Goal: Task Accomplishment & Management: Complete application form

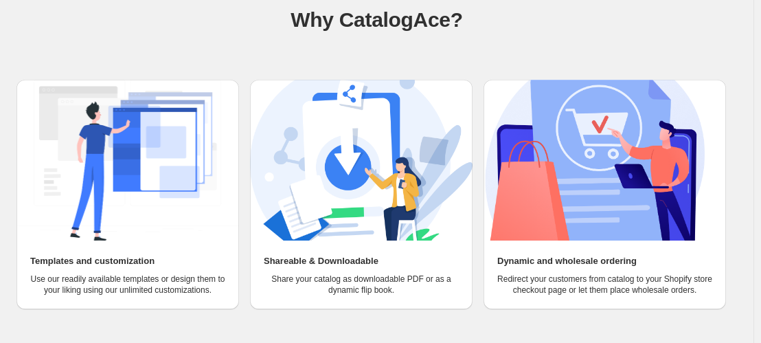
scroll to position [145, 0]
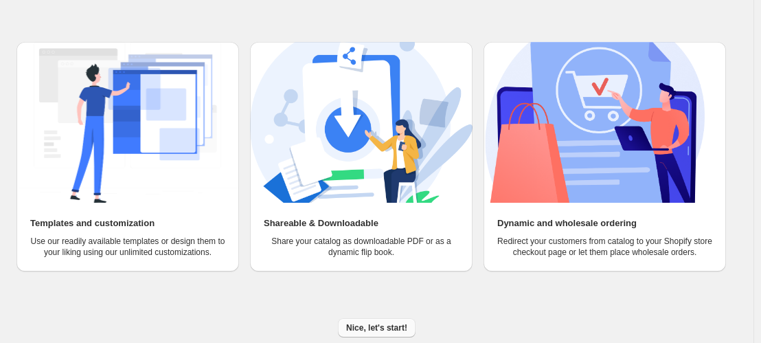
click at [389, 321] on button "Nice, let's start!" at bounding box center [377, 327] width 78 height 19
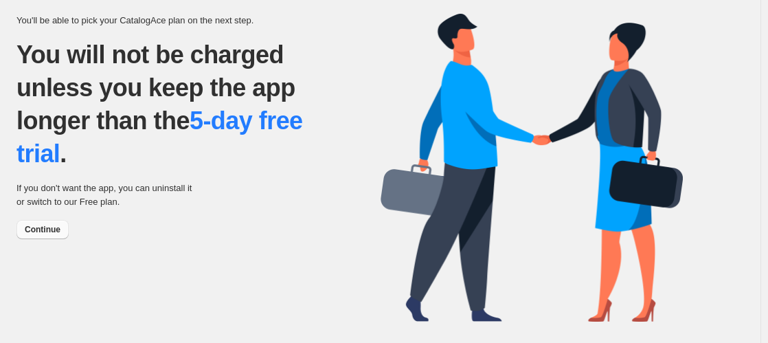
click at [44, 230] on span "Continue" at bounding box center [43, 229] width 36 height 11
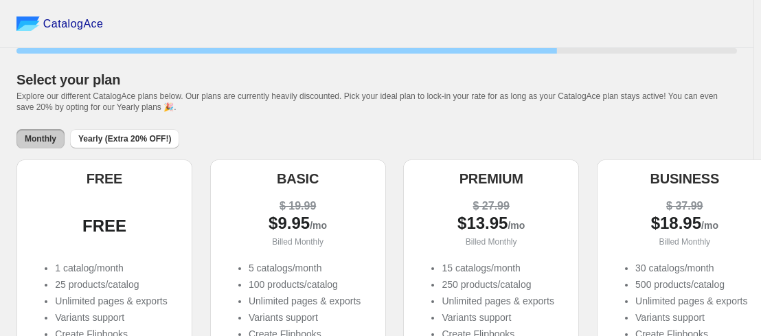
click at [137, 227] on div "FREE" at bounding box center [104, 226] width 154 height 14
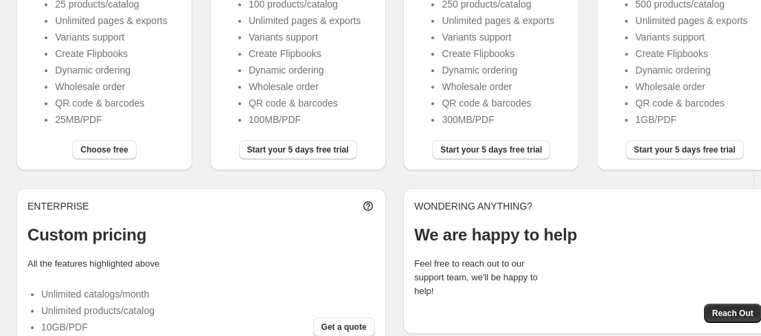
scroll to position [311, 0]
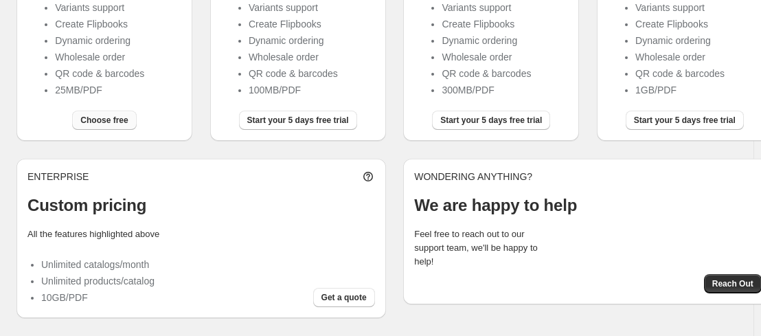
click at [113, 118] on span "Choose free" at bounding box center [103, 120] width 47 height 11
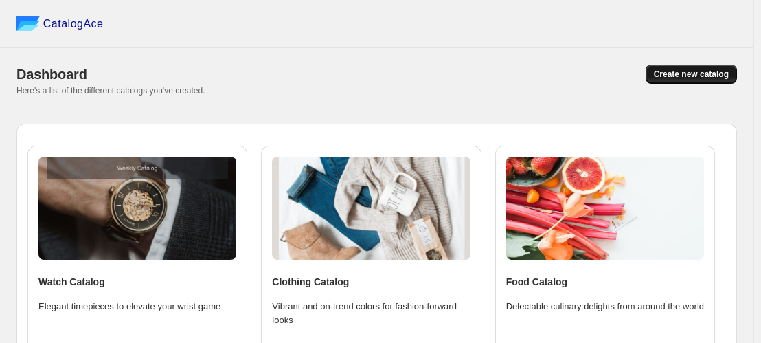
click at [705, 78] on span "Create new catalog" at bounding box center [691, 74] width 75 height 11
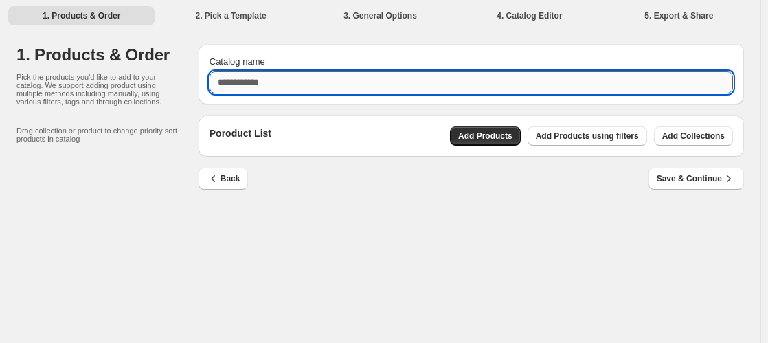
click at [376, 80] on input "Catalog name" at bounding box center [471, 82] width 523 height 22
click at [508, 139] on div "Poroduct List Add Products Add Products using filters Add Collections" at bounding box center [471, 135] width 545 height 41
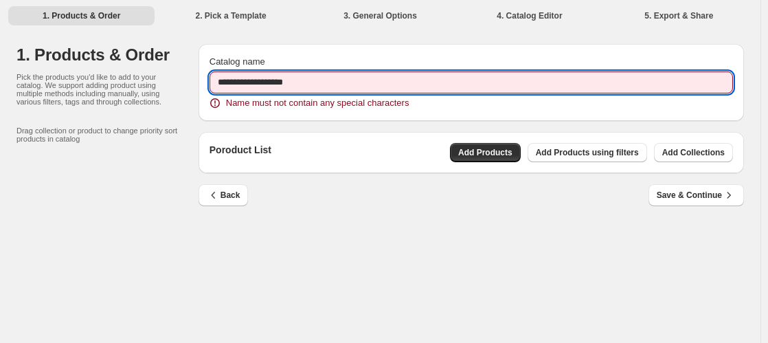
click at [365, 76] on input "**********" at bounding box center [471, 82] width 523 height 22
click at [308, 83] on input "**********" at bounding box center [471, 82] width 523 height 22
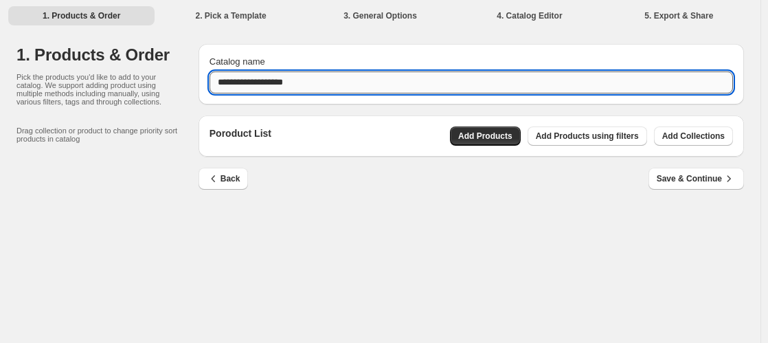
click at [236, 80] on input "**********" at bounding box center [471, 82] width 523 height 22
type input "**********"
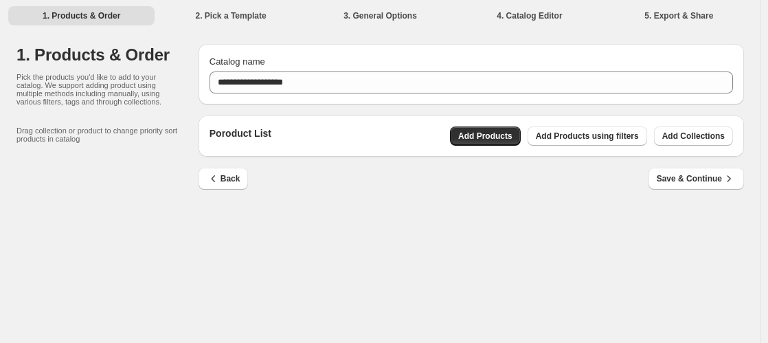
click at [443, 140] on div "Poroduct List Add Products Add Products using filters Add Collections" at bounding box center [471, 135] width 523 height 19
click at [495, 134] on span "Add Products" at bounding box center [485, 136] width 54 height 11
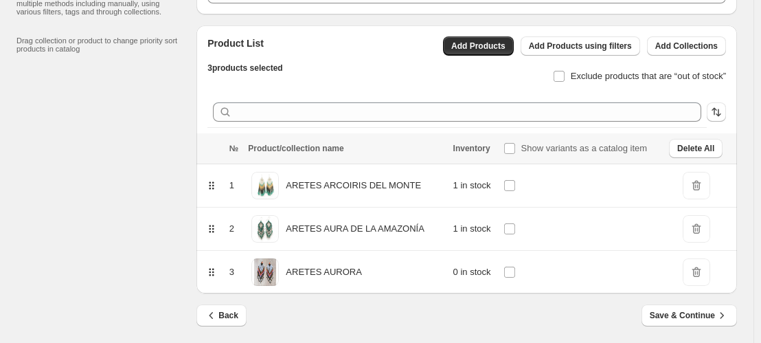
scroll to position [97, 0]
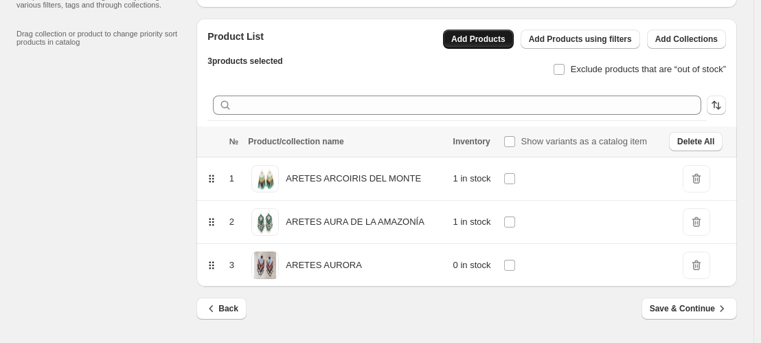
click at [506, 36] on span "Add Products" at bounding box center [478, 39] width 54 height 11
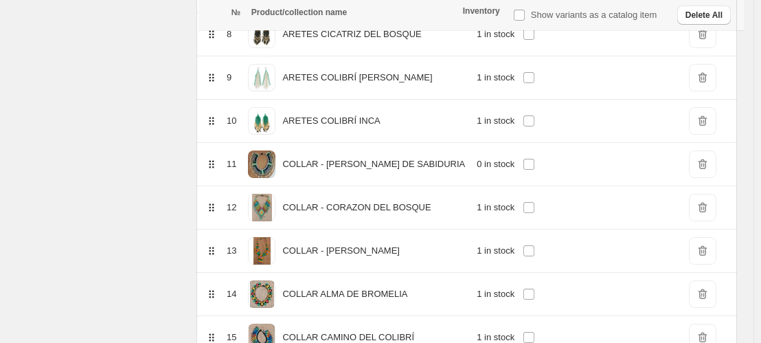
scroll to position [0, 0]
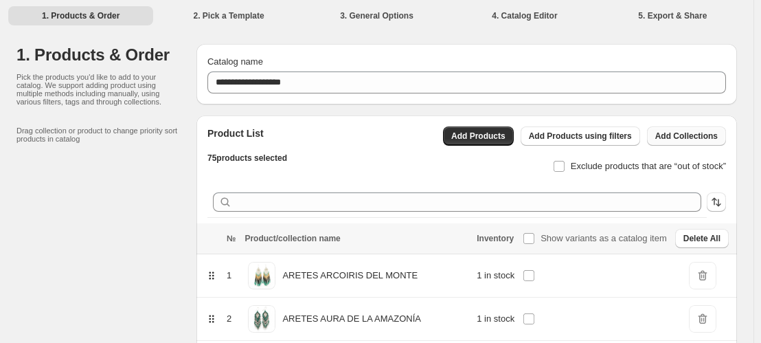
click at [705, 135] on span "Add Collections" at bounding box center [686, 136] width 63 height 11
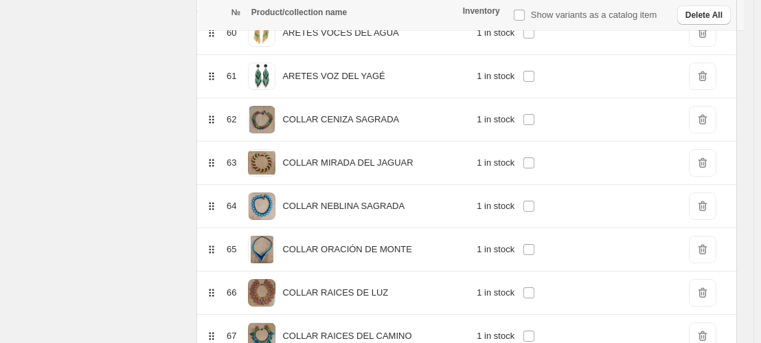
scroll to position [3213, 0]
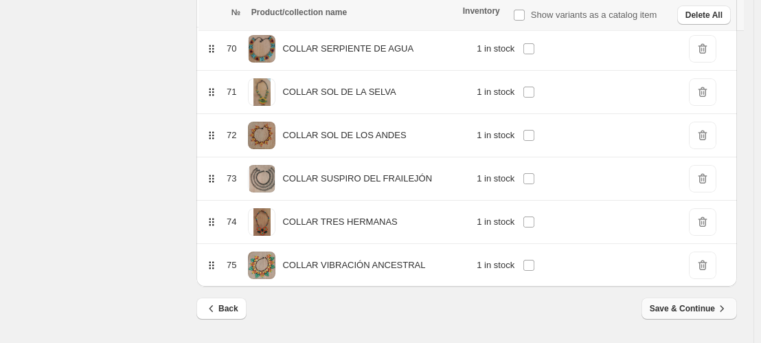
click at [722, 317] on button "Save & Continue" at bounding box center [689, 308] width 95 height 22
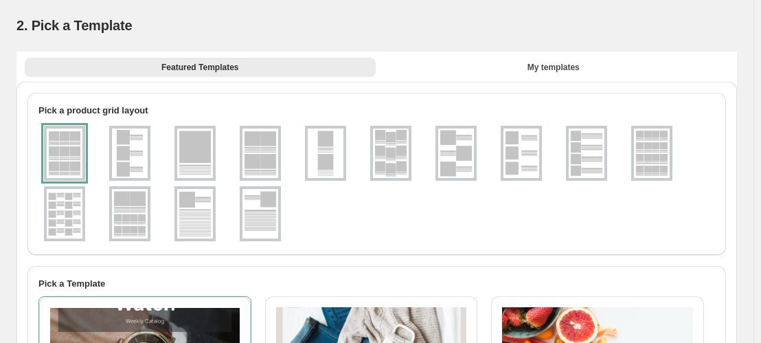
scroll to position [10, 0]
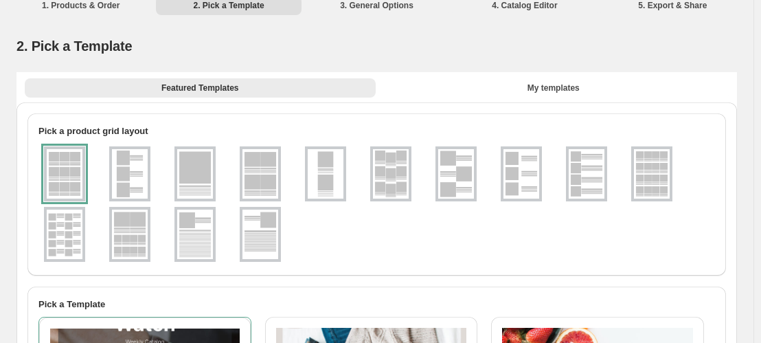
click at [255, 166] on img at bounding box center [260, 173] width 36 height 49
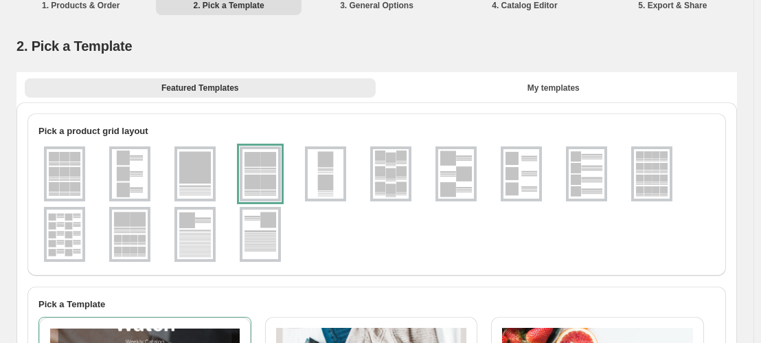
click at [91, 177] on ul at bounding box center [376, 204] width 677 height 121
click at [67, 179] on img at bounding box center [65, 173] width 36 height 49
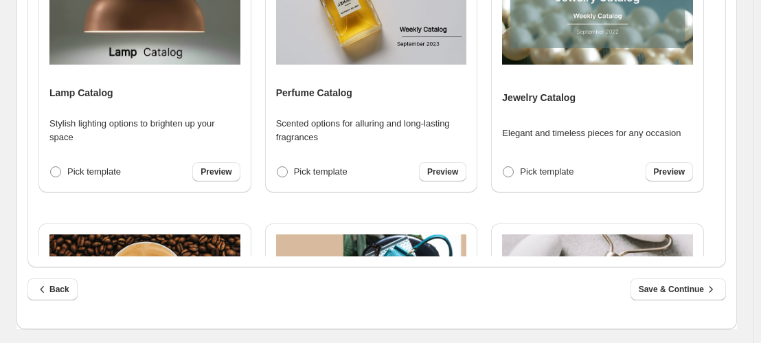
scroll to position [604, 0]
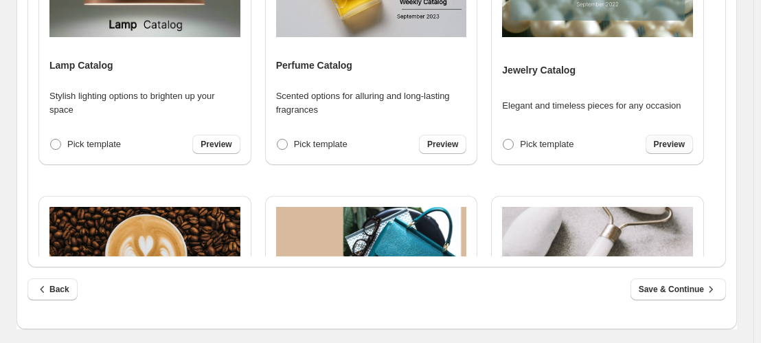
click at [661, 150] on link "Preview" at bounding box center [669, 144] width 47 height 19
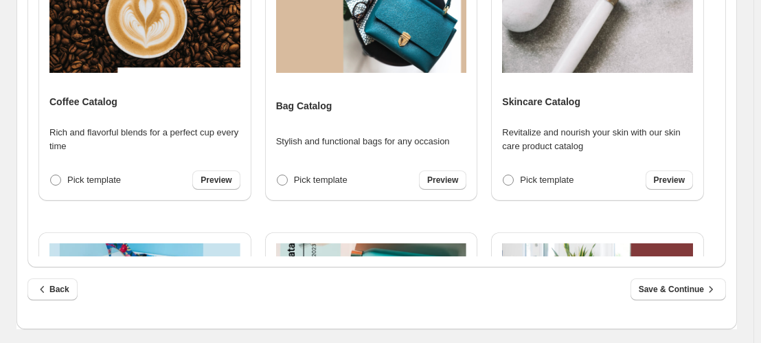
scroll to position [850, 0]
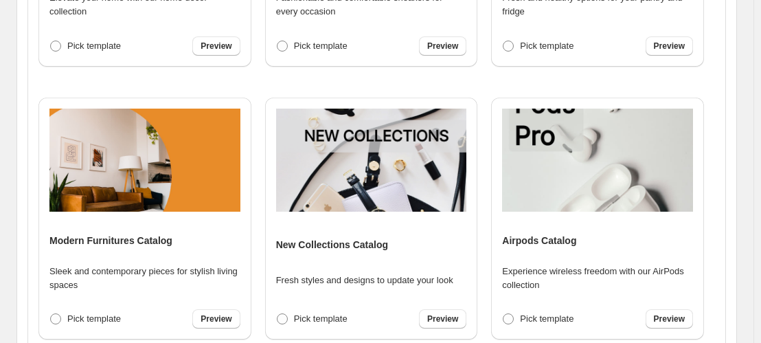
scroll to position [355, 0]
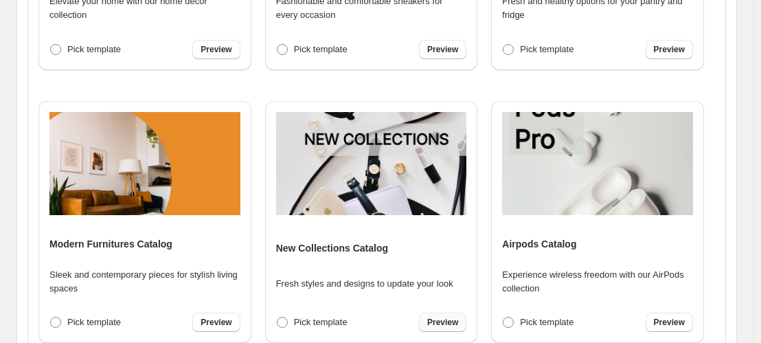
click at [432, 320] on span "Preview" at bounding box center [442, 322] width 31 height 11
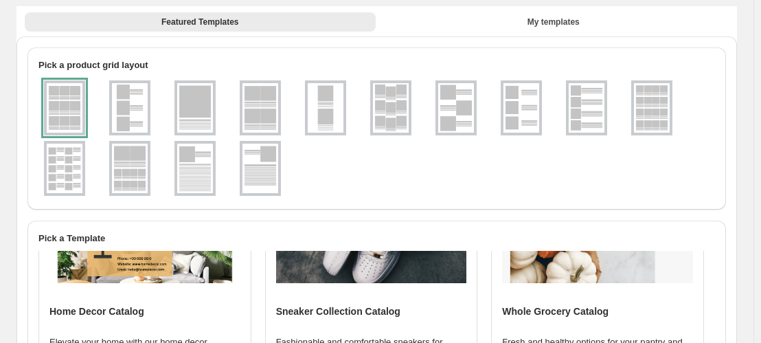
scroll to position [68, 0]
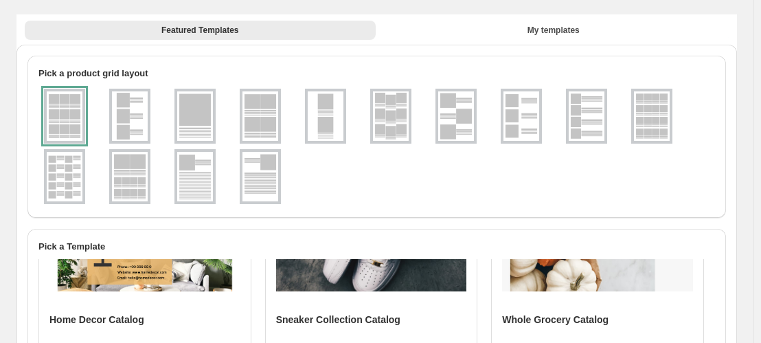
click at [462, 112] on img at bounding box center [456, 115] width 36 height 49
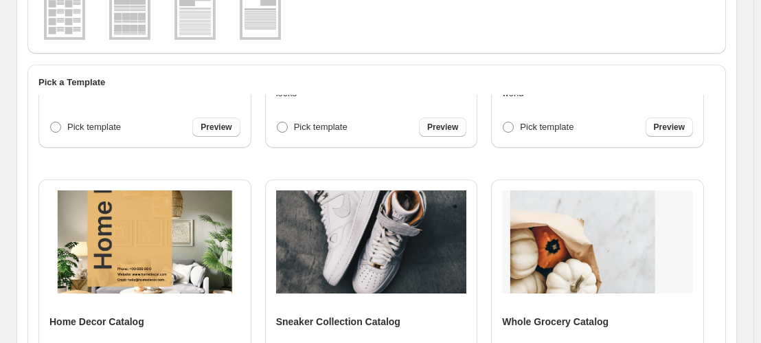
scroll to position [0, 0]
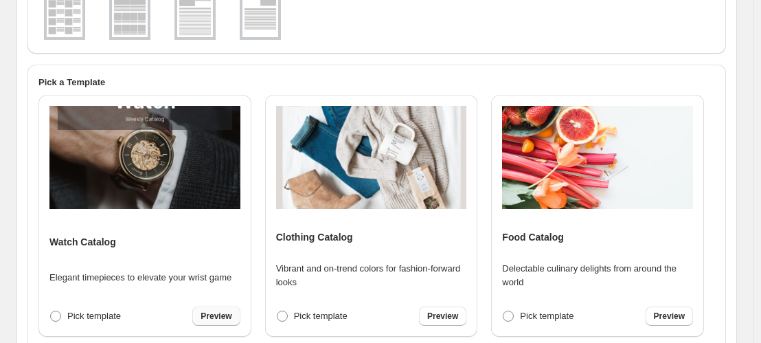
click at [204, 324] on link "Preview" at bounding box center [215, 315] width 47 height 19
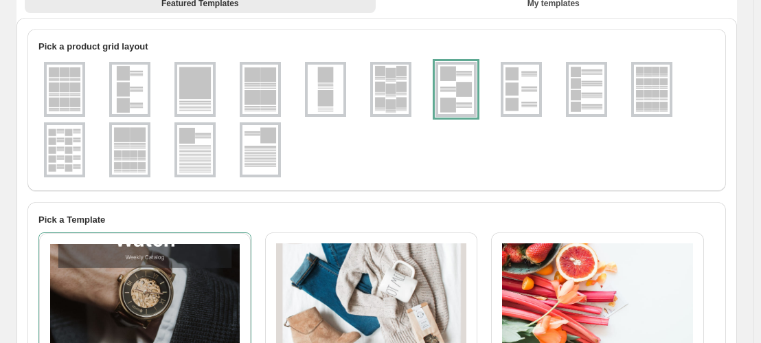
scroll to position [103, 0]
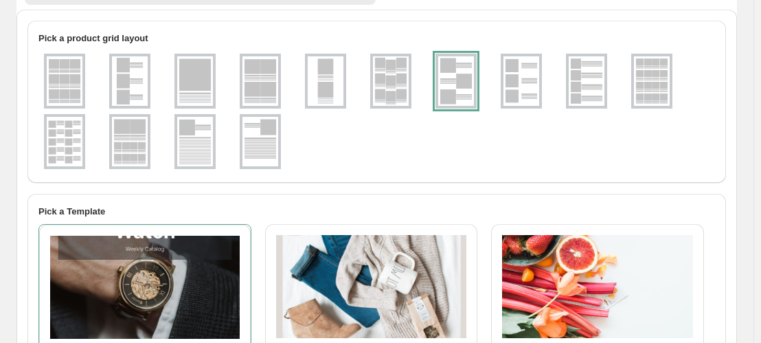
click at [63, 85] on img at bounding box center [65, 80] width 36 height 49
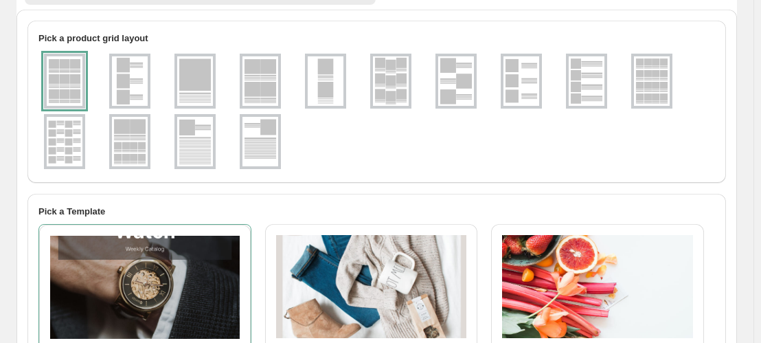
click at [146, 137] on img at bounding box center [130, 141] width 36 height 49
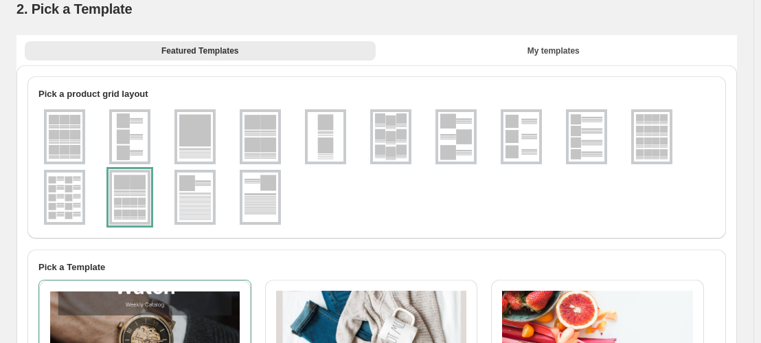
scroll to position [0, 0]
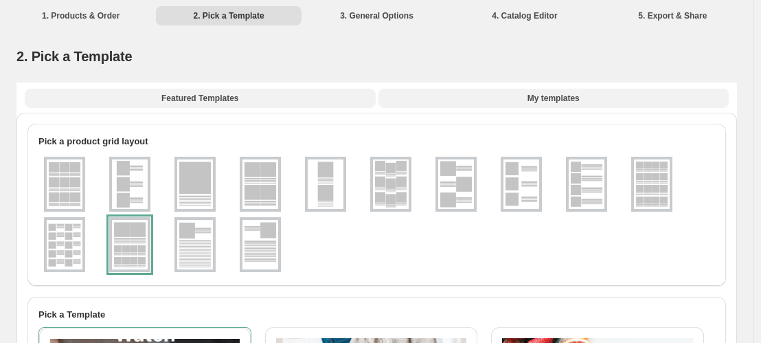
click at [591, 101] on button "My templates" at bounding box center [553, 98] width 351 height 19
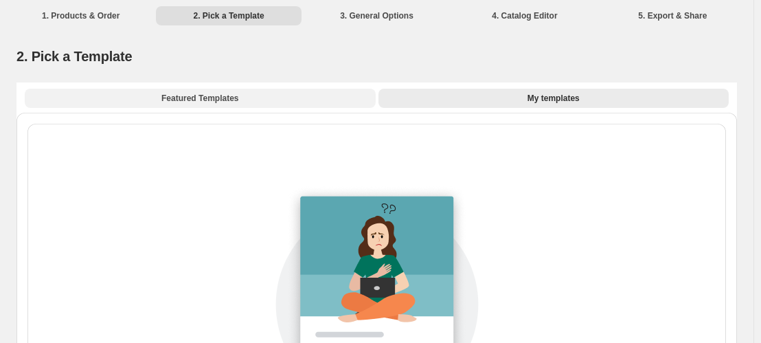
click at [253, 104] on button "Featured Templates" at bounding box center [200, 98] width 351 height 19
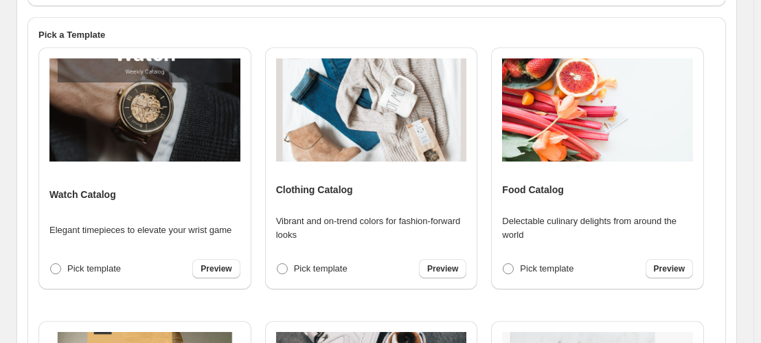
scroll to position [278, 0]
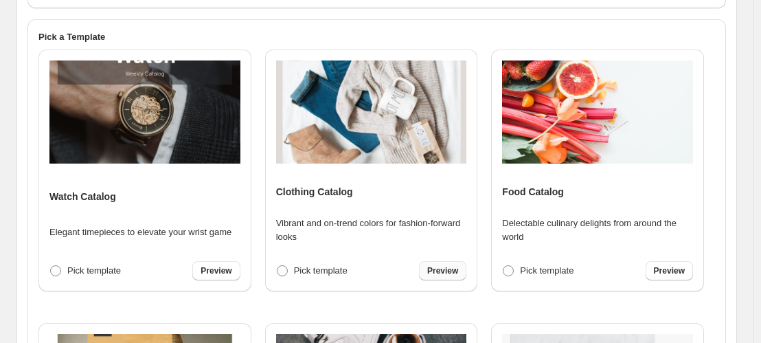
click at [436, 272] on span "Preview" at bounding box center [442, 270] width 31 height 11
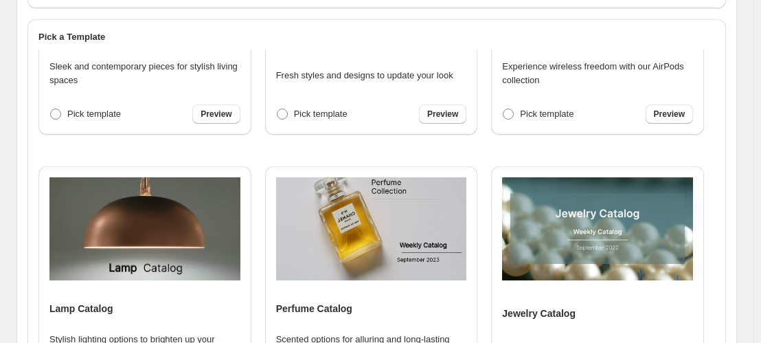
scroll to position [782, 0]
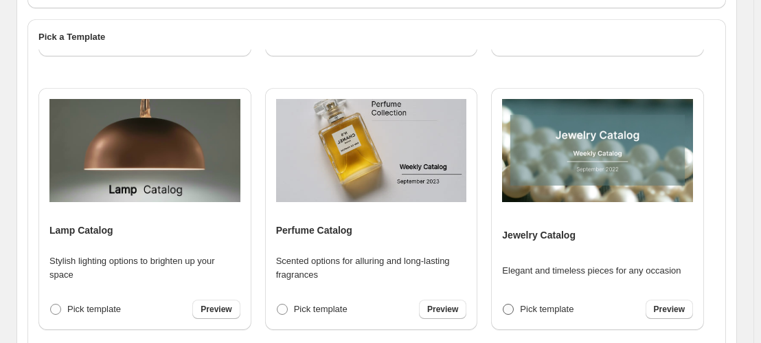
click at [508, 311] on span at bounding box center [508, 309] width 11 height 11
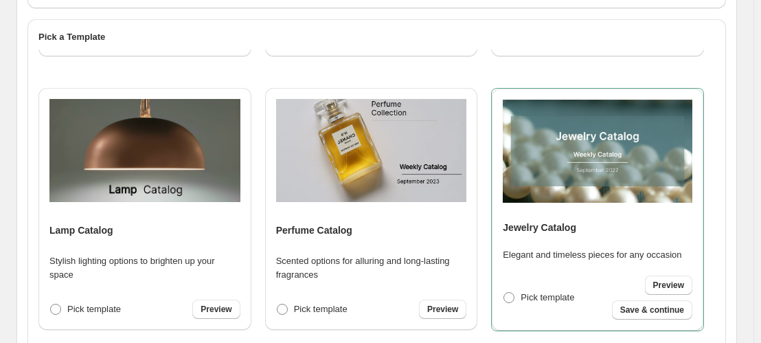
scroll to position [620, 0]
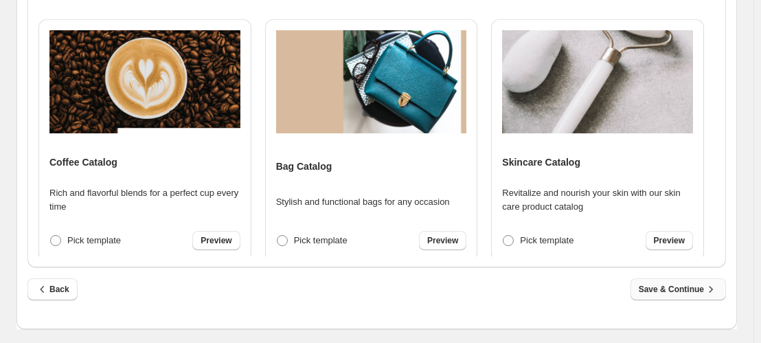
click at [714, 294] on icon "button" at bounding box center [711, 289] width 14 height 14
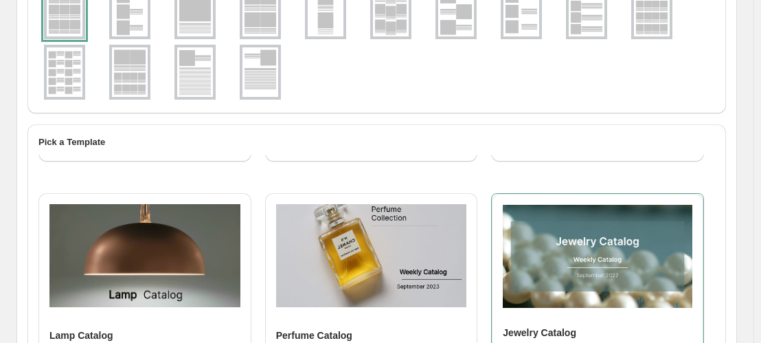
select select "**********"
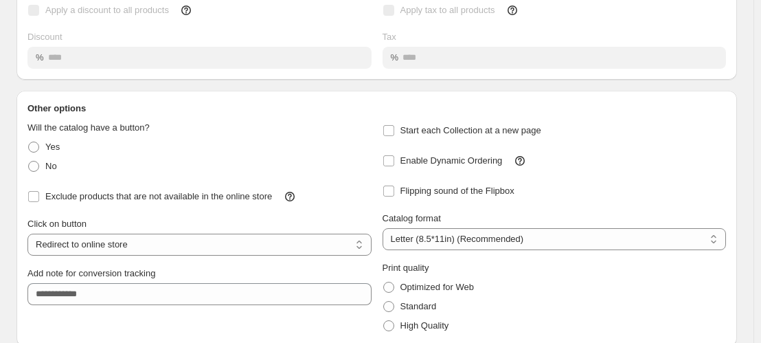
scroll to position [224, 0]
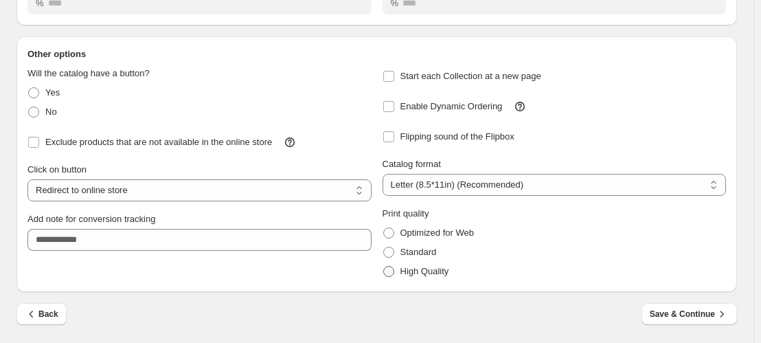
click at [391, 269] on span at bounding box center [388, 271] width 11 height 11
click at [401, 256] on label "Standard" at bounding box center [410, 251] width 54 height 19
click at [681, 305] on button "Save & Continue" at bounding box center [689, 314] width 95 height 22
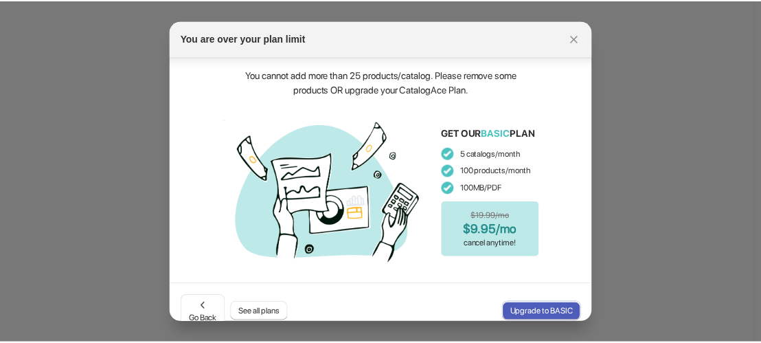
scroll to position [17, 0]
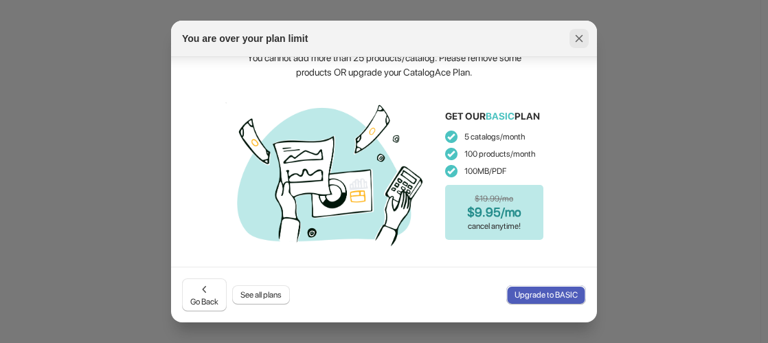
click at [580, 41] on icon ":rj:" at bounding box center [580, 39] width 8 height 8
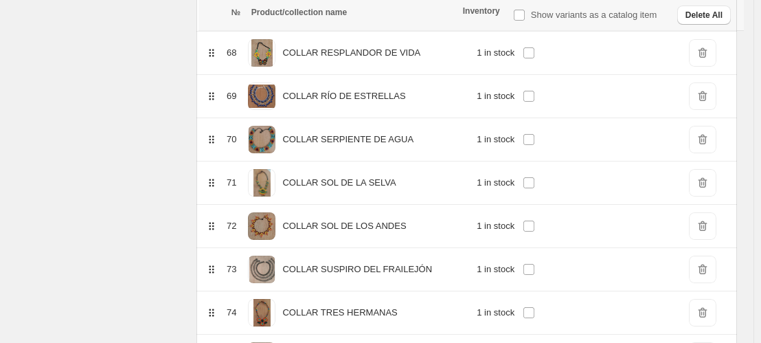
scroll to position [3130, 0]
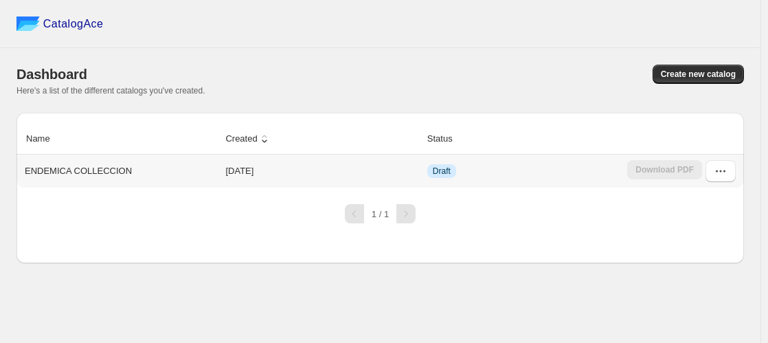
click at [584, 162] on td "Draft" at bounding box center [523, 171] width 200 height 33
click at [719, 170] on icon "button" at bounding box center [721, 171] width 14 height 14
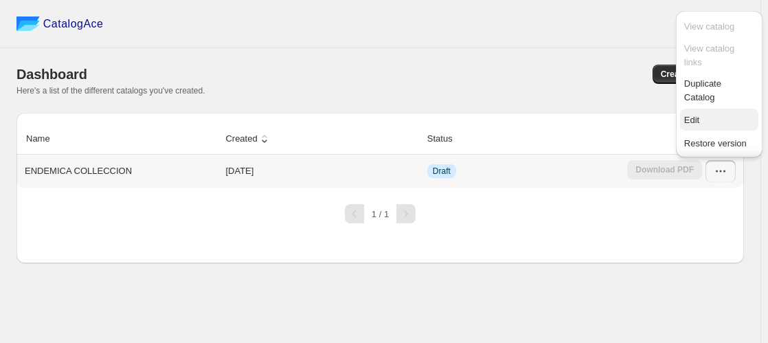
click at [699, 115] on span "Edit" at bounding box center [719, 120] width 70 height 14
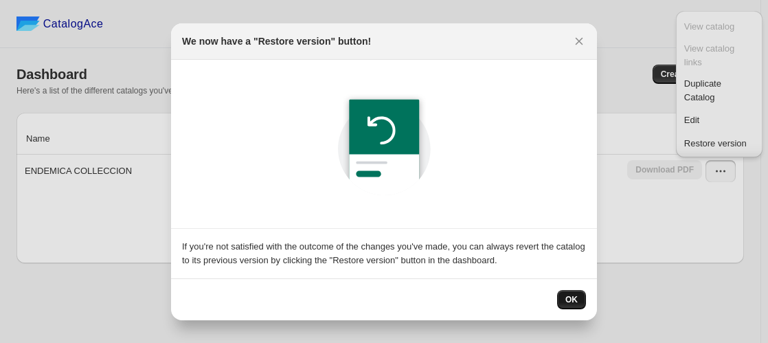
click at [569, 298] on span "OK" at bounding box center [571, 299] width 12 height 11
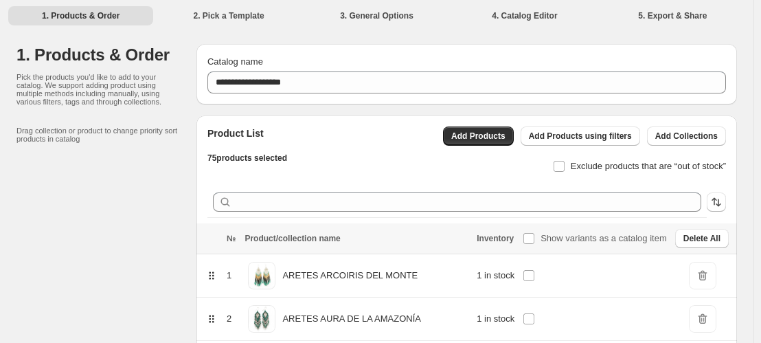
click at [434, 150] on div "Product List 75 products selected Add Products Add Products using filters Add C…" at bounding box center [461, 145] width 530 height 60
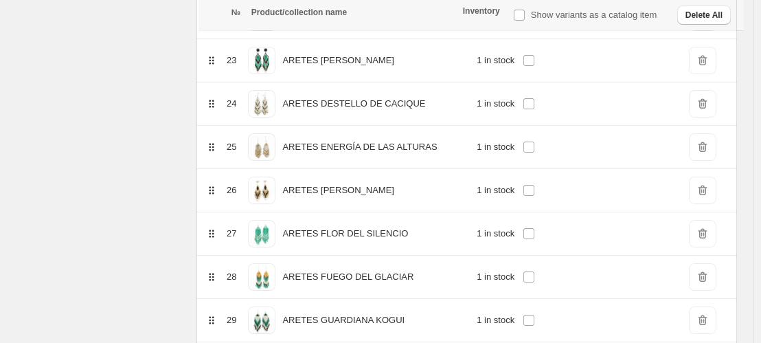
scroll to position [1182, 0]
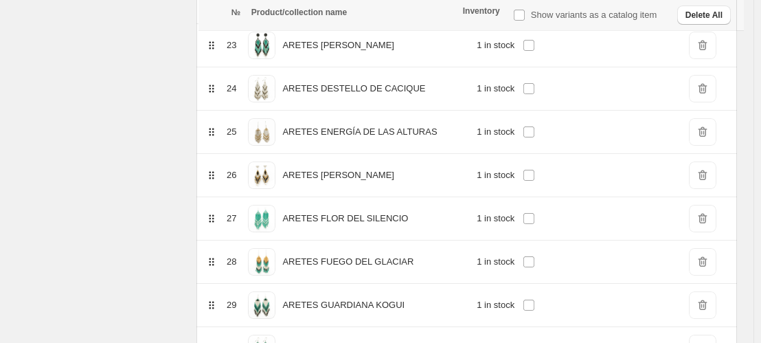
click at [709, 175] on span "DeleteIcon" at bounding box center [702, 174] width 27 height 27
click at [708, 180] on span "DeleteIcon" at bounding box center [702, 174] width 27 height 27
click at [707, 181] on span "DeleteIcon" at bounding box center [702, 174] width 27 height 27
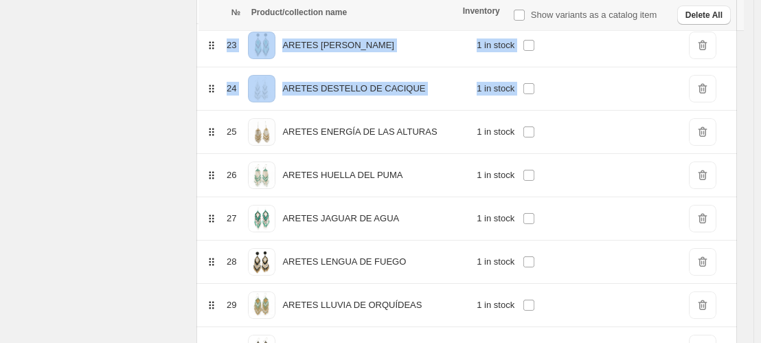
click at [707, 181] on span "DeleteIcon" at bounding box center [702, 174] width 27 height 27
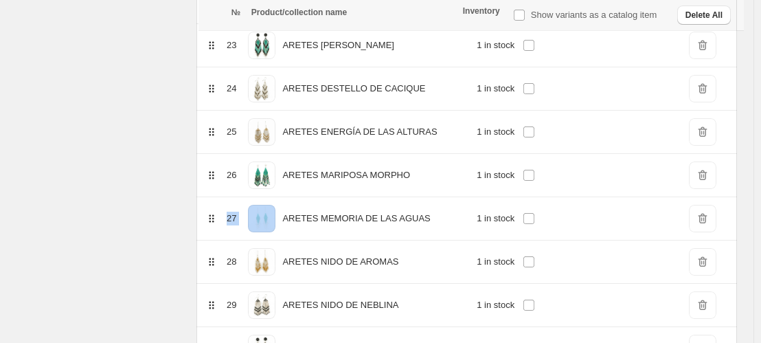
click at [707, 181] on span "DeleteIcon" at bounding box center [702, 174] width 27 height 27
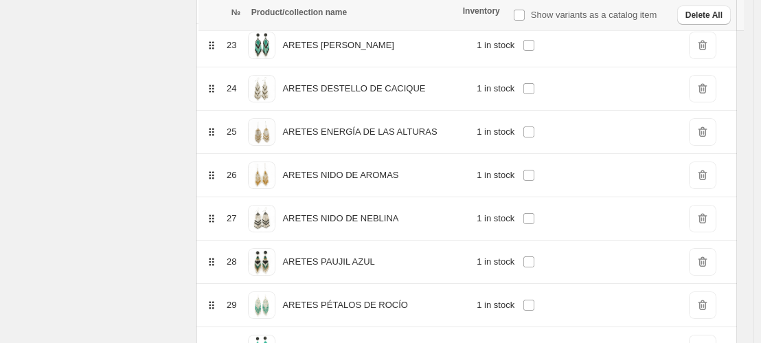
click at [707, 181] on span "DeleteIcon" at bounding box center [702, 174] width 27 height 27
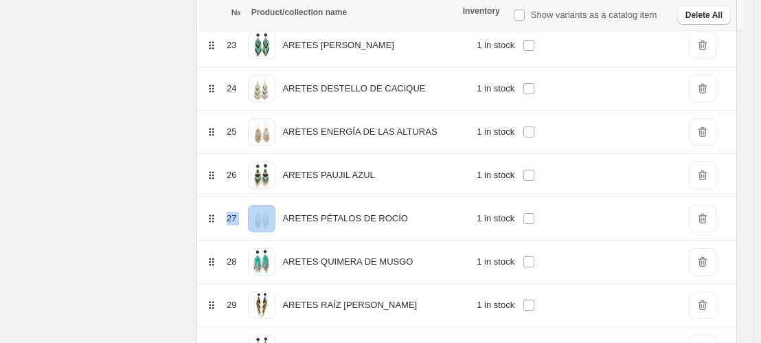
click at [707, 181] on span "DeleteIcon" at bounding box center [702, 174] width 27 height 27
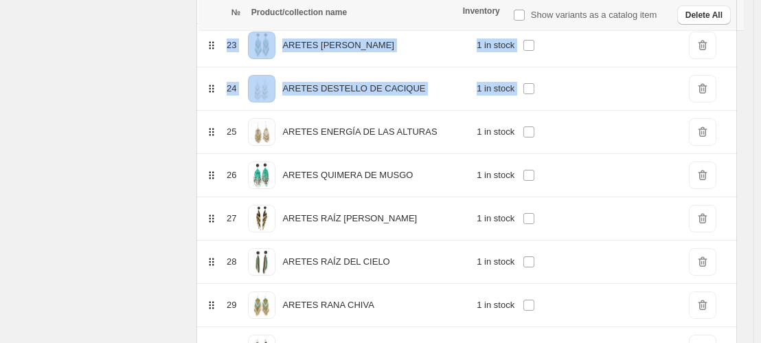
click at [707, 181] on span "DeleteIcon" at bounding box center [702, 174] width 27 height 27
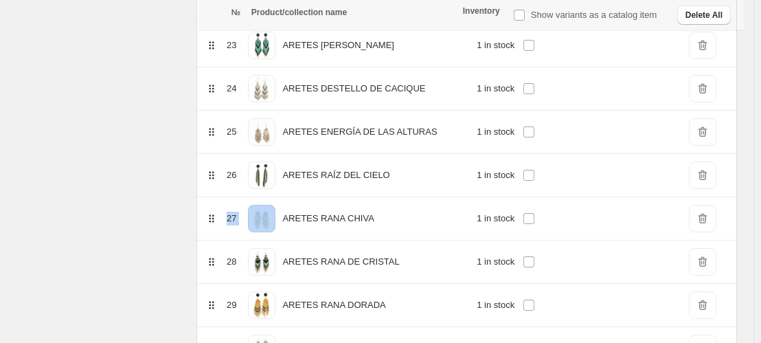
click at [707, 181] on span "DeleteIcon" at bounding box center [702, 174] width 27 height 27
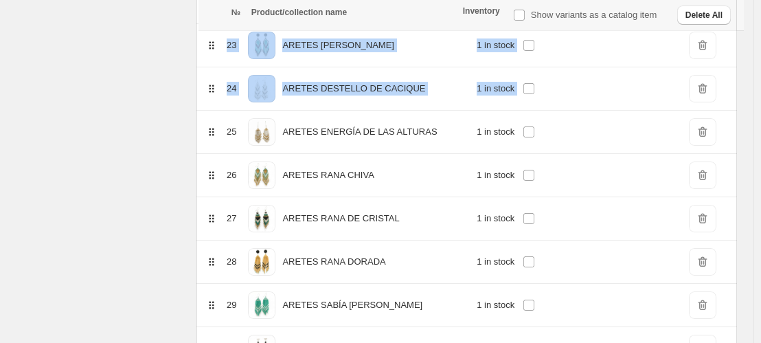
click at [707, 181] on span "DeleteIcon" at bounding box center [702, 174] width 27 height 27
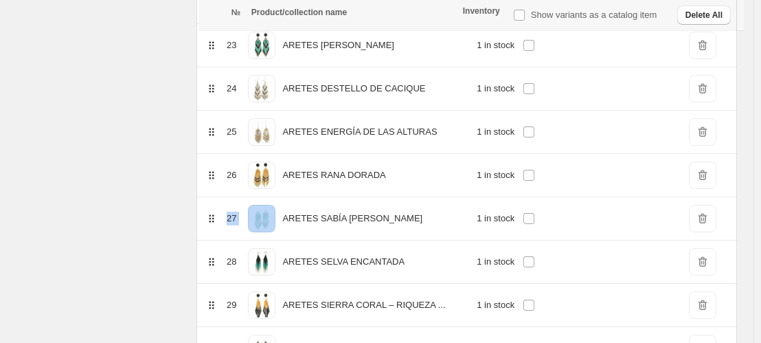
click at [707, 181] on span "DeleteIcon" at bounding box center [702, 174] width 27 height 27
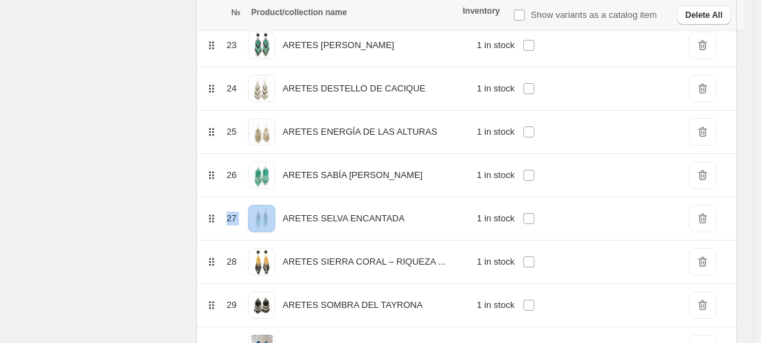
click at [707, 181] on span "DeleteIcon" at bounding box center [702, 174] width 27 height 27
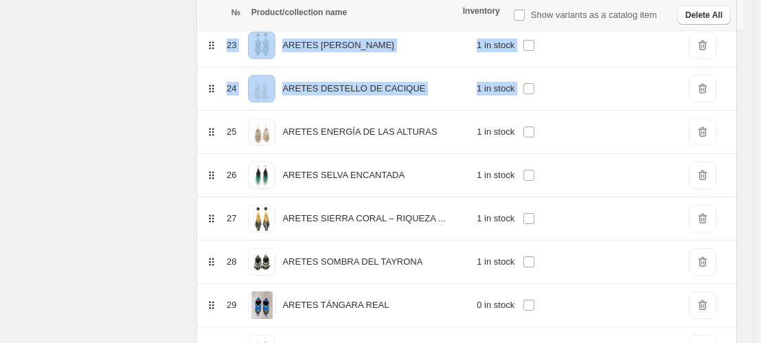
click at [707, 181] on span "DeleteIcon" at bounding box center [702, 174] width 27 height 27
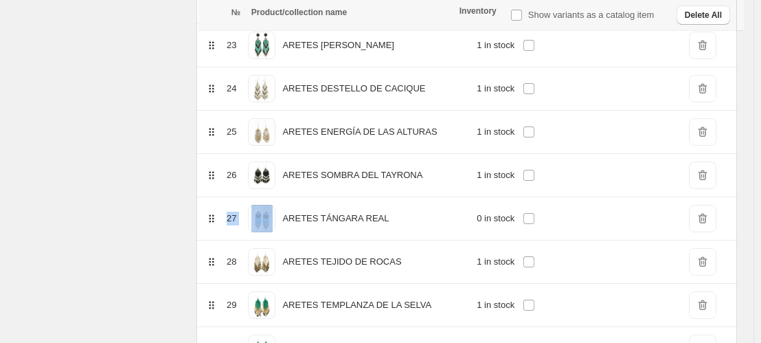
click at [707, 181] on span "DeleteIcon" at bounding box center [702, 174] width 27 height 27
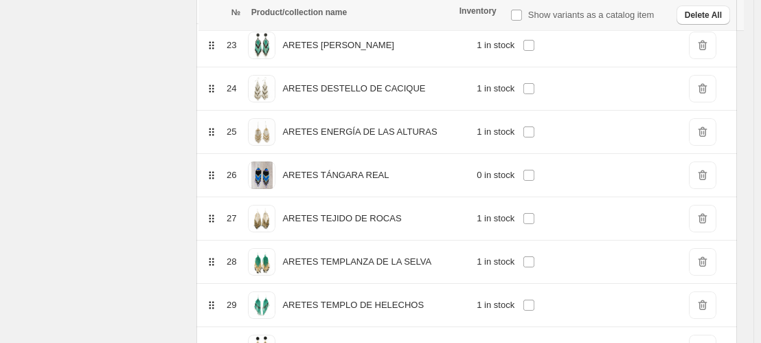
click at [707, 181] on span "DeleteIcon" at bounding box center [702, 174] width 27 height 27
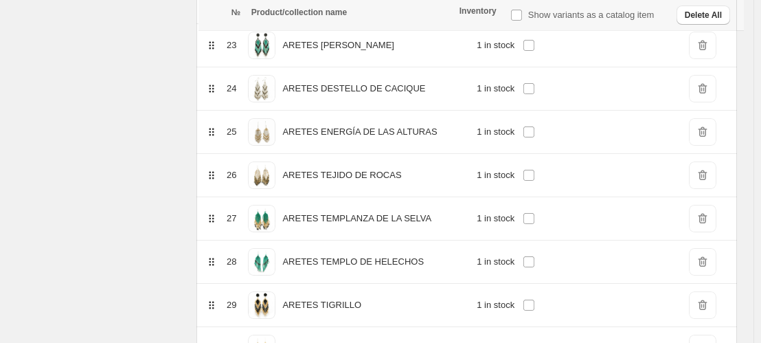
click at [707, 181] on span "DeleteIcon" at bounding box center [702, 174] width 27 height 27
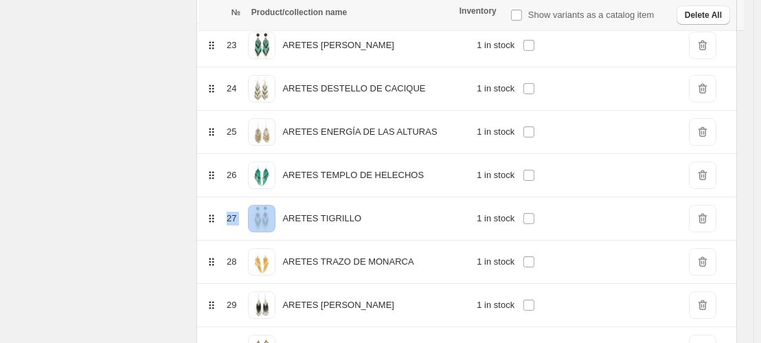
click at [707, 181] on span "DeleteIcon" at bounding box center [702, 174] width 27 height 27
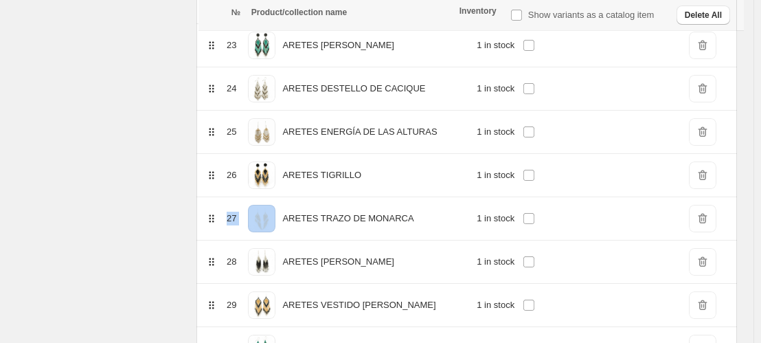
click at [707, 181] on span "DeleteIcon" at bounding box center [702, 174] width 27 height 27
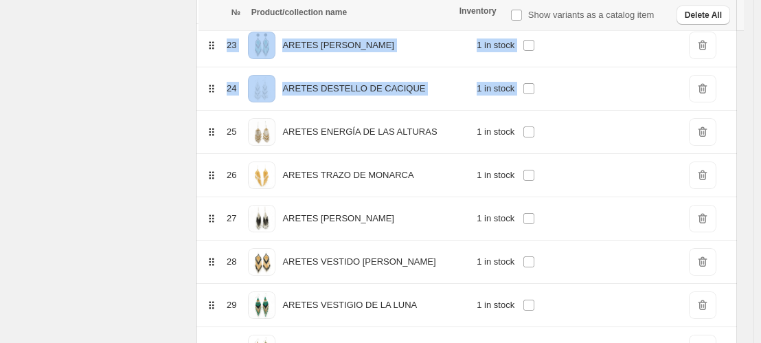
click at [707, 181] on span "DeleteIcon" at bounding box center [702, 174] width 27 height 27
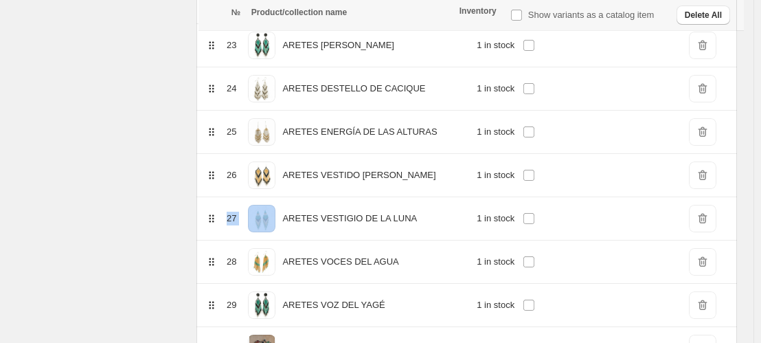
click at [707, 181] on span "DeleteIcon" at bounding box center [702, 174] width 27 height 27
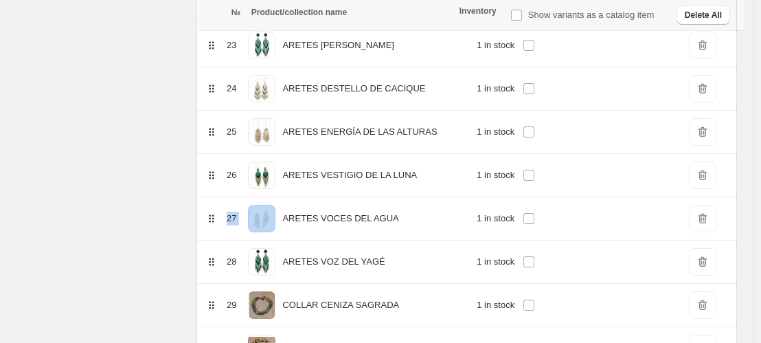
click at [707, 181] on span "DeleteIcon" at bounding box center [702, 174] width 27 height 27
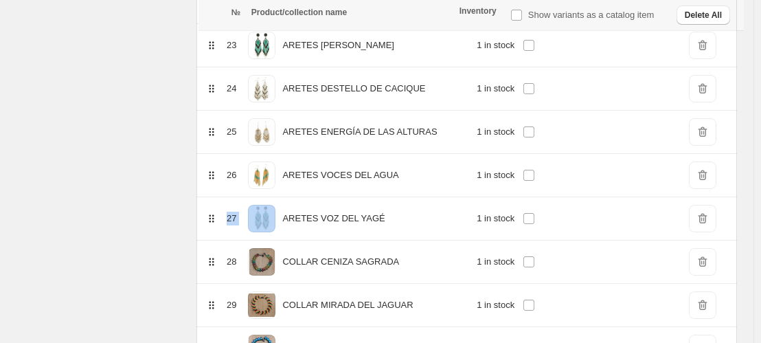
click at [707, 181] on span "DeleteIcon" at bounding box center [702, 174] width 27 height 27
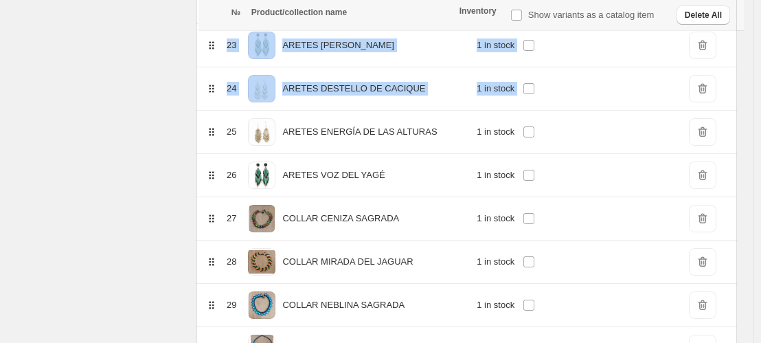
click at [707, 181] on span "DeleteIcon" at bounding box center [702, 174] width 27 height 27
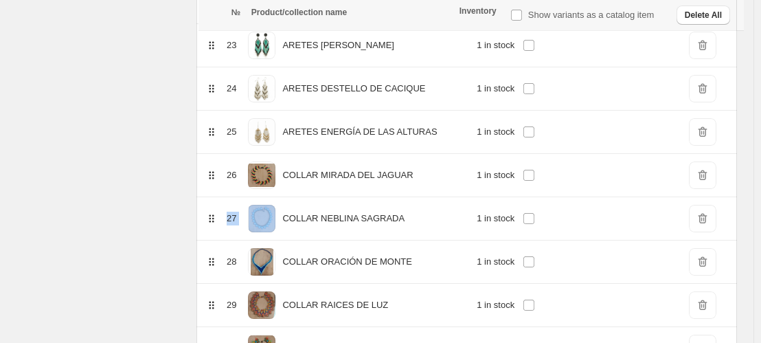
click at [707, 181] on span "DeleteIcon" at bounding box center [702, 174] width 27 height 27
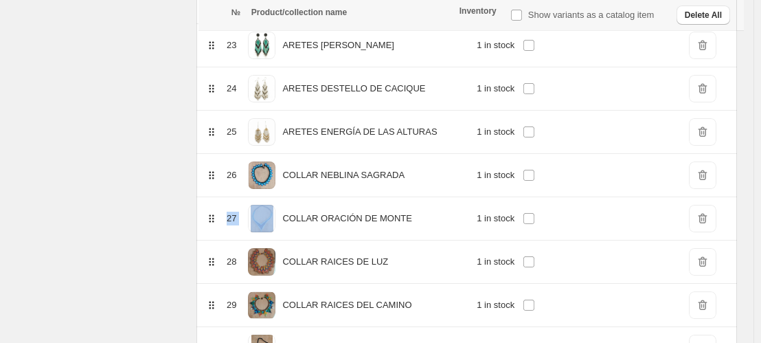
click at [707, 181] on span "DeleteIcon" at bounding box center [702, 174] width 27 height 27
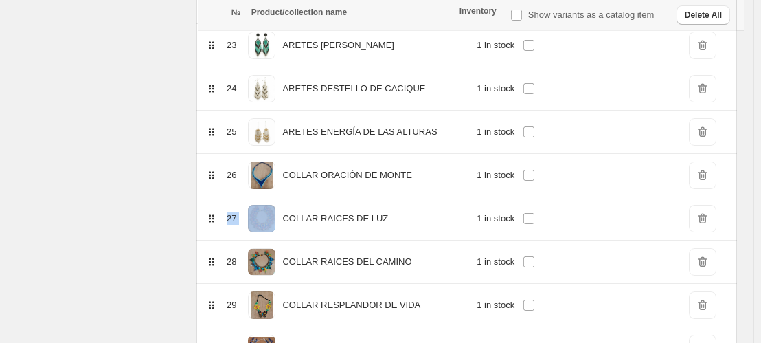
click at [707, 181] on span "DeleteIcon" at bounding box center [702, 174] width 27 height 27
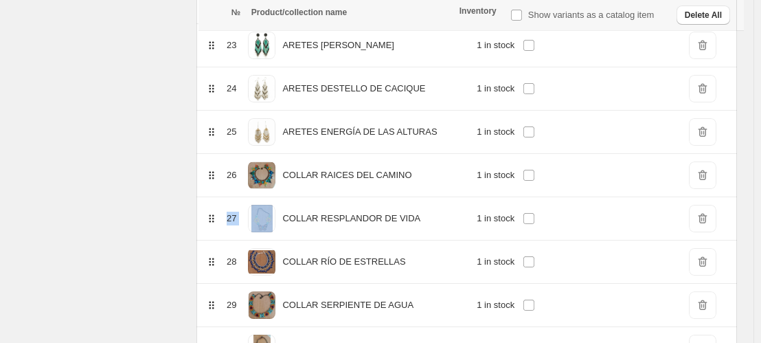
click at [707, 181] on span "DeleteIcon" at bounding box center [702, 174] width 27 height 27
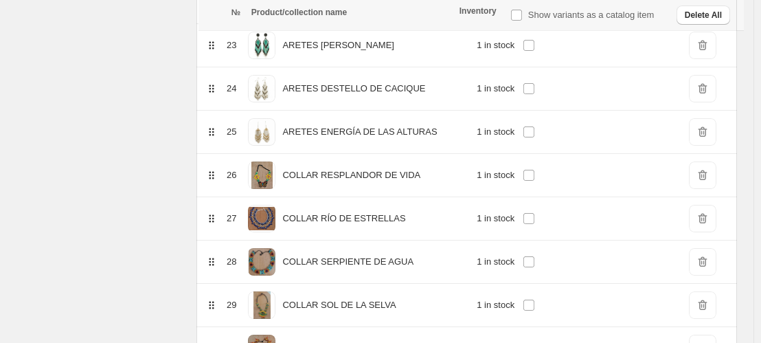
click at [707, 181] on span "DeleteIcon" at bounding box center [702, 174] width 27 height 27
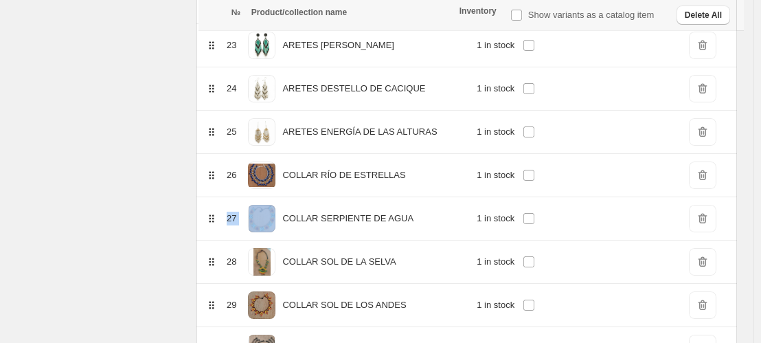
click at [707, 181] on span "DeleteIcon" at bounding box center [702, 174] width 27 height 27
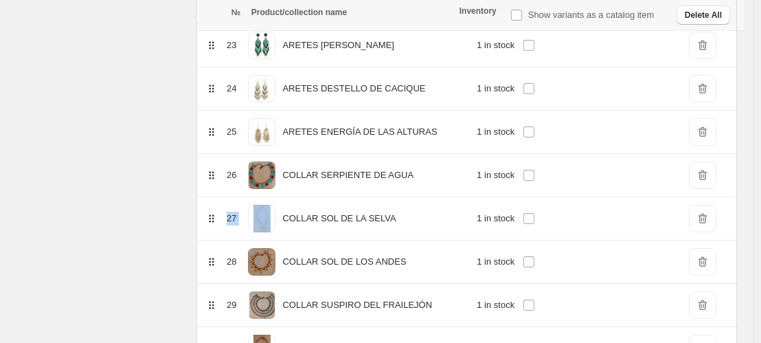
click at [707, 181] on span "DeleteIcon" at bounding box center [702, 174] width 27 height 27
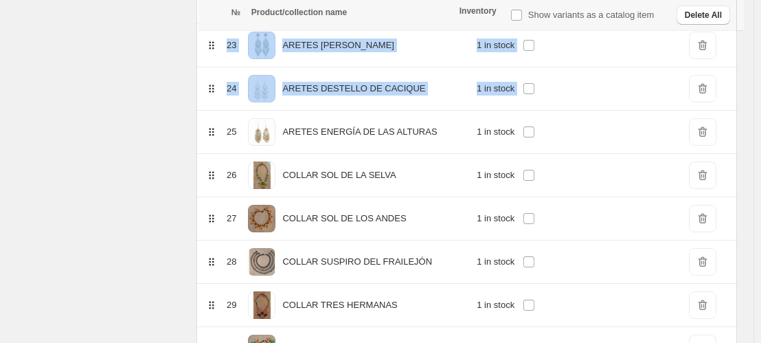
click at [707, 181] on span "DeleteIcon" at bounding box center [702, 174] width 27 height 27
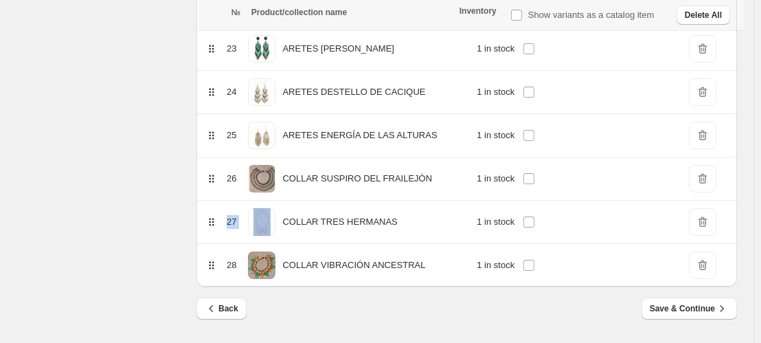
click at [707, 181] on span "DeleteIcon" at bounding box center [702, 178] width 27 height 27
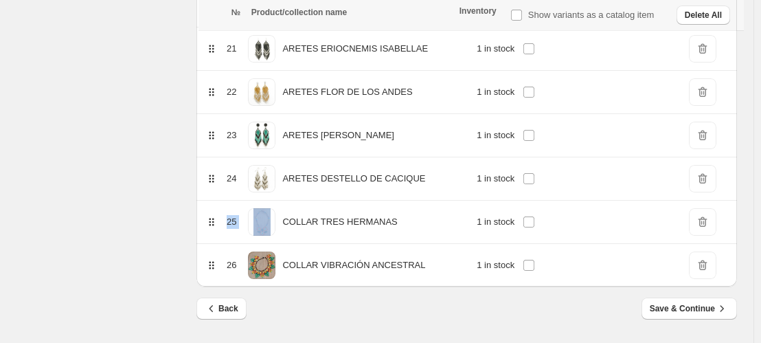
click at [707, 181] on span "DeleteIcon" at bounding box center [702, 178] width 27 height 27
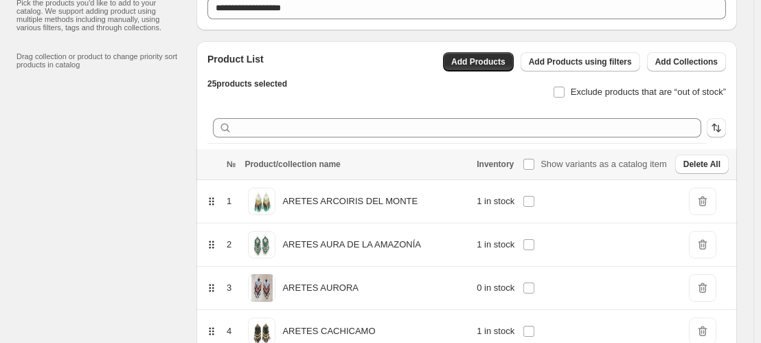
scroll to position [0, 0]
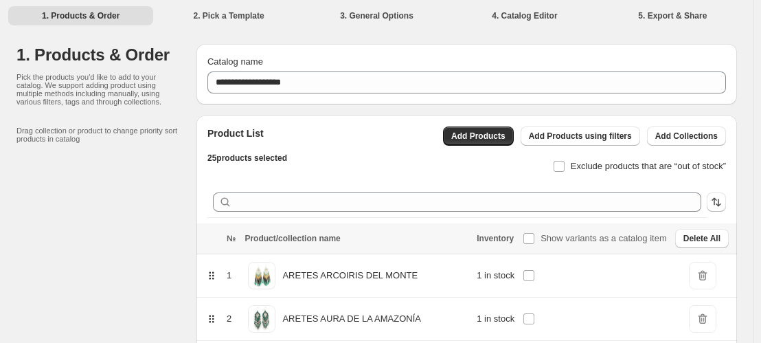
click at [515, 146] on div "Exclude products that are “out of stock”" at bounding box center [579, 161] width 294 height 30
click at [514, 144] on button "Add Products" at bounding box center [478, 135] width 71 height 19
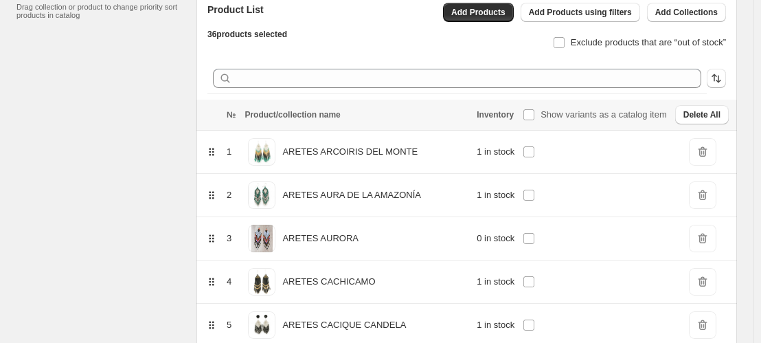
scroll to position [122, 0]
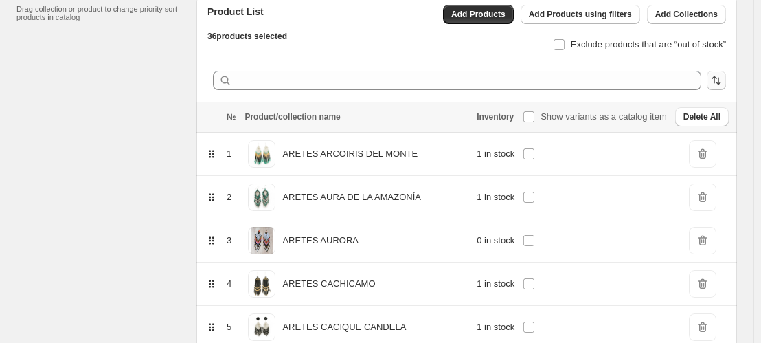
click at [723, 82] on icon "button" at bounding box center [717, 81] width 14 height 14
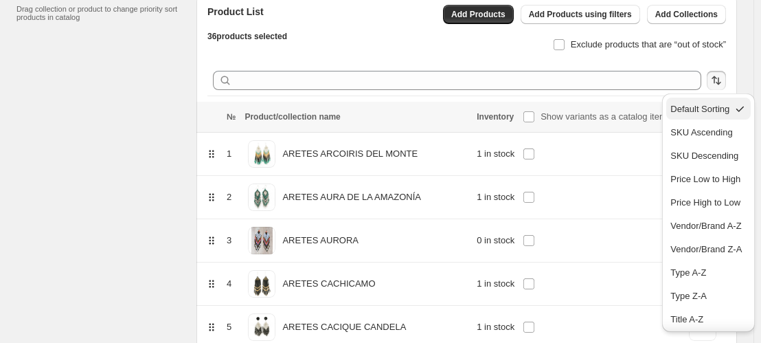
click at [716, 115] on p "Default Sorting" at bounding box center [699, 109] width 59 height 14
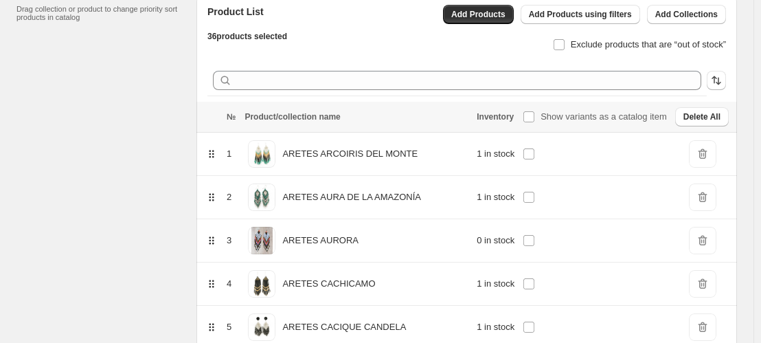
scroll to position [129, 0]
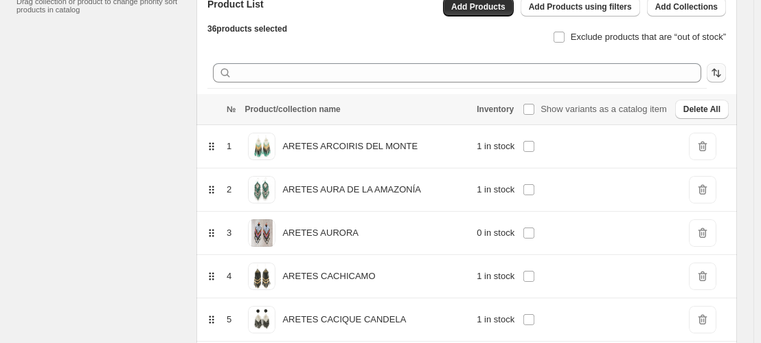
click at [723, 74] on icon "button" at bounding box center [717, 73] width 14 height 14
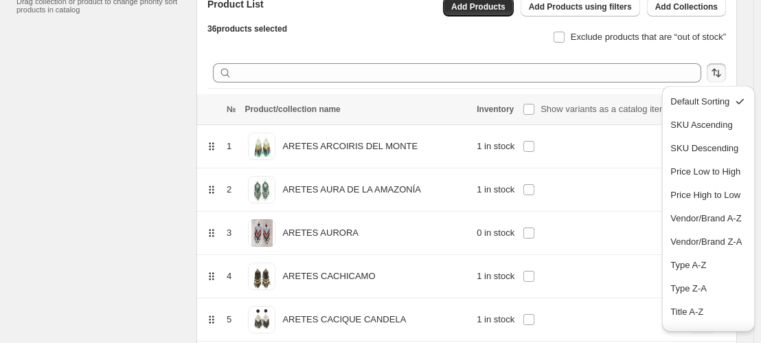
click at [723, 74] on icon "button" at bounding box center [717, 73] width 14 height 14
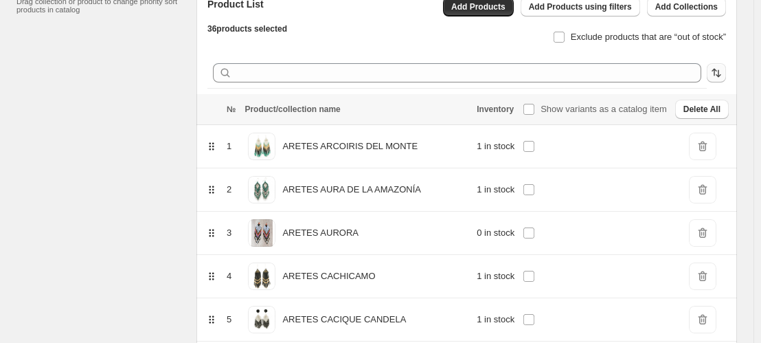
click at [723, 74] on icon "button" at bounding box center [717, 73] width 14 height 14
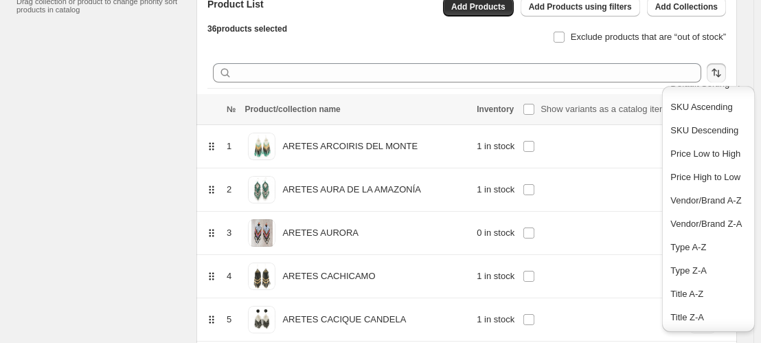
scroll to position [53, 0]
click at [708, 245] on div "Type A-Z" at bounding box center [708, 247] width 76 height 14
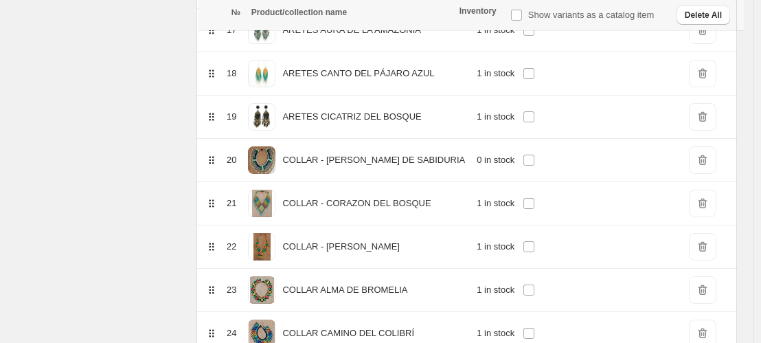
scroll to position [942, 0]
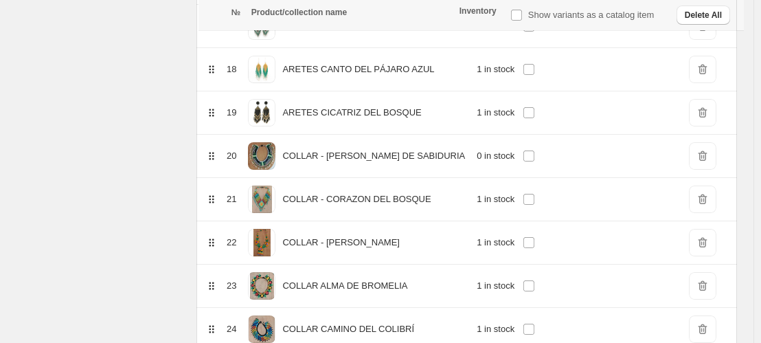
click at [697, 150] on span "DeleteIcon" at bounding box center [702, 155] width 27 height 27
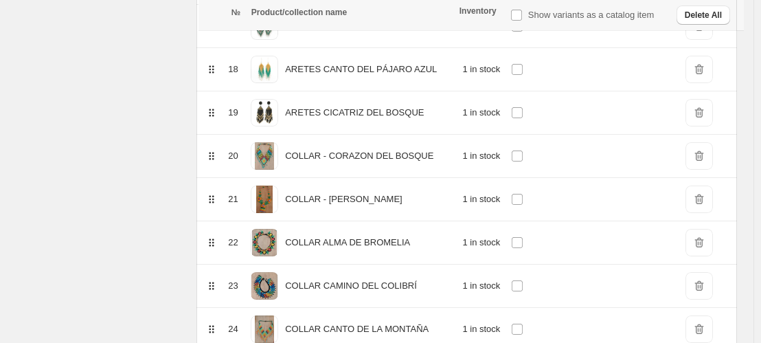
click at [701, 159] on span "DeleteIcon" at bounding box center [699, 155] width 27 height 27
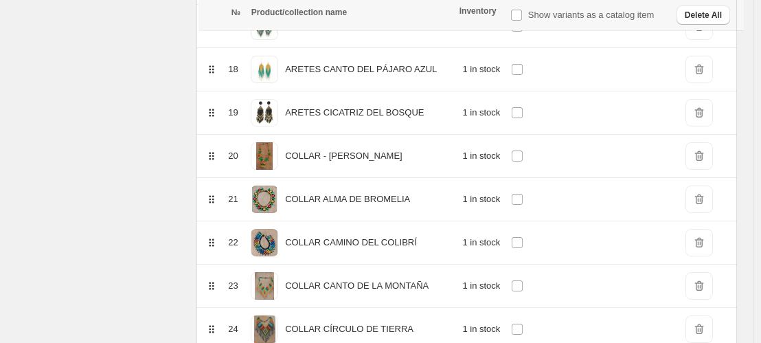
click at [701, 159] on span "DeleteIcon" at bounding box center [699, 155] width 27 height 27
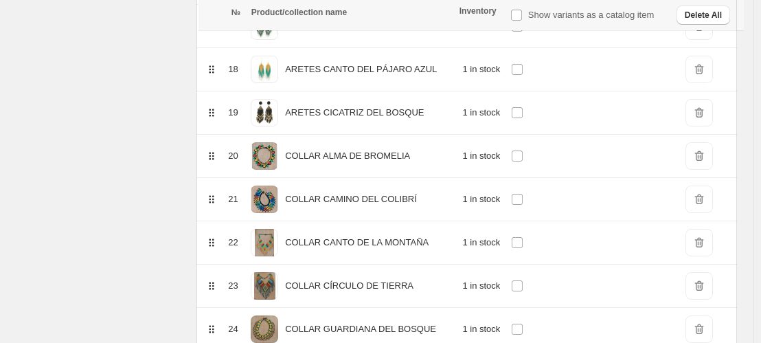
click at [701, 159] on span "DeleteIcon" at bounding box center [699, 155] width 27 height 27
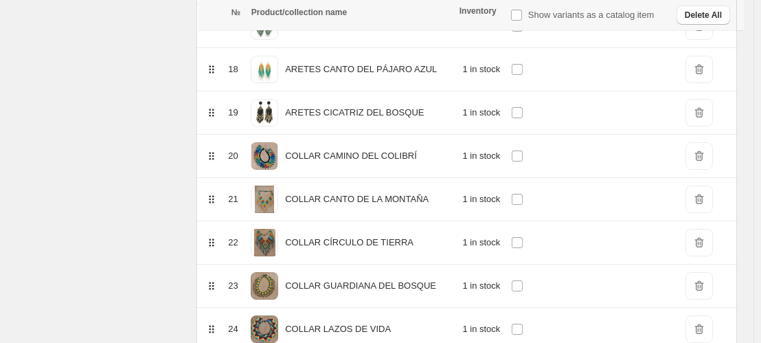
click at [701, 159] on span "DeleteIcon" at bounding box center [699, 155] width 27 height 27
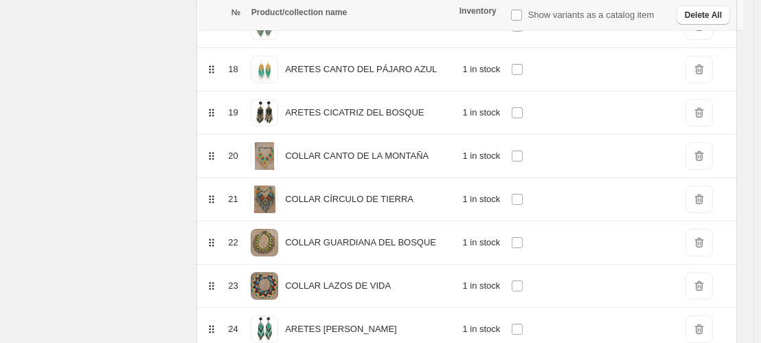
click at [701, 159] on span "DeleteIcon" at bounding box center [699, 155] width 27 height 27
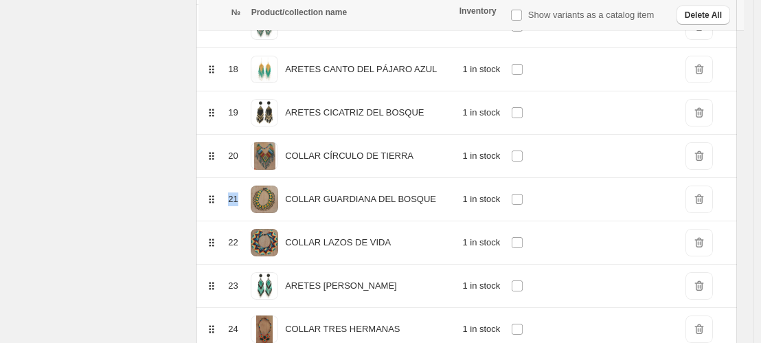
click at [701, 159] on span "DeleteIcon" at bounding box center [699, 155] width 27 height 27
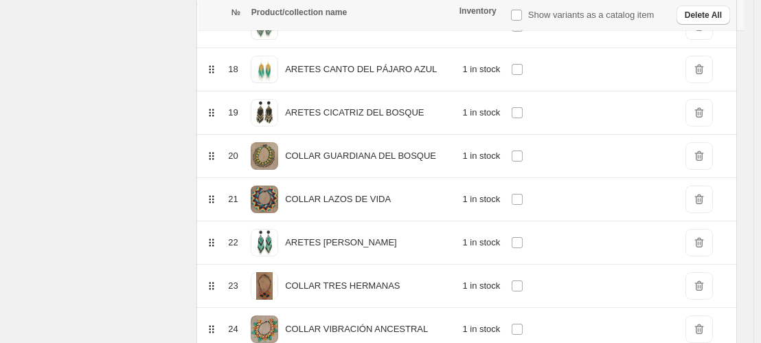
click at [701, 159] on span "DeleteIcon" at bounding box center [699, 155] width 27 height 27
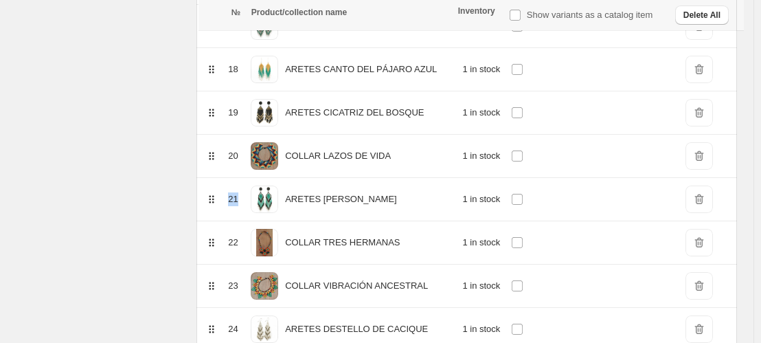
click at [701, 159] on span "DeleteIcon" at bounding box center [699, 155] width 27 height 27
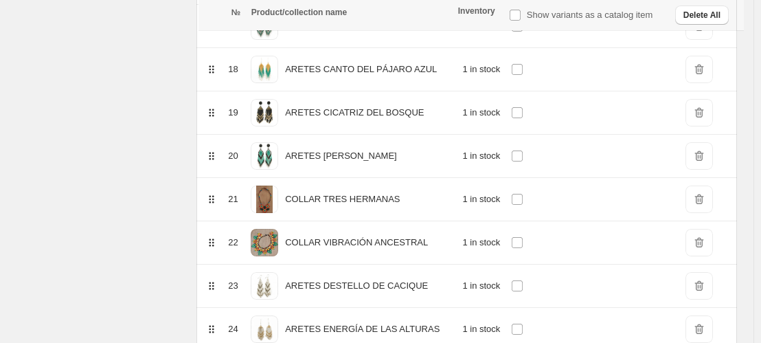
click at [701, 202] on span "DeleteIcon" at bounding box center [699, 198] width 27 height 27
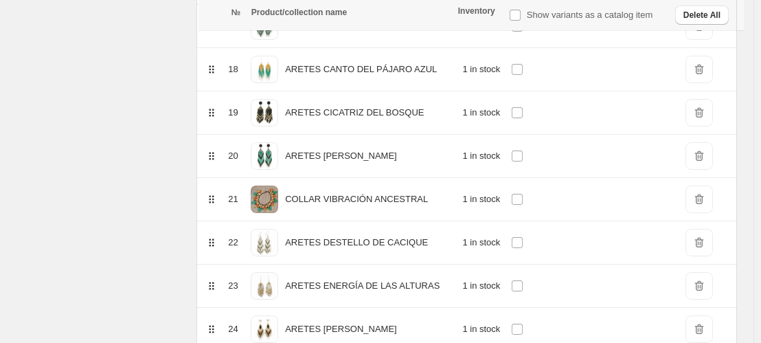
click at [701, 202] on span "DeleteIcon" at bounding box center [699, 198] width 27 height 27
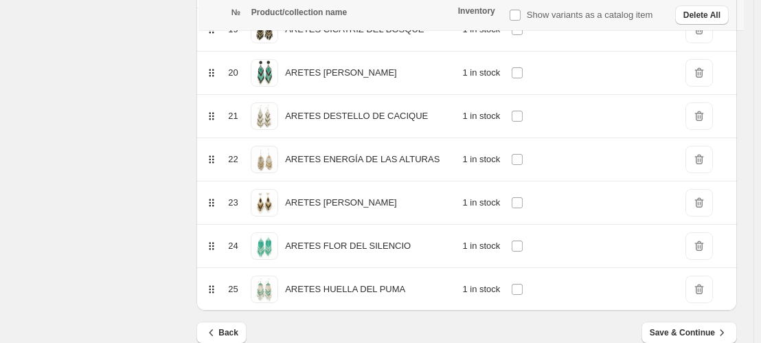
scroll to position [1049, 0]
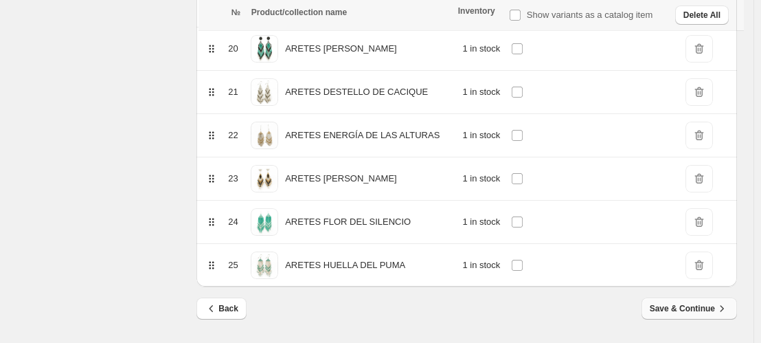
click at [721, 313] on span "Save & Continue" at bounding box center [689, 309] width 79 height 14
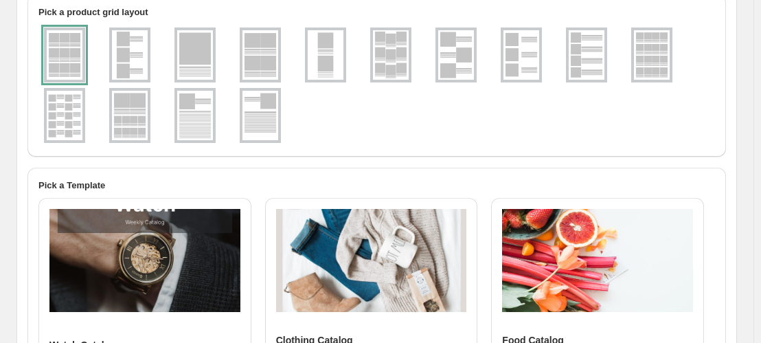
scroll to position [80, 0]
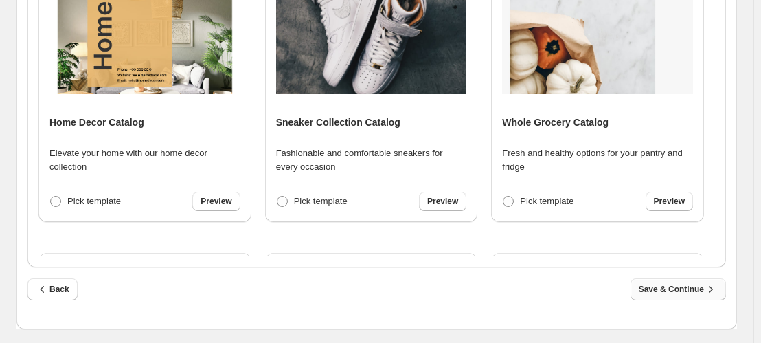
click at [710, 289] on span "Save & Continue" at bounding box center [678, 289] width 79 height 14
select select "**********"
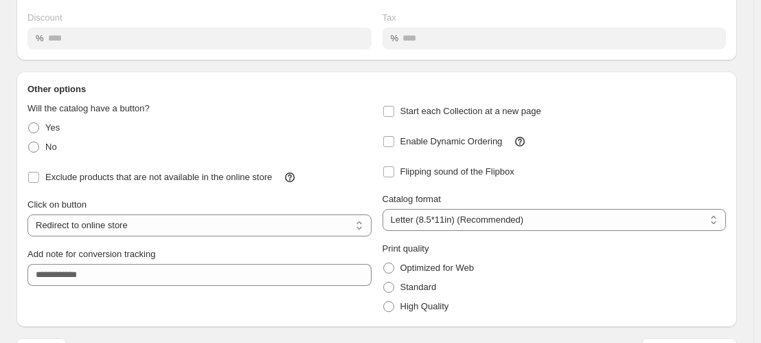
scroll to position [224, 0]
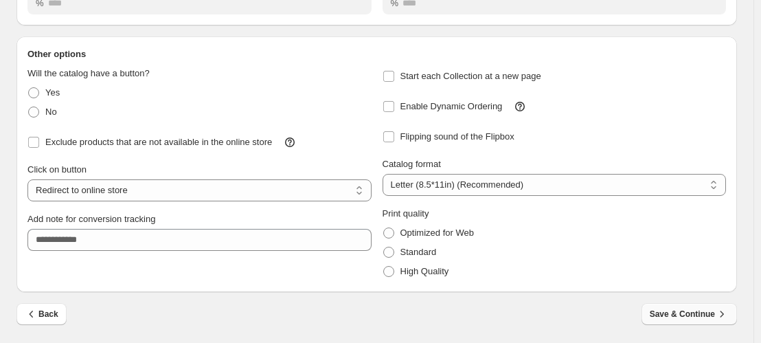
click at [692, 318] on span "Save & Continue" at bounding box center [689, 314] width 79 height 14
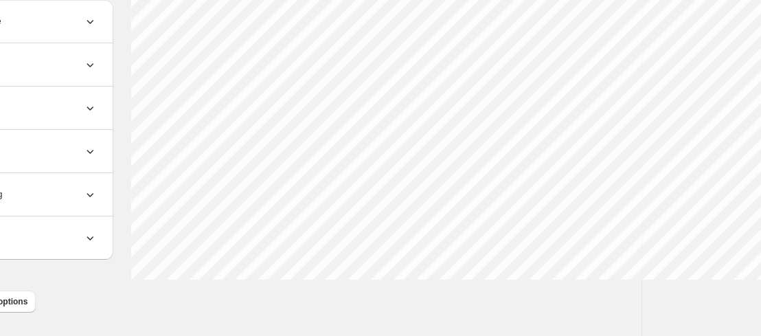
scroll to position [660, 229]
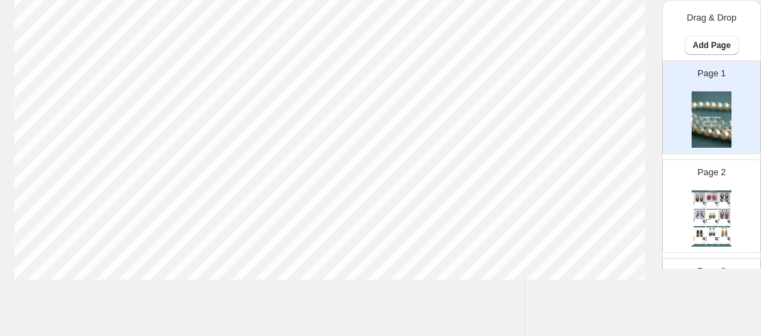
click at [719, 214] on img at bounding box center [725, 214] width 12 height 9
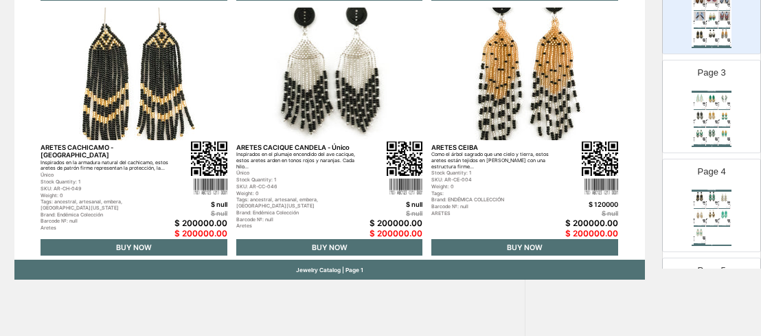
scroll to position [311, 0]
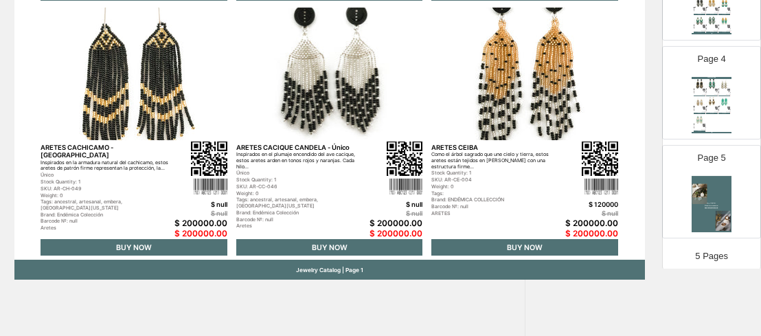
click at [728, 111] on div "Page 4 Jewelry Catalog ARETES CICATRIZ DEL BOSQUE - Único Celebración de los fr…" at bounding box center [706, 87] width 87 height 92
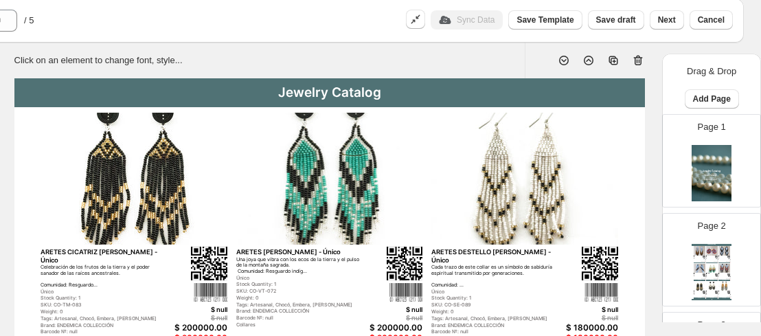
scroll to position [0, 229]
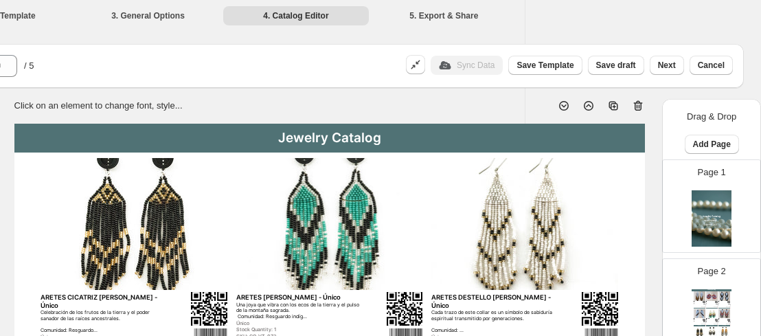
click at [703, 216] on img at bounding box center [712, 218] width 40 height 56
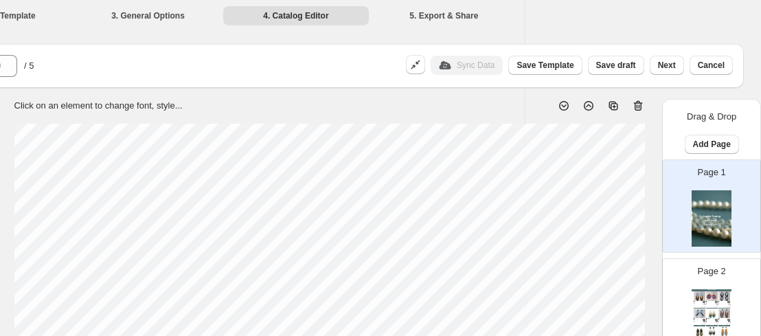
scroll to position [0, 212]
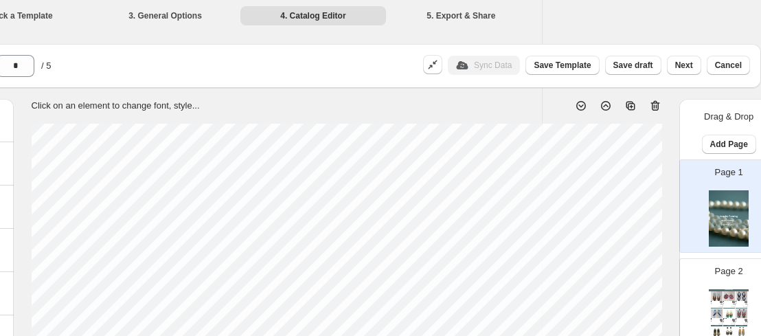
click at [653, 110] on icon at bounding box center [655, 106] width 9 height 10
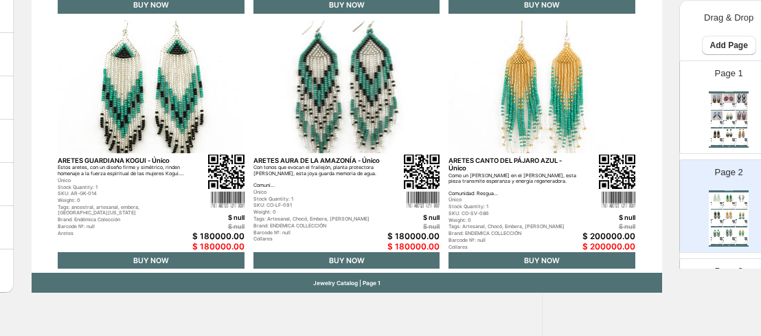
scroll to position [660, 212]
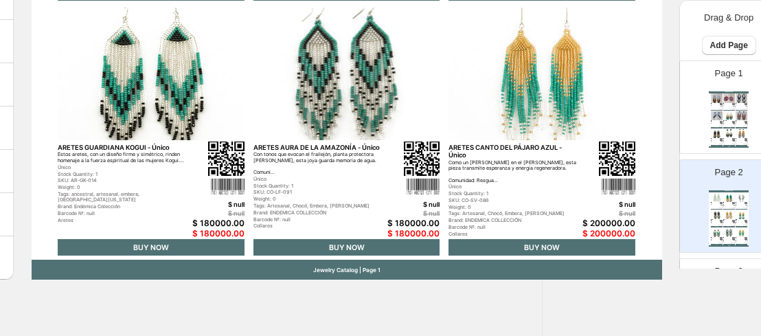
click at [758, 267] on div "Page 3 Jewelry Catalog ARETES CICATRIZ DEL BOSQUE - Único Celebración de los fr…" at bounding box center [729, 305] width 98 height 92
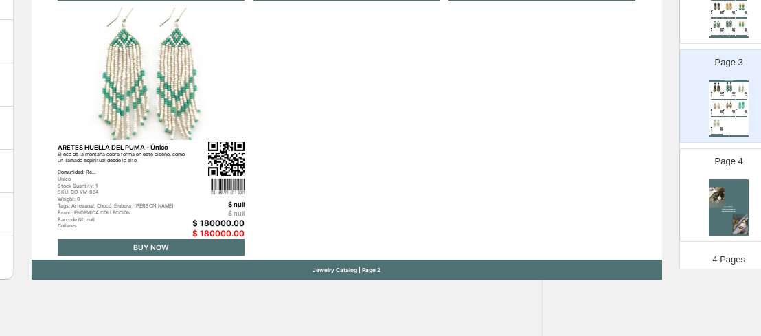
scroll to position [212, 0]
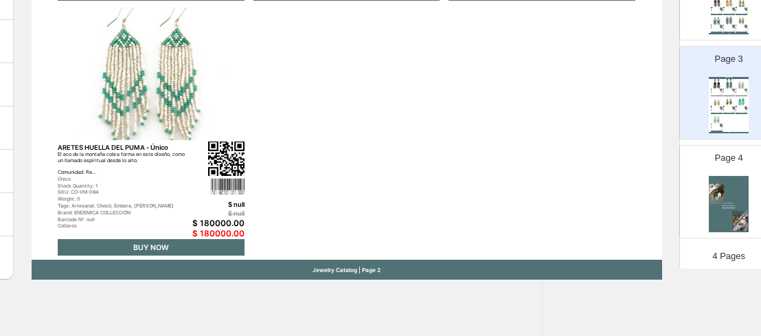
click at [728, 181] on img at bounding box center [729, 204] width 40 height 56
type input "*"
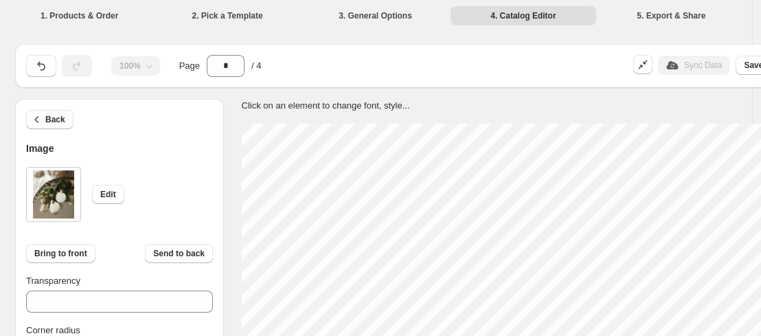
scroll to position [0, 0]
click at [96, 192] on button "Edit" at bounding box center [109, 194] width 32 height 19
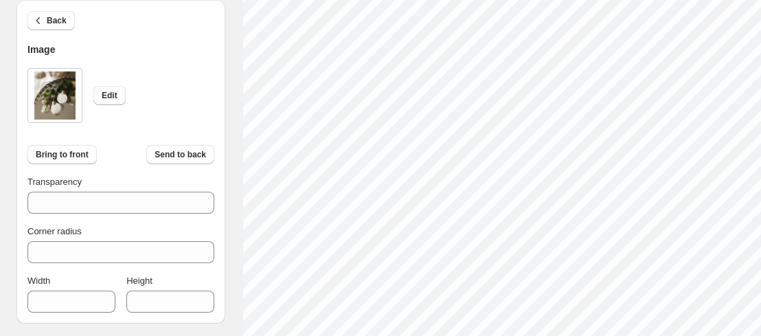
scroll to position [189, 0]
click at [104, 93] on span "Edit" at bounding box center [110, 95] width 16 height 11
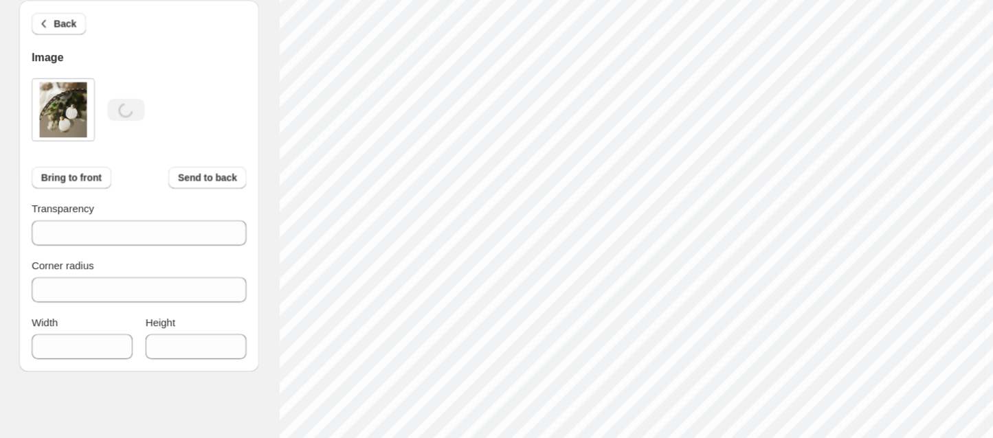
scroll to position [129, 0]
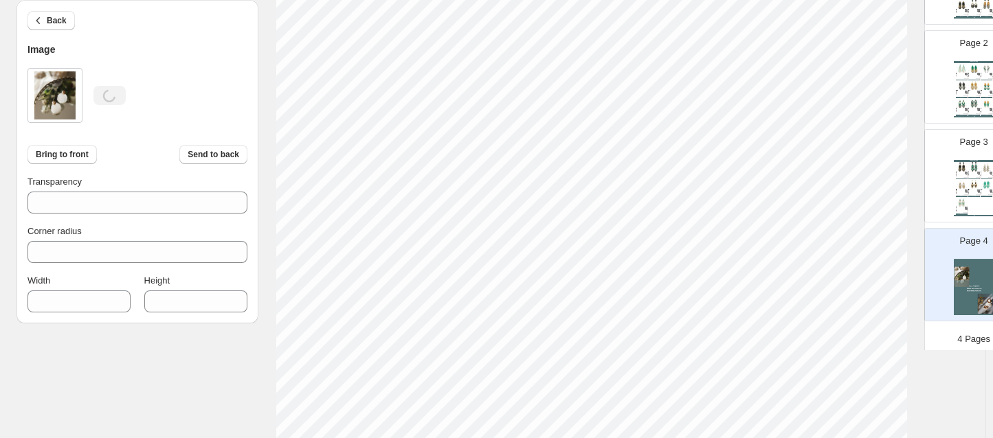
type input "****"
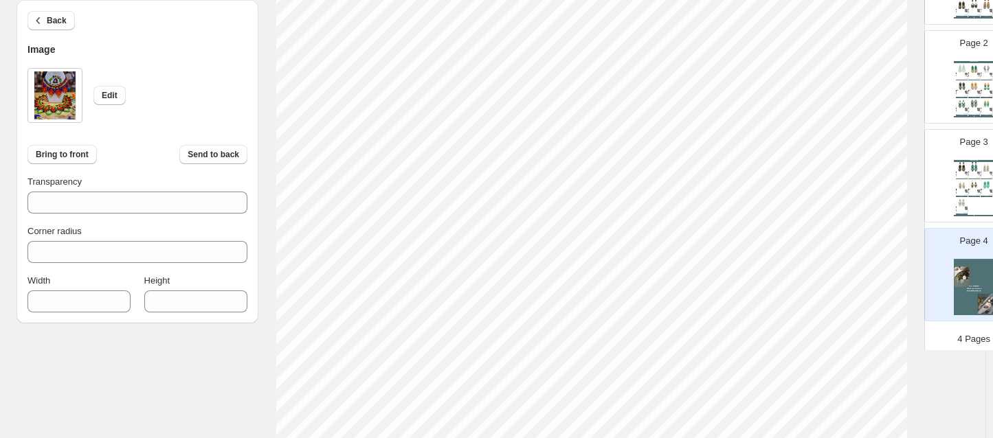
type input "****"
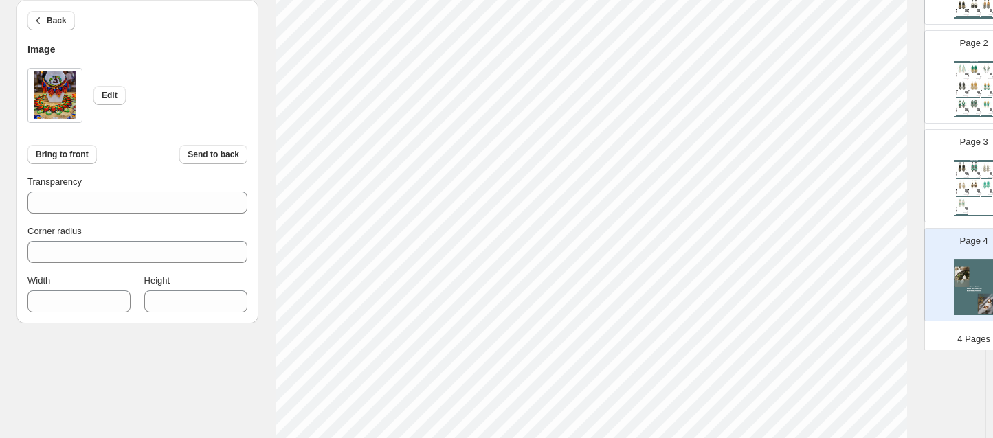
type input "****"
type input "***"
type input "****"
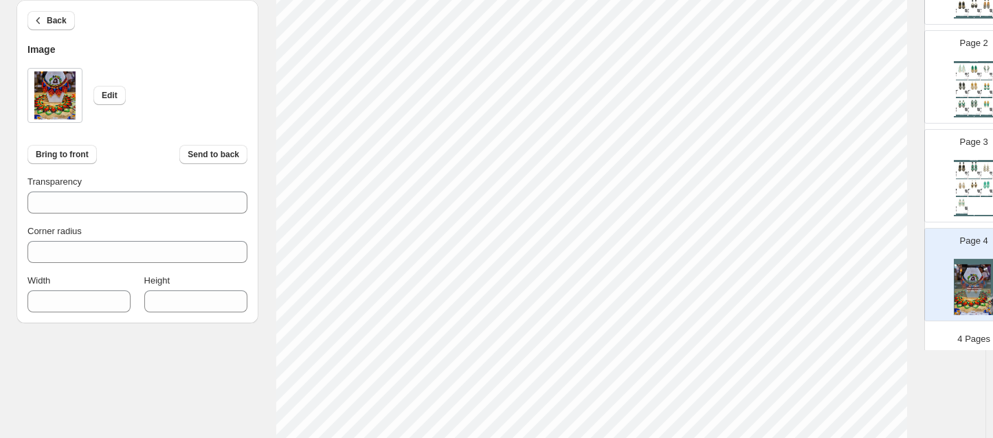
type input "***"
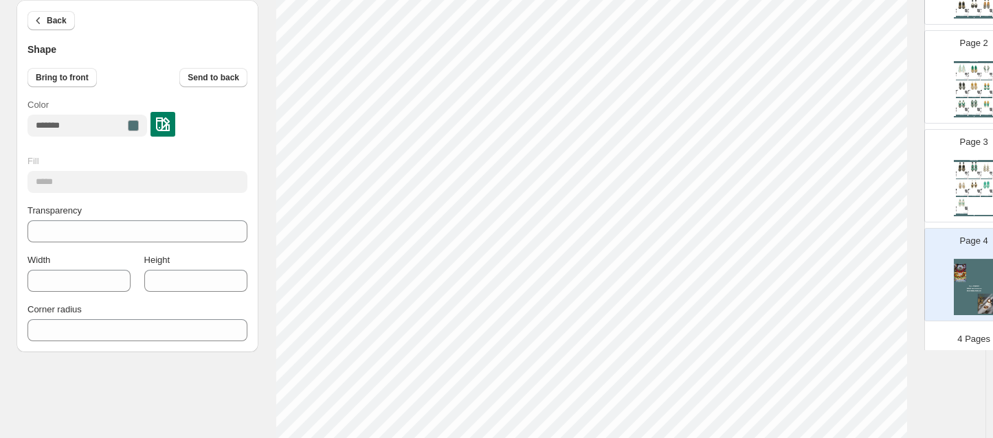
scroll to position [517, 0]
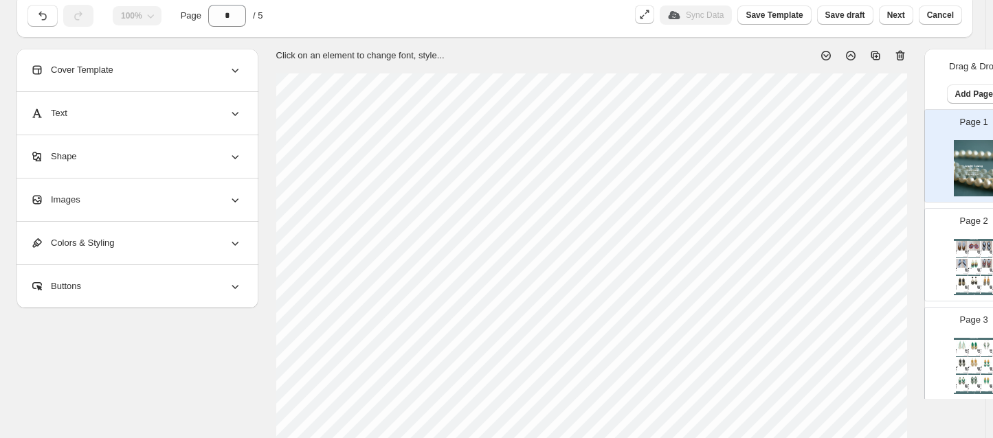
scroll to position [11, 0]
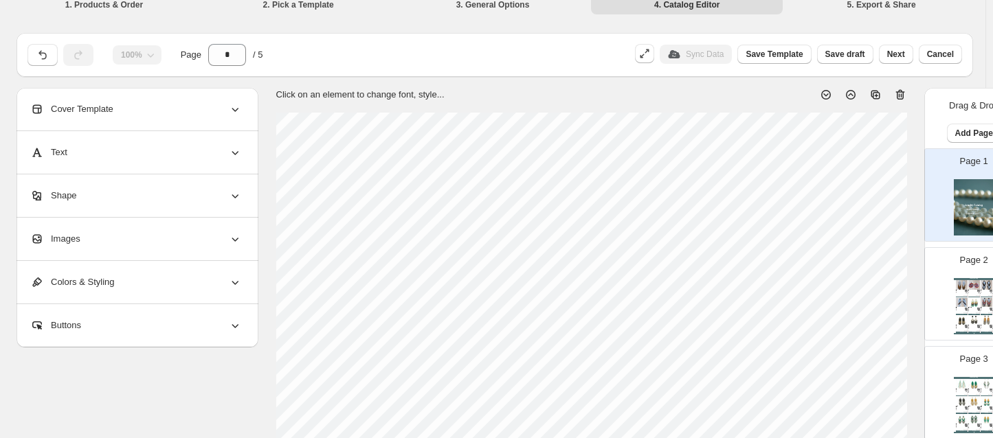
click at [893, 100] on icon at bounding box center [900, 95] width 14 height 14
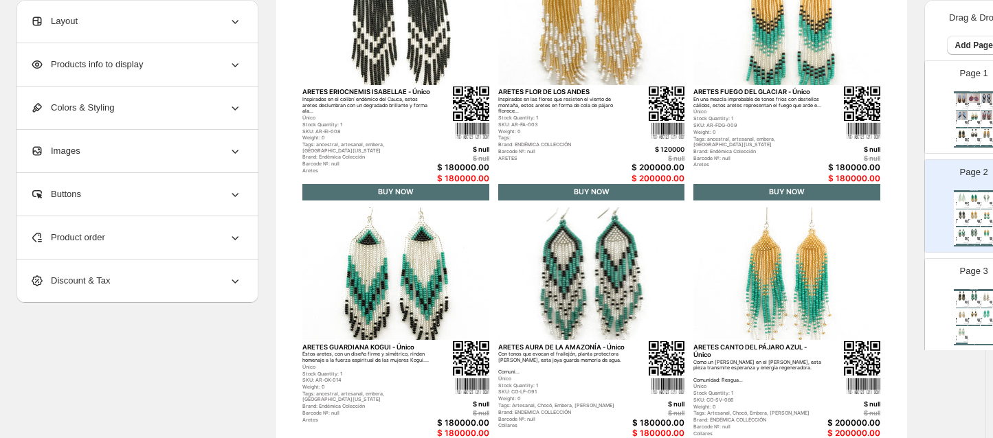
scroll to position [557, 0]
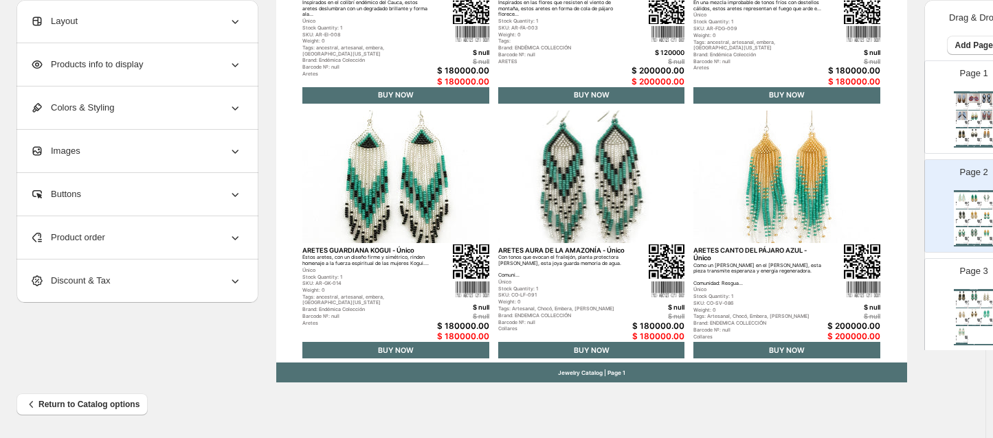
click at [975, 325] on div "$ 200000.00" at bounding box center [977, 325] width 4 height 1
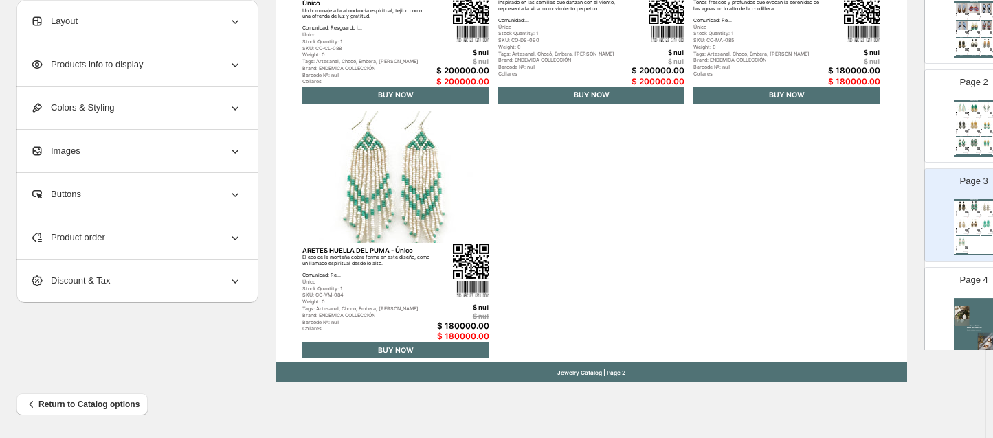
scroll to position [129, 0]
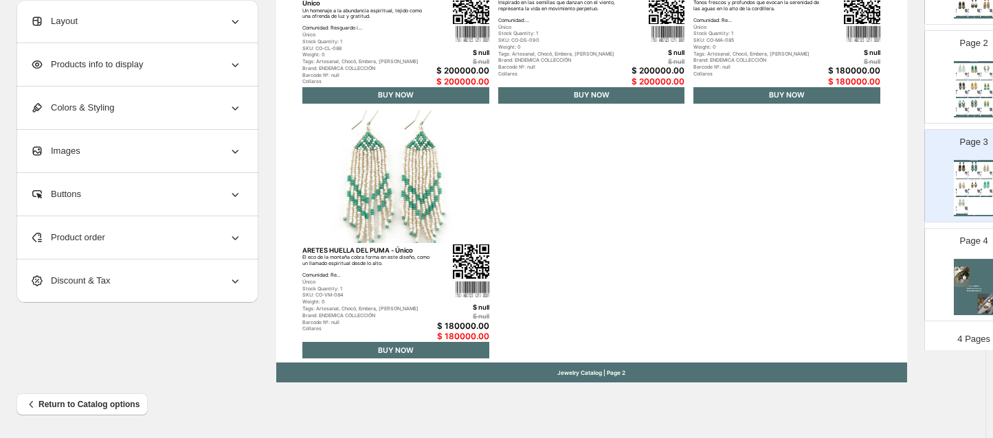
click at [971, 324] on div "4 Pages" at bounding box center [968, 333] width 88 height 25
click at [967, 275] on img at bounding box center [973, 287] width 40 height 56
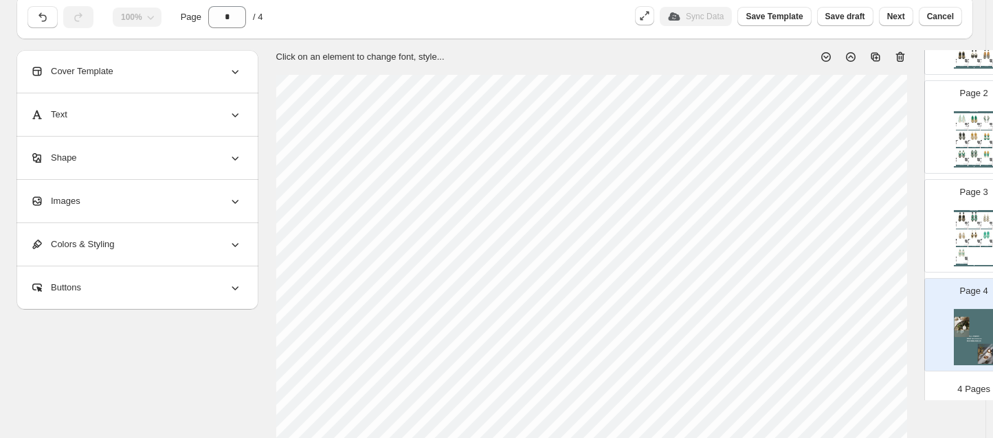
scroll to position [34, 0]
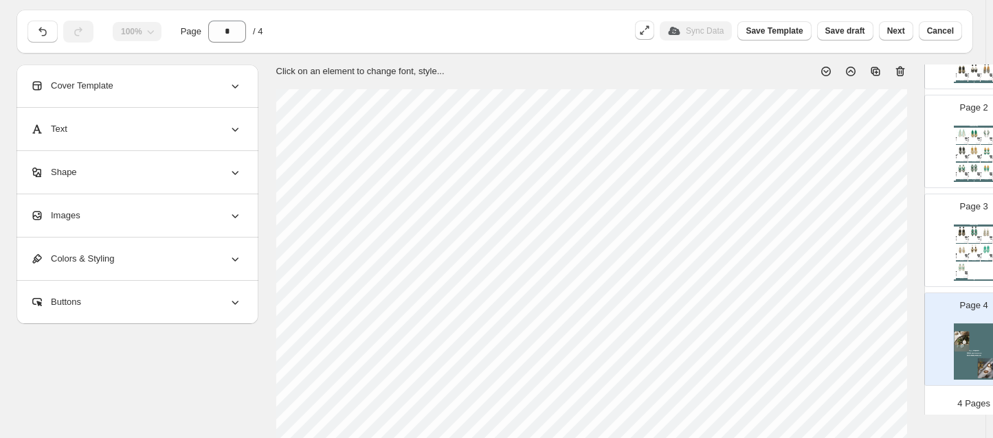
click at [898, 76] on icon at bounding box center [900, 72] width 14 height 14
type input "*"
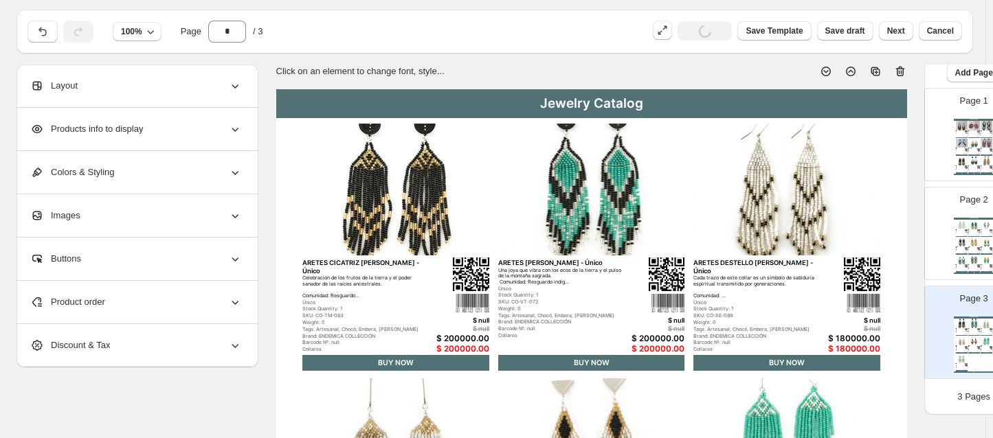
scroll to position [30, 0]
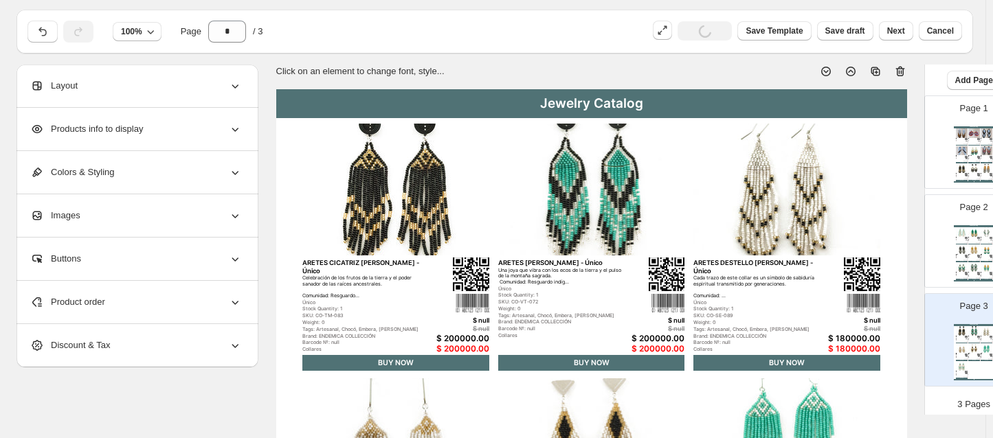
click at [626, 95] on div "Jewelry Catalog" at bounding box center [591, 103] width 631 height 29
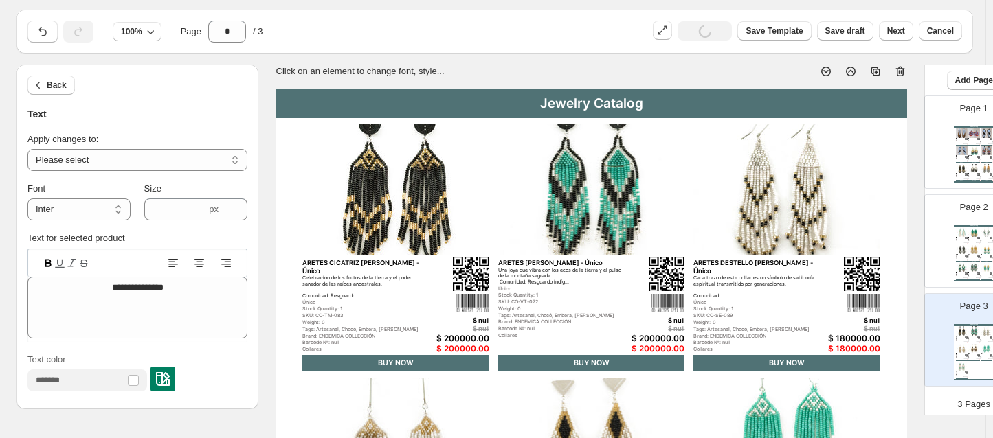
click at [626, 102] on div "Jewelry Catalog" at bounding box center [591, 103] width 631 height 29
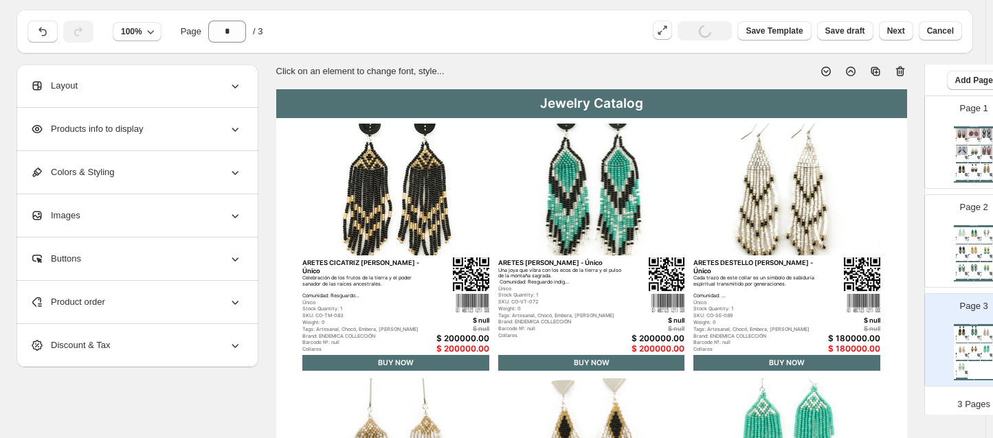
click at [626, 102] on div "Jewelry Catalog" at bounding box center [591, 103] width 631 height 29
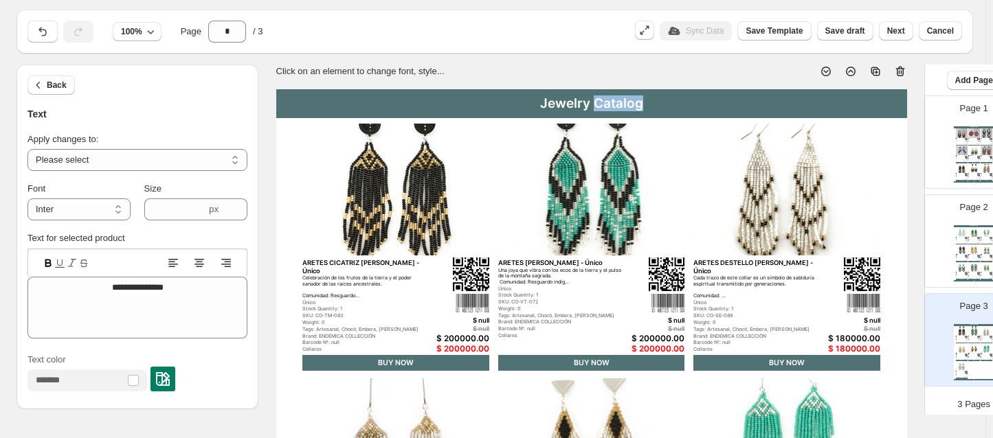
click at [626, 102] on div "Jewelry Catalog" at bounding box center [591, 103] width 631 height 29
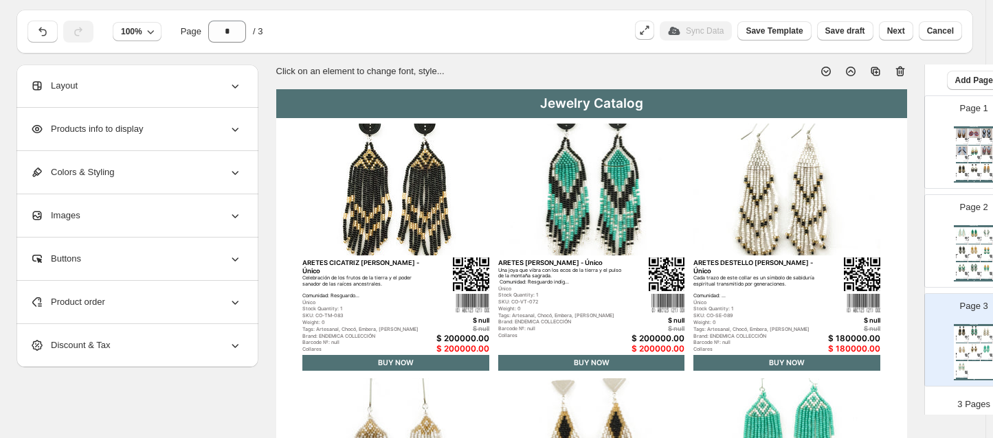
click at [572, 109] on div "Jewelry Catalog" at bounding box center [591, 103] width 631 height 29
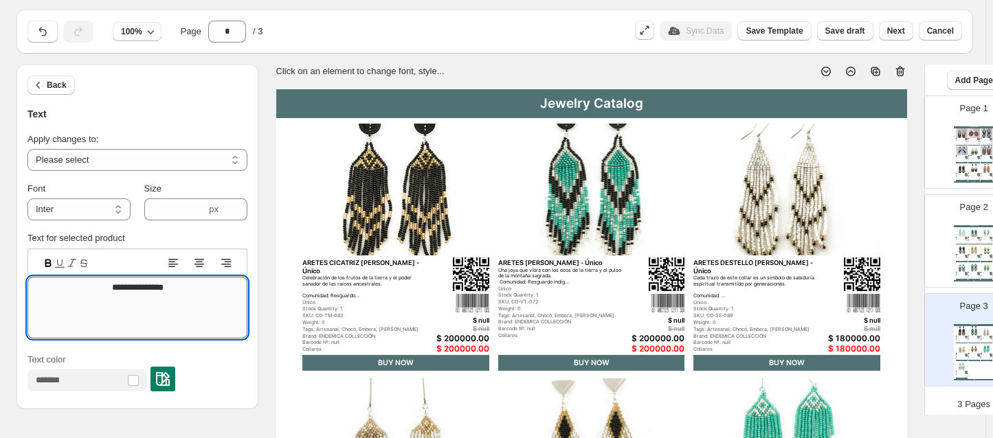
click at [194, 281] on textarea "**********" at bounding box center [137, 308] width 220 height 62
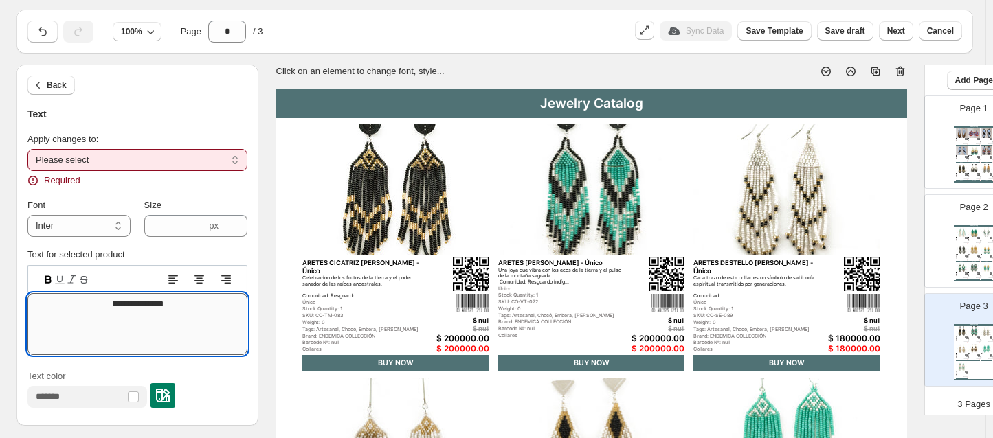
type textarea "**********"
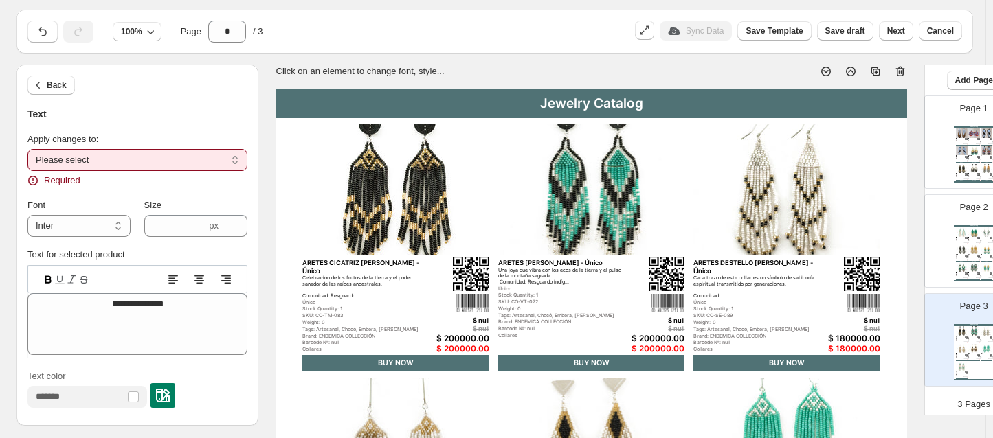
click at [119, 154] on select "**********" at bounding box center [137, 160] width 220 height 22
select select "**********"
click at [27, 149] on select "**********" at bounding box center [137, 160] width 220 height 22
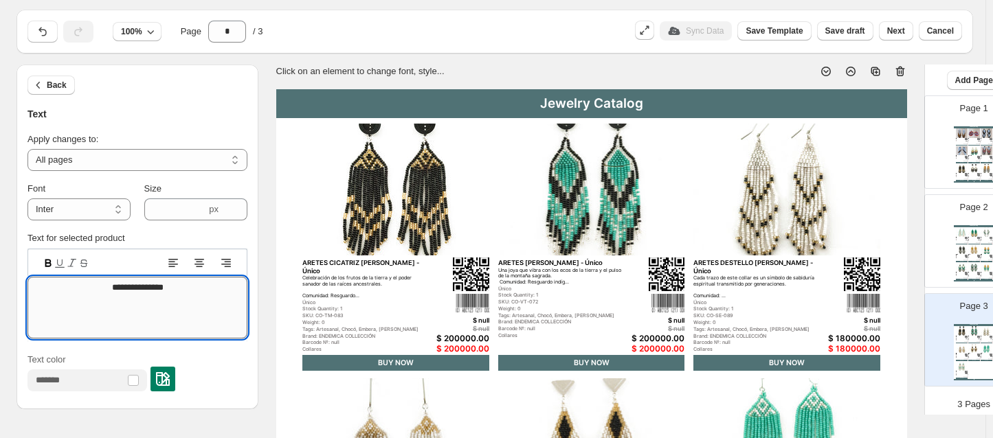
click at [185, 296] on textarea "**********" at bounding box center [137, 308] width 220 height 62
type textarea "*"
type textarea "**********"
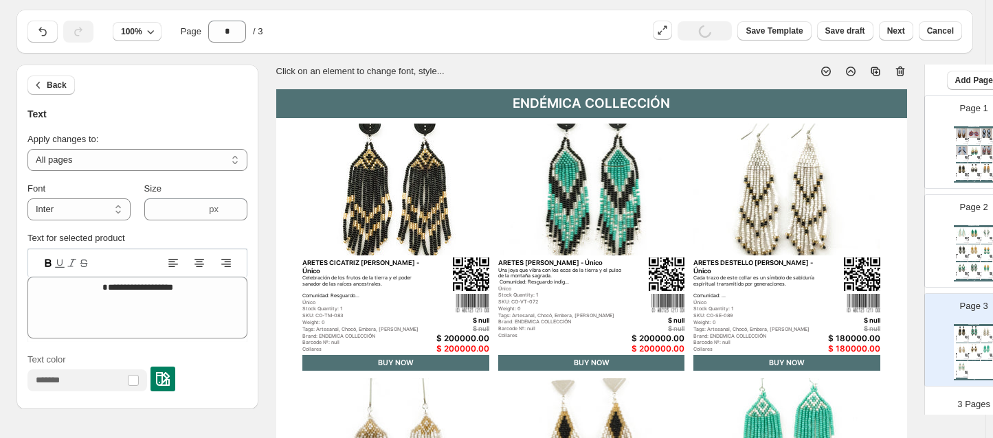
click at [224, 353] on div "Text color" at bounding box center [137, 372] width 220 height 38
drag, startPoint x: 224, startPoint y: 352, endPoint x: 267, endPoint y: 258, distance: 103.9
click at [102, 205] on select "**********" at bounding box center [78, 210] width 103 height 22
click at [27, 199] on select "**********" at bounding box center [78, 210] width 103 height 22
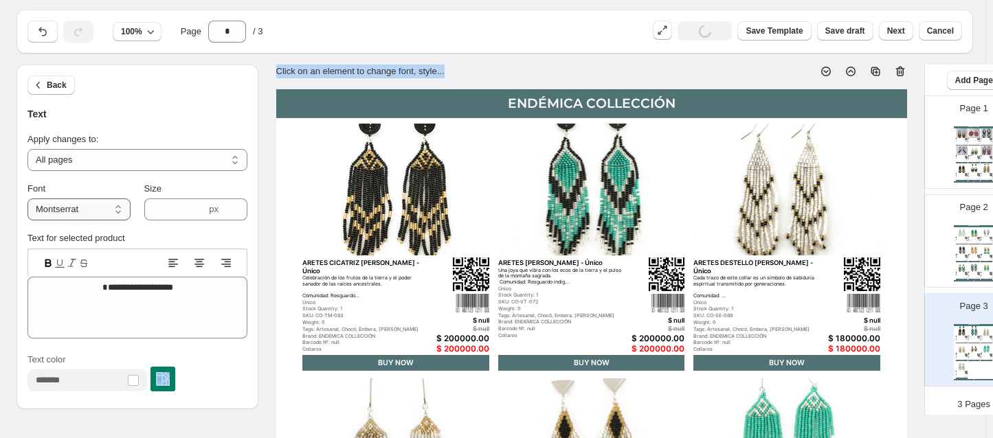
click at [115, 208] on select "**********" at bounding box center [78, 210] width 103 height 22
select select "**********"
click at [27, 199] on select "**********" at bounding box center [78, 210] width 103 height 22
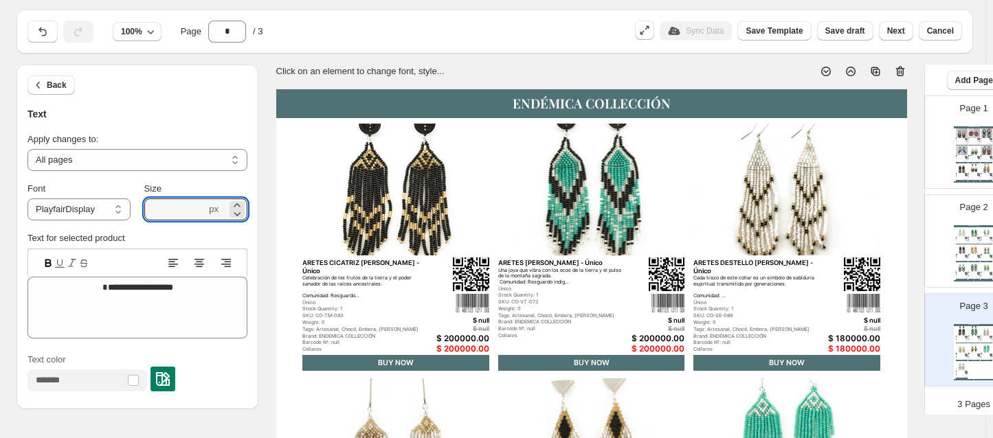
drag, startPoint x: 192, startPoint y: 213, endPoint x: 56, endPoint y: 258, distance: 144.0
click at [56, 258] on div "**********" at bounding box center [137, 284] width 220 height 227
click at [47, 260] on icon at bounding box center [48, 263] width 7 height 8
click at [48, 260] on icon at bounding box center [48, 263] width 7 height 8
click at [139, 381] on div at bounding box center [133, 380] width 11 height 11
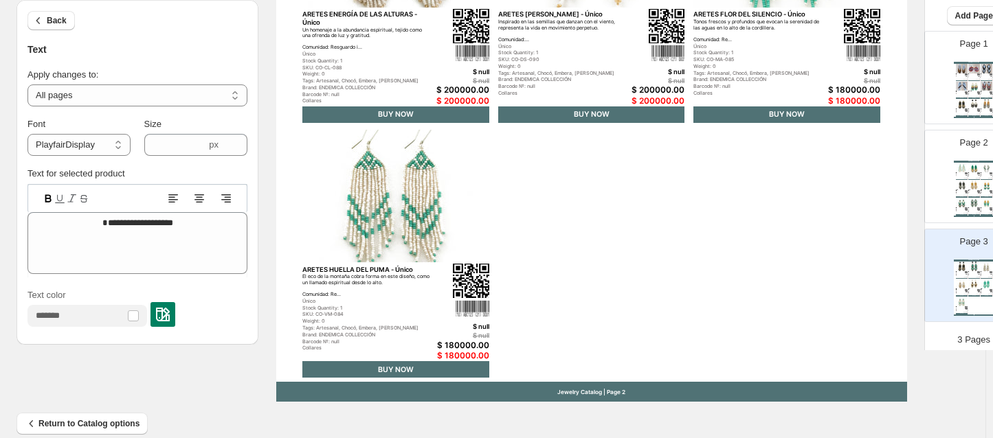
scroll to position [557, 0]
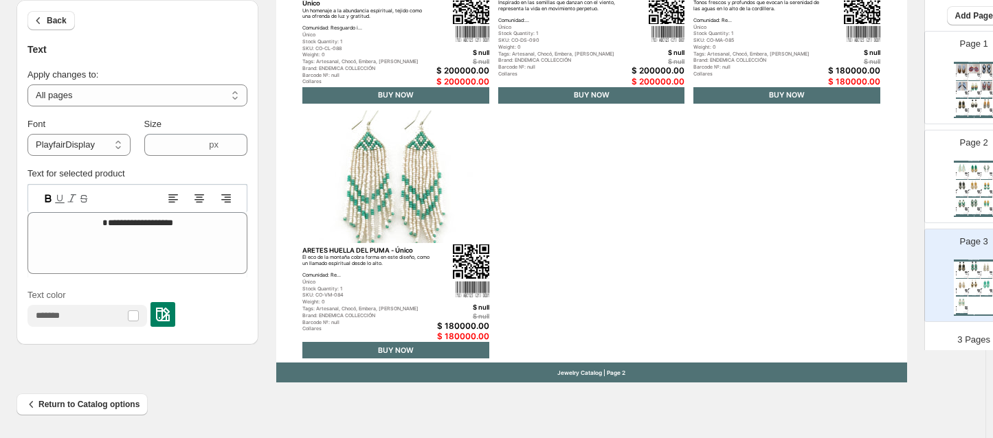
drag, startPoint x: 84, startPoint y: 405, endPoint x: 620, endPoint y: 203, distance: 572.2
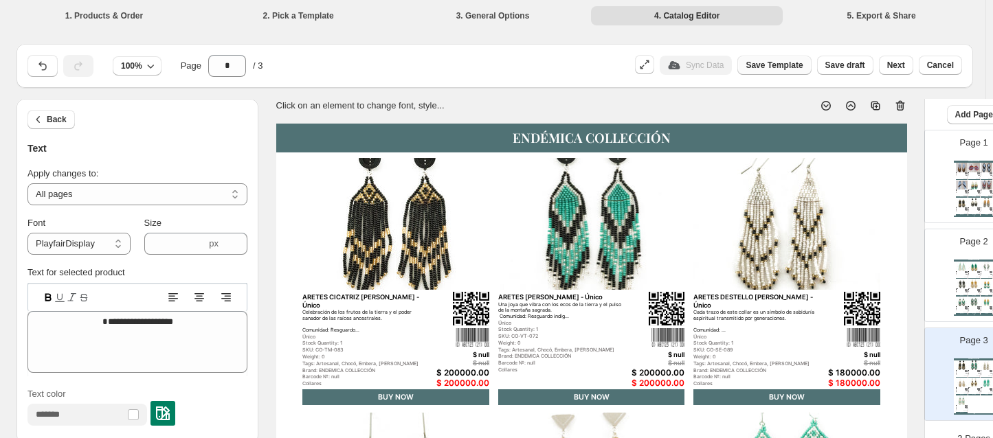
click at [801, 68] on span "Save Template" at bounding box center [773, 65] width 57 height 11
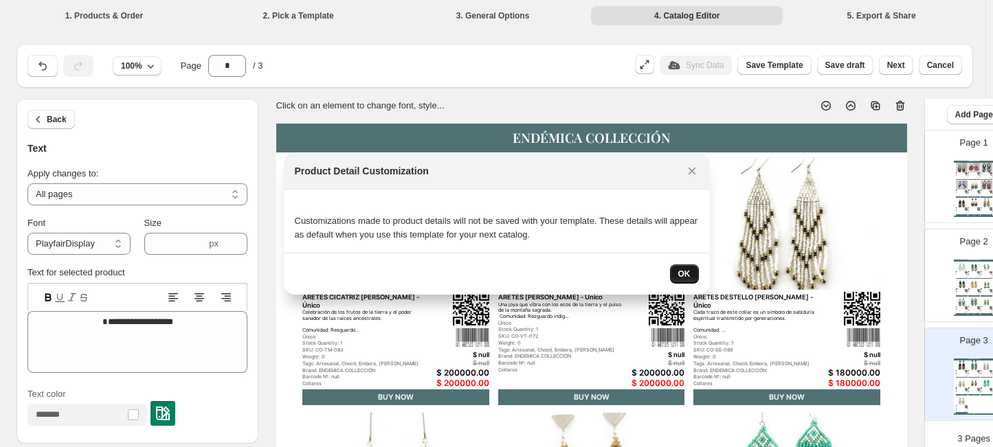
click at [681, 272] on span "OK" at bounding box center [684, 274] width 12 height 11
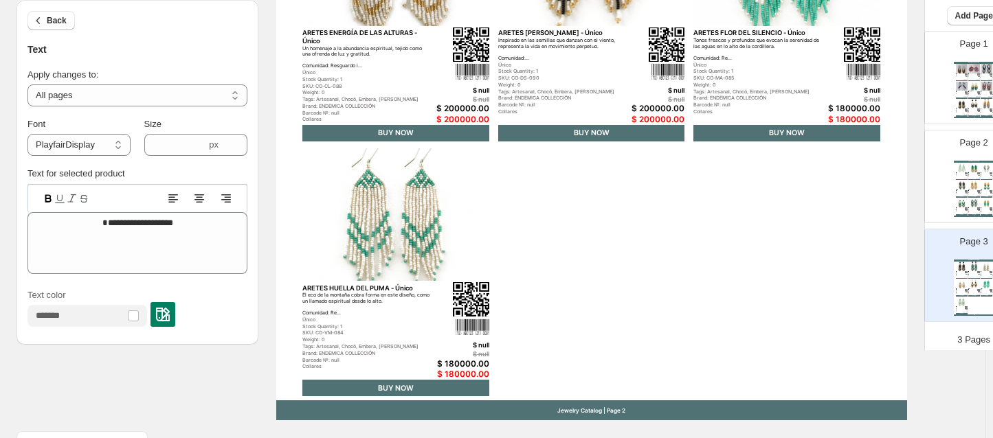
scroll to position [557, 0]
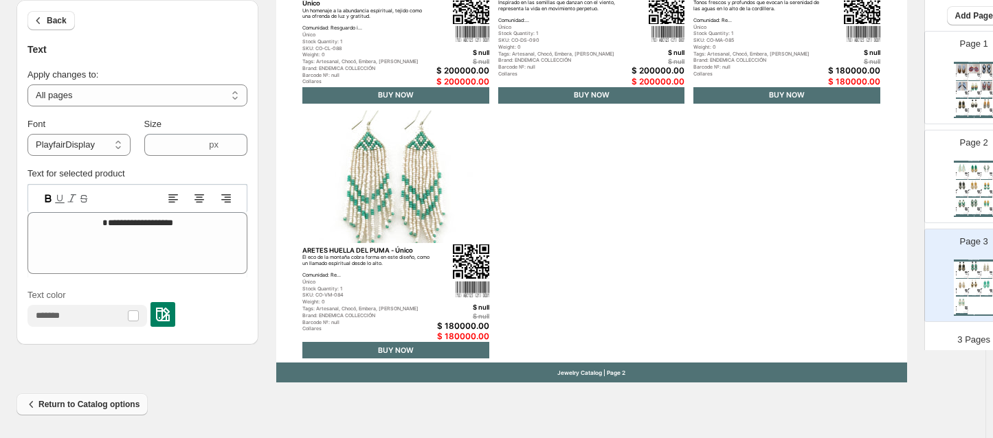
click at [105, 398] on span "Return to Catalog options" at bounding box center [82, 405] width 115 height 14
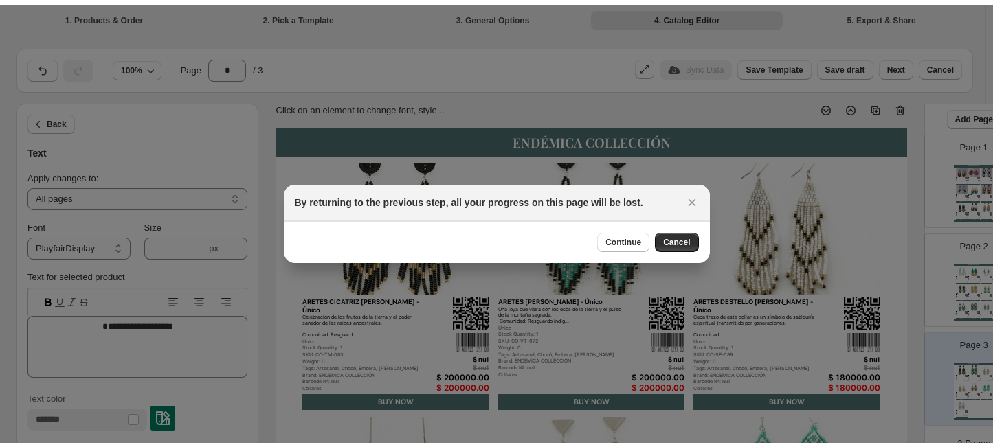
scroll to position [548, 0]
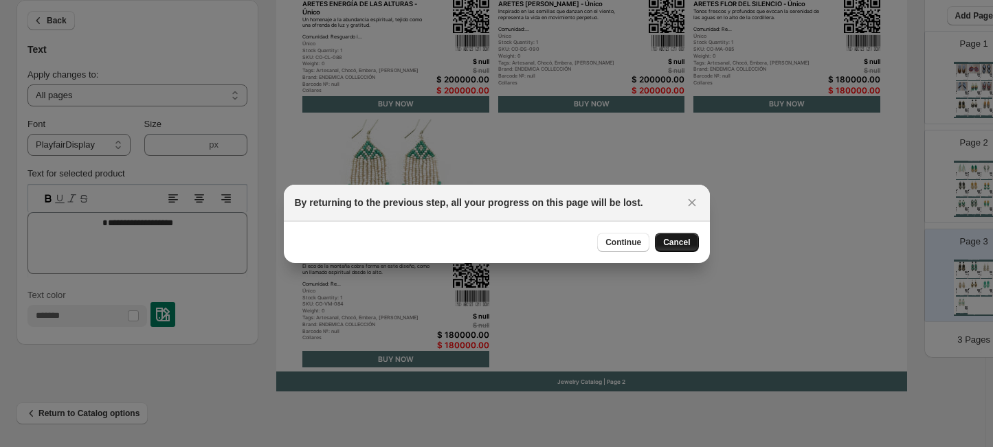
click at [677, 245] on span "Cancel" at bounding box center [676, 242] width 27 height 11
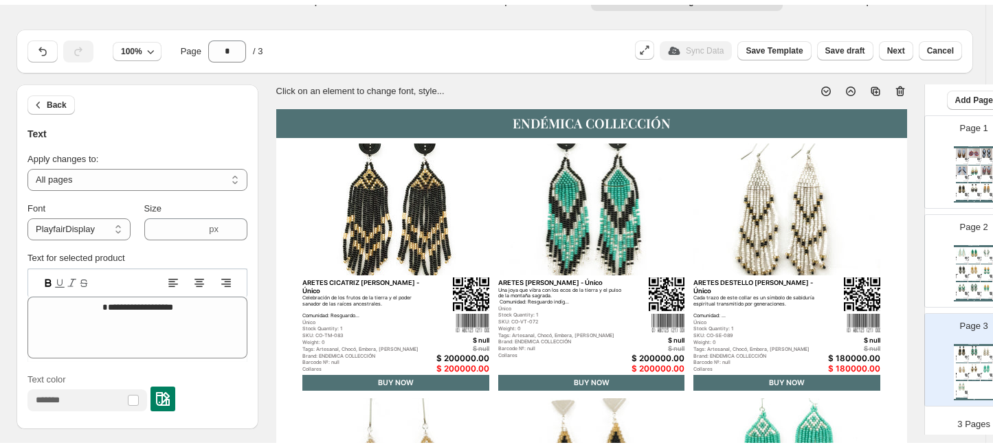
scroll to position [0, 0]
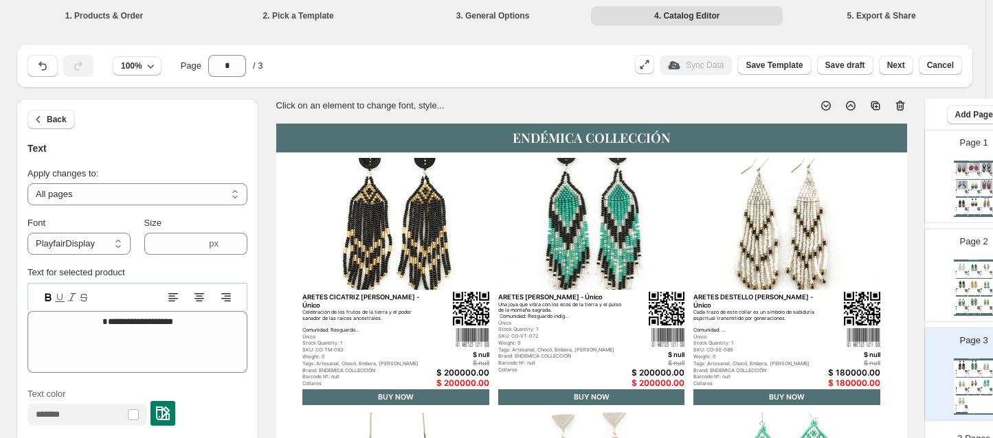
drag, startPoint x: 795, startPoint y: 59, endPoint x: 826, endPoint y: 11, distance: 57.2
click at [826, 11] on li "5. Export & Share" at bounding box center [881, 14] width 192 height 19
click at [787, 73] on button "Save Template" at bounding box center [774, 65] width 74 height 19
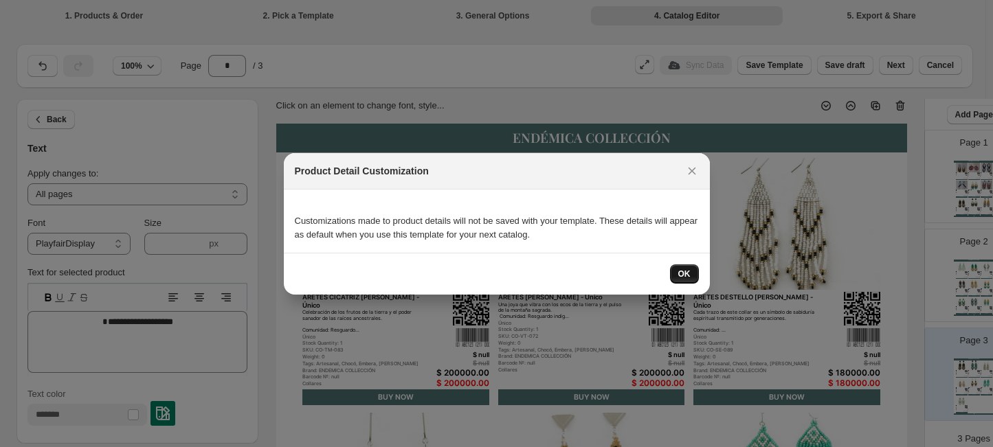
click at [683, 277] on span "OK" at bounding box center [684, 274] width 12 height 11
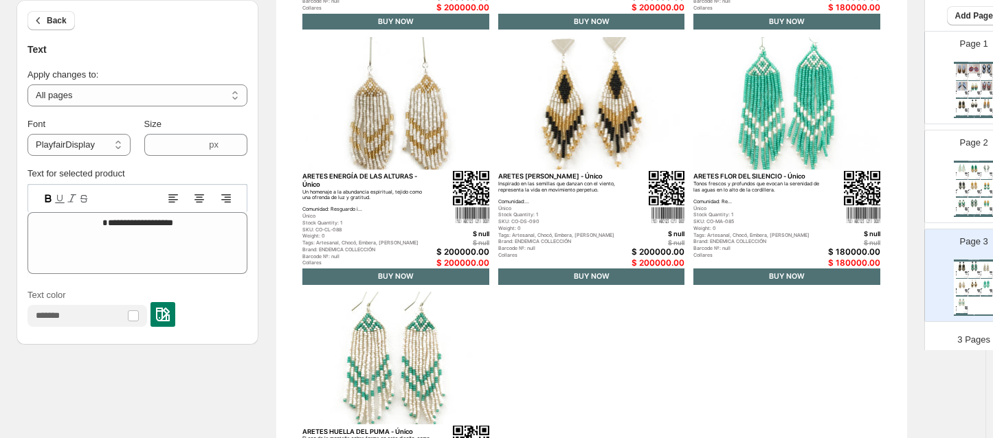
scroll to position [557, 0]
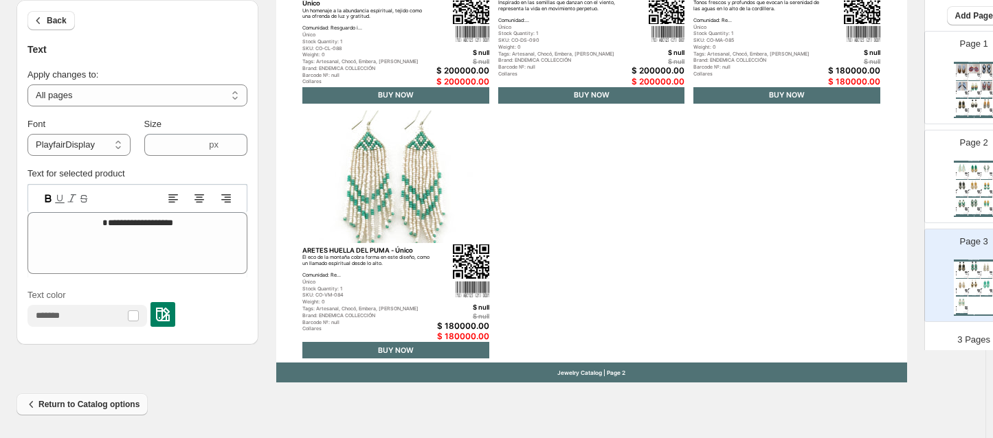
click at [114, 405] on span "Return to Catalog options" at bounding box center [82, 405] width 115 height 14
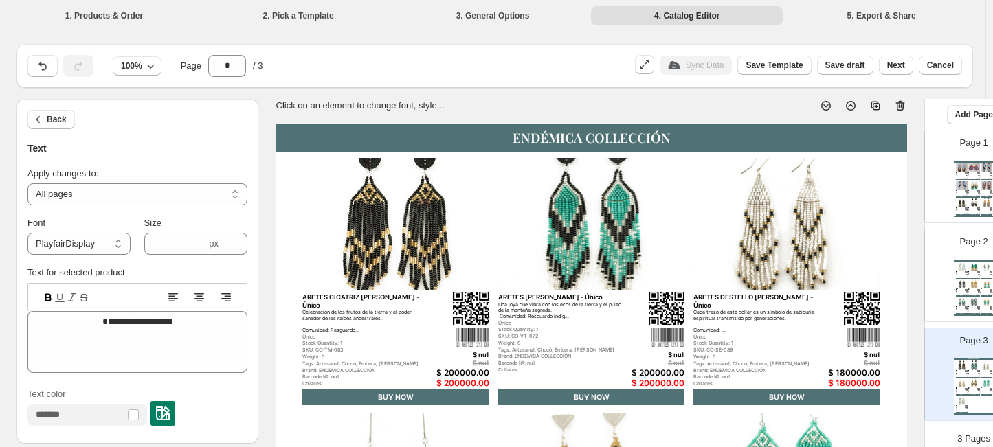
scroll to position [548, 0]
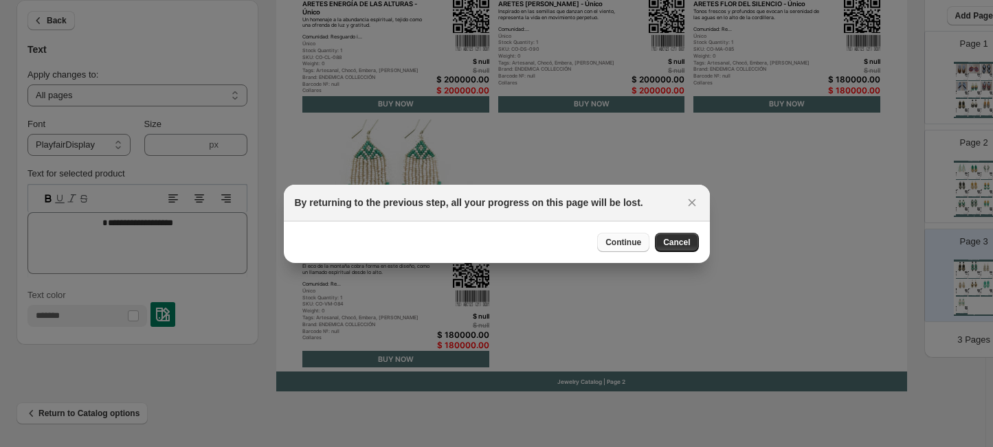
click at [639, 241] on span "Continue" at bounding box center [623, 242] width 36 height 11
select select "**********"
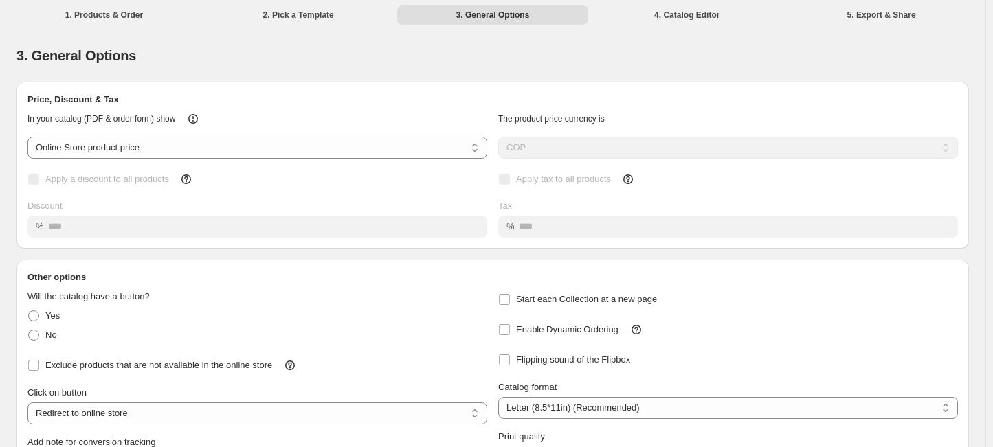
scroll to position [0, 0]
click at [462, 185] on div "Apply a discount to all products" at bounding box center [257, 179] width 460 height 19
click at [117, 8] on li "1. Products & Order" at bounding box center [104, 14] width 192 height 19
click at [414, 198] on div "Apply a discount to all products Discount %" at bounding box center [257, 204] width 460 height 68
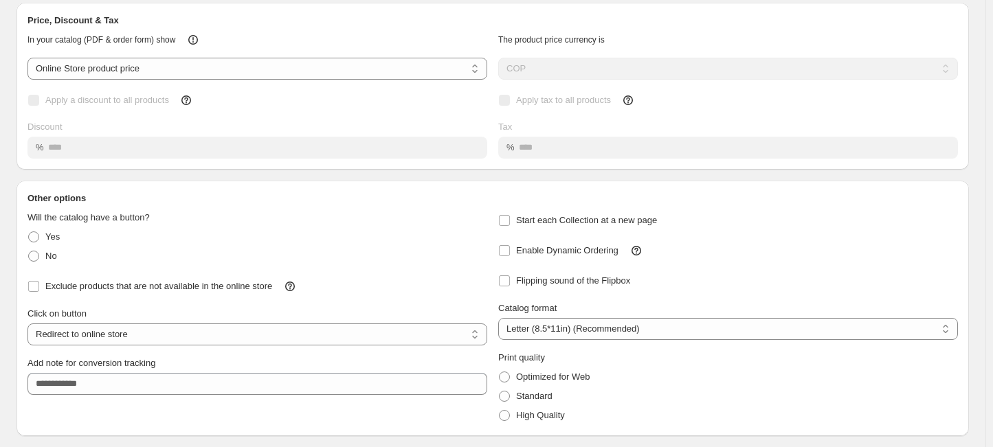
scroll to position [118, 0]
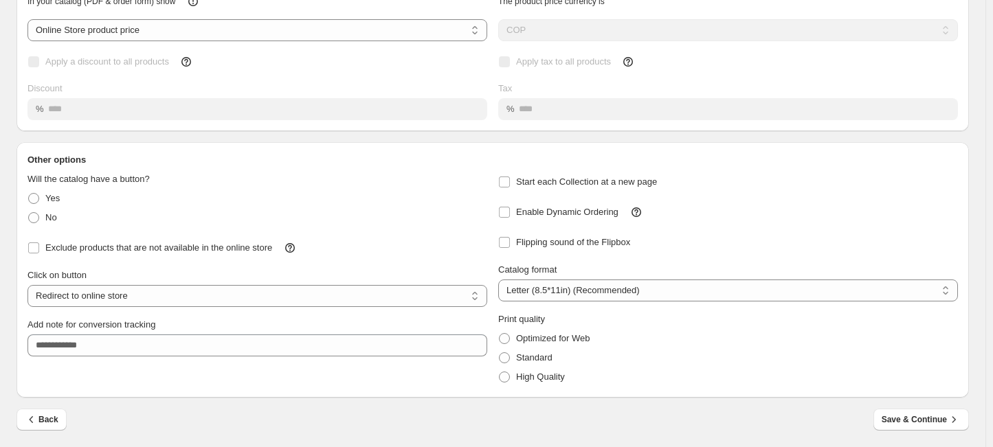
click at [41, 431] on div "Back Save & Continue" at bounding box center [492, 429] width 952 height 40
click at [41, 426] on button "Back" at bounding box center [41, 420] width 50 height 22
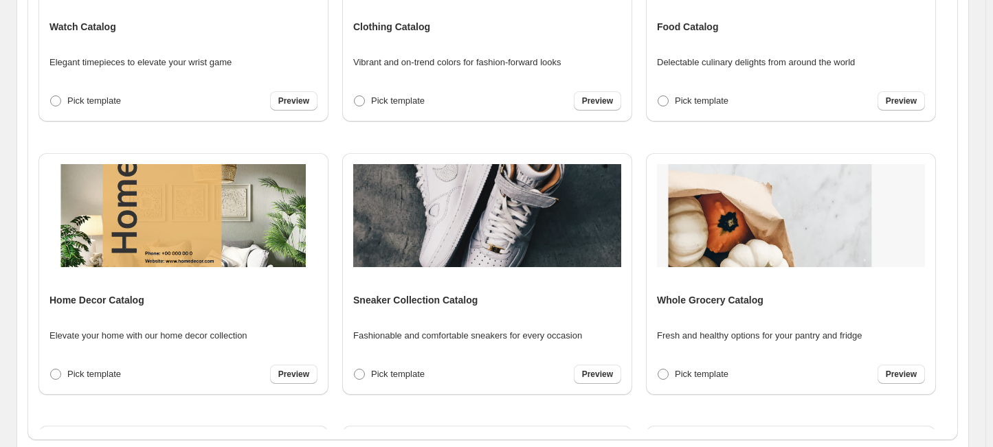
scroll to position [515, 0]
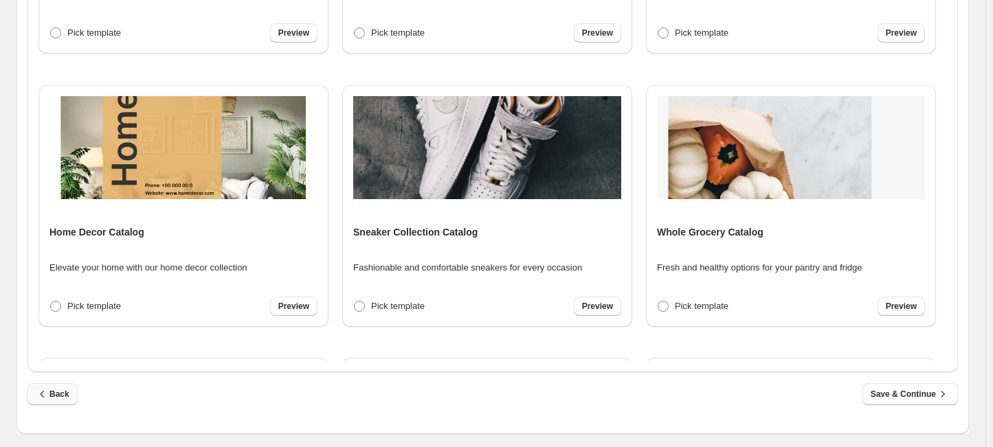
click at [59, 396] on span "Back" at bounding box center [53, 394] width 34 height 14
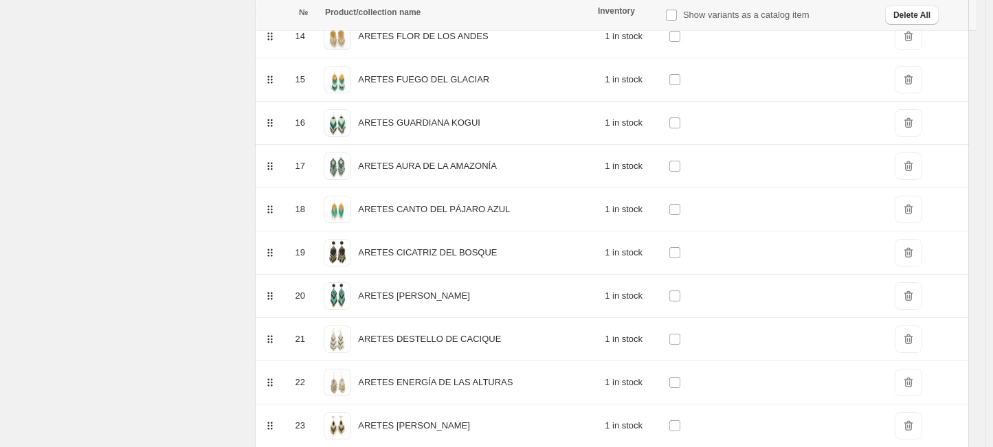
scroll to position [948, 0]
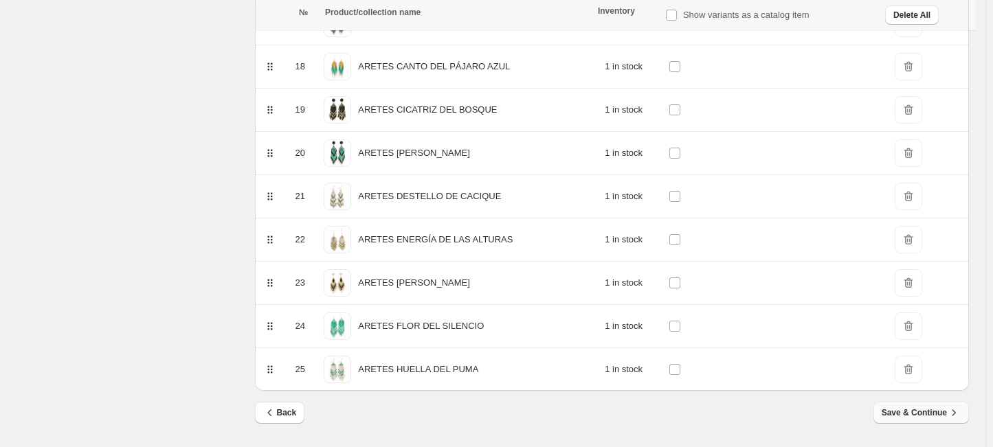
click at [946, 419] on span "Save & Continue" at bounding box center [920, 413] width 79 height 14
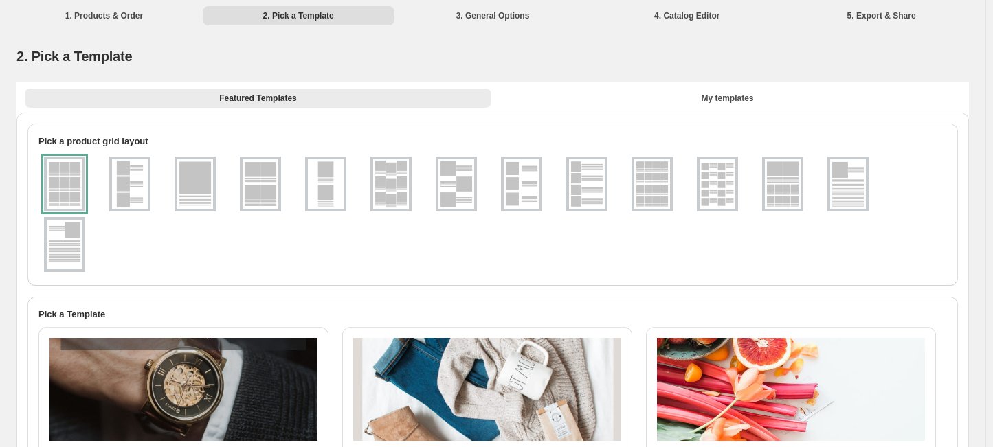
scroll to position [515, 0]
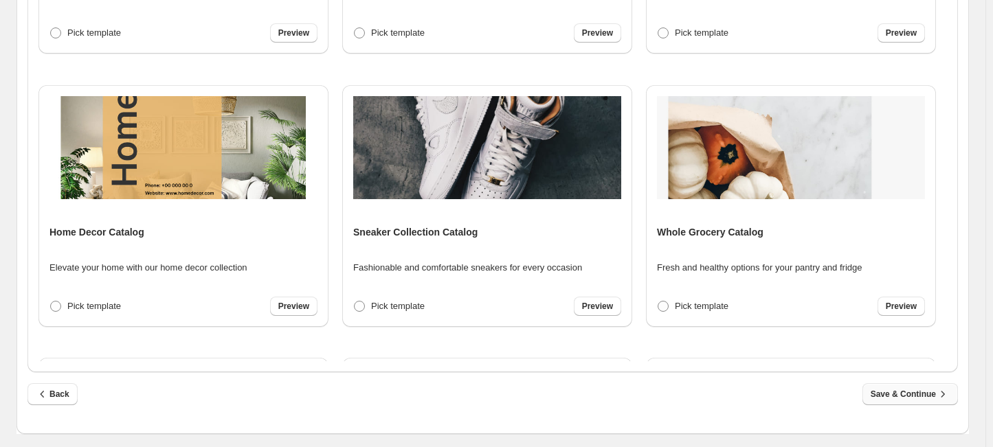
click at [925, 400] on span "Save & Continue" at bounding box center [909, 394] width 79 height 14
select select "**********"
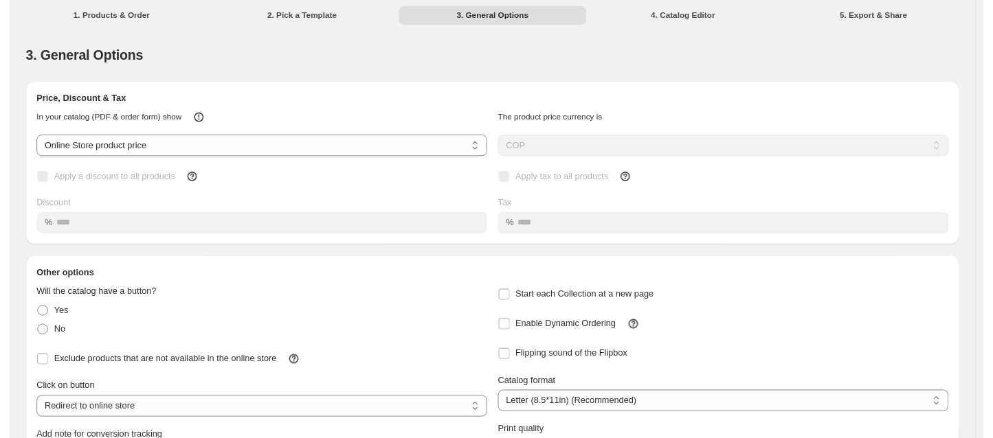
scroll to position [118, 0]
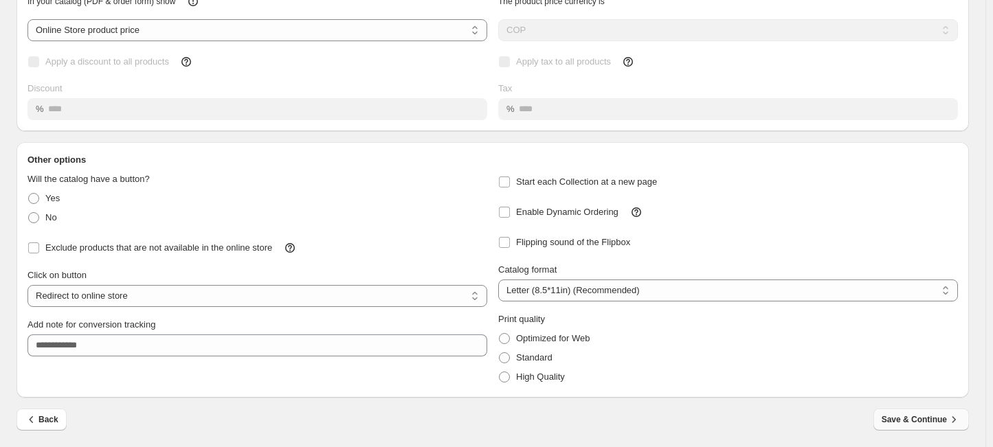
click at [936, 415] on span "Save & Continue" at bounding box center [920, 420] width 79 height 14
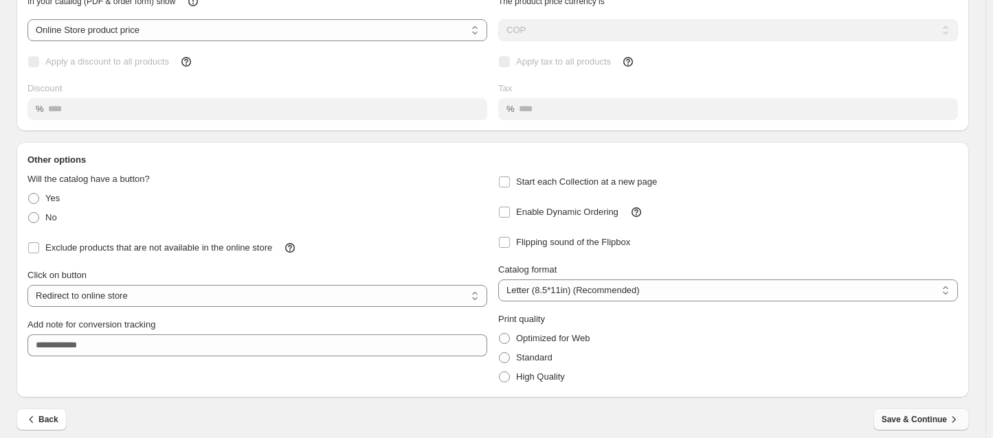
select select "**********"
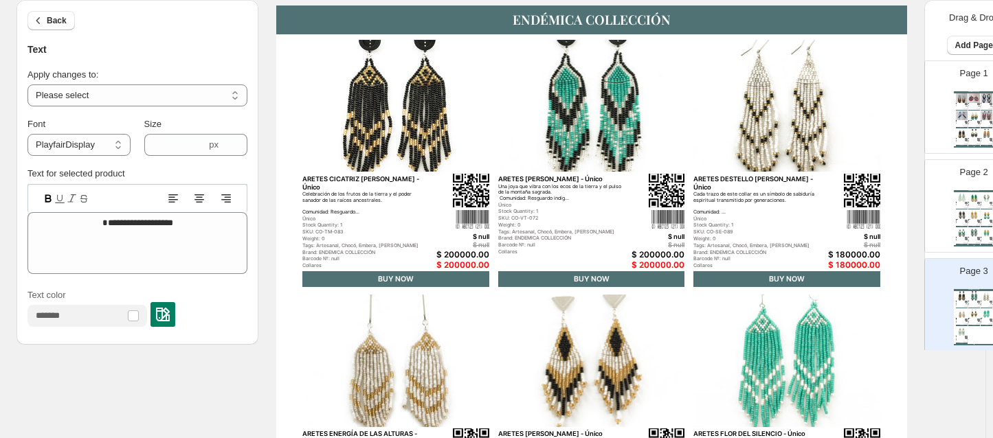
click at [711, 175] on div "ARETES DESTELLO DE CACIQUE - Único" at bounding box center [757, 183] width 128 height 16
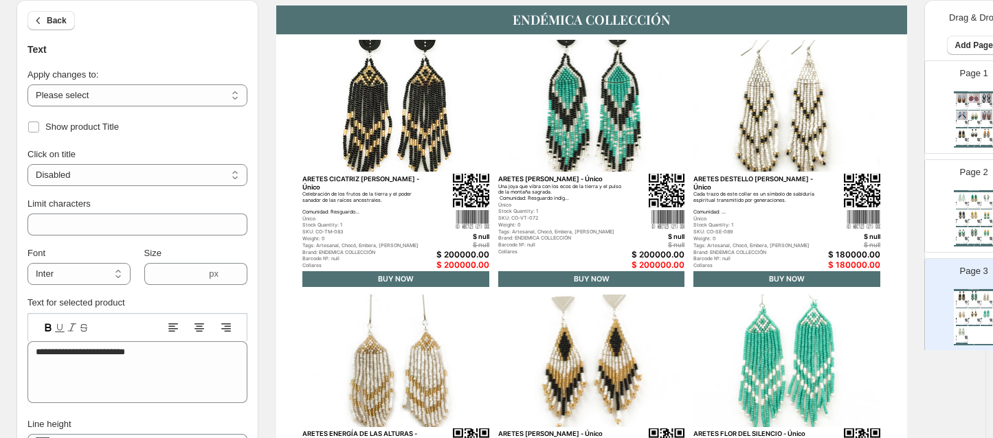
click at [721, 223] on div "Stock Quantity: 1" at bounding box center [757, 226] width 128 height 6
type input "**"
click at [721, 223] on div "Stock Quantity: 1" at bounding box center [757, 226] width 128 height 6
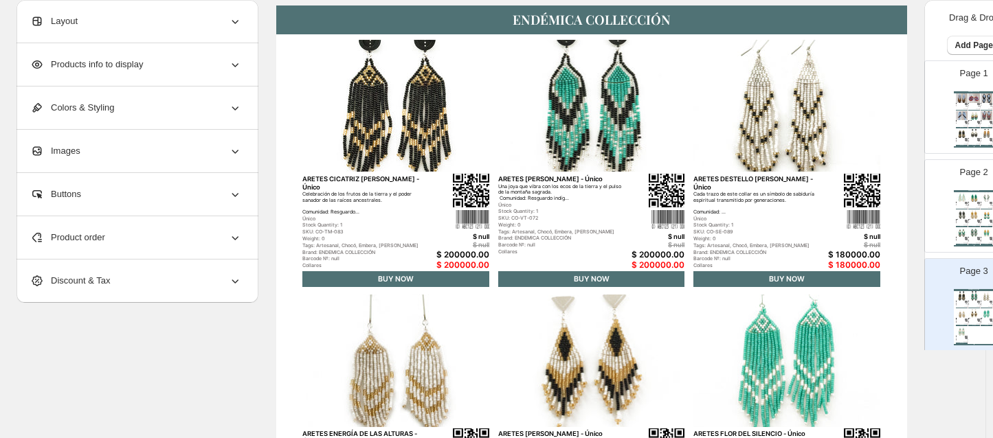
click at [721, 223] on div "Stock Quantity: 1" at bounding box center [757, 226] width 128 height 6
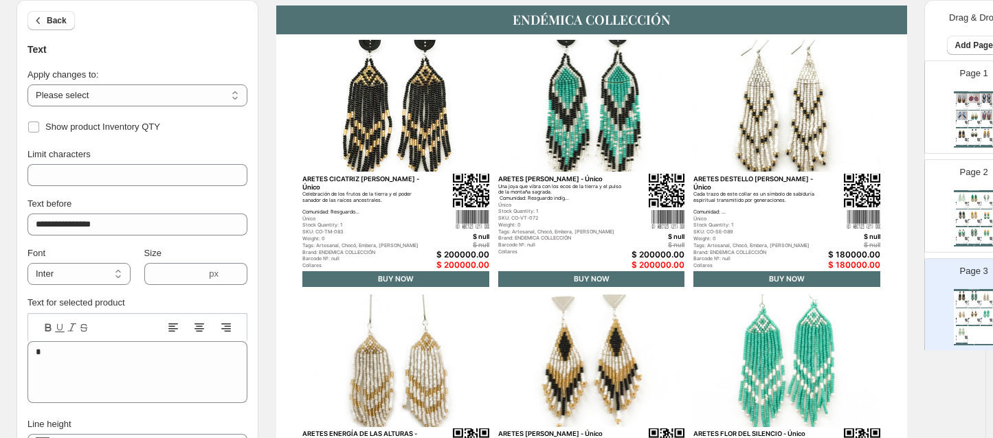
click at [249, 302] on div "**********" at bounding box center [137, 332] width 242 height 381
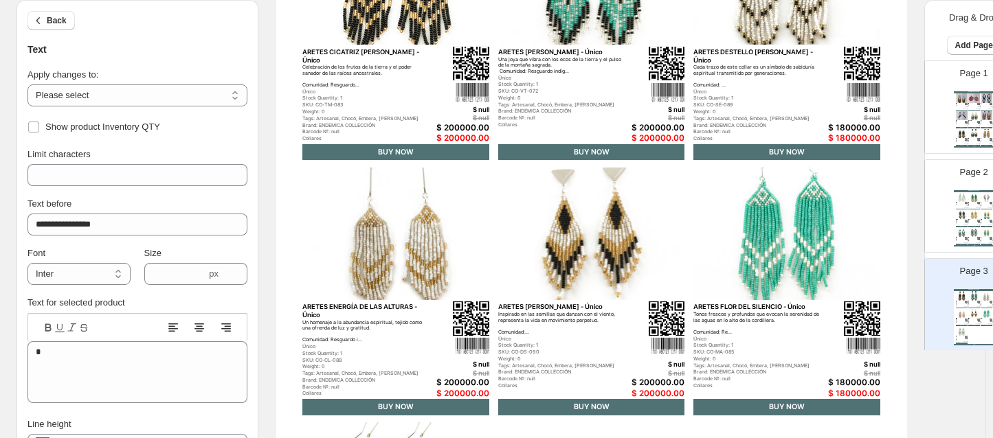
scroll to position [382, 0]
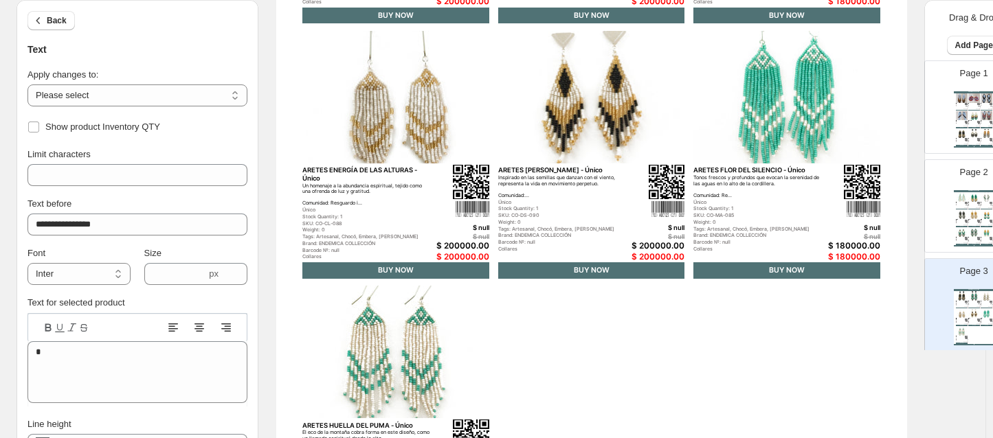
click at [249, 289] on div "**********" at bounding box center [137, 332] width 242 height 381
click at [249, 299] on div "**********" at bounding box center [137, 332] width 242 height 381
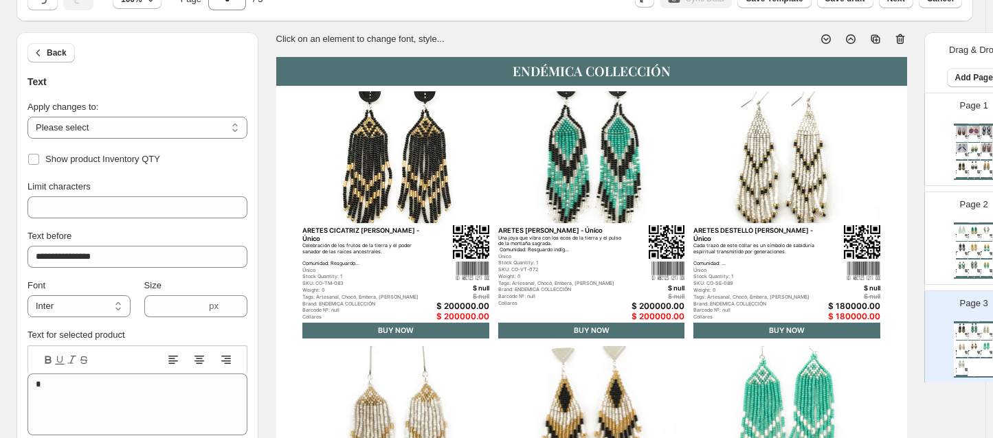
scroll to position [69, 0]
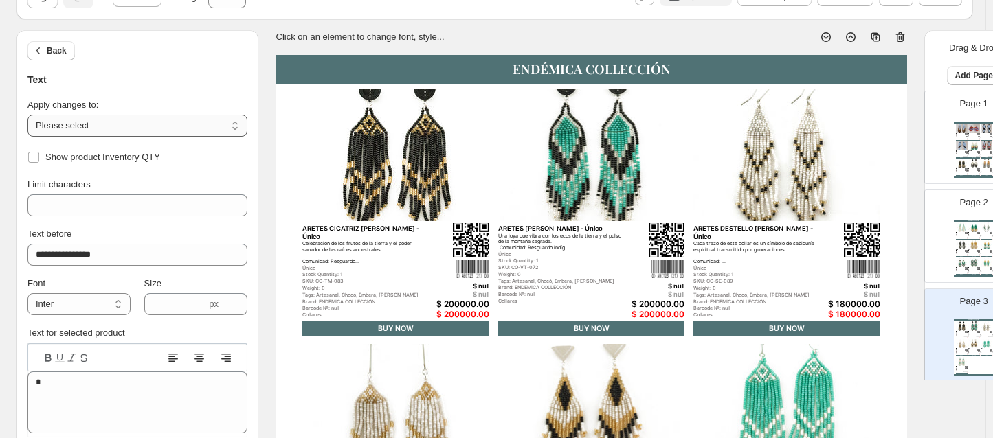
click at [190, 124] on select "**********" at bounding box center [137, 126] width 220 height 22
click at [111, 250] on input "**********" at bounding box center [137, 255] width 220 height 22
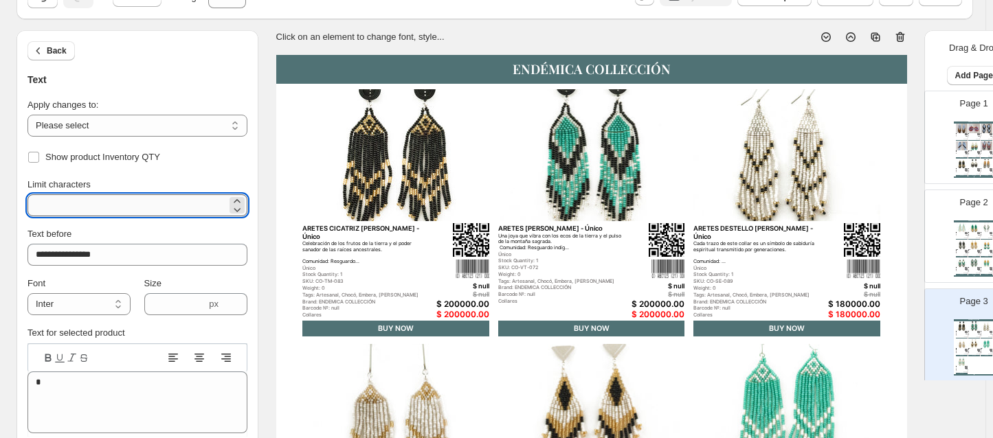
click at [160, 201] on input "**" at bounding box center [126, 205] width 199 height 22
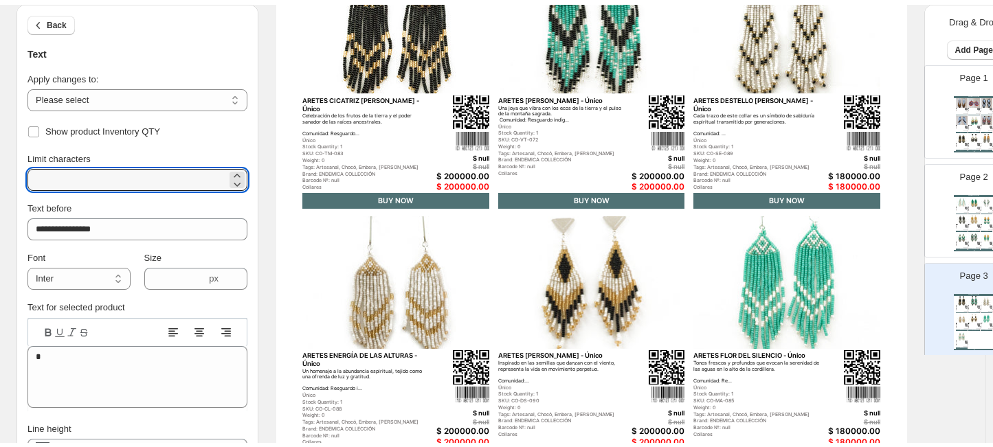
scroll to position [0, 0]
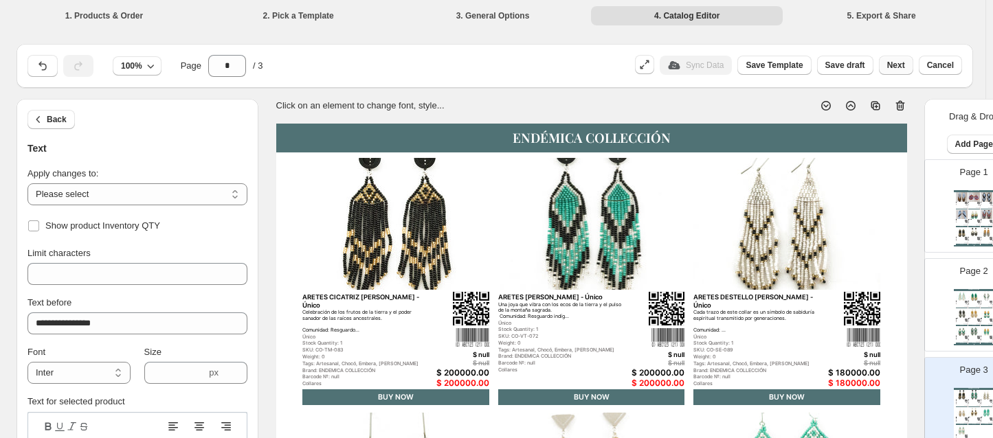
click at [905, 68] on span "Next" at bounding box center [896, 65] width 18 height 11
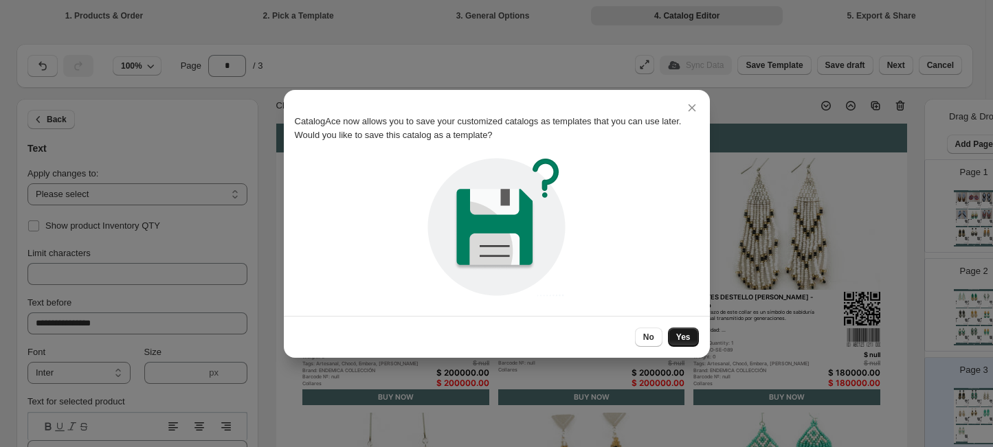
click at [681, 341] on span "Yes" at bounding box center [683, 337] width 14 height 11
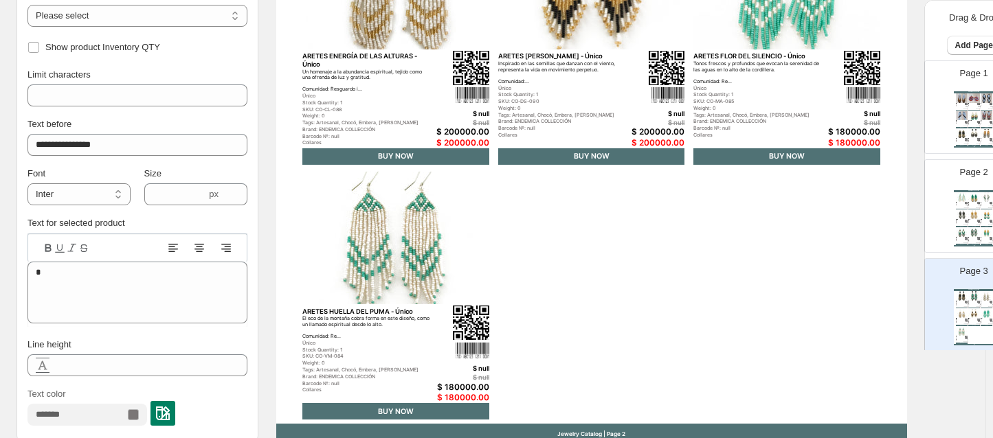
scroll to position [557, 0]
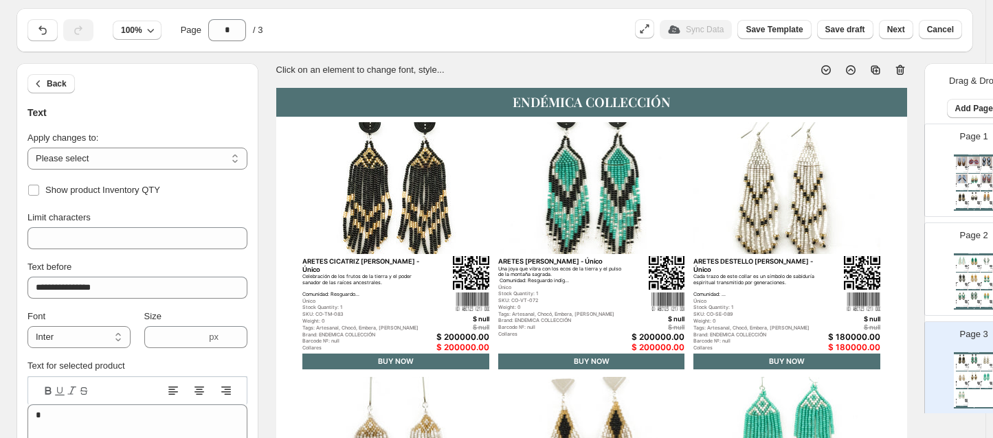
scroll to position [0, 0]
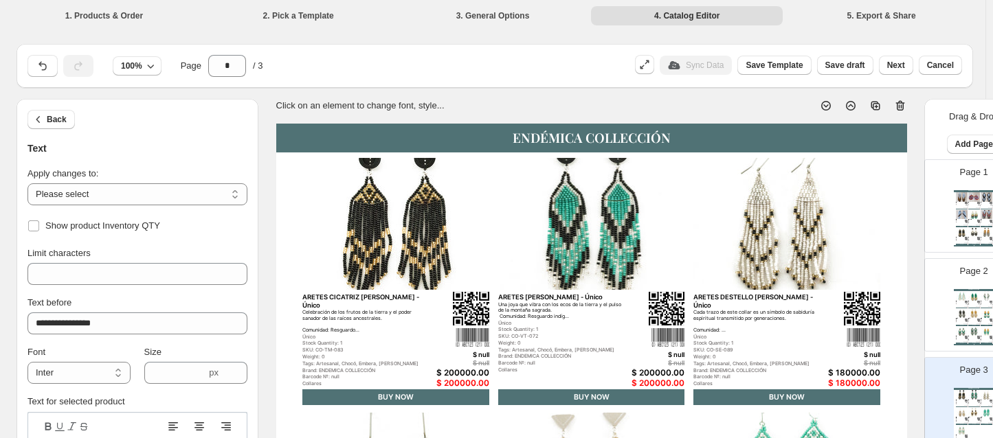
click at [725, 92] on div "Click on an element to change font, style..." at bounding box center [586, 100] width 642 height 25
click at [891, 11] on li "5. Export & Share" at bounding box center [881, 14] width 192 height 19
click at [891, 14] on li "5. Export & Share" at bounding box center [881, 14] width 192 height 19
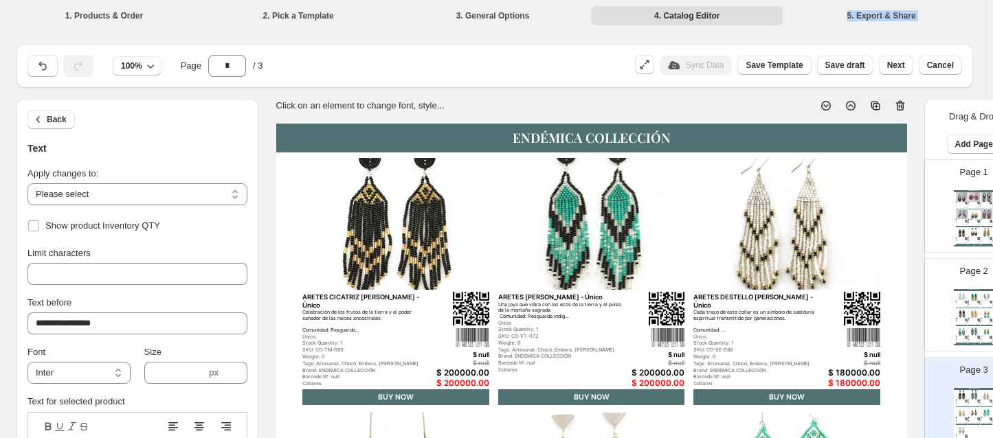
click at [891, 14] on li "5. Export & Share" at bounding box center [881, 14] width 192 height 19
click at [898, 19] on li "5. Export & Share" at bounding box center [881, 14] width 192 height 19
click at [905, 69] on span "Next" at bounding box center [896, 65] width 18 height 11
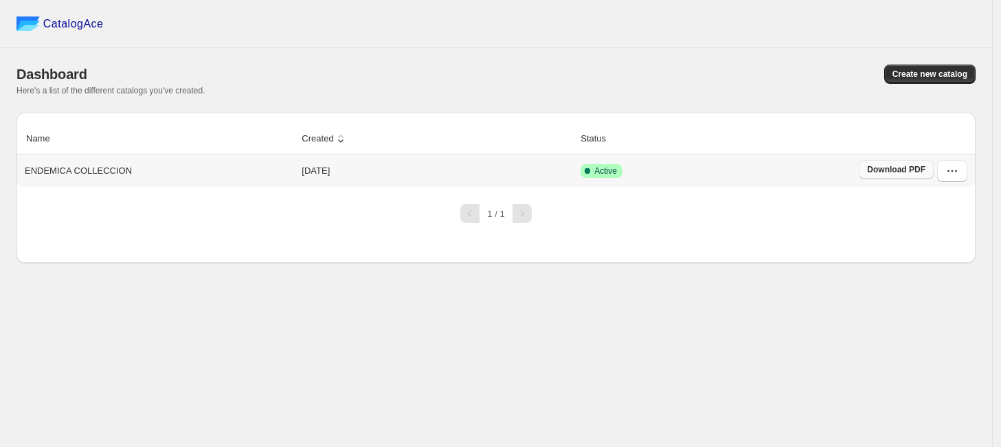
click at [879, 172] on span "Download PDF" at bounding box center [896, 169] width 58 height 11
click at [923, 71] on span "Create new catalog" at bounding box center [929, 74] width 75 height 11
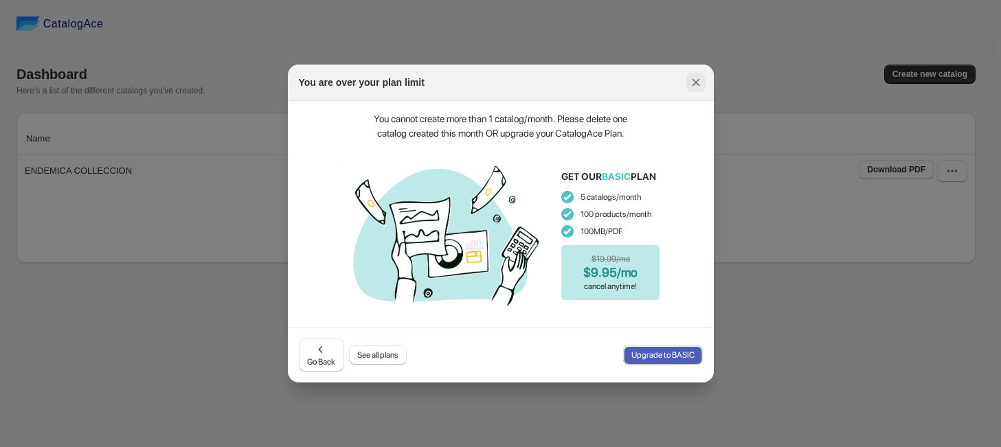
click at [692, 80] on icon ":rj:" at bounding box center [696, 83] width 14 height 14
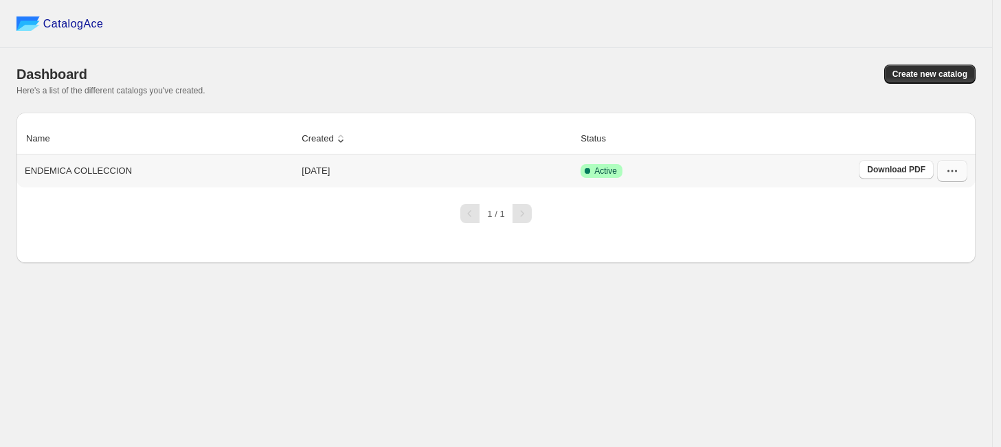
click at [945, 171] on icon "button" at bounding box center [952, 171] width 14 height 14
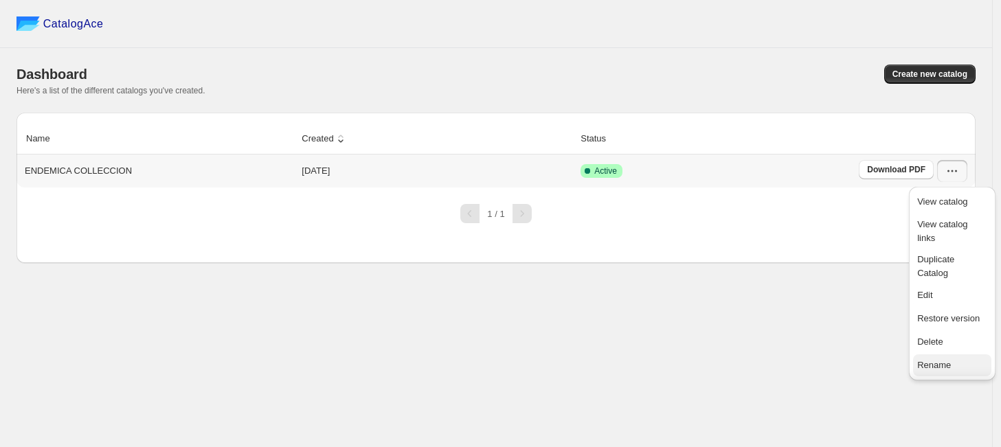
click at [939, 354] on button "Rename" at bounding box center [952, 365] width 78 height 22
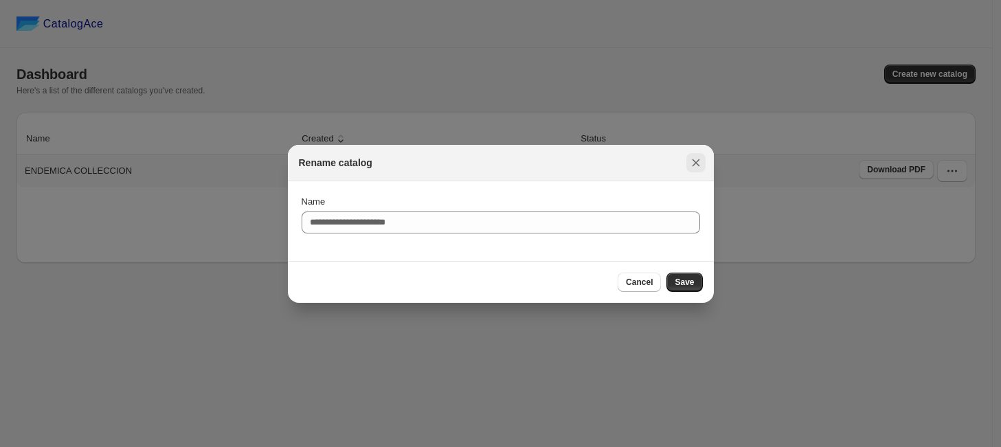
click at [694, 167] on icon ":rd:" at bounding box center [696, 163] width 14 height 14
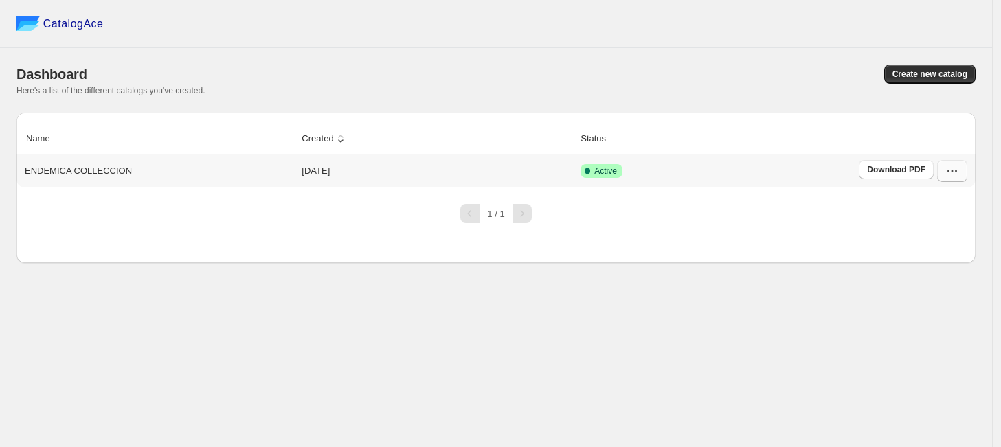
click at [958, 172] on icon "button" at bounding box center [952, 171] width 14 height 14
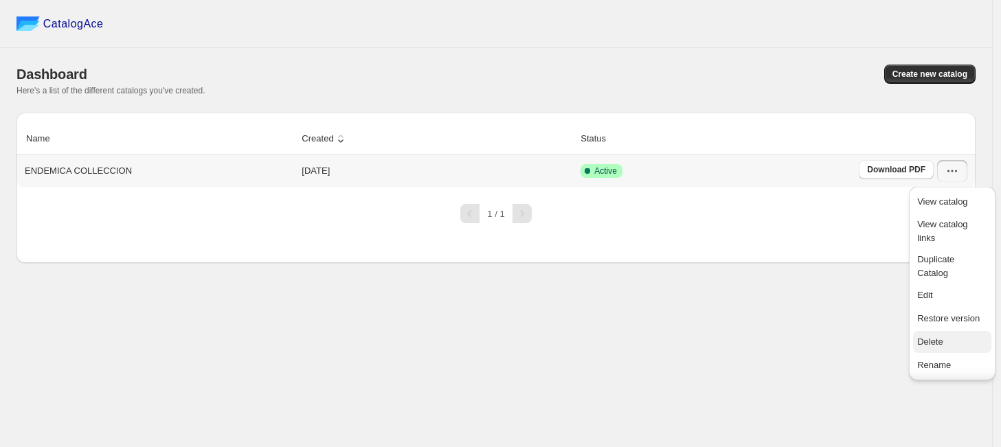
click at [941, 339] on span "Delete" at bounding box center [930, 342] width 26 height 10
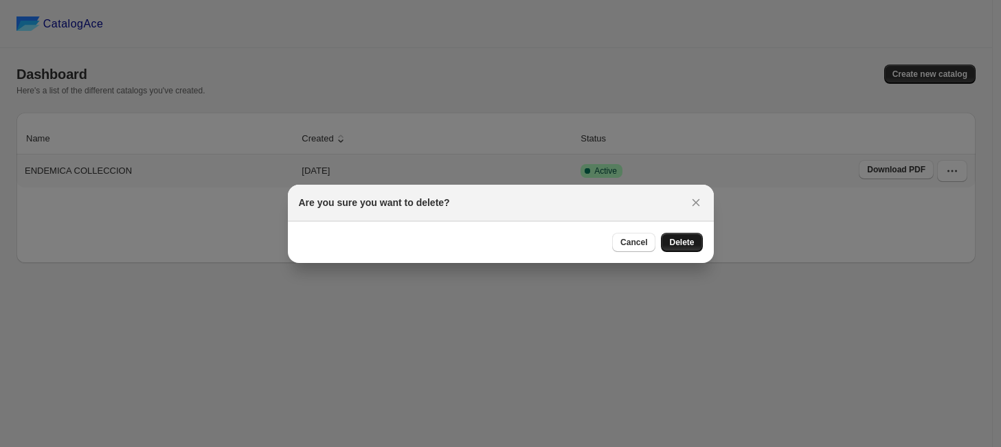
click at [672, 242] on span "Delete" at bounding box center [681, 242] width 25 height 11
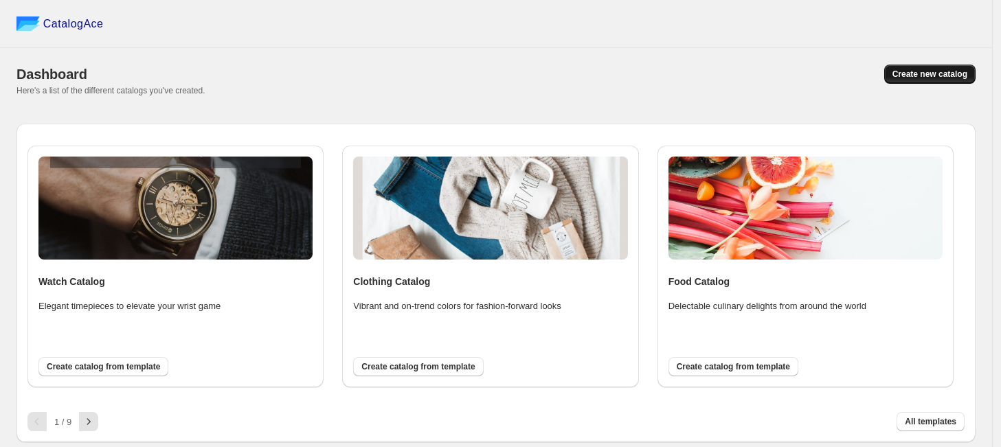
click at [912, 79] on span "Create new catalog" at bounding box center [929, 74] width 75 height 11
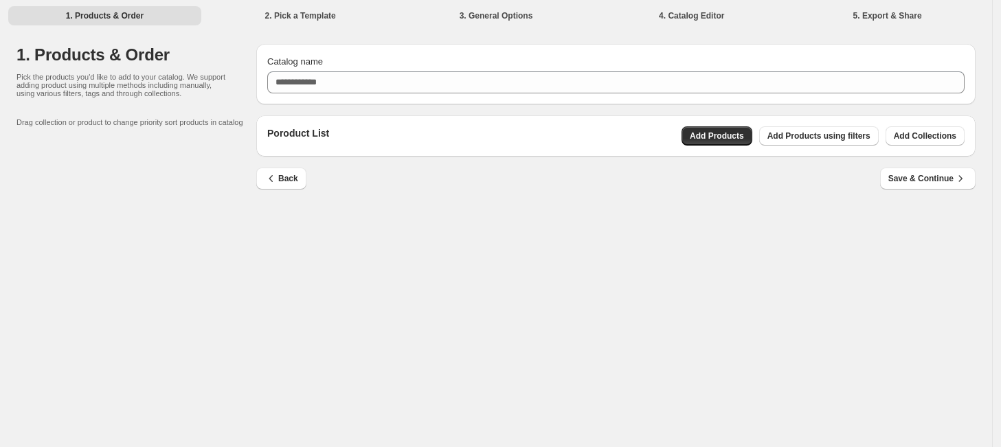
click at [623, 66] on div "Catalog name" at bounding box center [615, 62] width 697 height 14
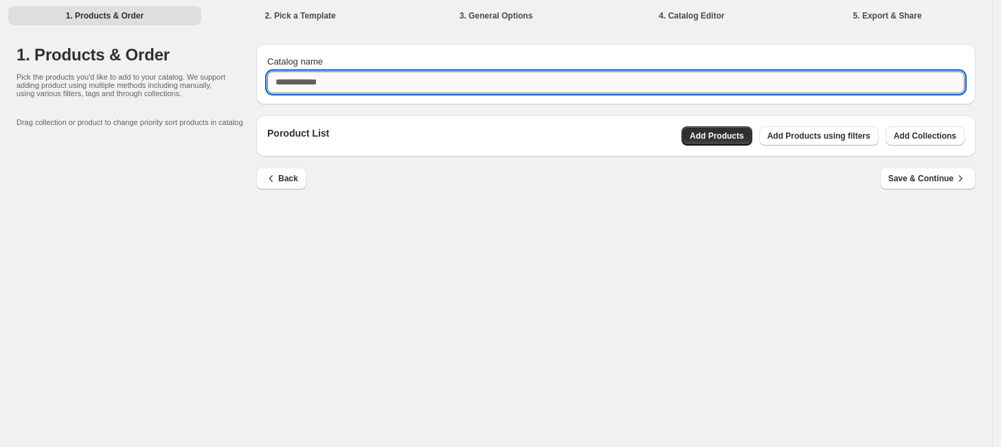
click at [620, 76] on input "Catalog name" at bounding box center [615, 82] width 697 height 22
click at [732, 136] on div "Poroduct List Add Products Add Products using filters Add Collections" at bounding box center [615, 135] width 719 height 41
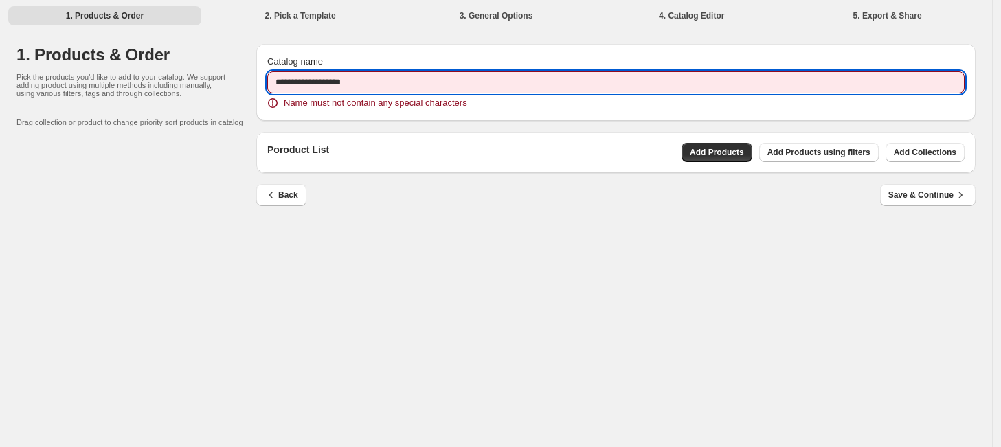
click at [541, 71] on input "**********" at bounding box center [615, 82] width 697 height 22
click at [363, 81] on input "**********" at bounding box center [615, 82] width 697 height 22
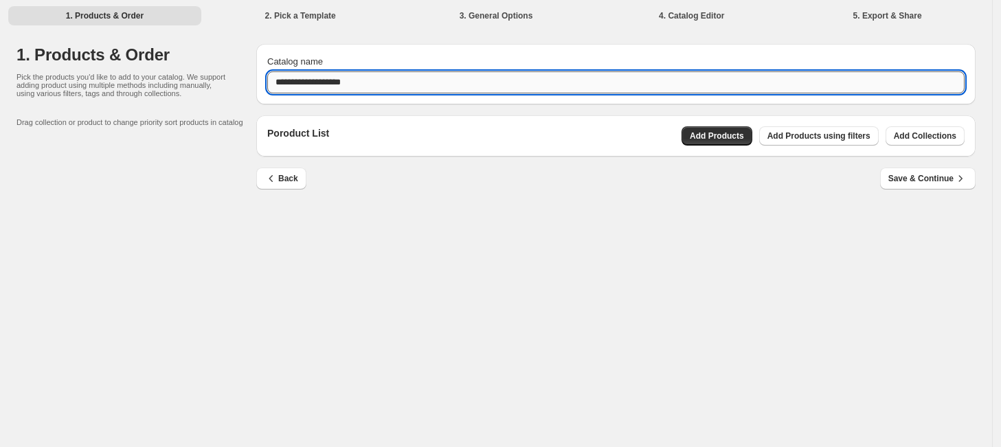
click at [297, 82] on input "**********" at bounding box center [615, 82] width 697 height 22
type input "**********"
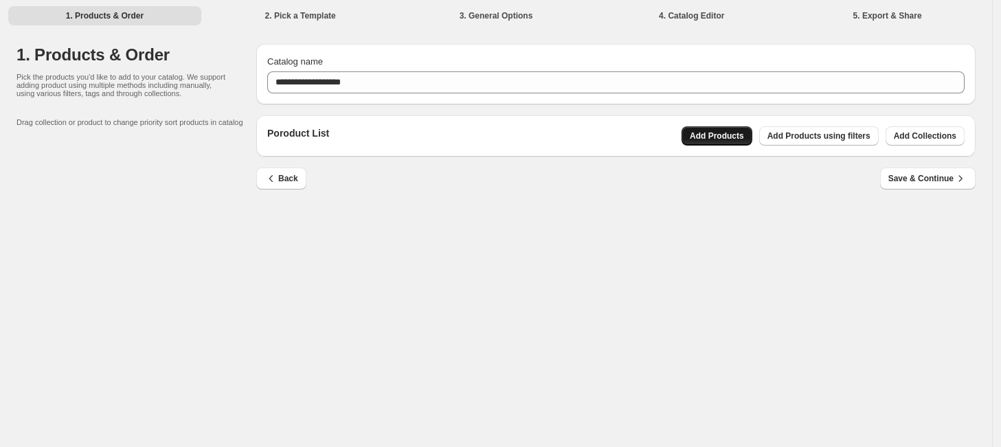
click at [719, 139] on span "Add Products" at bounding box center [717, 136] width 54 height 11
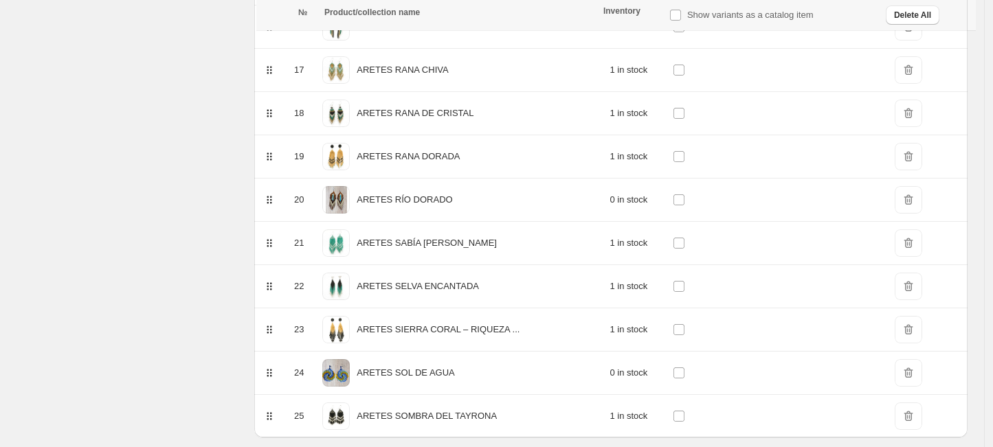
scroll to position [948, 0]
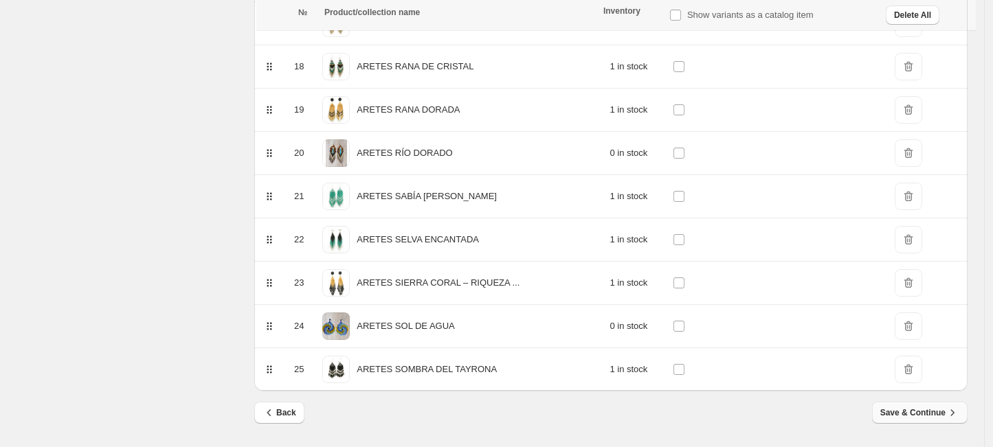
click at [949, 416] on span "Save & Continue" at bounding box center [919, 413] width 79 height 14
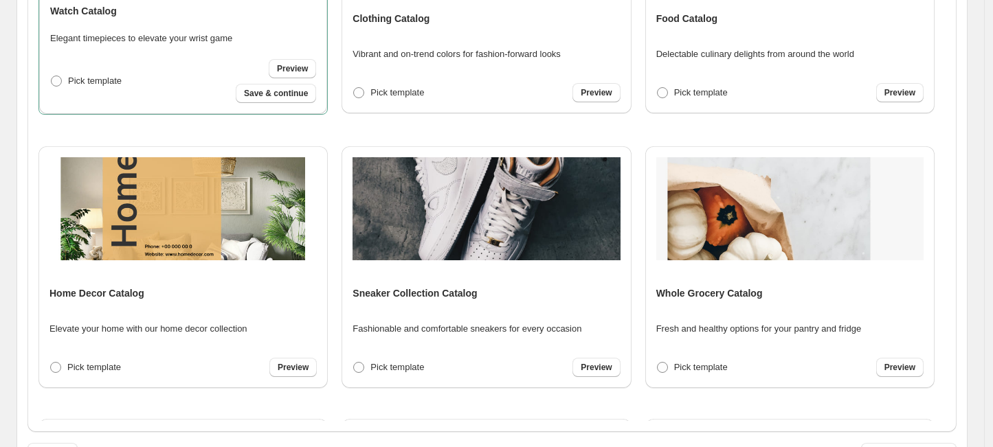
scroll to position [515, 0]
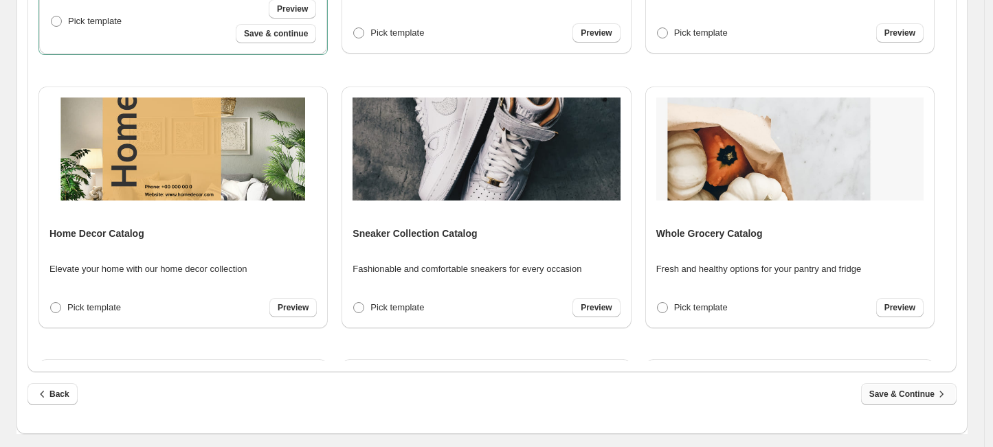
click at [948, 387] on button "Save & Continue" at bounding box center [908, 394] width 95 height 22
select select "**********"
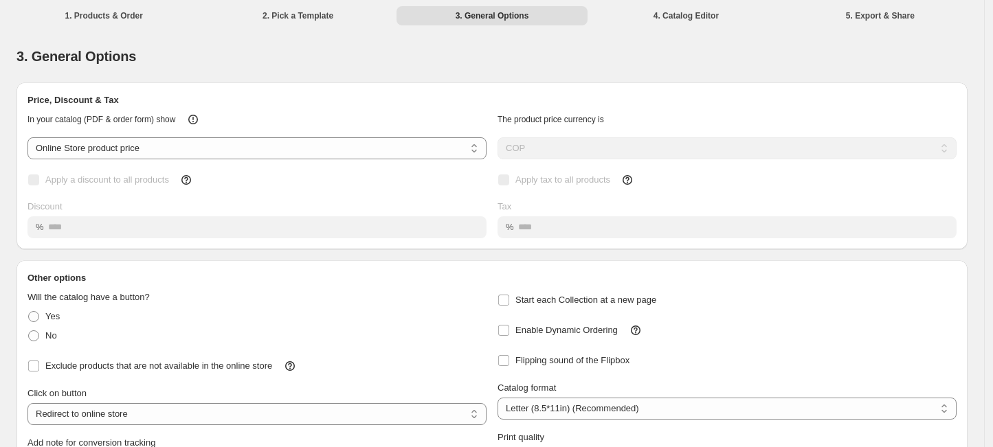
scroll to position [118, 0]
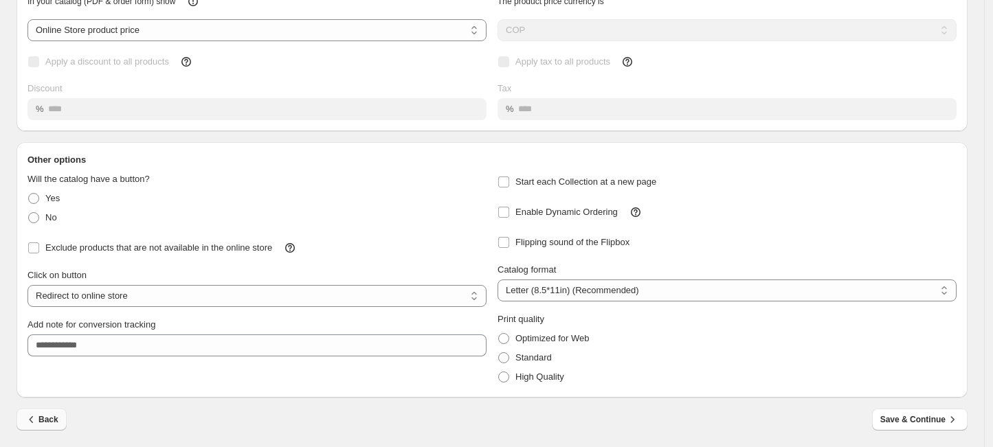
click at [57, 419] on button "Back" at bounding box center [41, 420] width 50 height 22
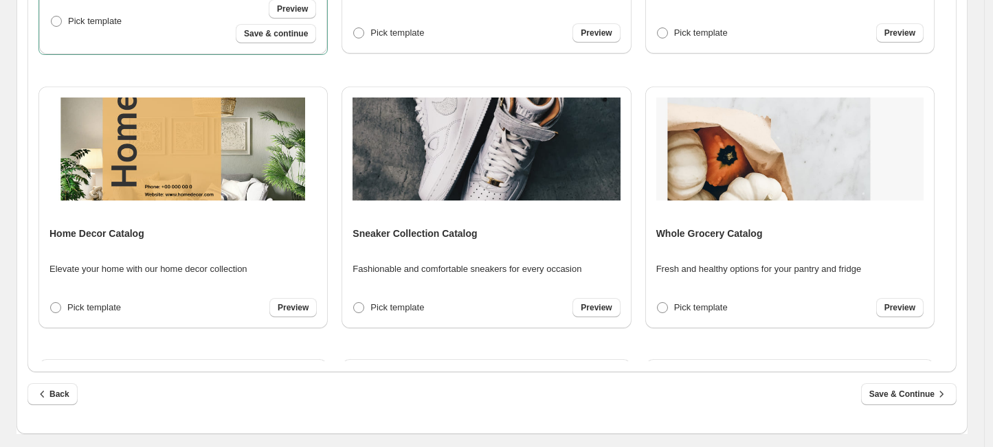
scroll to position [481, 0]
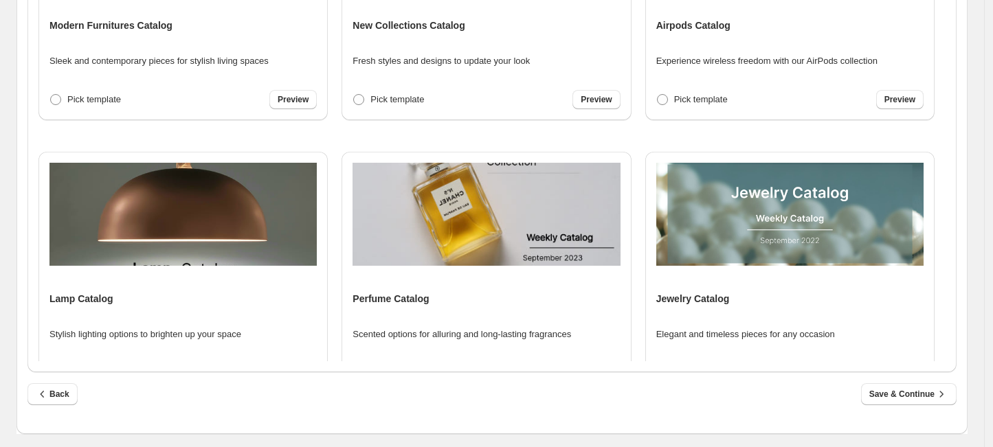
click at [751, 267] on div at bounding box center [789, 216] width 267 height 107
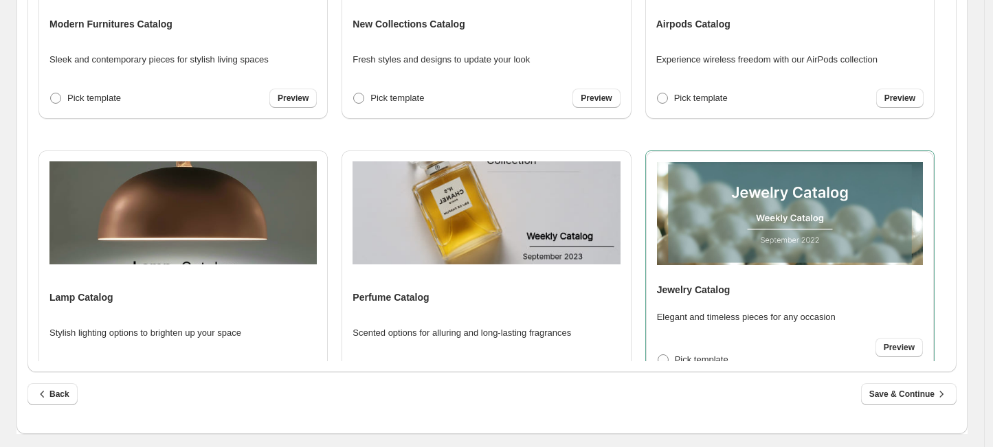
scroll to position [479, 0]
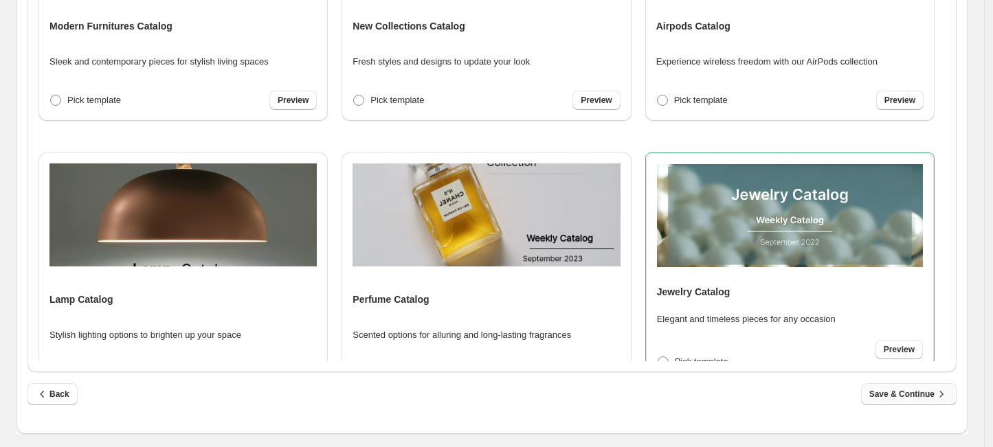
click at [943, 388] on icon "button" at bounding box center [941, 394] width 14 height 14
select select "**********"
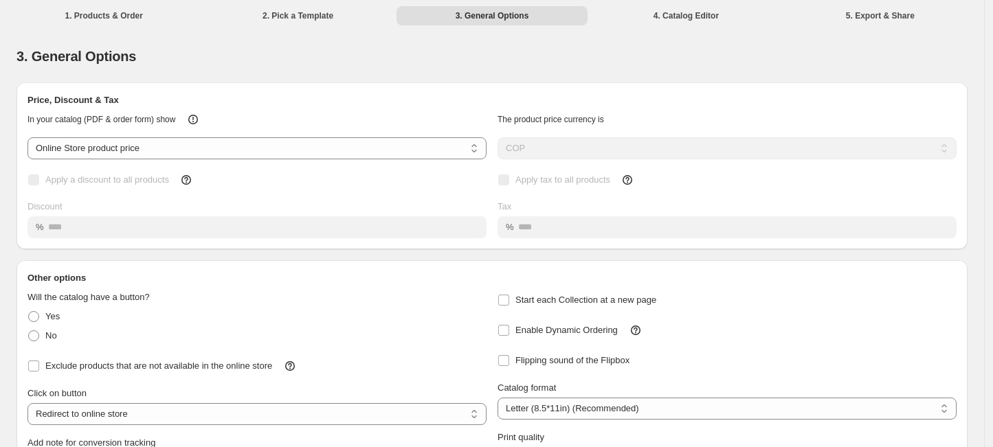
scroll to position [118, 0]
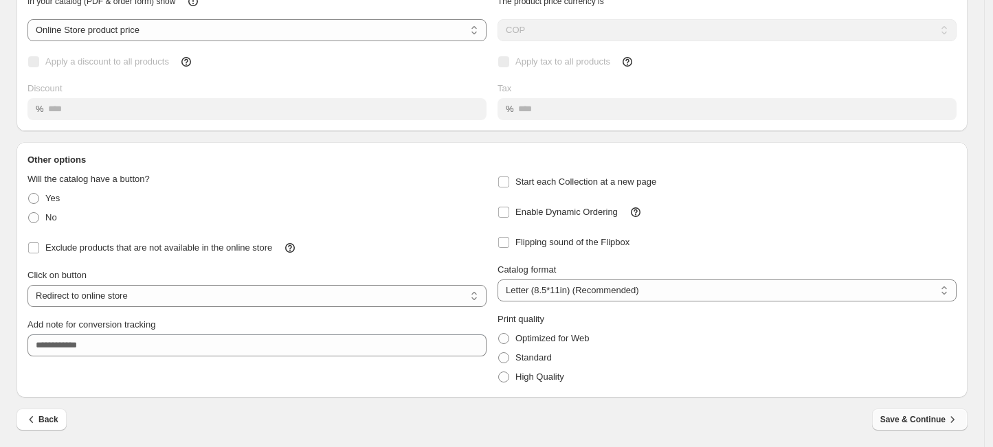
click at [932, 416] on span "Save & Continue" at bounding box center [919, 420] width 79 height 14
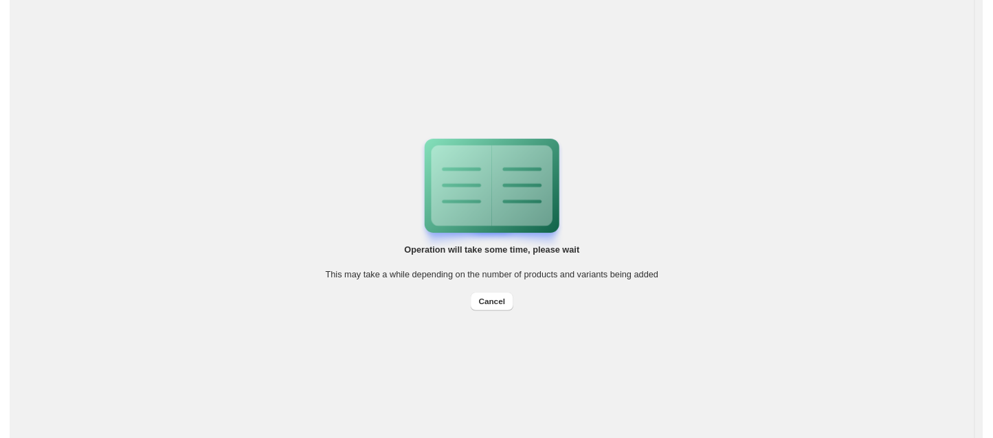
scroll to position [0, 0]
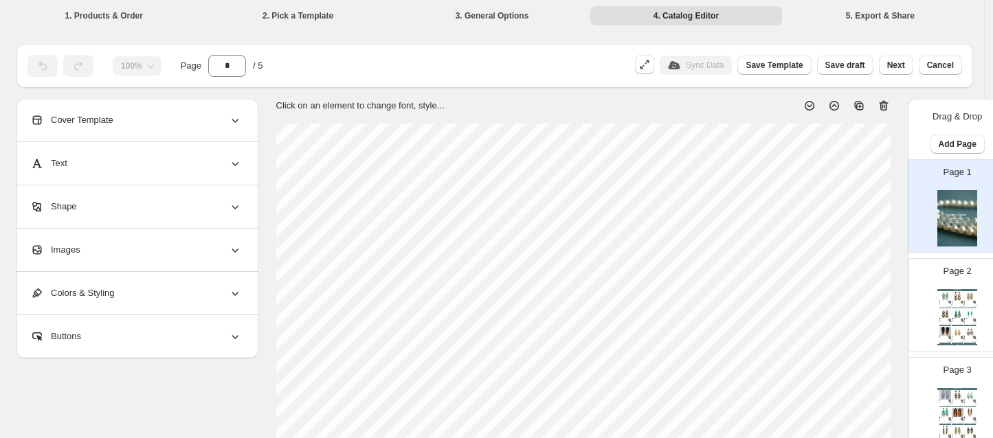
click at [888, 112] on icon at bounding box center [884, 106] width 14 height 14
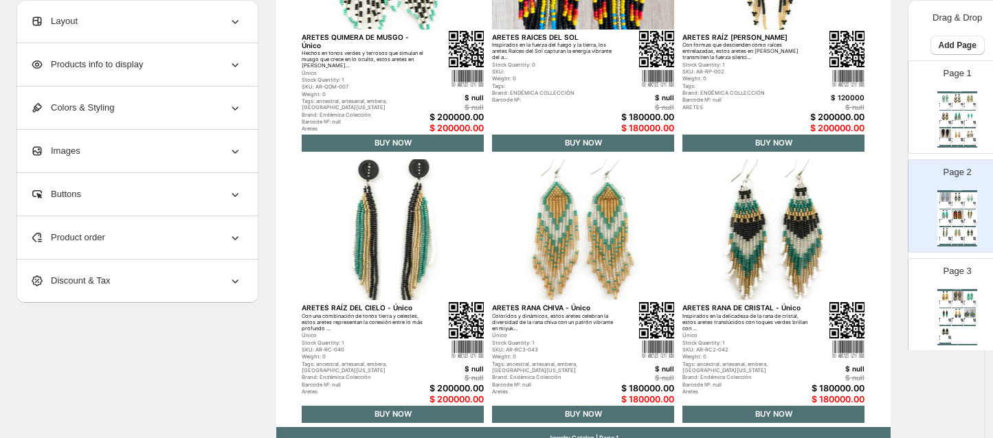
scroll to position [609, 0]
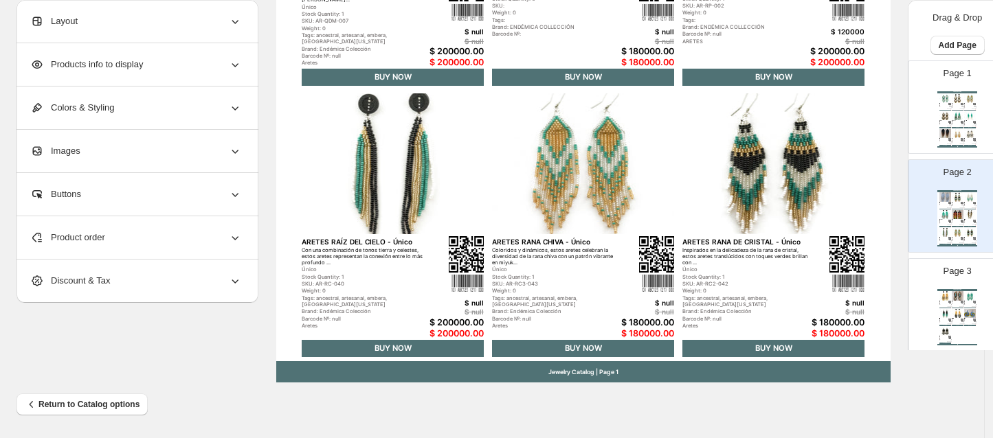
click at [976, 324] on div "Page 3 Jewelry Catalog ARETES RANA DORADA - Única Brillantes como la emblemátic…" at bounding box center [951, 299] width 87 height 92
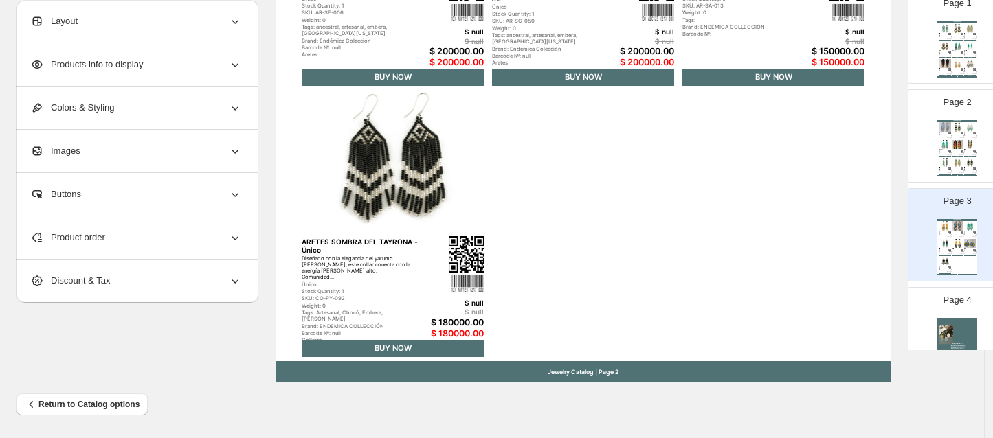
scroll to position [129, 0]
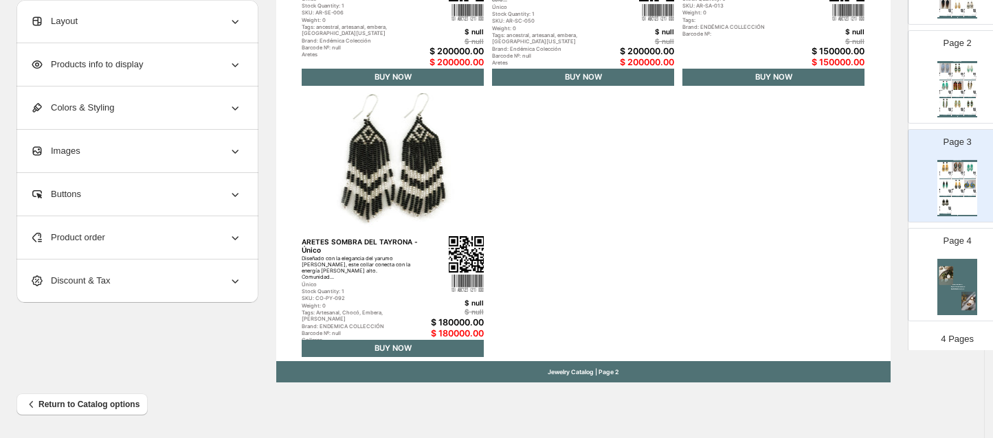
click at [959, 291] on img at bounding box center [957, 287] width 40 height 56
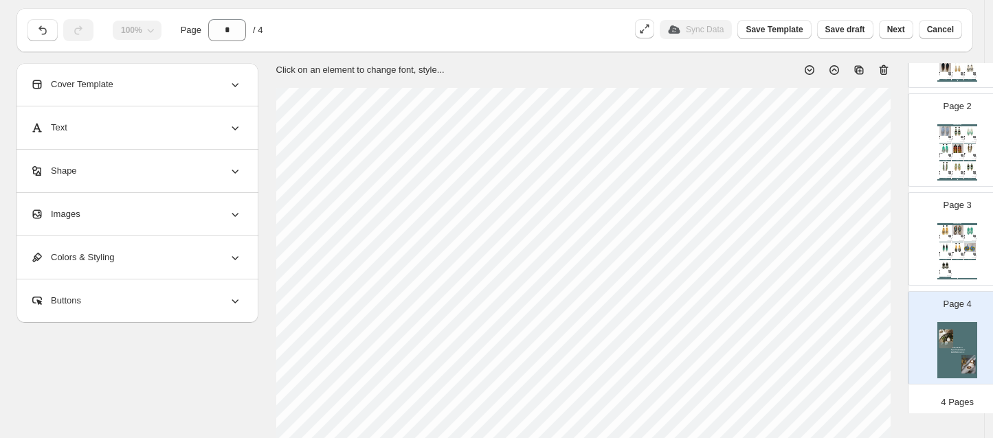
scroll to position [25, 0]
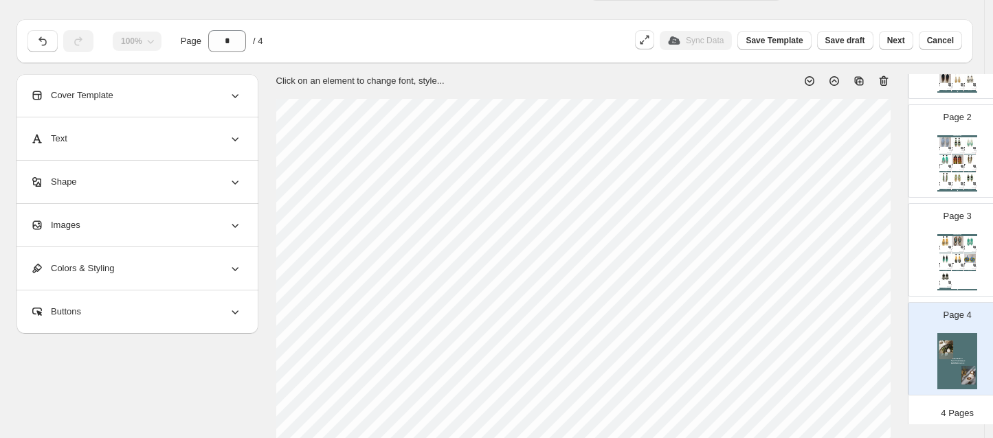
click at [885, 81] on icon at bounding box center [884, 81] width 14 height 14
type input "*"
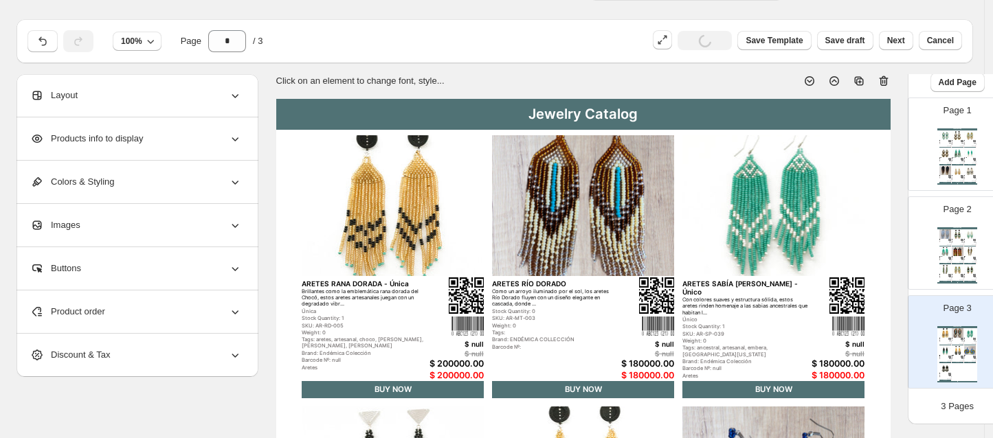
scroll to position [30, 0]
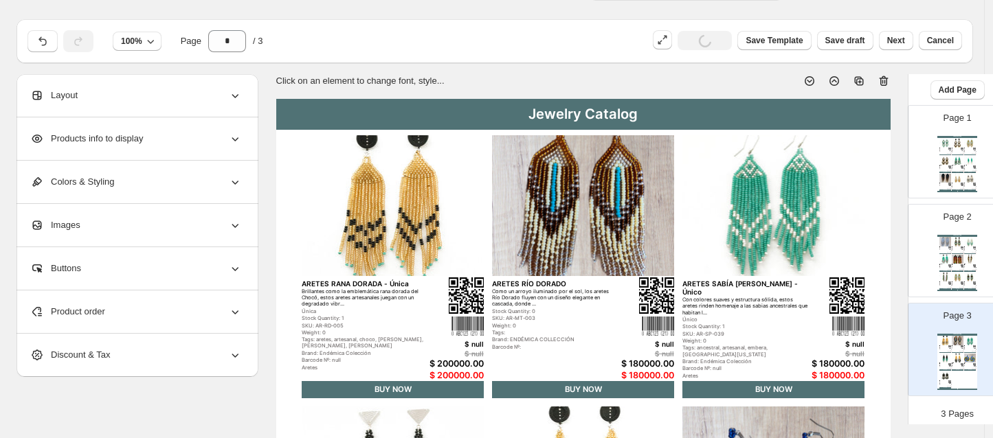
click at [553, 100] on div "Jewelry Catalog" at bounding box center [583, 114] width 614 height 31
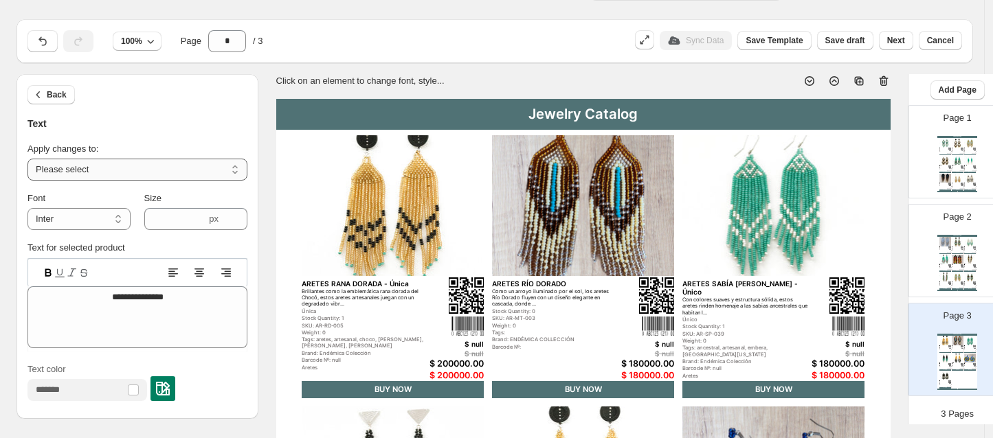
click at [146, 170] on select "**********" at bounding box center [137, 170] width 220 height 22
select select "**********"
click at [27, 159] on select "**********" at bounding box center [137, 170] width 220 height 22
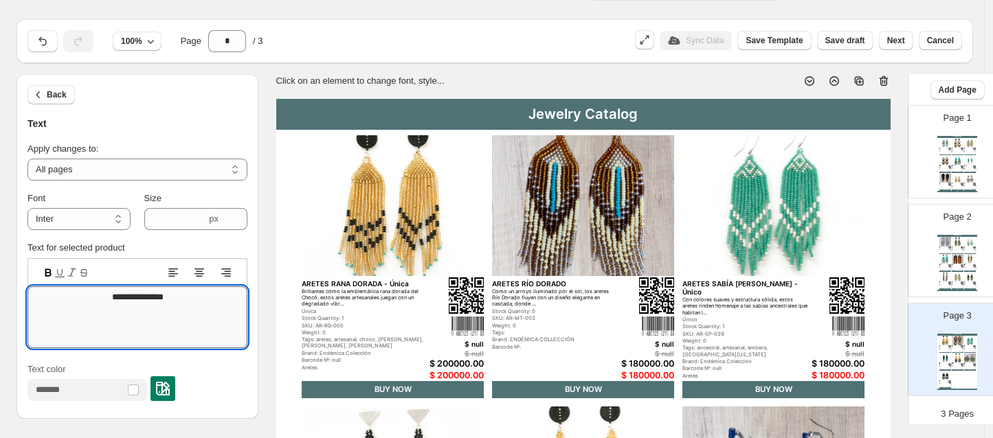
click at [183, 305] on textarea "**********" at bounding box center [137, 317] width 220 height 62
type textarea "**********"
click at [57, 212] on select "**********" at bounding box center [78, 219] width 103 height 22
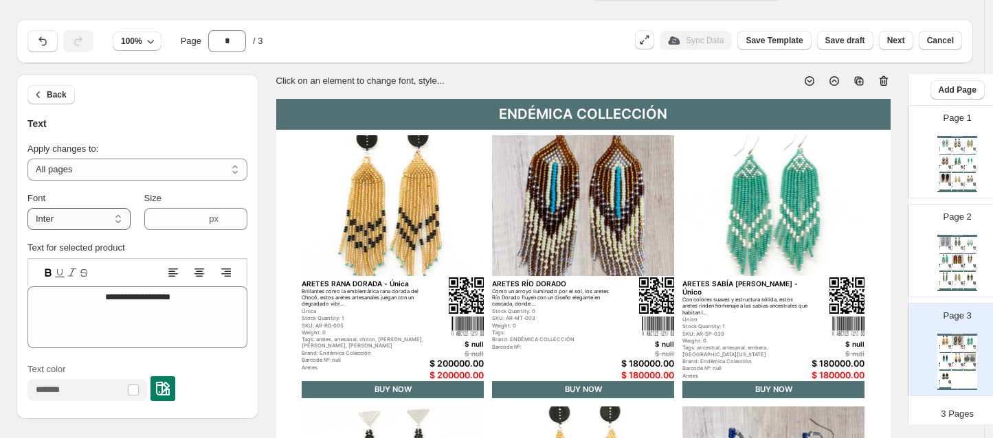
click at [27, 208] on select "**********" at bounding box center [78, 219] width 103 height 22
click at [98, 217] on select "**********" at bounding box center [78, 219] width 103 height 22
click at [27, 208] on select "**********" at bounding box center [78, 219] width 103 height 22
click at [93, 216] on select "**********" at bounding box center [78, 219] width 103 height 22
select select "****"
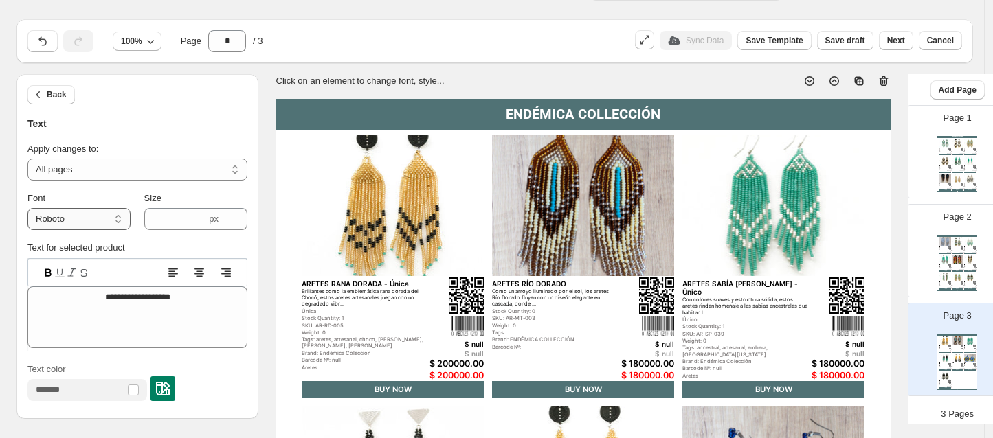
click at [27, 208] on select "**********" at bounding box center [78, 219] width 103 height 22
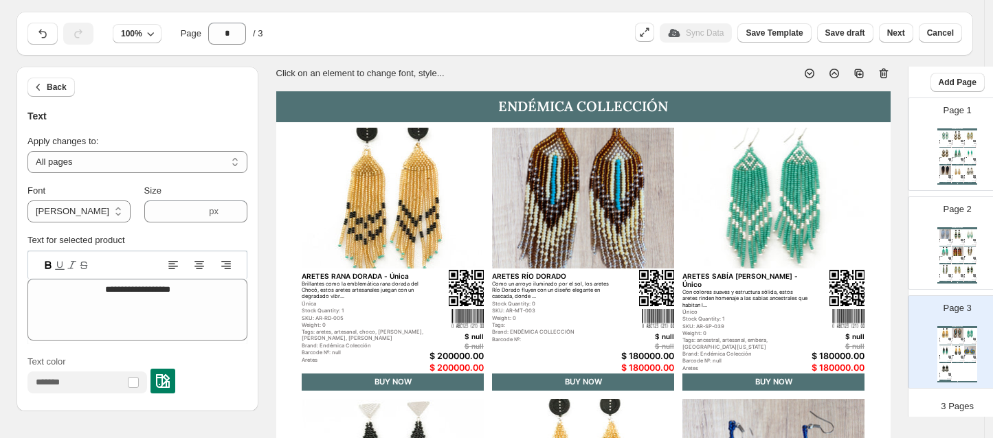
scroll to position [0, 0]
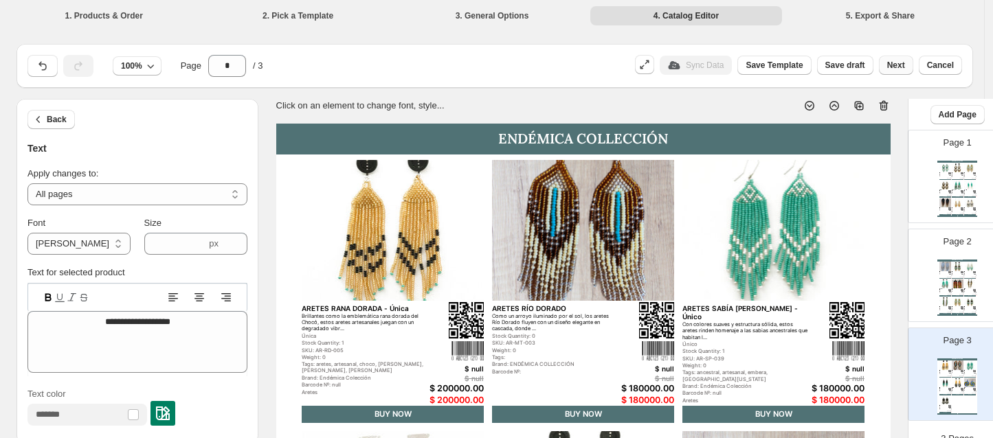
click at [899, 67] on span "Next" at bounding box center [896, 65] width 18 height 11
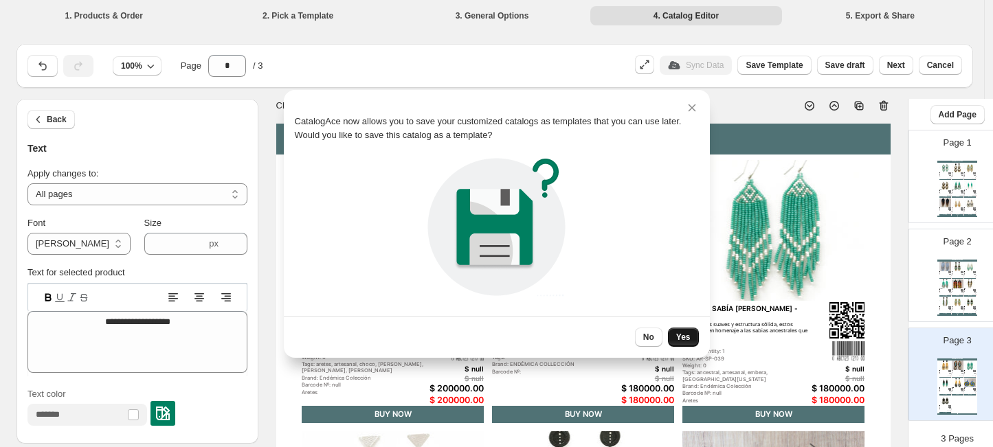
click at [691, 330] on button "Yes" at bounding box center [683, 337] width 31 height 19
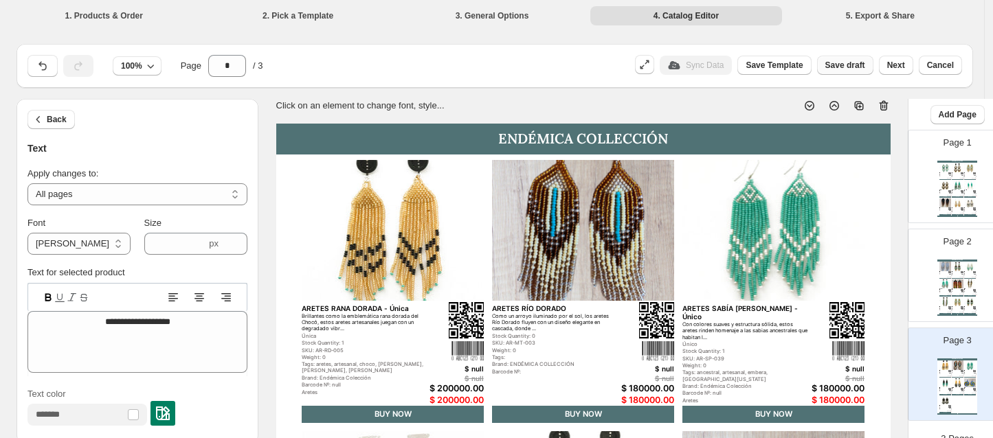
click at [866, 71] on button "Save draft" at bounding box center [845, 65] width 56 height 19
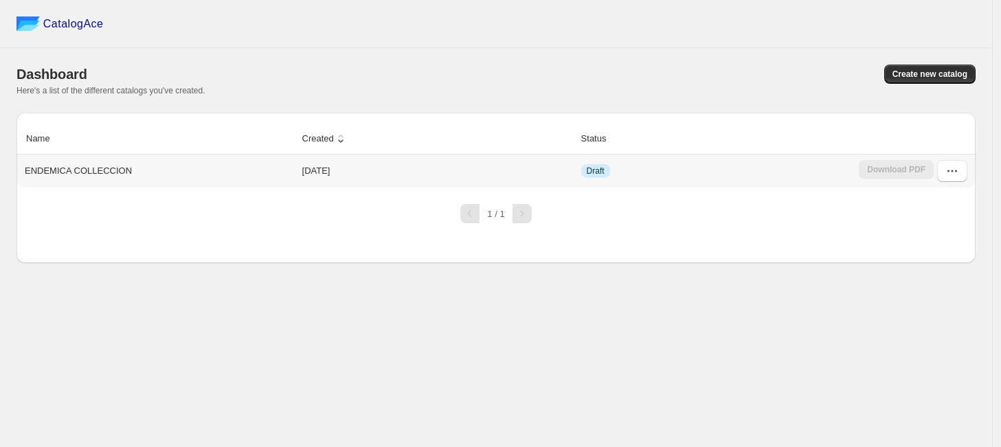
click at [901, 161] on div "Download PDF" at bounding box center [896, 171] width 75 height 22
click at [901, 174] on div "Download PDF" at bounding box center [896, 171] width 75 height 22
click at [955, 174] on icon "button" at bounding box center [952, 171] width 14 height 14
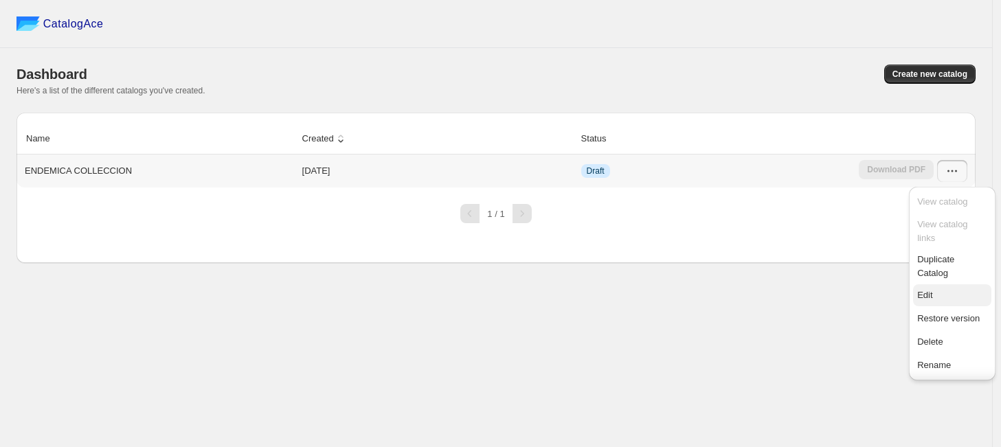
click at [939, 297] on span "Edit" at bounding box center [952, 296] width 70 height 14
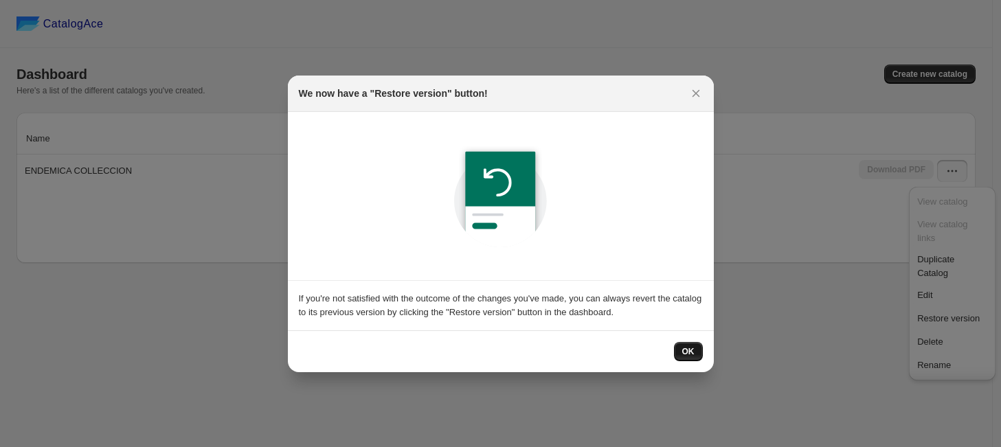
click at [702, 348] on button "OK" at bounding box center [688, 351] width 29 height 19
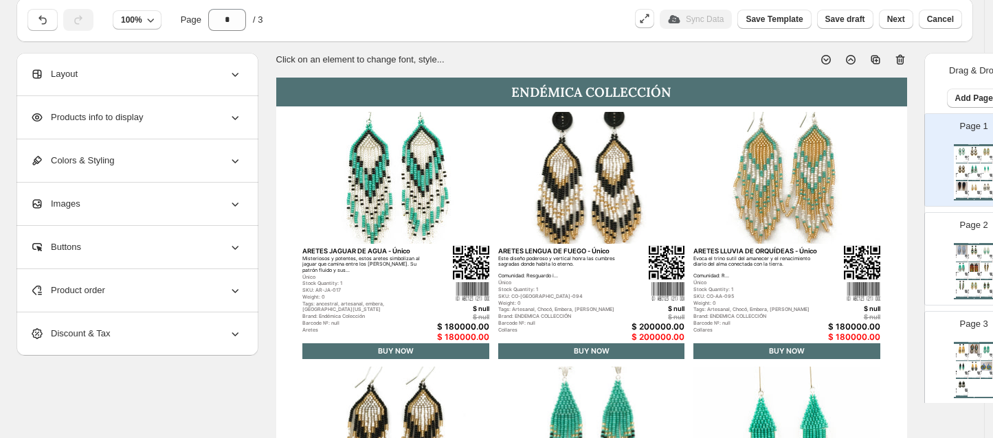
scroll to position [43, 0]
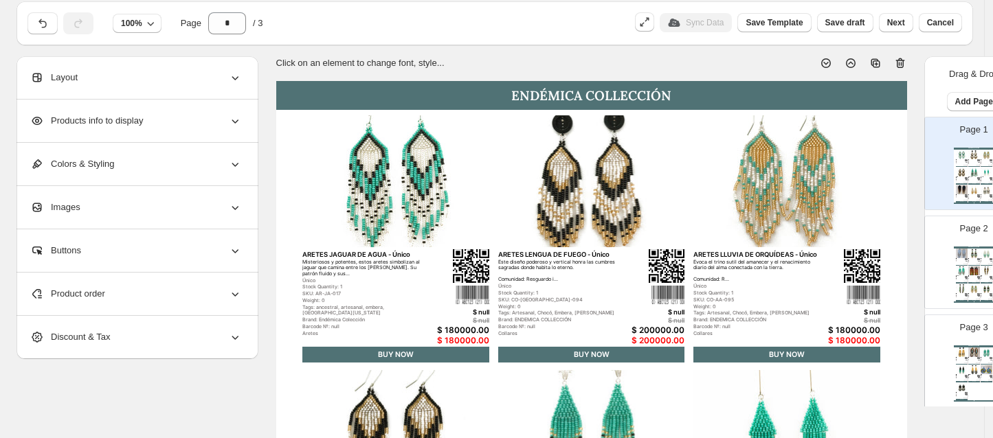
click at [162, 81] on div "Layout" at bounding box center [136, 77] width 212 height 43
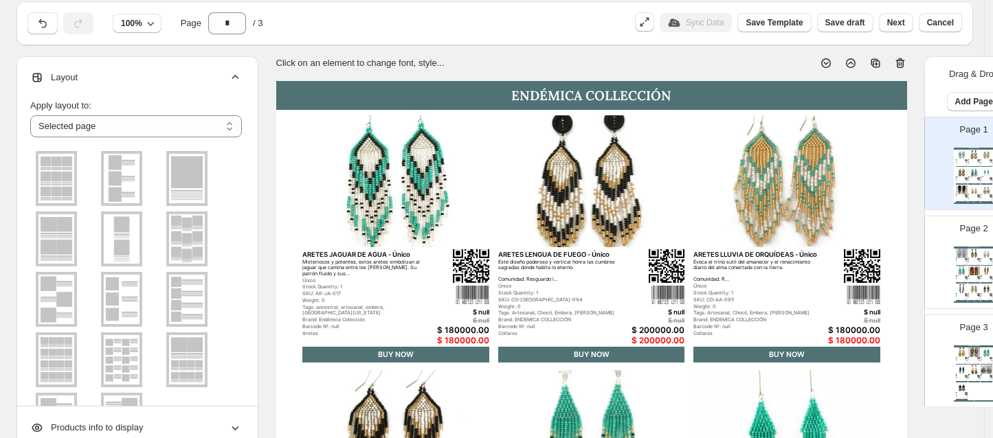
click at [218, 78] on div "Layout" at bounding box center [136, 77] width 212 height 43
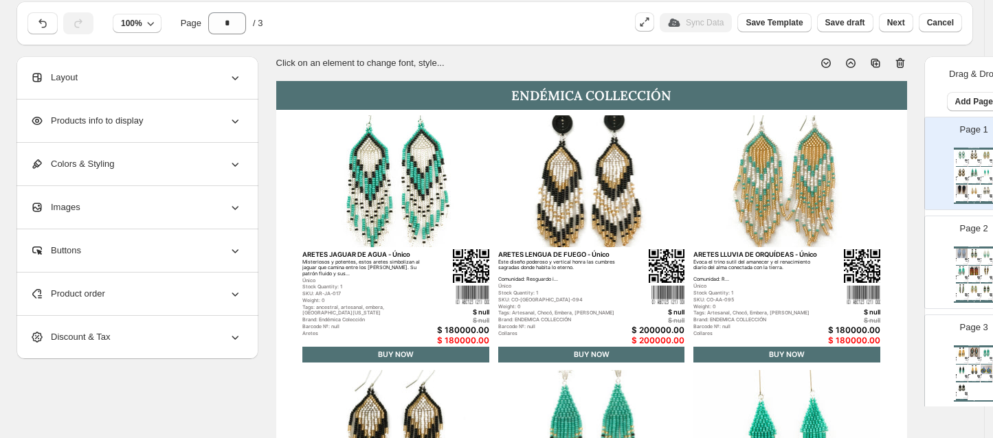
click at [216, 123] on div "Products info to display" at bounding box center [136, 121] width 212 height 43
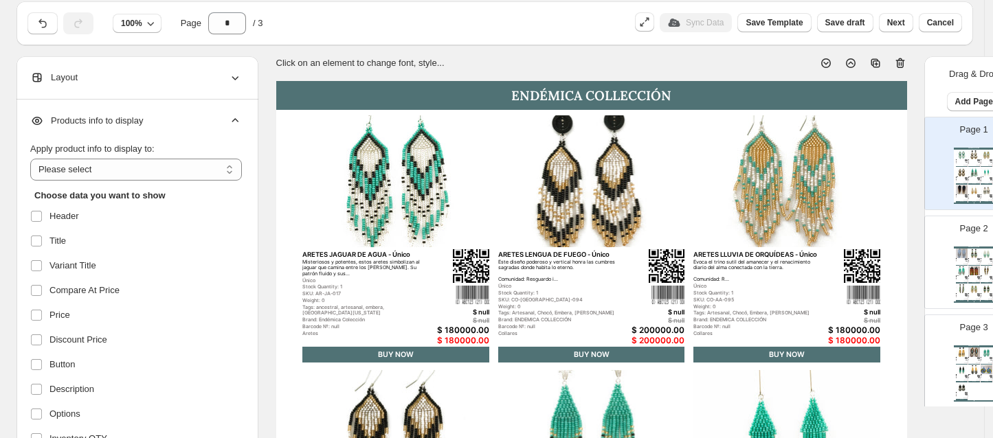
click at [232, 120] on icon at bounding box center [235, 121] width 14 height 14
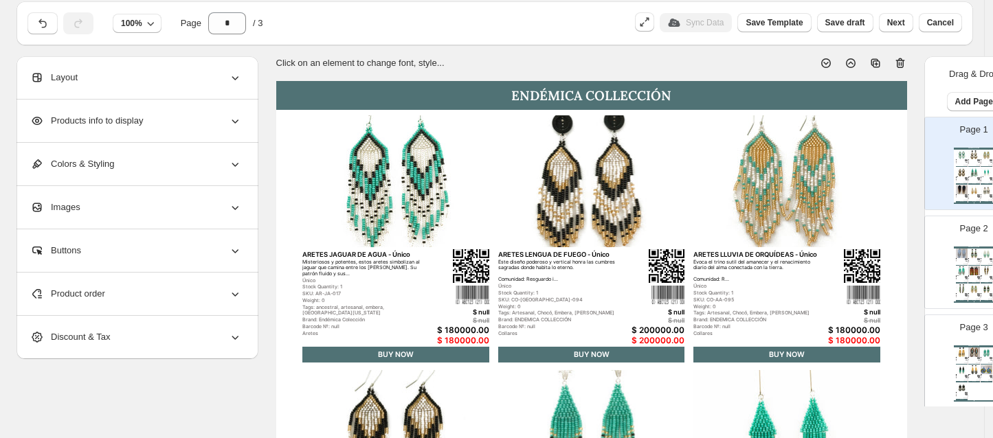
click at [176, 122] on div "Products info to display" at bounding box center [136, 121] width 212 height 43
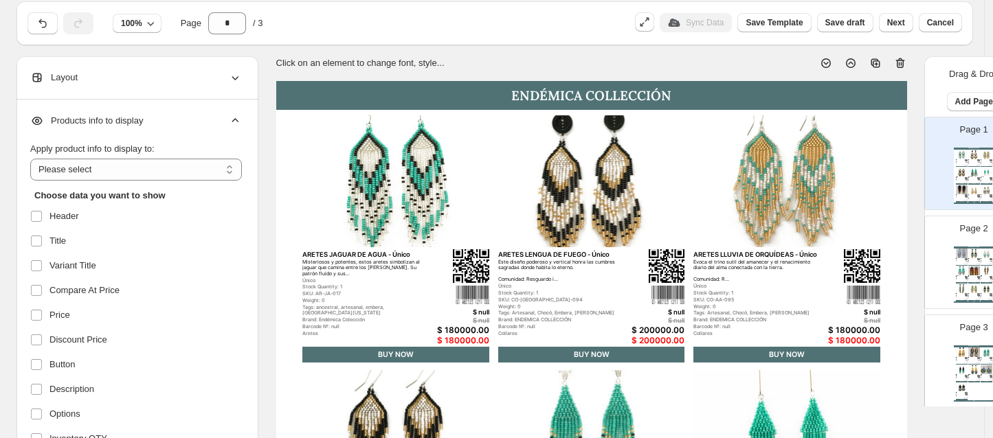
click at [176, 122] on div "Products info to display" at bounding box center [136, 121] width 212 height 43
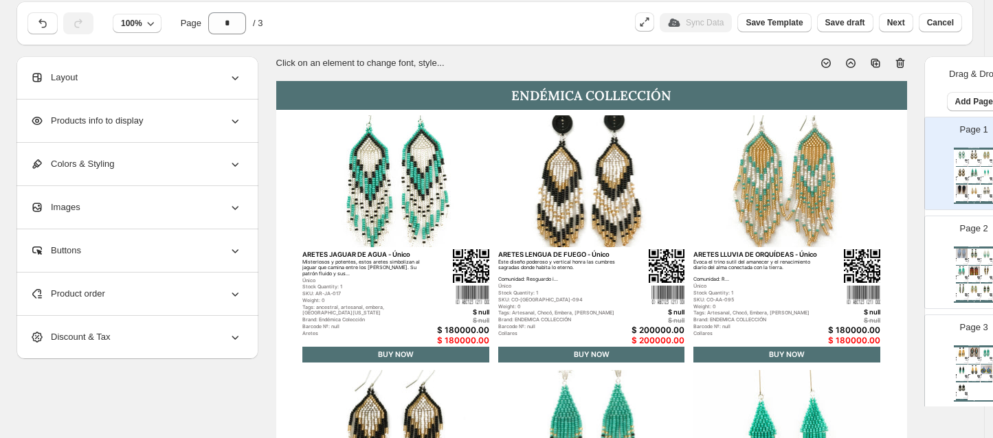
click at [198, 210] on div "Images" at bounding box center [136, 207] width 212 height 43
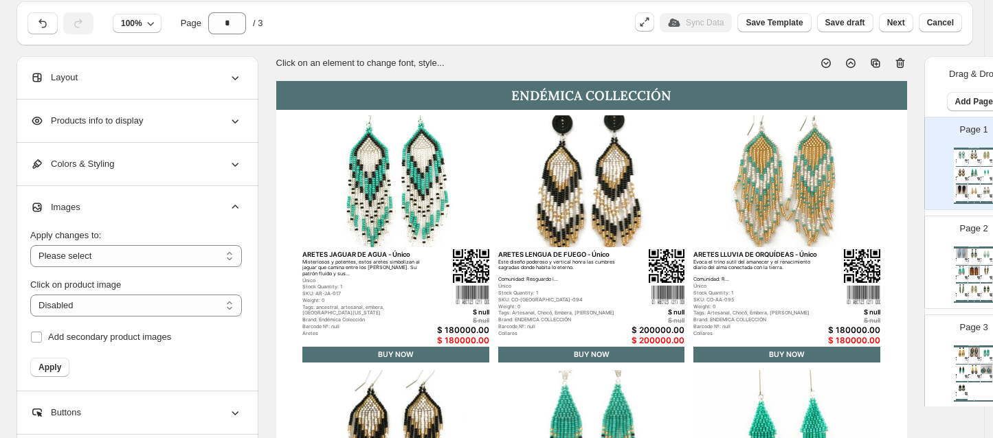
click at [207, 210] on div "Images" at bounding box center [136, 207] width 212 height 43
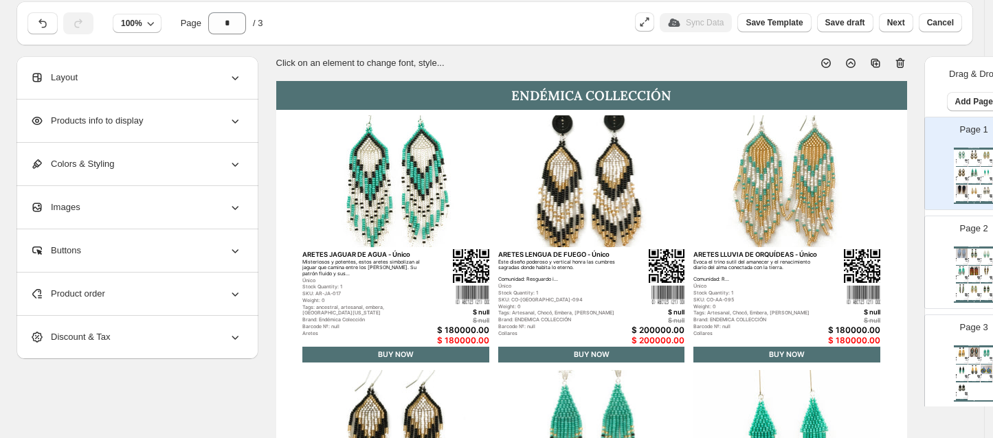
click at [379, 264] on div "Misteriosos y potentes, estos aretes simbolizan al jaguar que camina entre los …" at bounding box center [366, 269] width 128 height 18
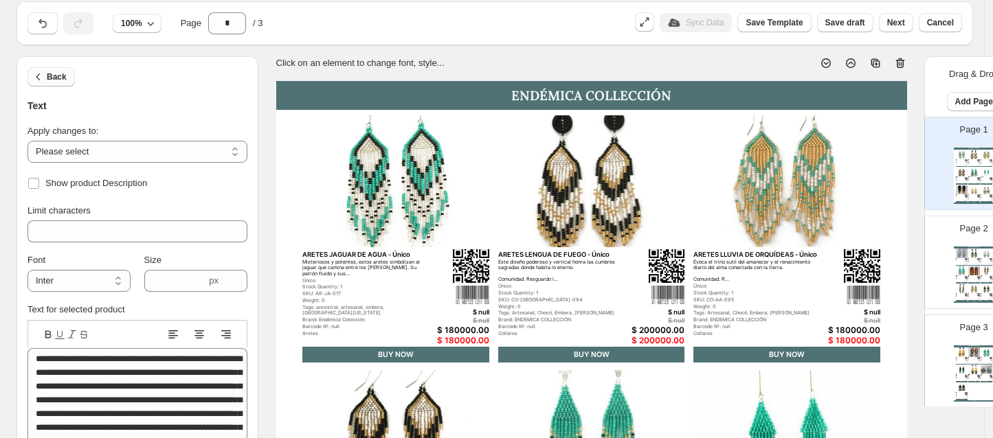
click at [52, 73] on span "Back" at bounding box center [57, 76] width 20 height 11
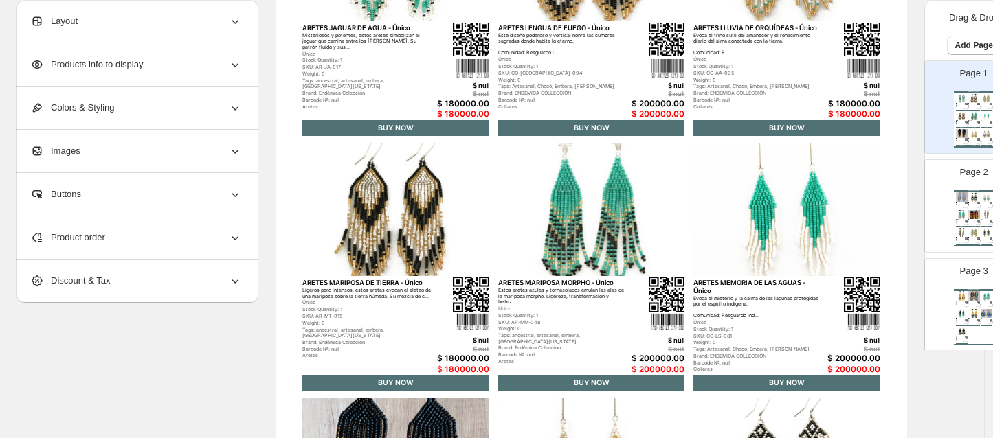
scroll to position [0, 0]
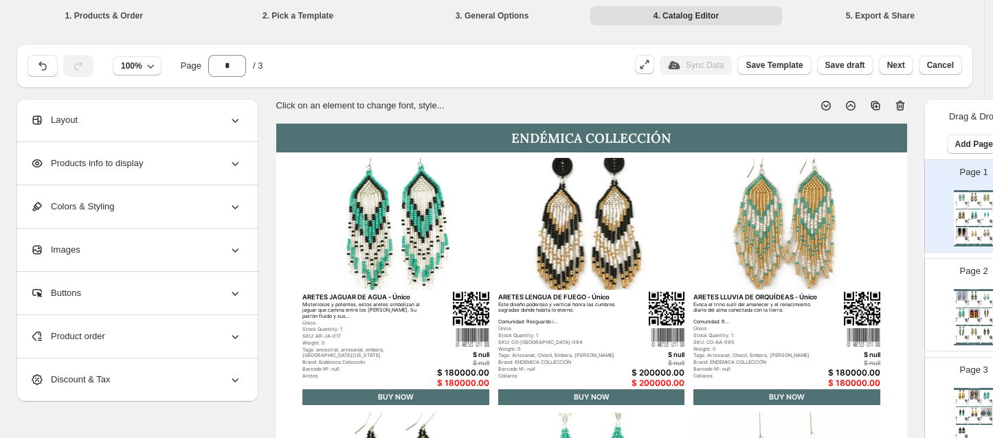
click at [728, 124] on div "ENDÉMICA COLLECCIÓN" at bounding box center [591, 138] width 631 height 29
select select "****"
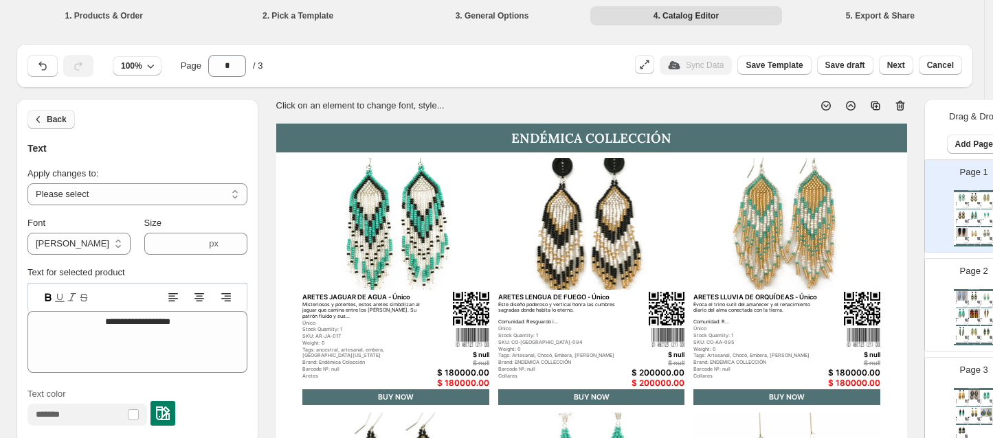
click at [46, 126] on button "Back" at bounding box center [50, 119] width 47 height 19
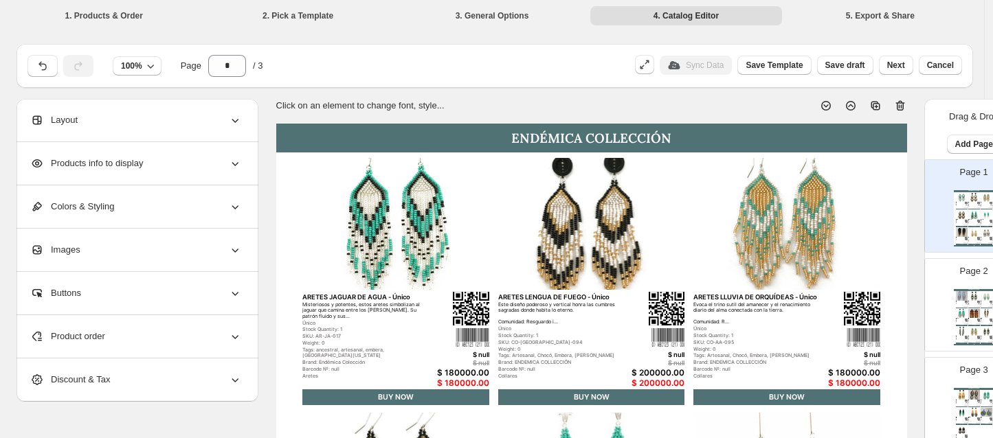
click at [221, 208] on div "Colors & Styling" at bounding box center [136, 206] width 212 height 43
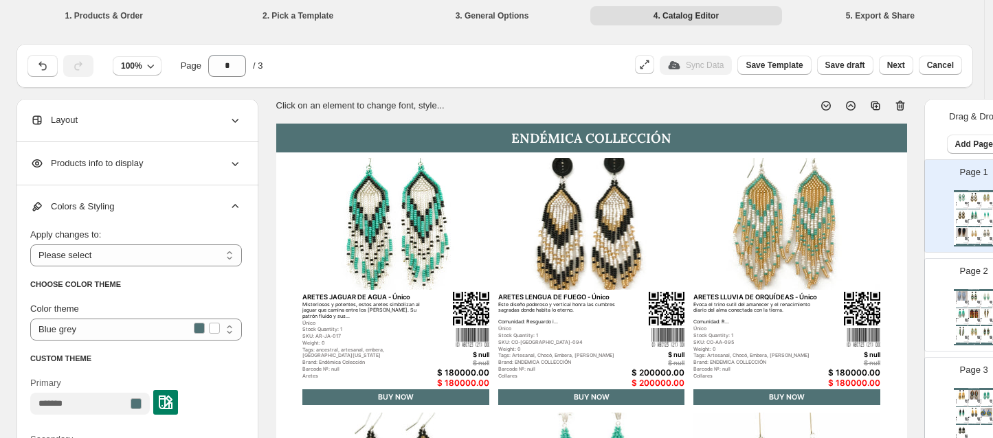
click at [221, 208] on div "Colors & Styling" at bounding box center [136, 206] width 212 height 43
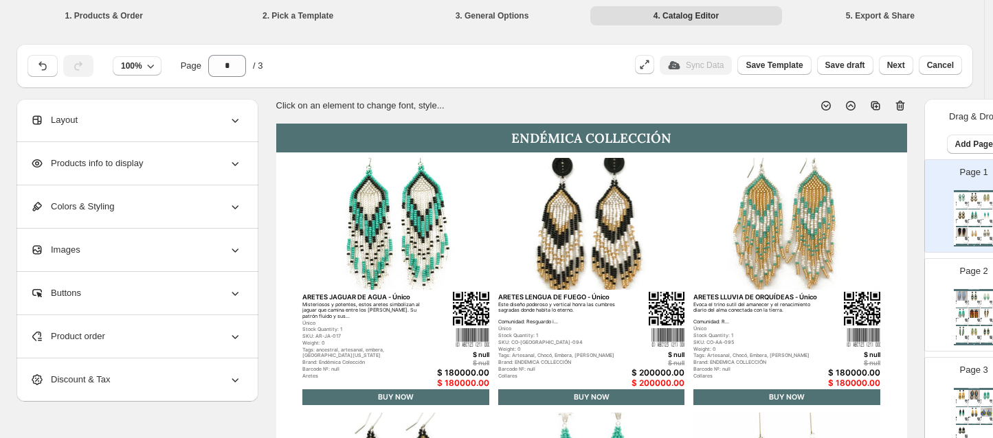
click at [203, 256] on div "Images" at bounding box center [136, 250] width 212 height 43
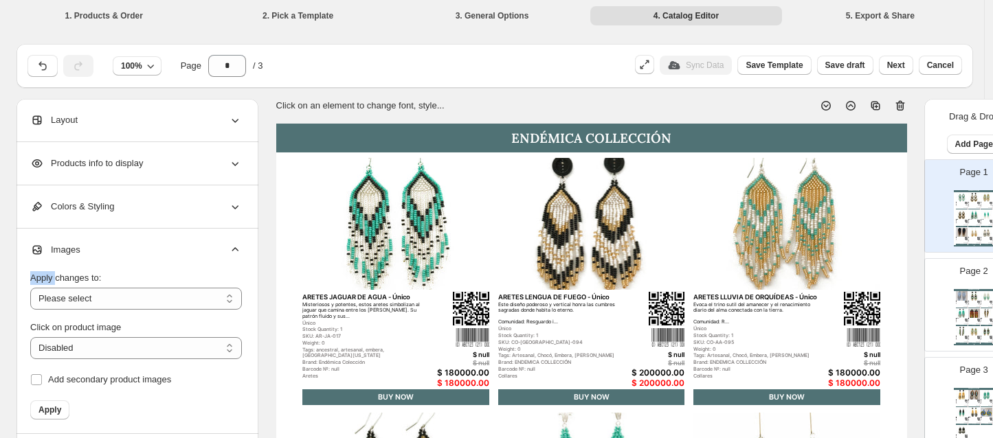
click at [203, 256] on div "Images" at bounding box center [136, 250] width 212 height 43
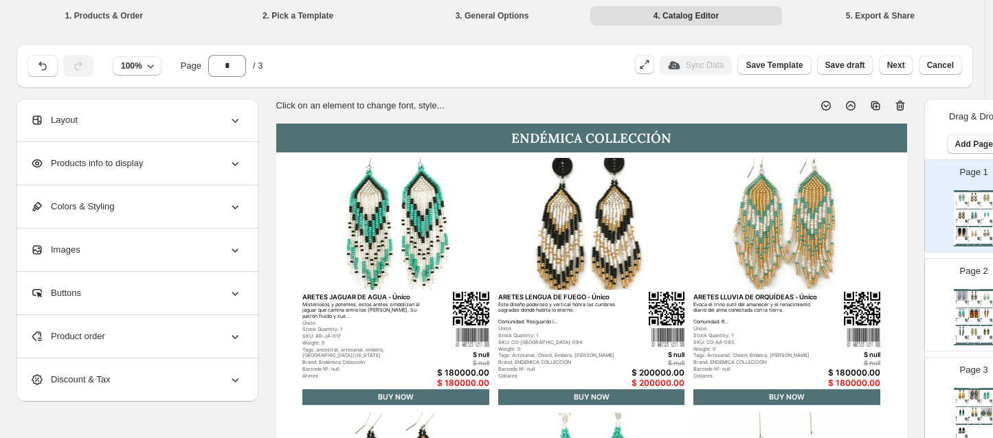
click at [852, 65] on span "Save draft" at bounding box center [845, 65] width 40 height 11
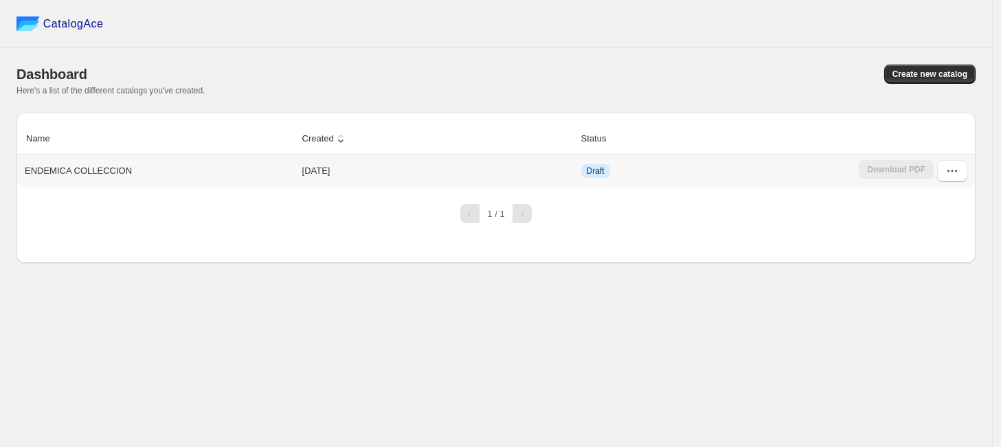
click at [896, 170] on div "Download PDF" at bounding box center [896, 171] width 75 height 22
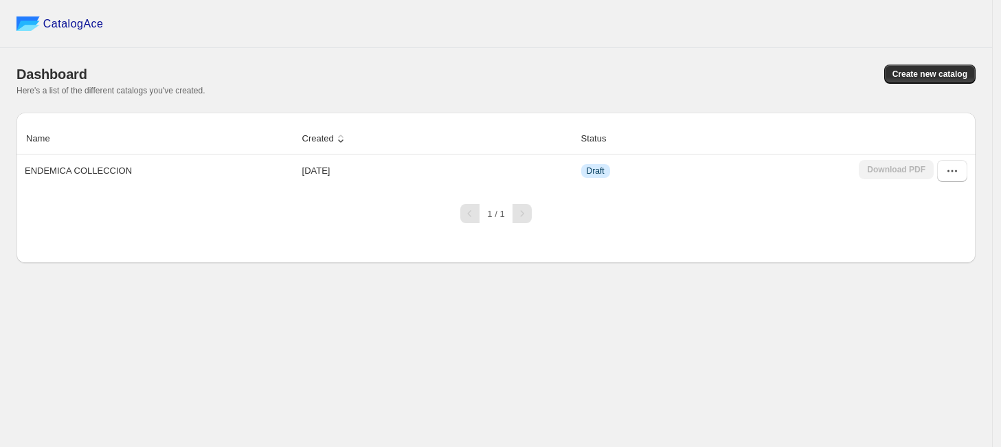
click at [797, 223] on div "1 / 1" at bounding box center [490, 208] width 970 height 30
click at [601, 163] on td "Draft" at bounding box center [716, 171] width 278 height 33
click at [596, 175] on span "Draft" at bounding box center [596, 171] width 18 height 11
click at [953, 178] on icon "button" at bounding box center [952, 171] width 14 height 14
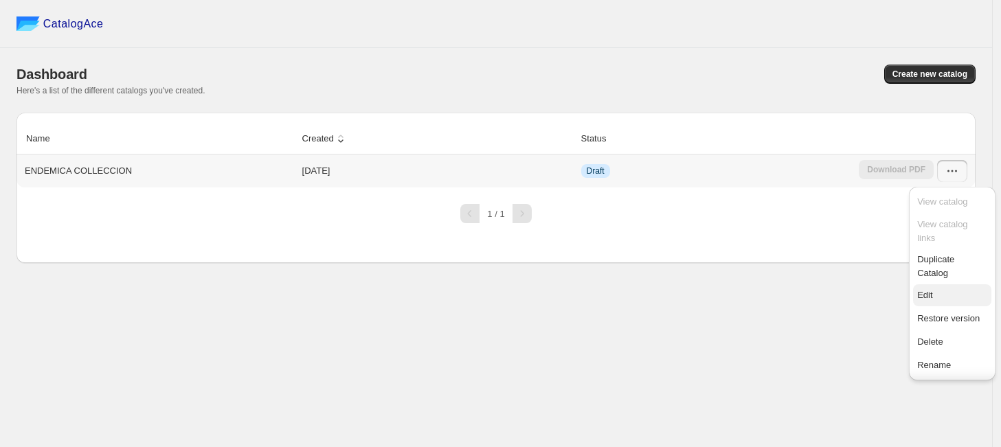
click at [943, 298] on span "Edit" at bounding box center [952, 296] width 70 height 14
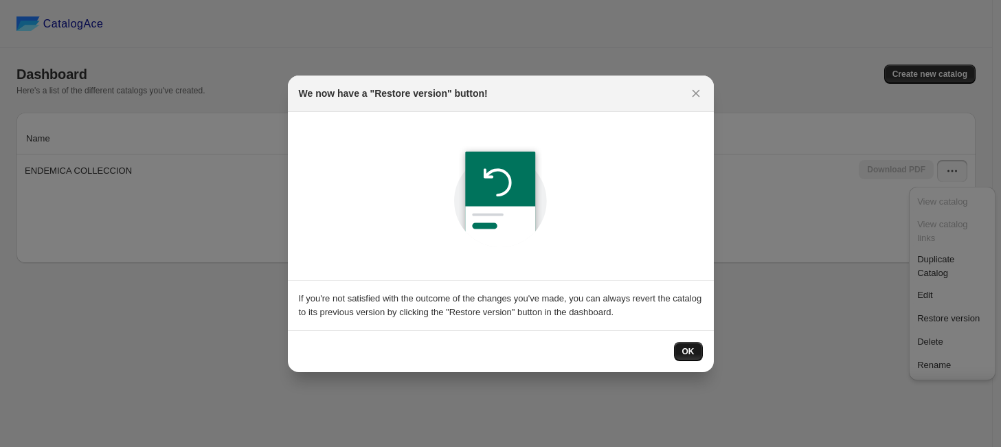
click at [681, 346] on button "OK" at bounding box center [688, 351] width 29 height 19
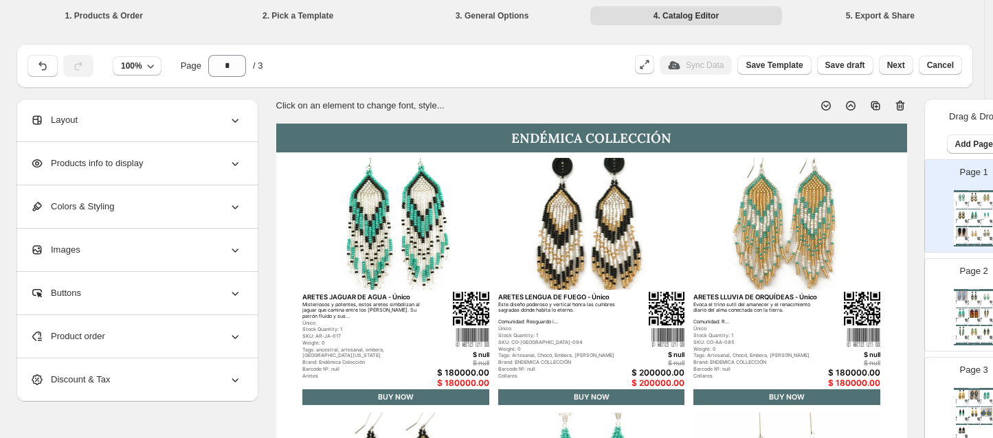
click at [888, 68] on button "Next" at bounding box center [896, 65] width 34 height 19
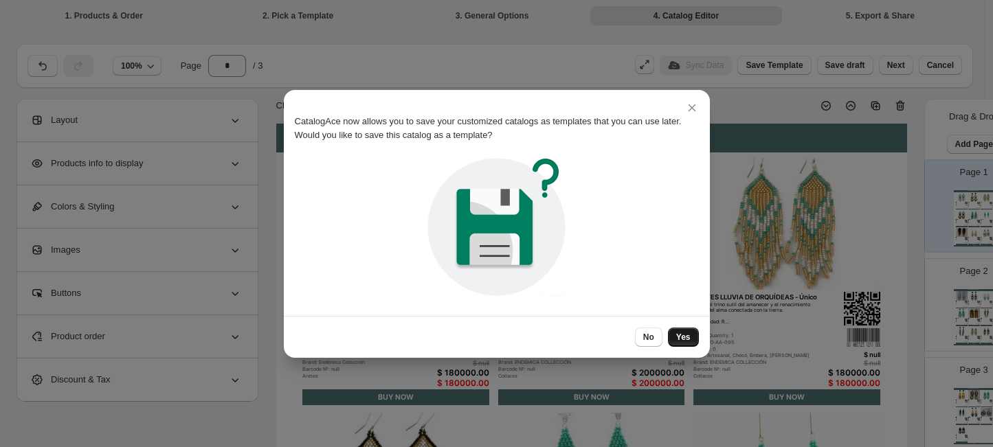
click at [681, 332] on span "Yes" at bounding box center [683, 337] width 14 height 11
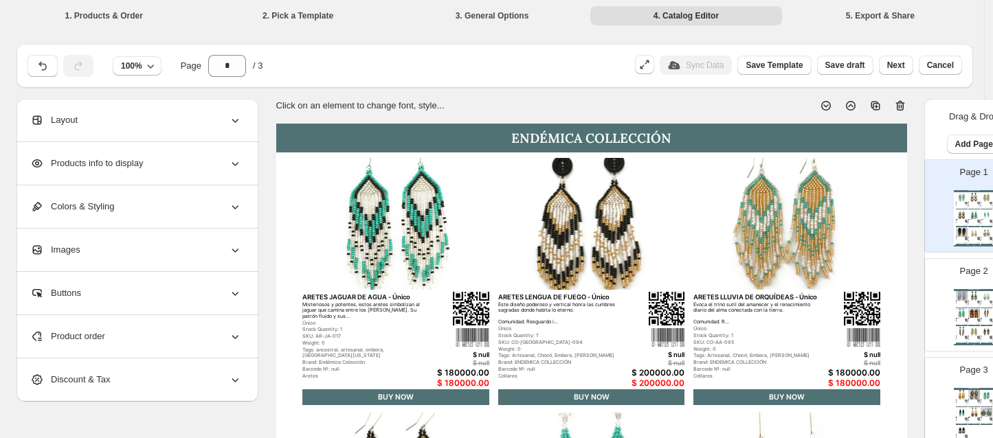
click at [898, 12] on li "5. Export & Share" at bounding box center [879, 14] width 191 height 19
click at [651, 64] on icon "button" at bounding box center [644, 65] width 14 height 14
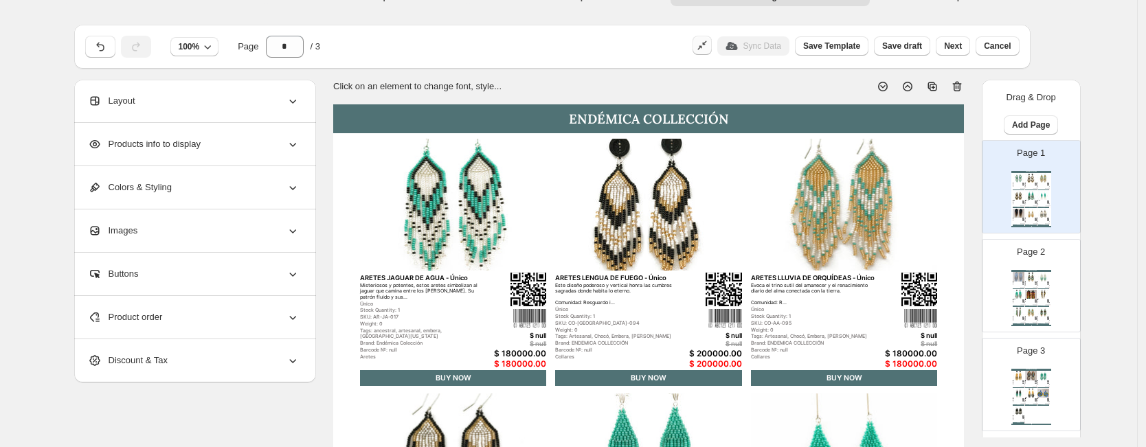
scroll to position [7, 0]
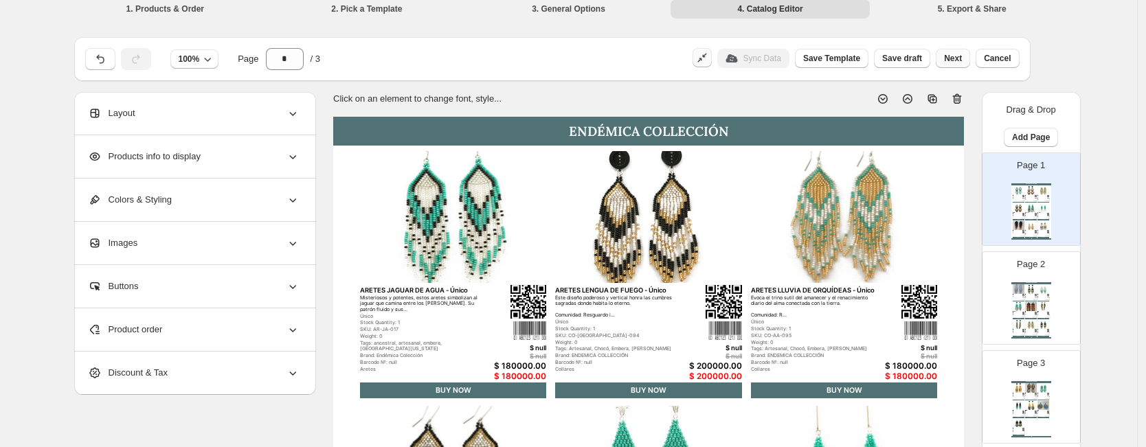
click at [962, 58] on span "Next" at bounding box center [953, 58] width 18 height 11
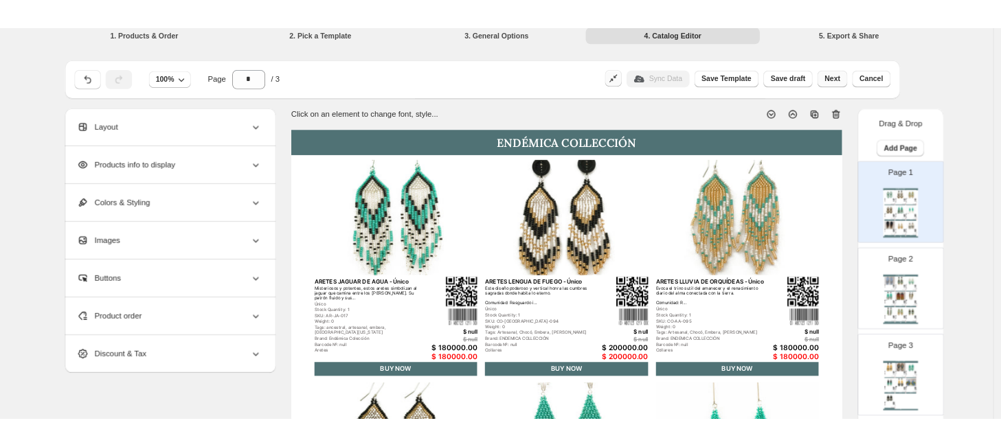
scroll to position [0, 0]
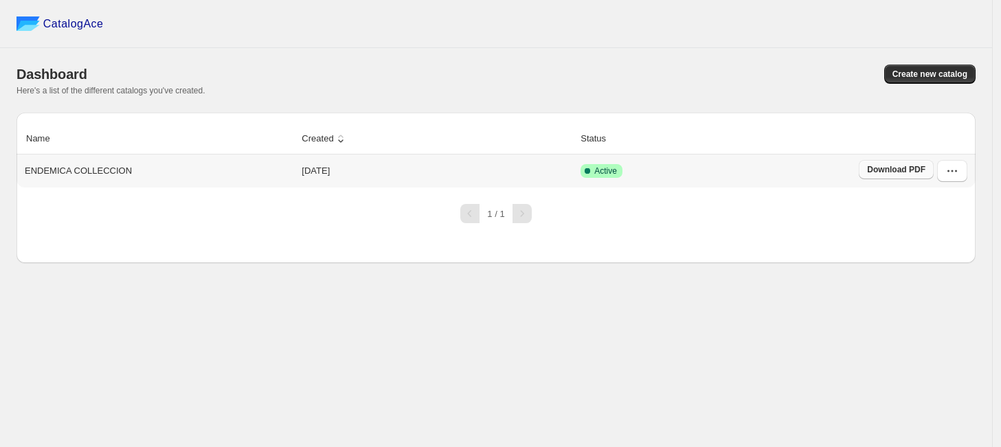
click at [898, 179] on link "Download PDF" at bounding box center [896, 169] width 75 height 19
click at [955, 176] on icon "button" at bounding box center [952, 171] width 14 height 14
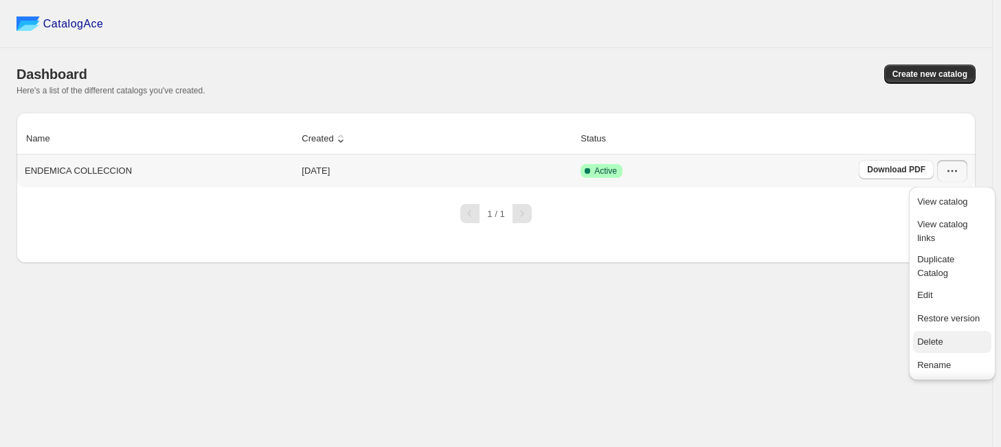
click at [942, 341] on span "Delete" at bounding box center [952, 342] width 70 height 14
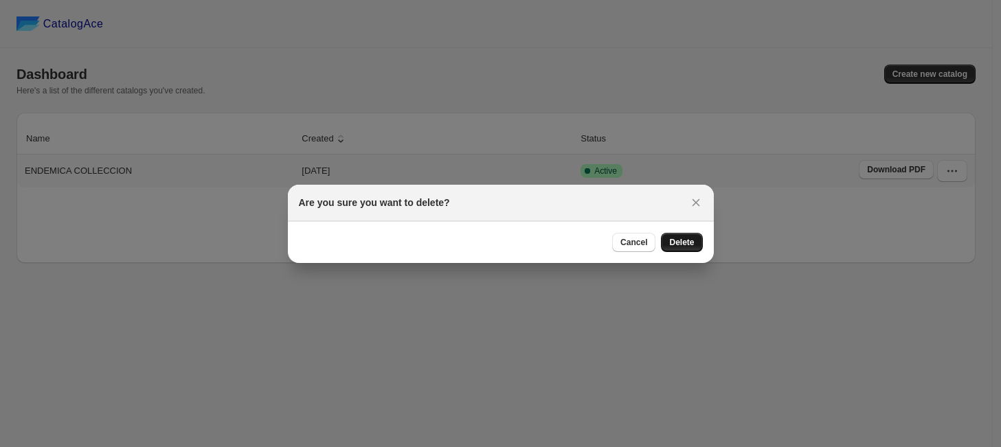
click at [677, 250] on button "Delete" at bounding box center [681, 242] width 41 height 19
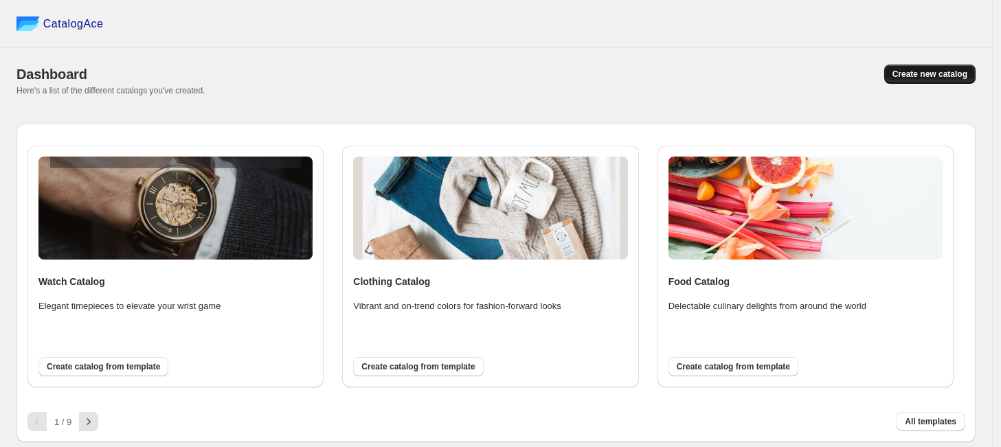
click at [933, 78] on span "Create new catalog" at bounding box center [929, 74] width 75 height 11
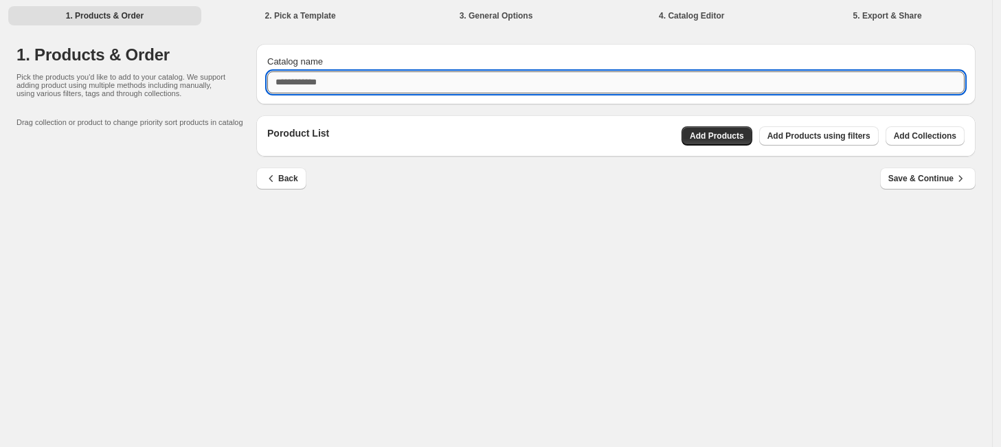
click at [563, 72] on input "Catalog name" at bounding box center [615, 82] width 697 height 22
type input "**********"
click at [716, 137] on span "Add Products" at bounding box center [717, 136] width 54 height 11
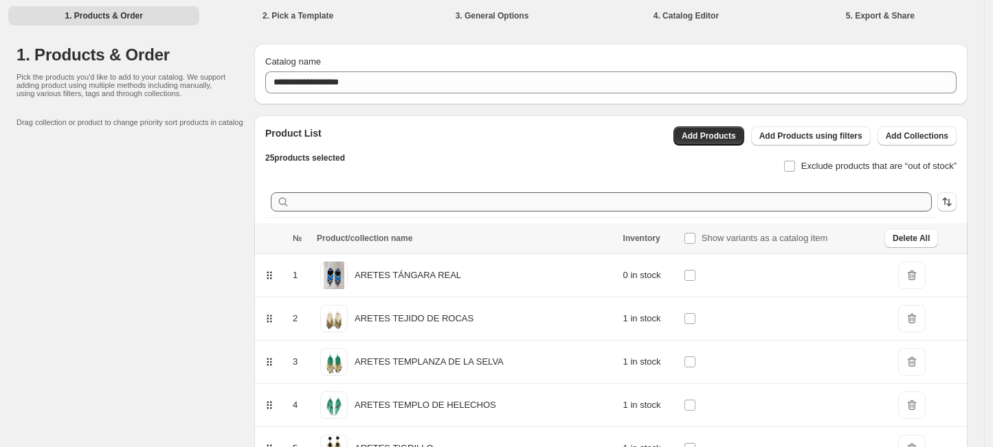
drag, startPoint x: 716, startPoint y: 137, endPoint x: 782, endPoint y: 206, distance: 94.7
click at [591, 328] on div "ARETES TEJIDO DE ROCAS" at bounding box center [466, 319] width 298 height 34
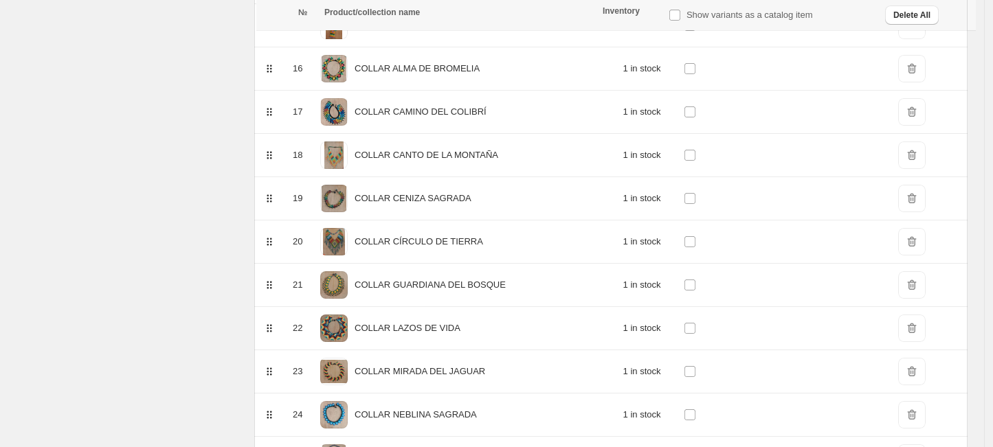
scroll to position [948, 0]
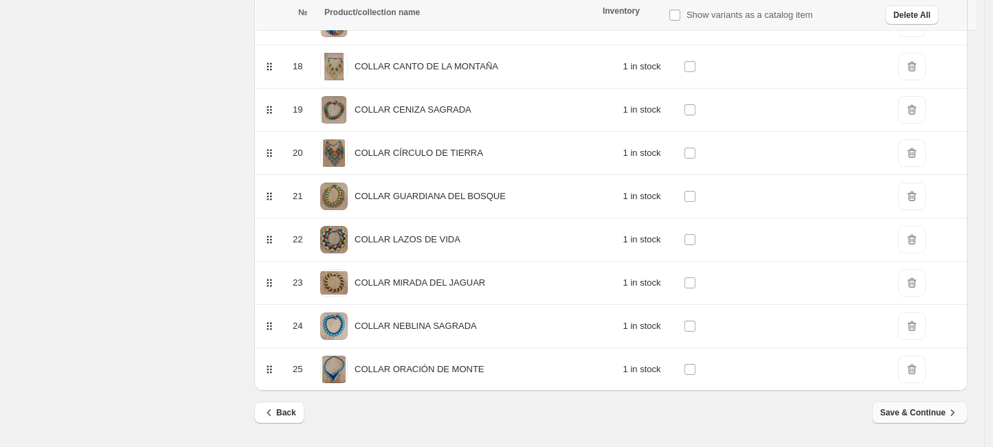
click at [947, 422] on button "Save & Continue" at bounding box center [919, 413] width 95 height 22
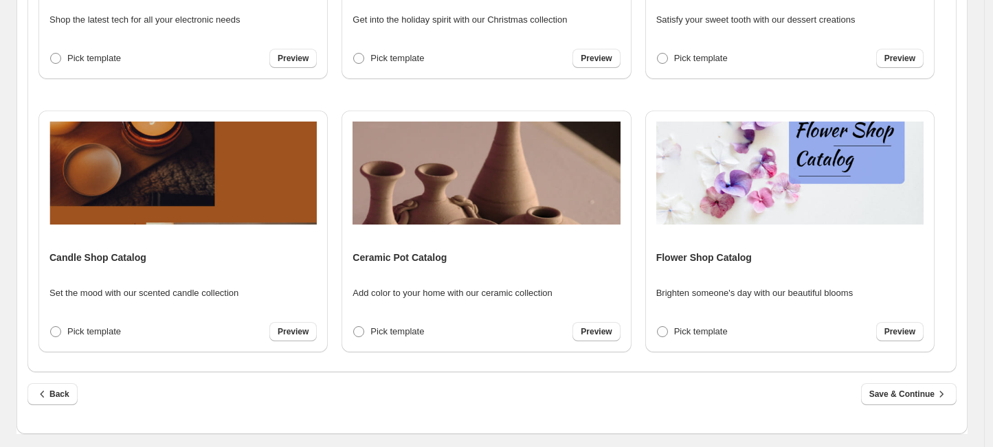
scroll to position [1910, 0]
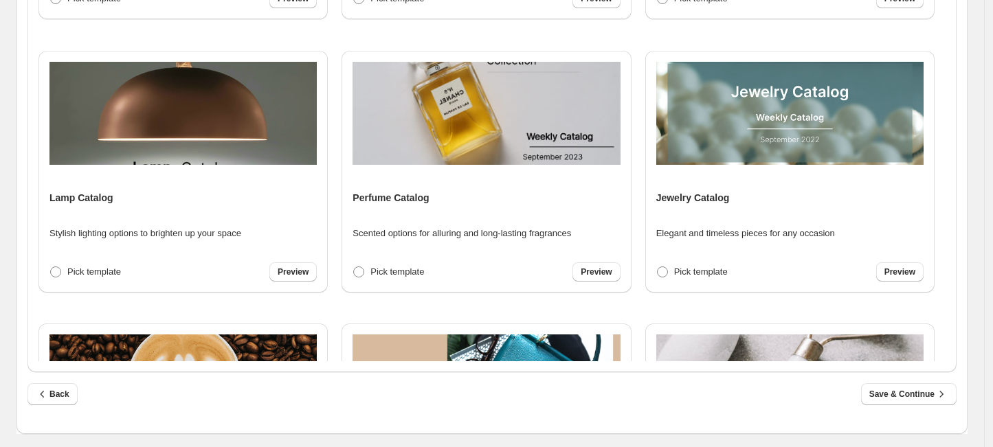
click at [820, 177] on div "Jewelry Catalog Elegant and timeless pieces for any occasion Pick template Prev…" at bounding box center [789, 172] width 267 height 220
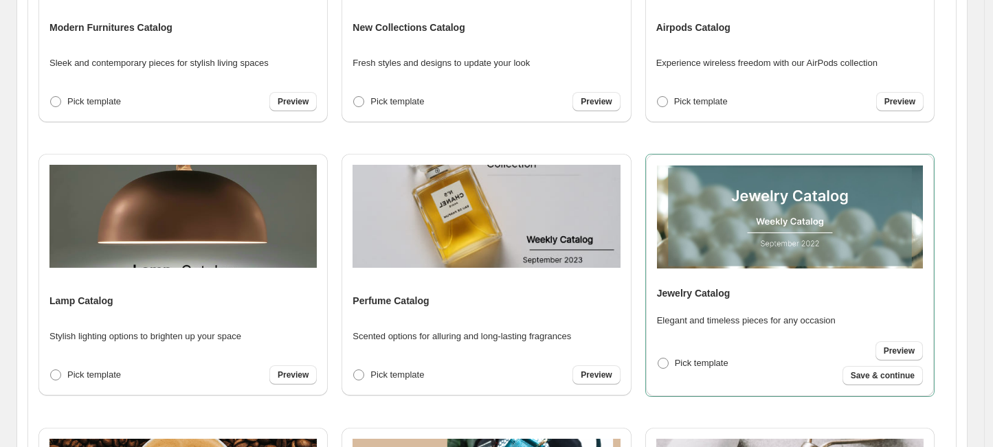
scroll to position [515, 0]
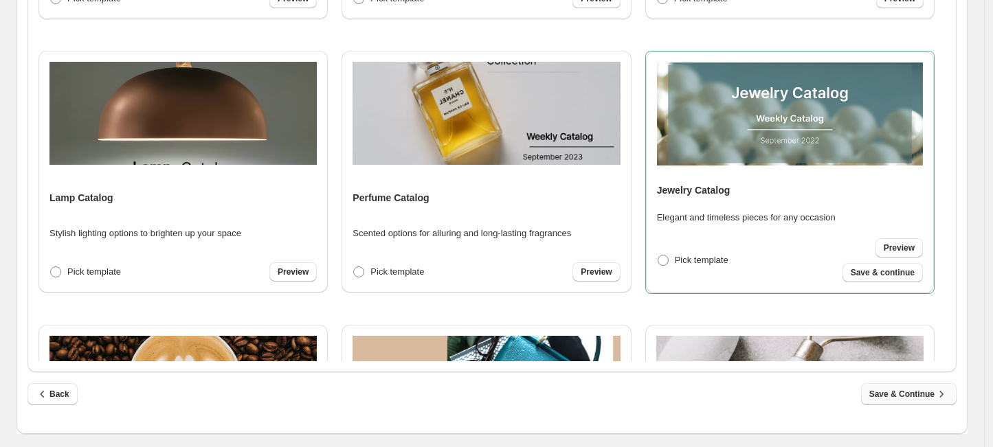
click at [948, 392] on icon "button" at bounding box center [941, 394] width 14 height 14
select select "**********"
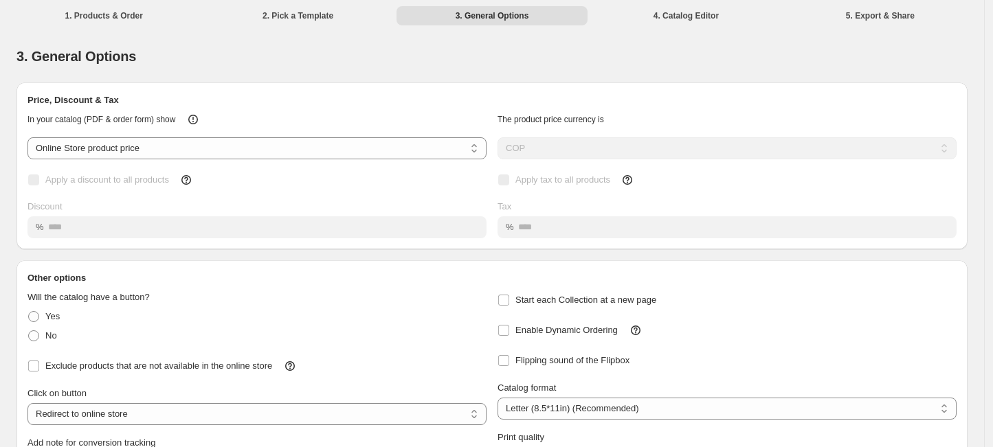
scroll to position [118, 0]
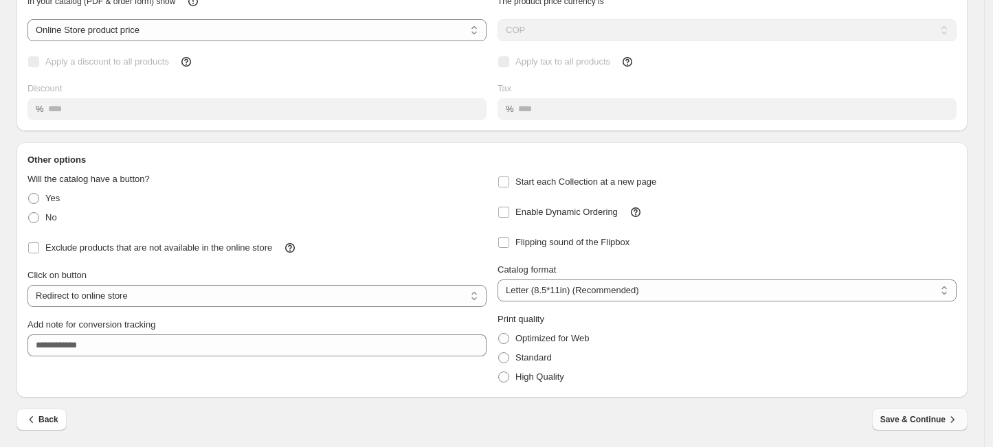
click at [912, 414] on span "Save & Continue" at bounding box center [919, 420] width 79 height 14
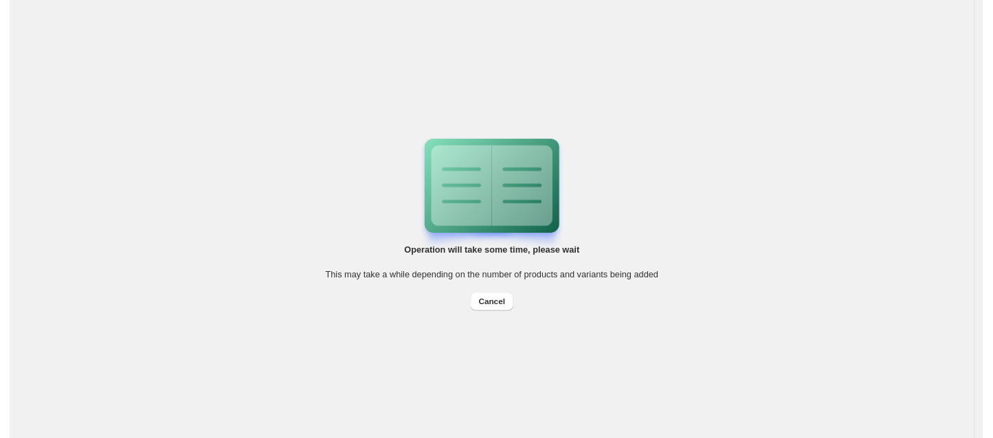
scroll to position [0, 0]
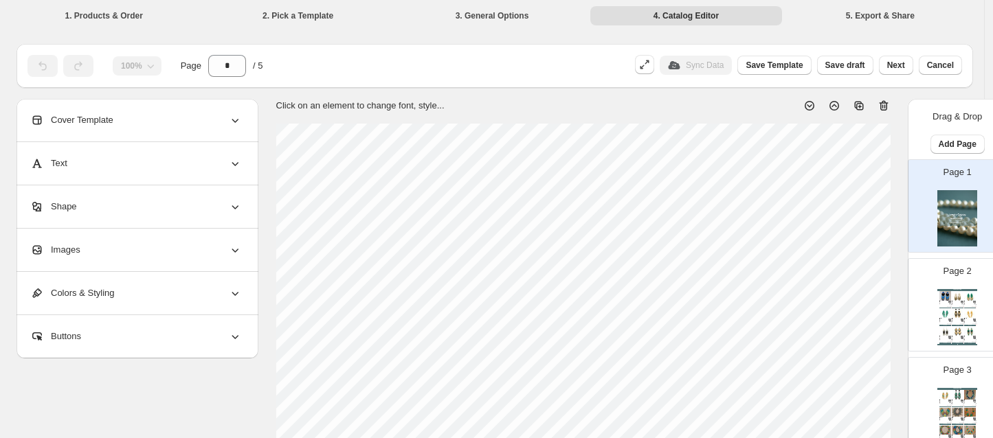
click at [879, 106] on icon at bounding box center [884, 106] width 14 height 14
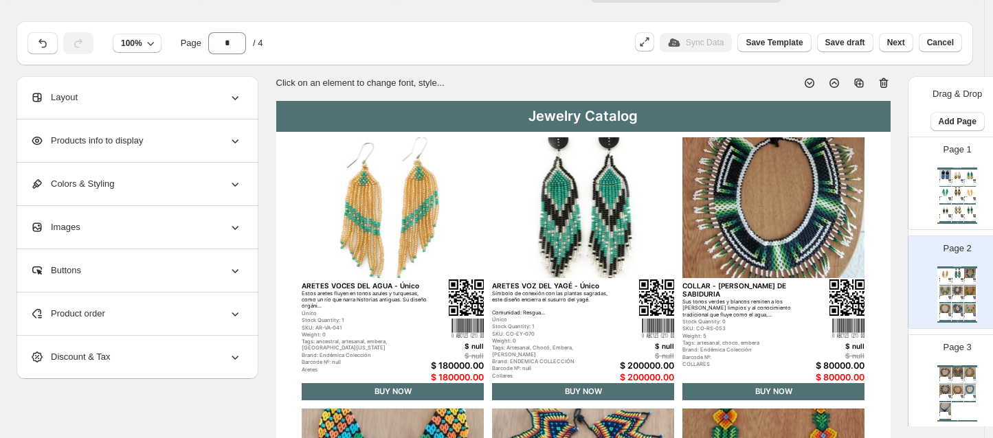
scroll to position [16, 0]
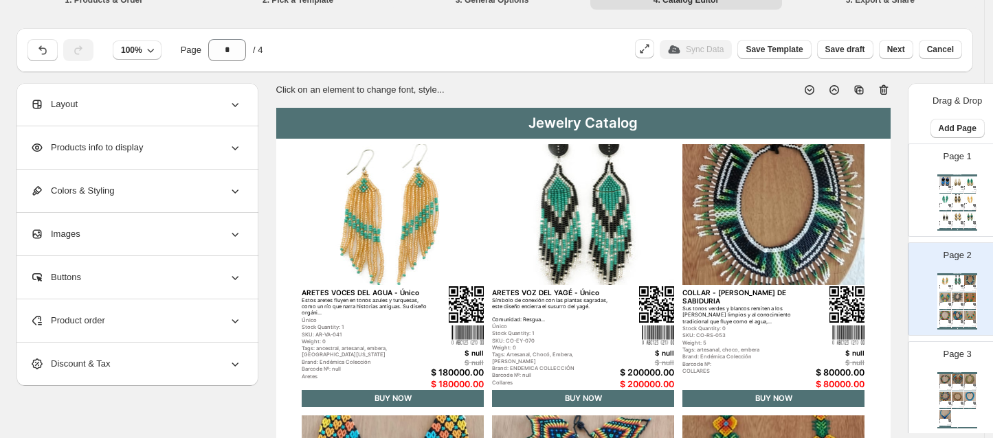
click at [182, 100] on div "Layout" at bounding box center [136, 104] width 212 height 43
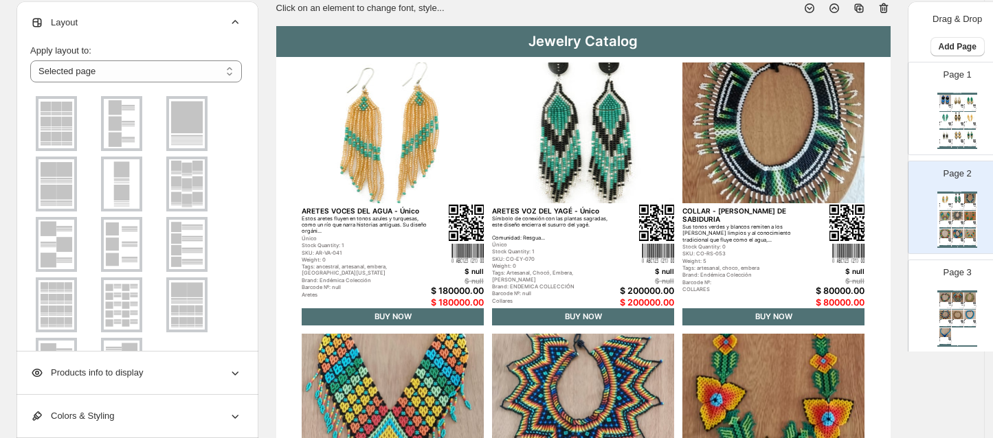
scroll to position [117, 0]
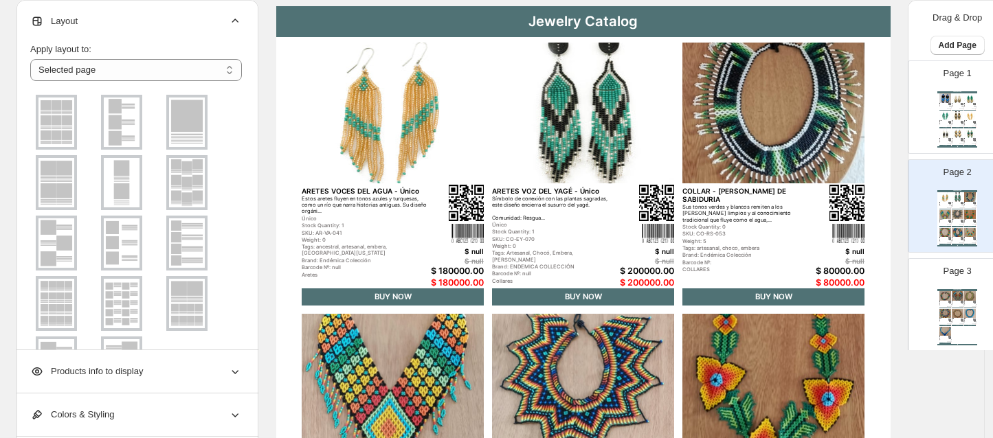
click at [235, 255] on ul at bounding box center [136, 243] width 212 height 302
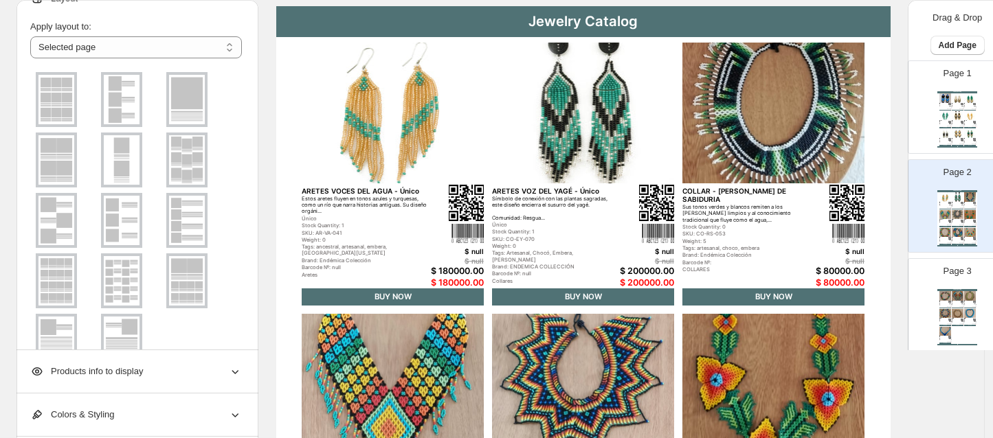
scroll to position [0, 0]
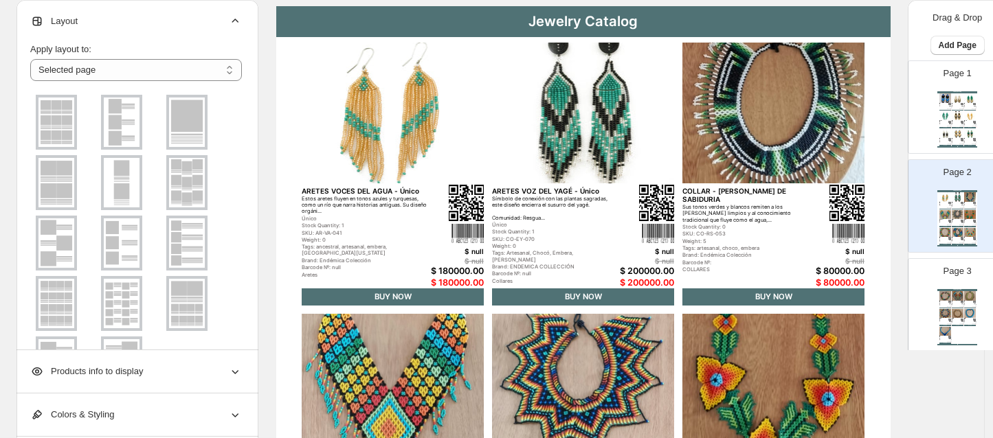
click at [203, 306] on img at bounding box center [187, 303] width 36 height 49
click at [194, 309] on div at bounding box center [186, 303] width 41 height 55
click at [201, 71] on select "**********" at bounding box center [136, 70] width 212 height 22
click at [30, 59] on select "**********" at bounding box center [136, 70] width 212 height 22
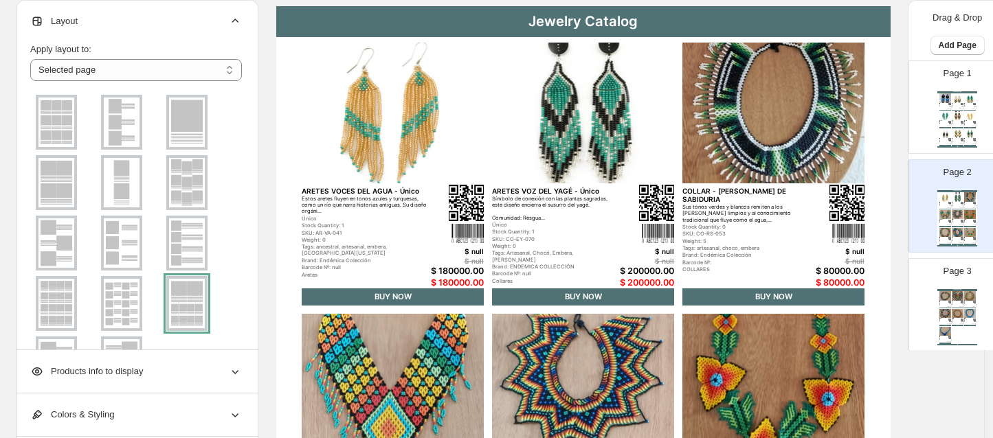
click at [245, 225] on div "**********" at bounding box center [137, 175] width 242 height 350
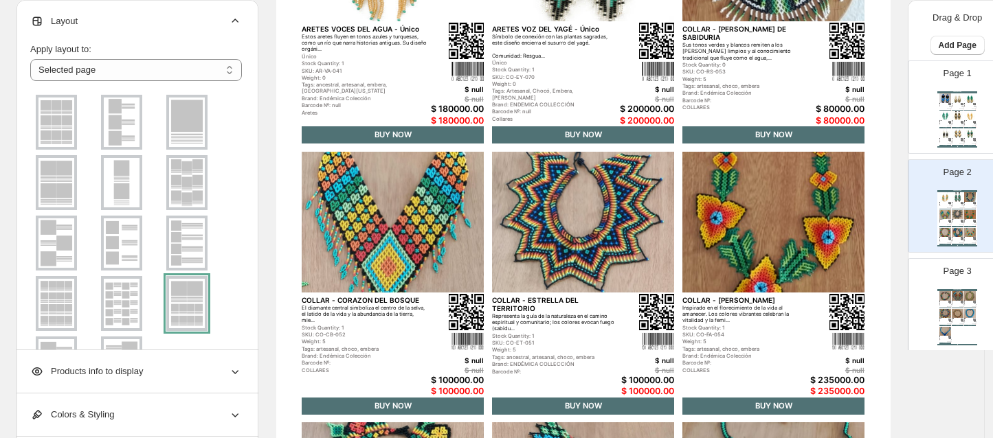
scroll to position [242, 0]
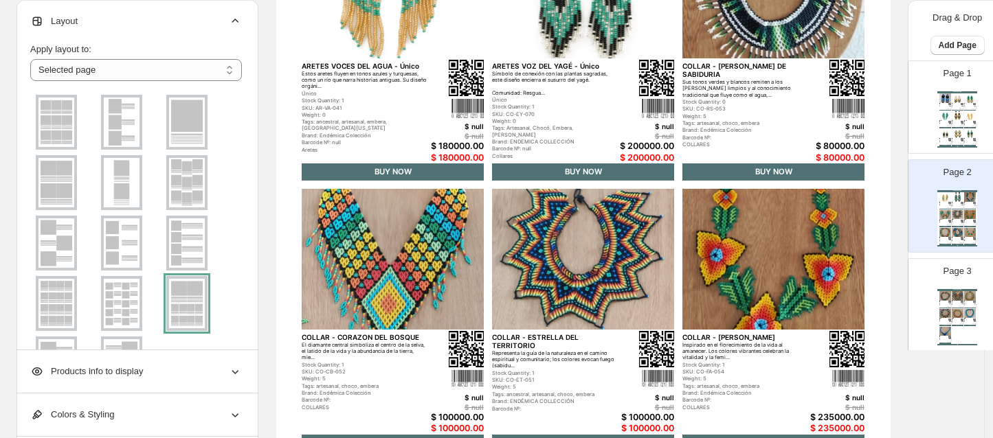
click at [938, 90] on div "Page 1 Jewelry Catalog ARETES TÁNGARA REAL Inspirados en la belleza vibrante de…" at bounding box center [951, 102] width 87 height 92
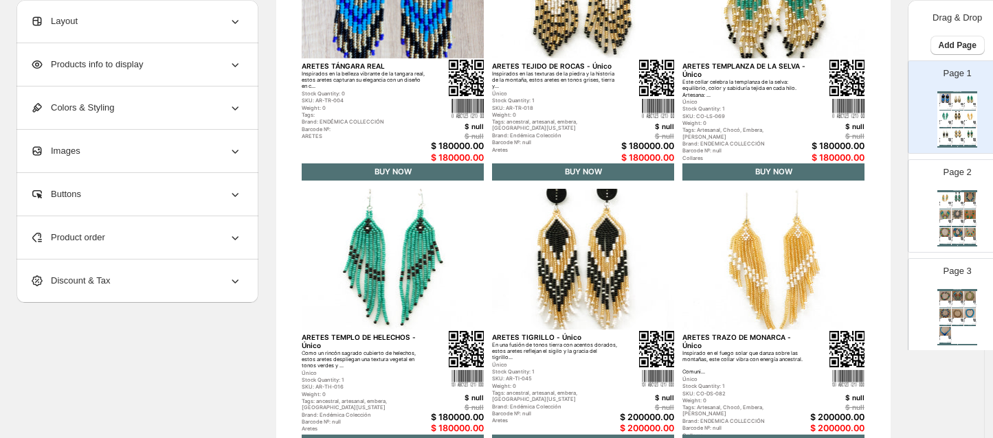
click at [949, 177] on p "Page 2" at bounding box center [957, 173] width 28 height 14
type input "*"
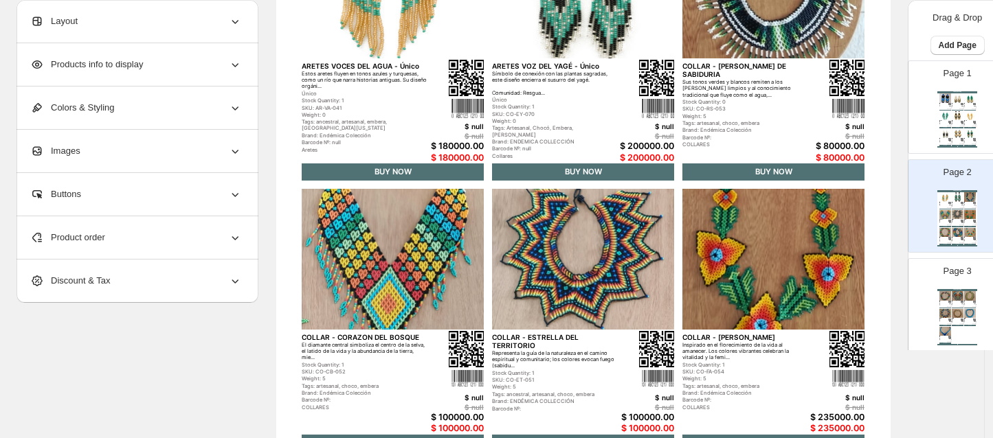
click at [128, 23] on div "Layout" at bounding box center [136, 21] width 212 height 43
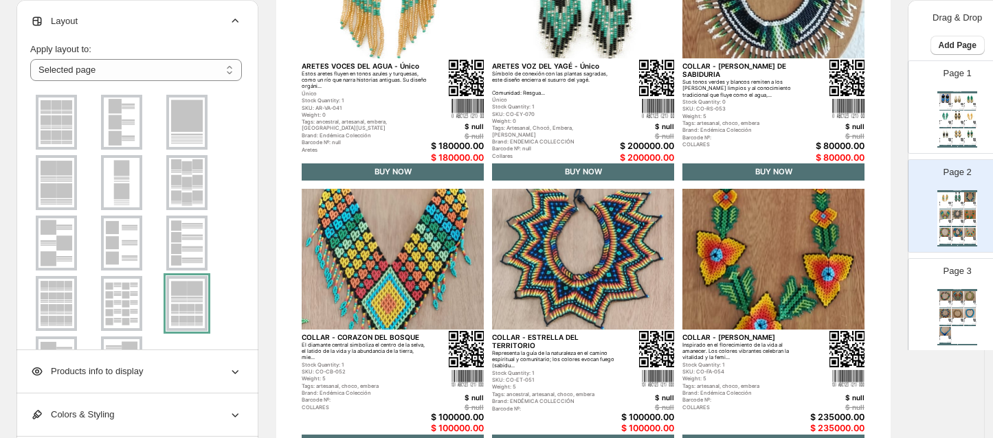
click at [185, 296] on div at bounding box center [186, 303] width 41 height 55
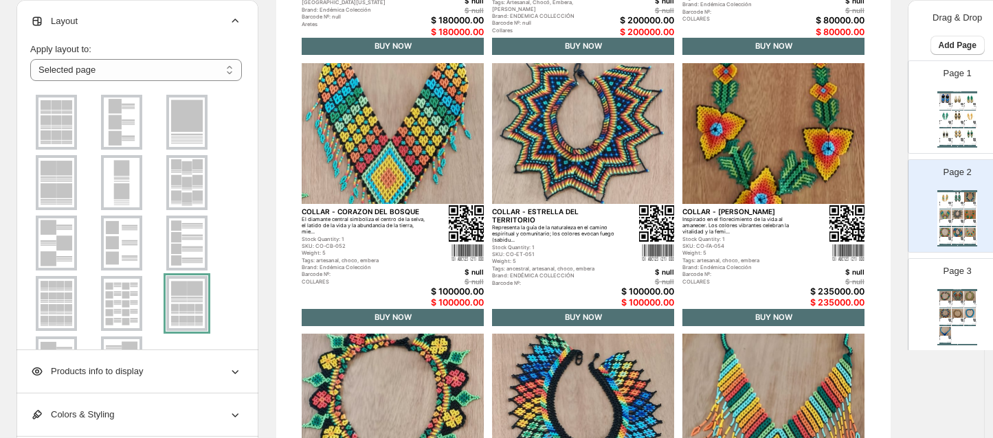
scroll to position [0, 0]
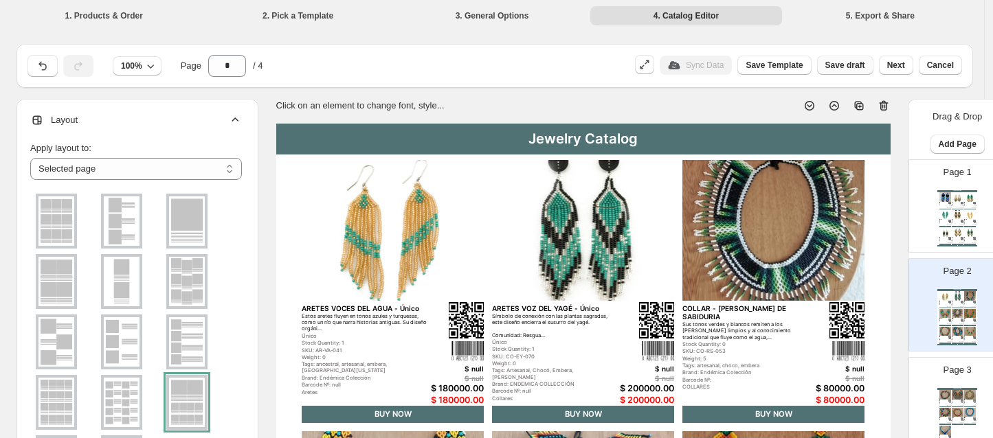
click at [848, 65] on span "Save draft" at bounding box center [845, 65] width 40 height 11
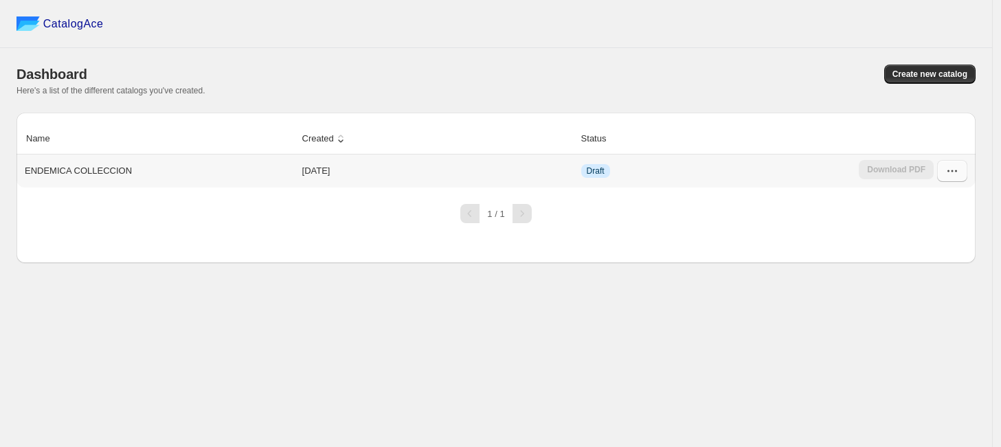
click at [949, 174] on icon "button" at bounding box center [952, 171] width 14 height 14
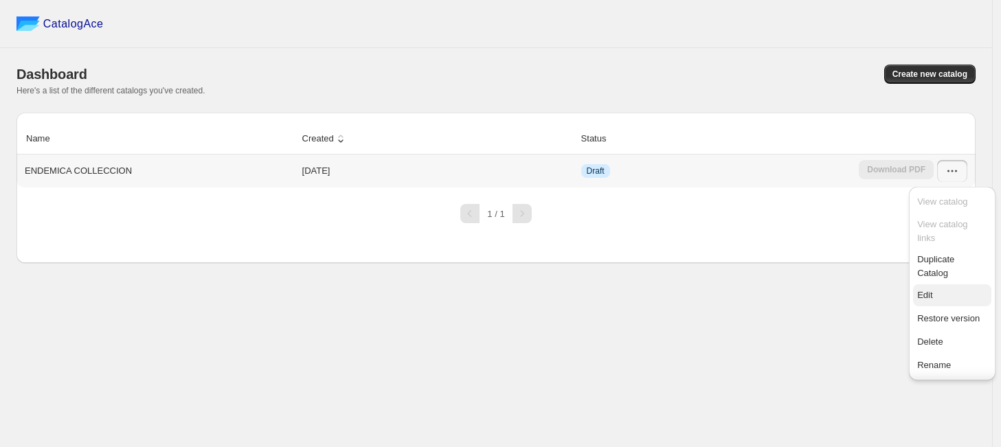
click at [931, 296] on span "Edit" at bounding box center [924, 295] width 15 height 10
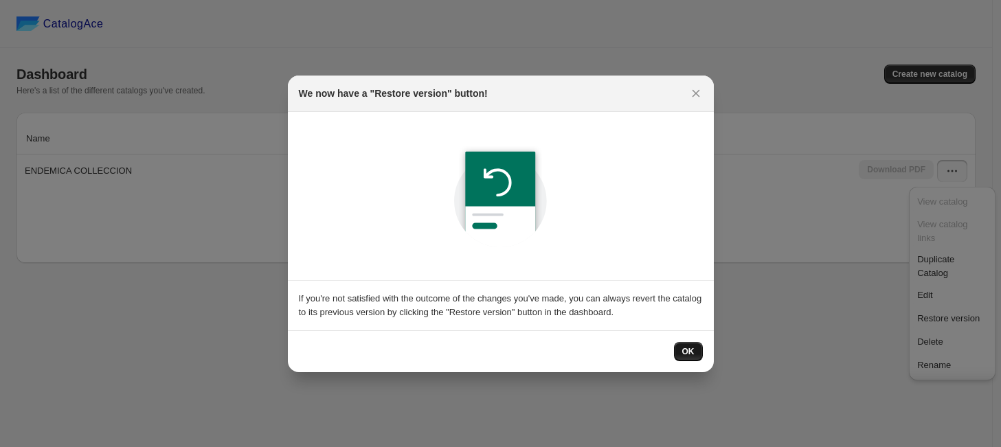
click at [692, 349] on span "OK" at bounding box center [688, 351] width 12 height 11
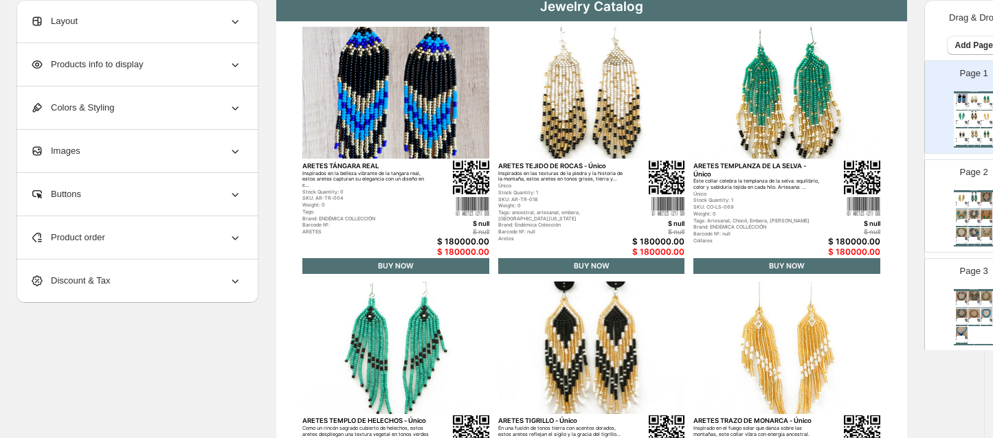
scroll to position [34, 0]
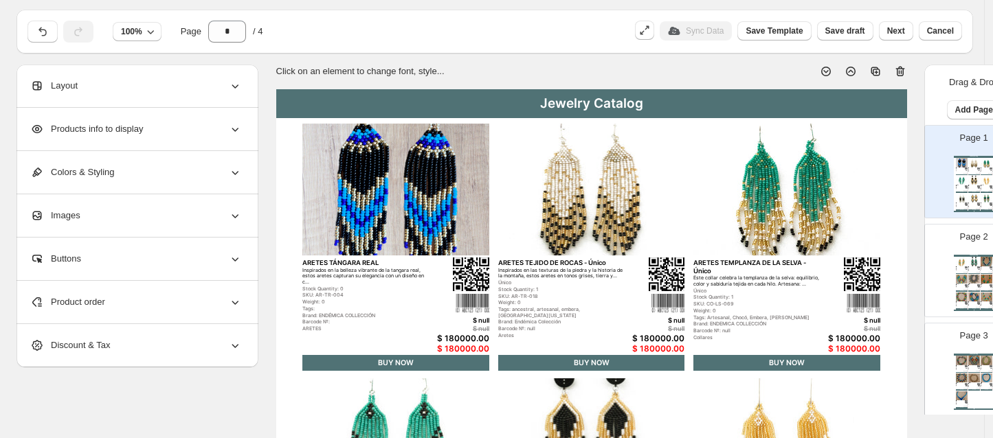
click at [969, 273] on div "BUY NOW" at bounding box center [974, 273] width 12 height 1
type input "*"
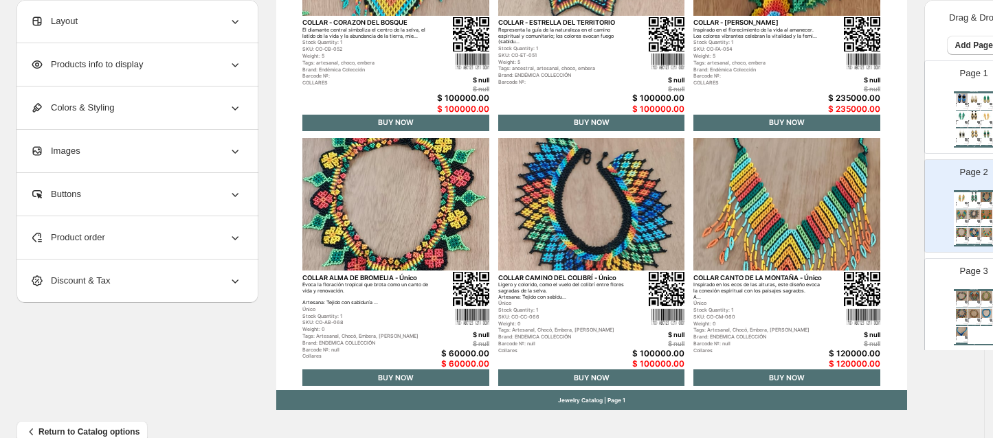
scroll to position [557, 0]
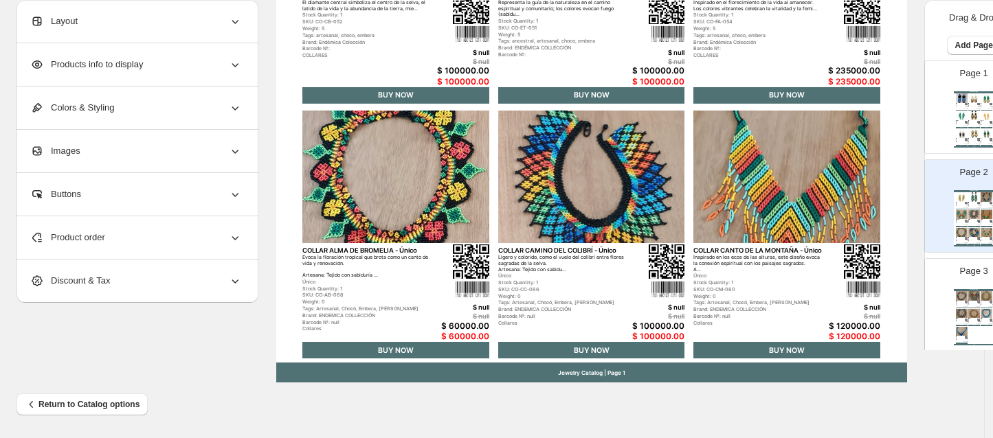
click at [146, 21] on div "Layout" at bounding box center [136, 21] width 212 height 43
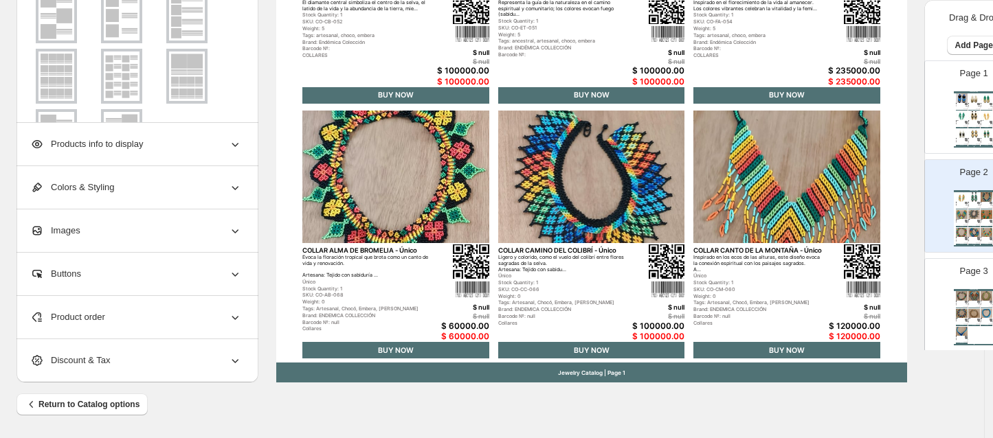
scroll to position [28, 0]
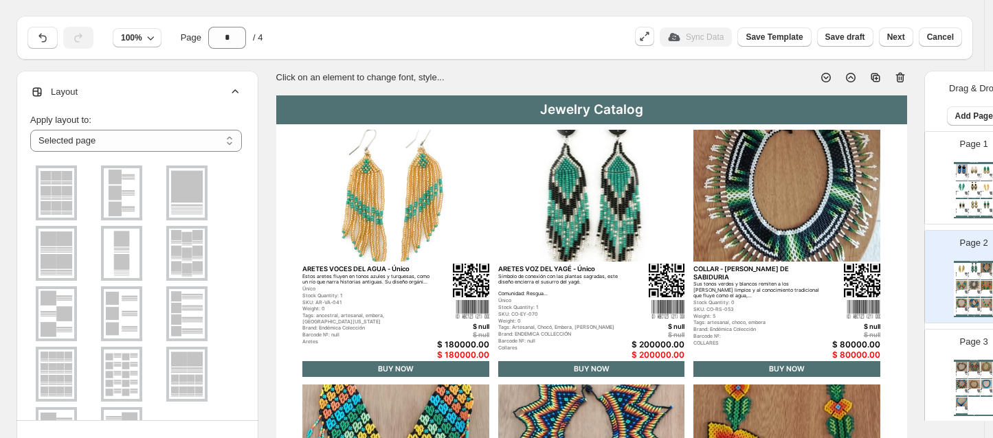
click at [183, 361] on img at bounding box center [187, 374] width 36 height 49
click at [183, 361] on div at bounding box center [186, 374] width 41 height 55
click at [176, 363] on div at bounding box center [186, 374] width 41 height 55
click at [193, 133] on select "**********" at bounding box center [136, 141] width 212 height 22
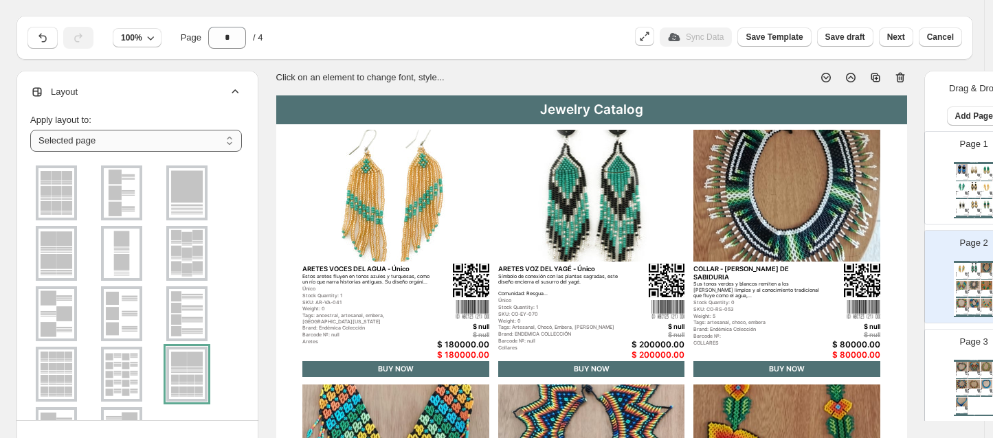
click at [193, 133] on select "**********" at bounding box center [136, 141] width 212 height 22
click at [247, 185] on div "**********" at bounding box center [137, 246] width 242 height 350
click at [510, 205] on img at bounding box center [591, 196] width 187 height 133
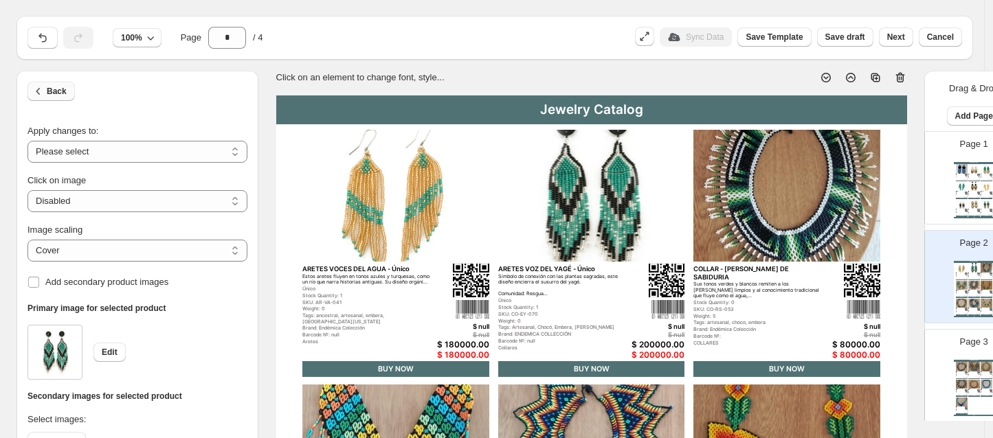
click at [60, 95] on span "Back" at bounding box center [57, 91] width 20 height 11
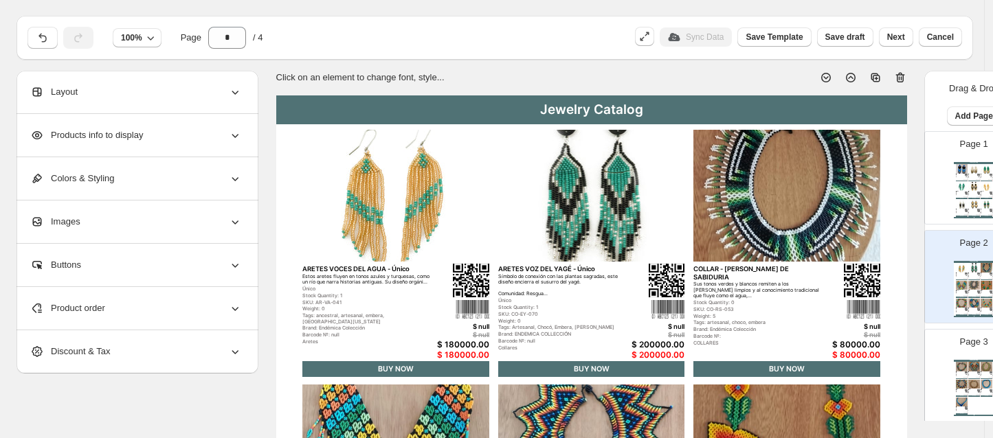
click at [148, 139] on div "Products info to display" at bounding box center [136, 135] width 212 height 43
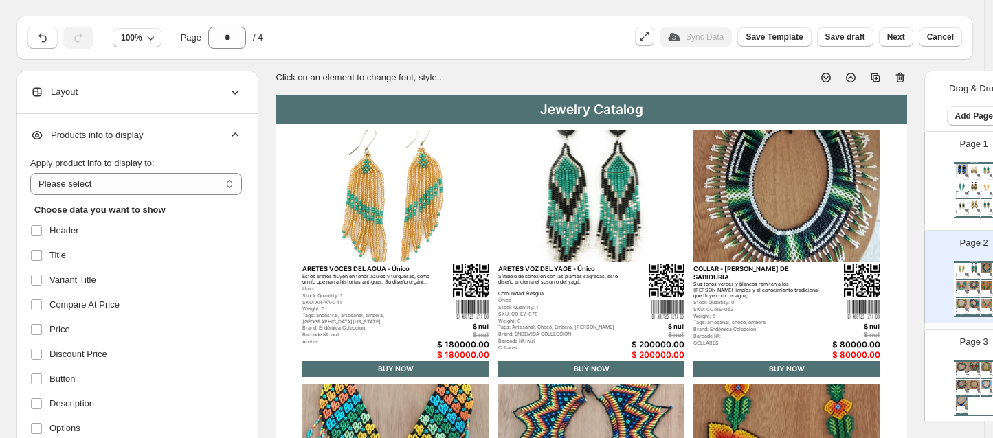
click at [148, 139] on div "Products info to display" at bounding box center [136, 135] width 212 height 43
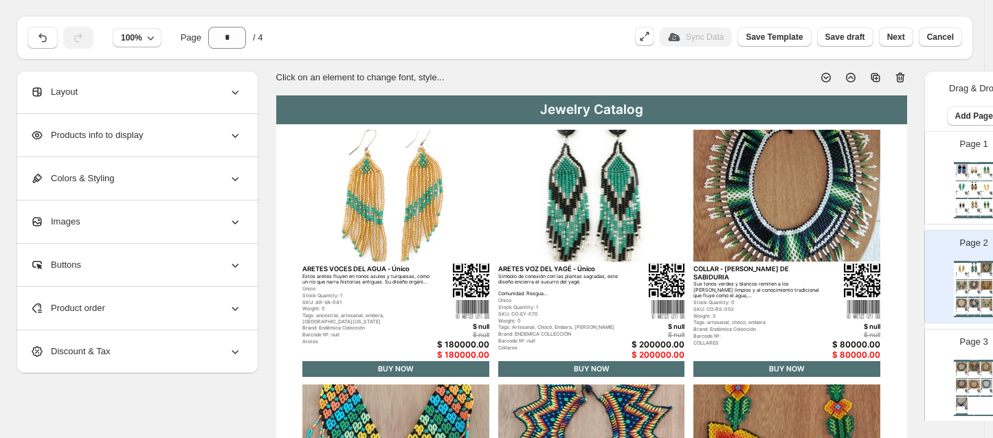
click at [174, 85] on div "Layout" at bounding box center [136, 92] width 212 height 43
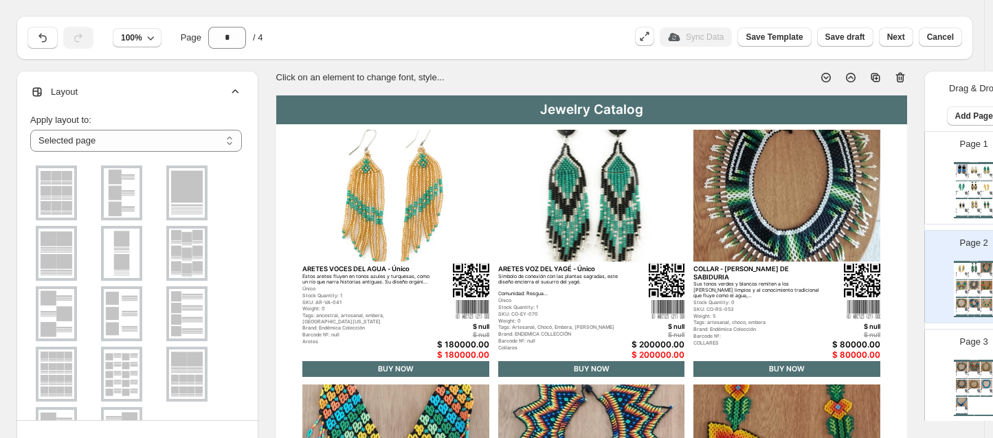
click at [204, 357] on img at bounding box center [187, 374] width 36 height 49
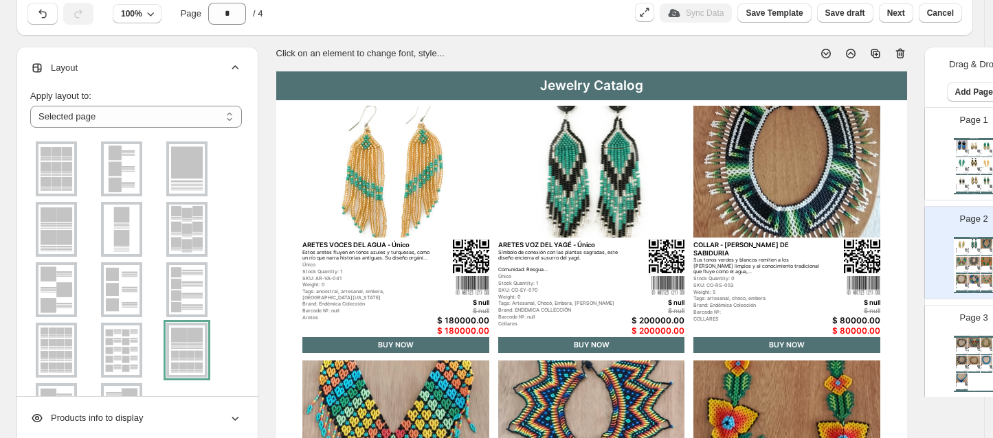
scroll to position [0, 0]
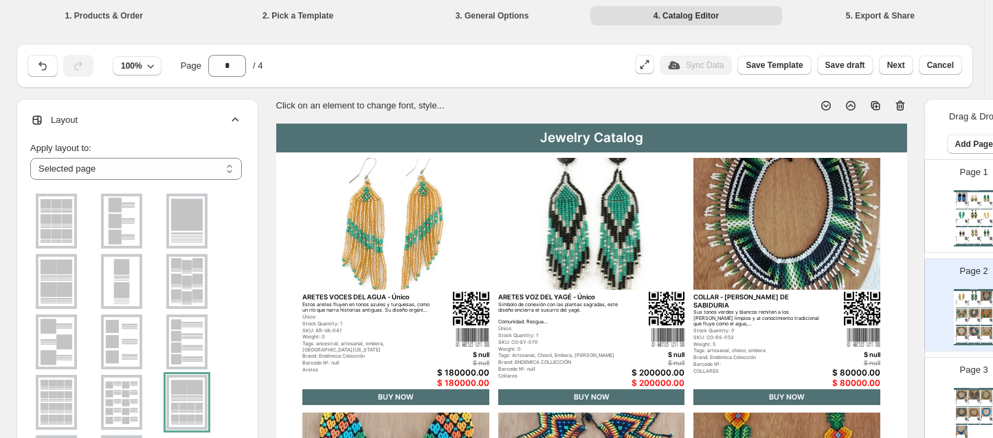
click at [589, 136] on div "Jewelry Catalog" at bounding box center [591, 138] width 631 height 29
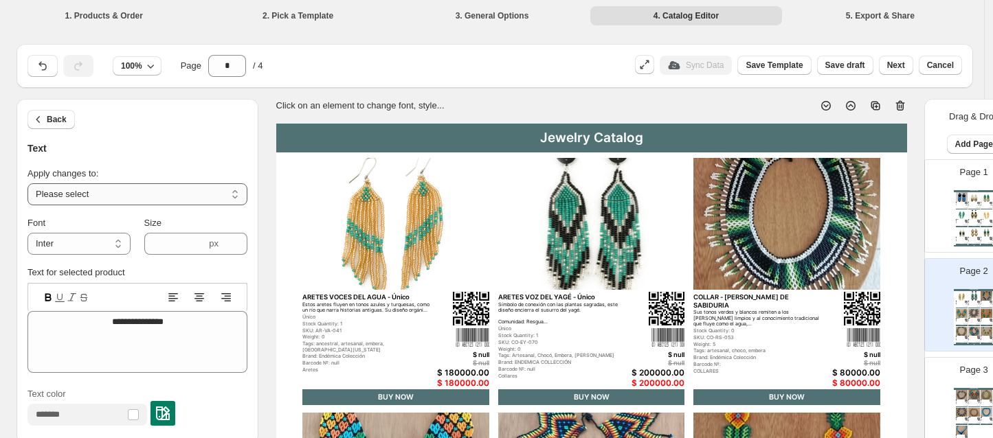
click at [93, 184] on select "**********" at bounding box center [137, 194] width 220 height 22
select select "**********"
click at [27, 183] on select "**********" at bounding box center [137, 194] width 220 height 22
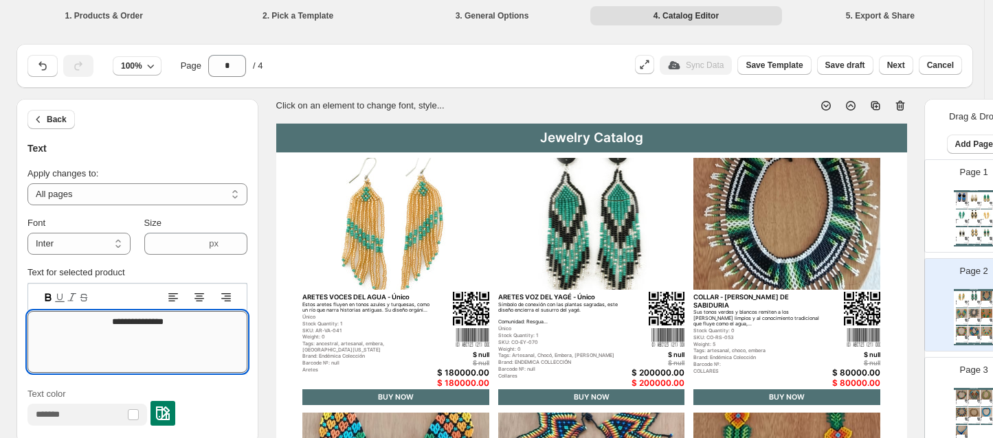
click at [180, 351] on textarea "**********" at bounding box center [137, 342] width 220 height 62
type textarea "**********"
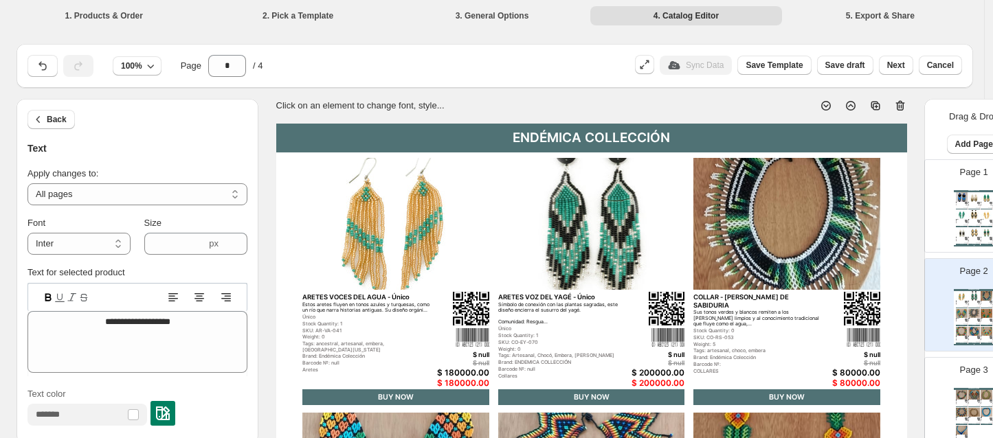
click at [52, 113] on button "Back" at bounding box center [50, 119] width 47 height 19
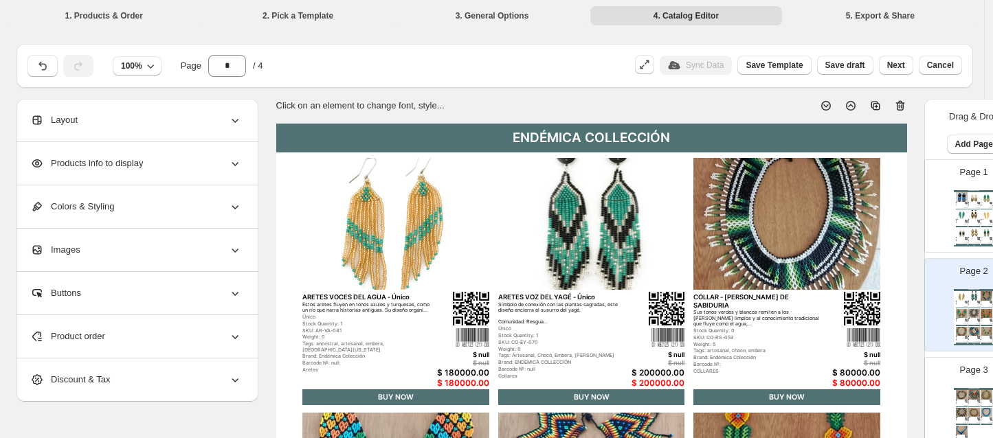
click at [52, 113] on span "Layout" at bounding box center [53, 120] width 47 height 14
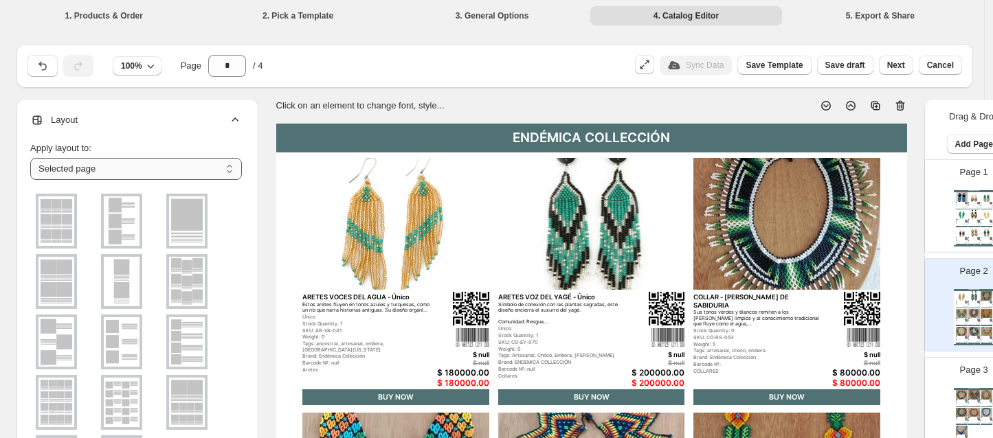
click at [210, 169] on select "**********" at bounding box center [136, 169] width 212 height 22
click at [215, 167] on select "**********" at bounding box center [136, 169] width 212 height 22
click at [181, 392] on img at bounding box center [187, 402] width 36 height 49
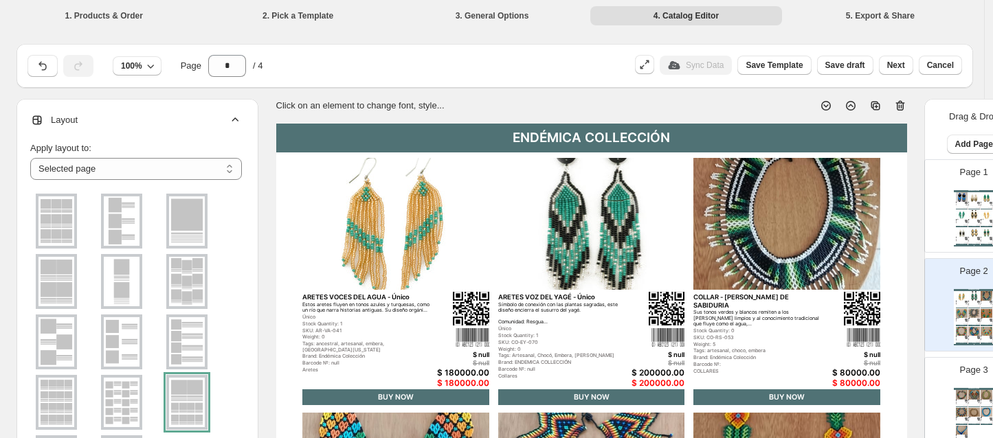
click at [181, 392] on div at bounding box center [186, 402] width 41 height 55
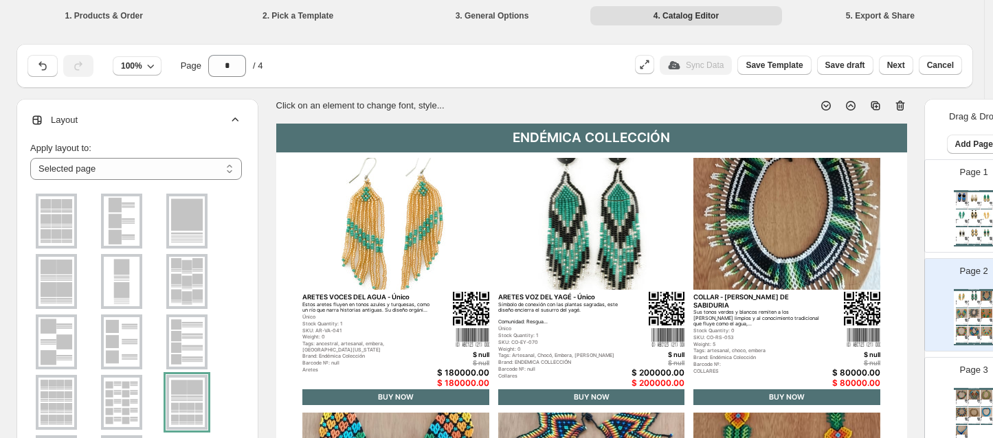
click at [181, 392] on div at bounding box center [186, 402] width 41 height 55
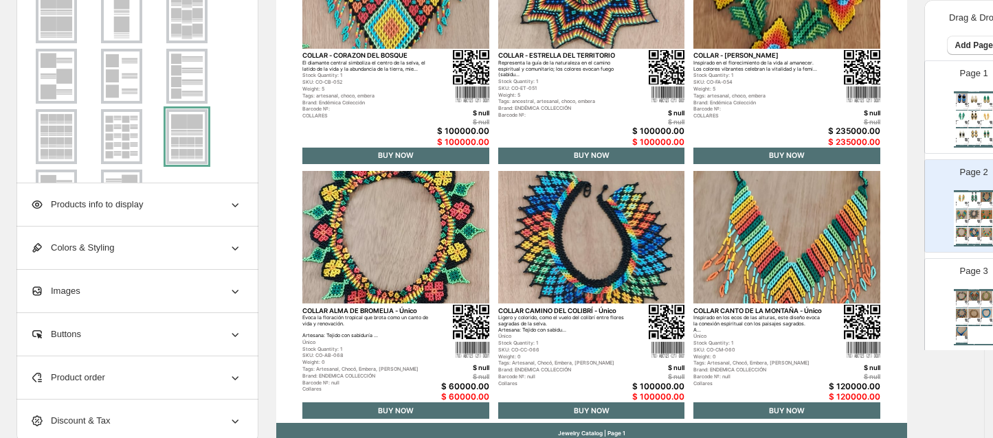
scroll to position [557, 0]
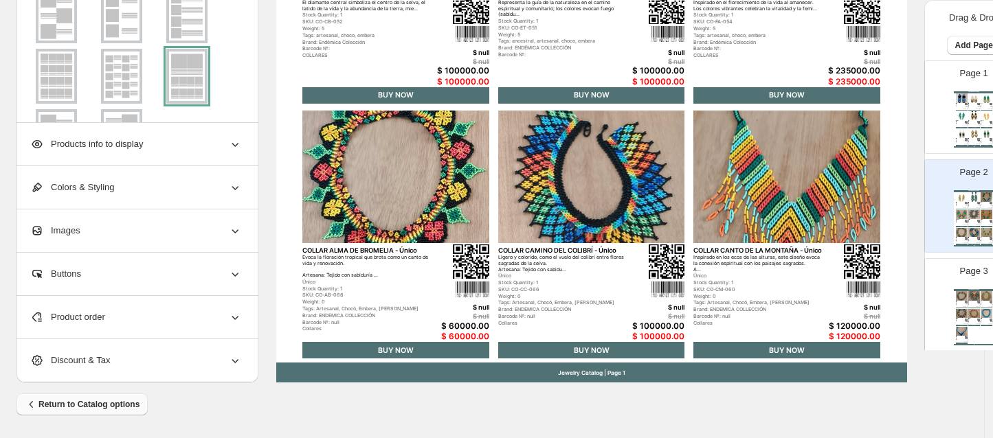
click at [97, 396] on button "Return to Catalog options" at bounding box center [81, 405] width 131 height 22
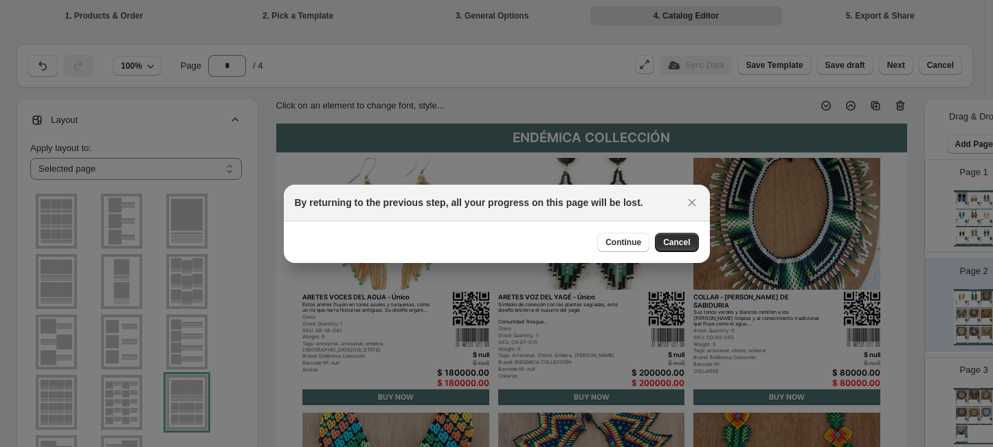
scroll to position [548, 0]
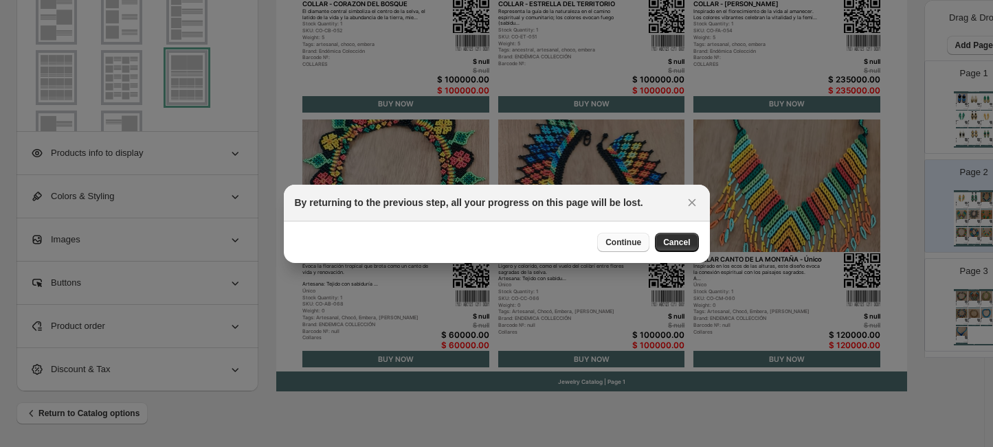
click at [637, 240] on span "Continue" at bounding box center [623, 242] width 36 height 11
select select "**********"
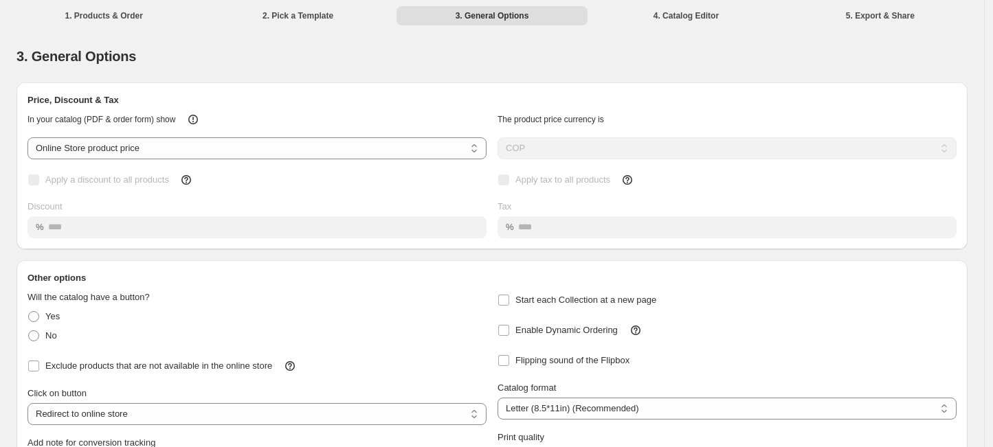
scroll to position [118, 0]
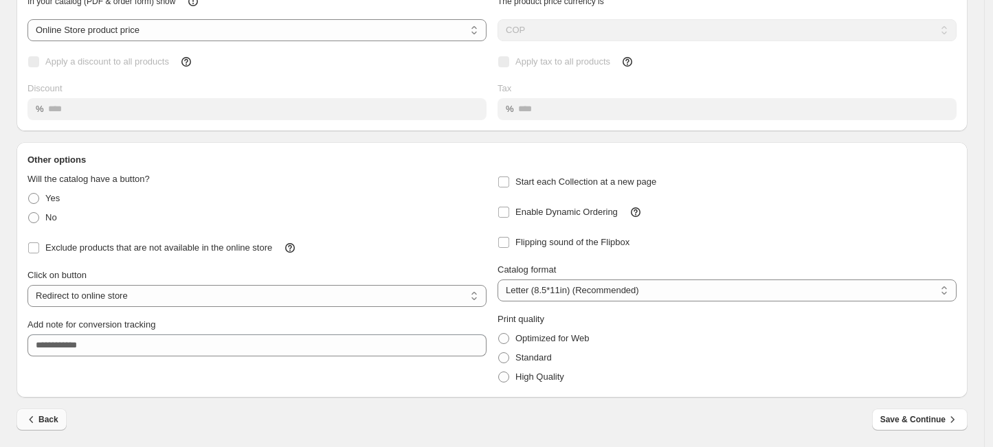
click at [39, 429] on button "Back" at bounding box center [41, 420] width 50 height 22
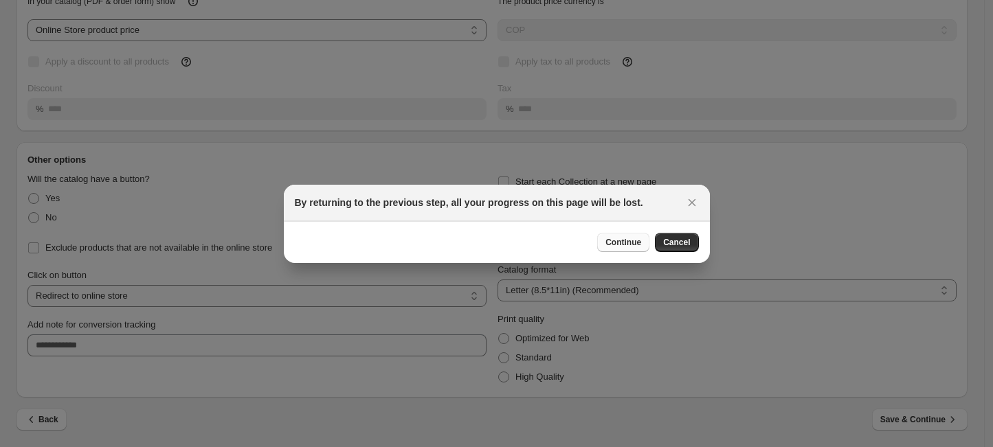
click at [631, 244] on span "Continue" at bounding box center [623, 242] width 36 height 11
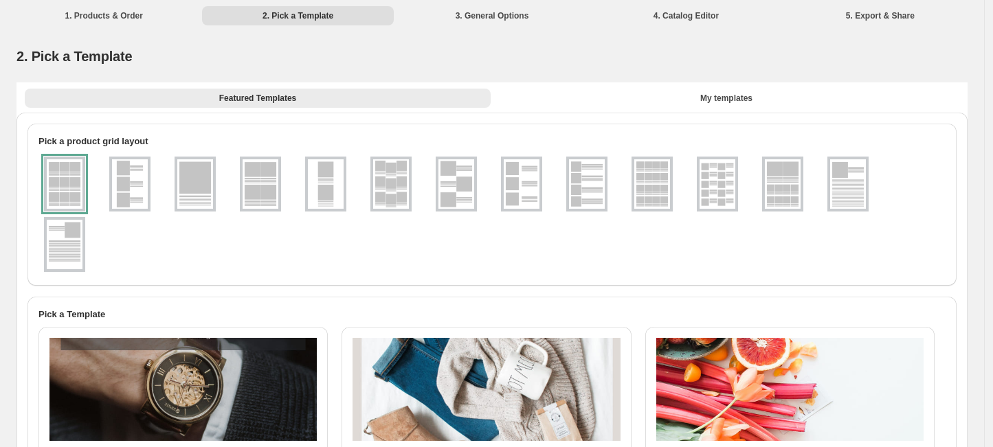
click at [784, 191] on img at bounding box center [783, 183] width 36 height 49
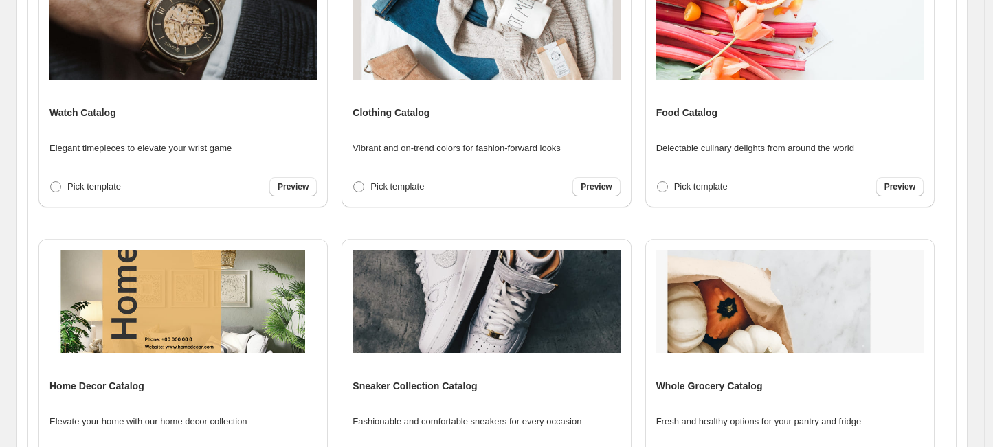
scroll to position [515, 0]
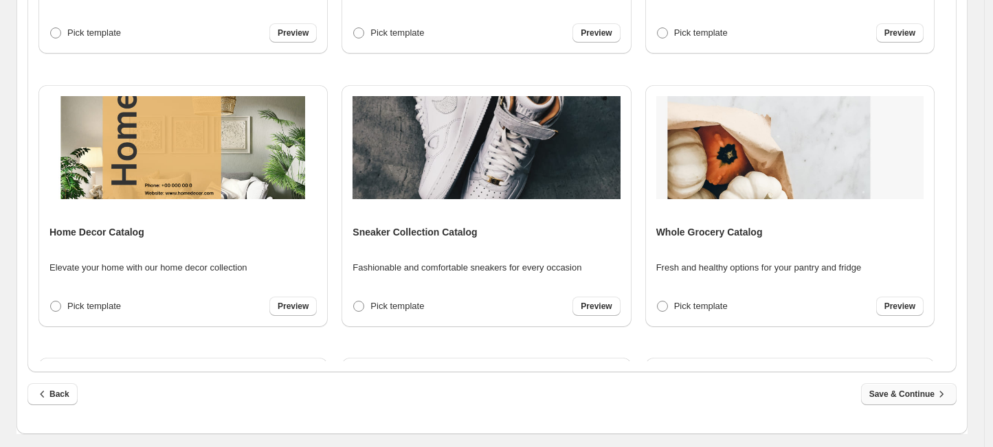
click at [918, 390] on span "Save & Continue" at bounding box center [908, 394] width 79 height 14
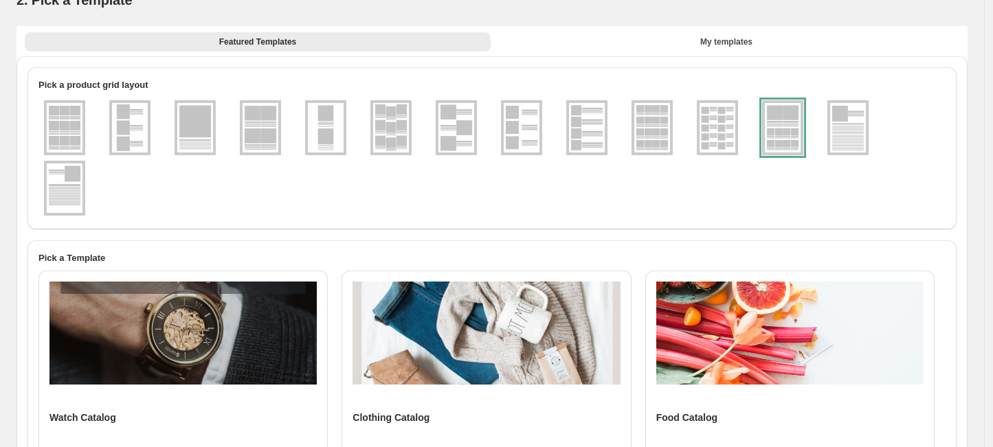
select select "**********"
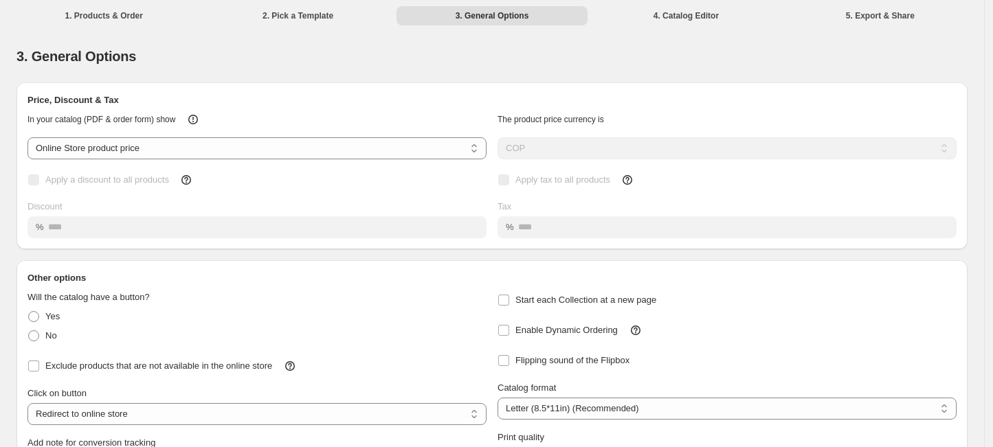
scroll to position [118, 0]
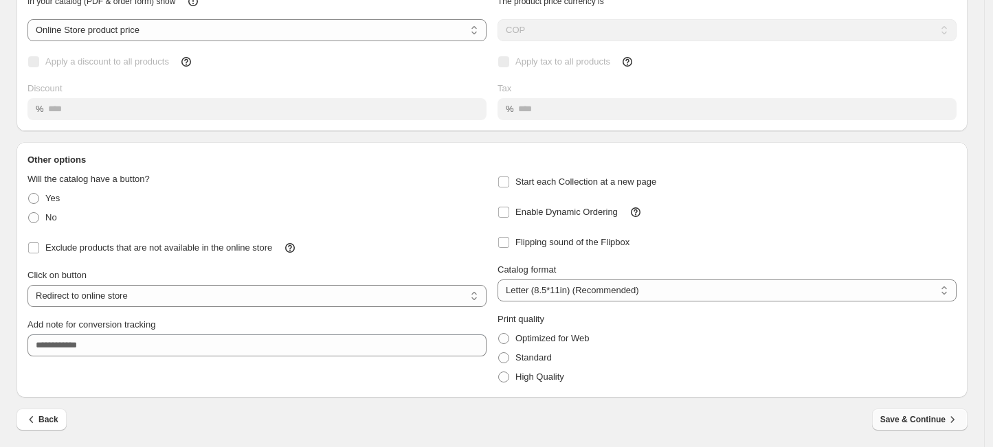
click at [916, 418] on span "Save & Continue" at bounding box center [919, 420] width 79 height 14
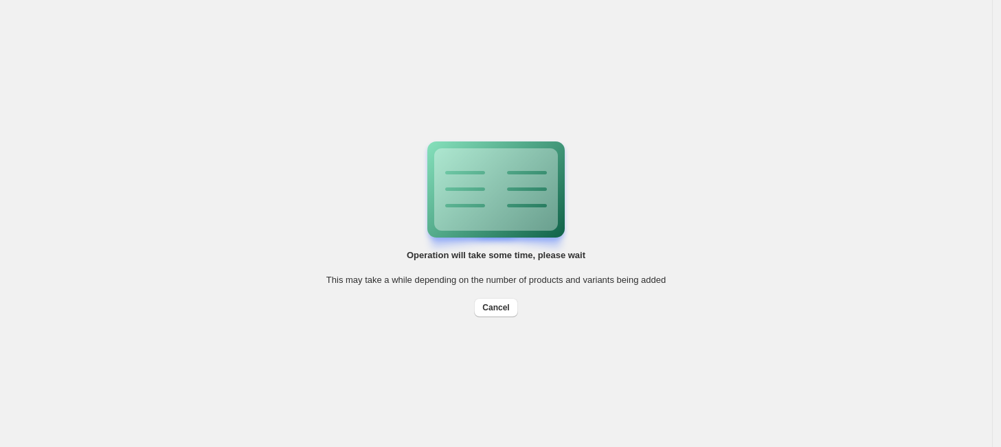
click at [820, 218] on div "Operation will take some time, please wait This may take a while depending on t…" at bounding box center [496, 223] width 992 height 447
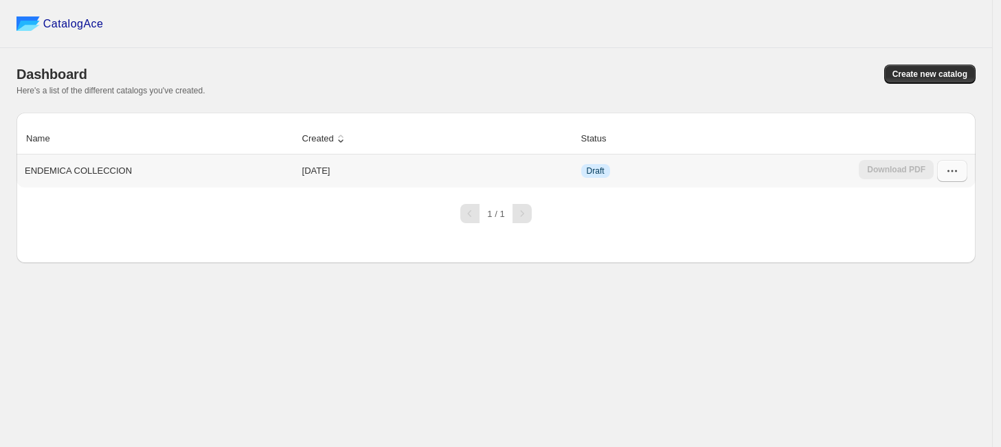
click at [955, 176] on icon "button" at bounding box center [952, 171] width 14 height 14
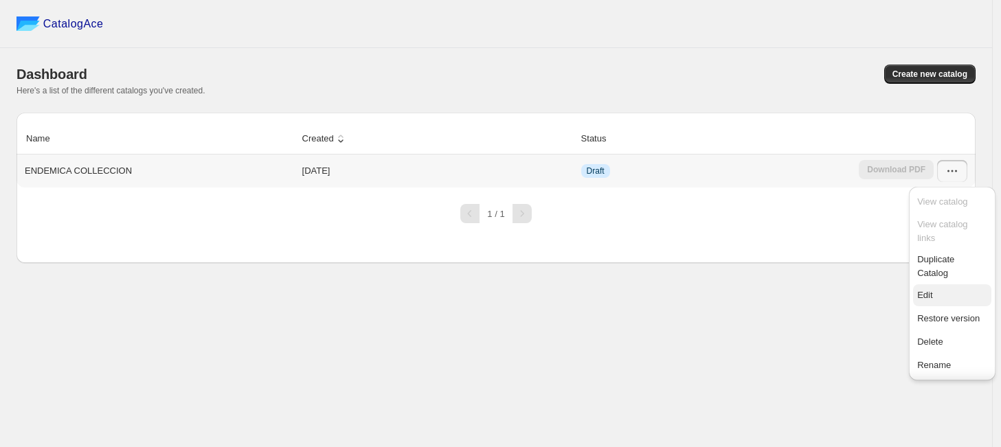
click at [928, 305] on button "Edit" at bounding box center [952, 295] width 78 height 22
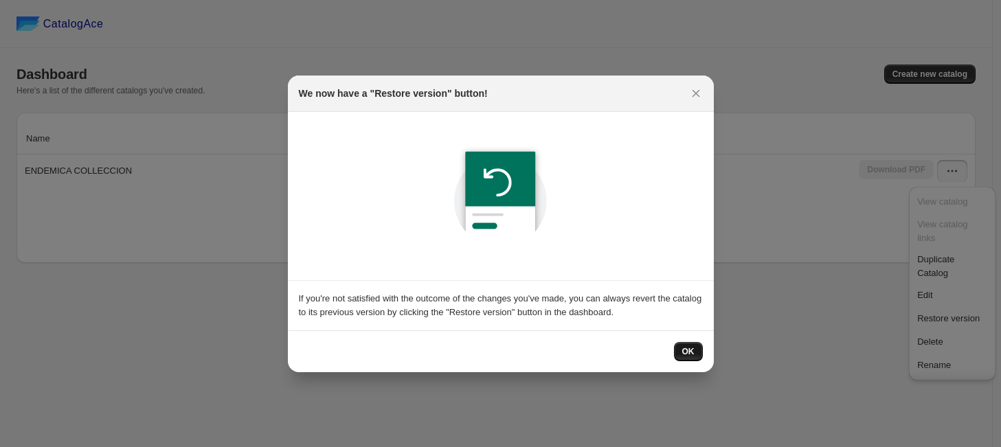
click at [685, 347] on span "OK" at bounding box center [688, 351] width 12 height 11
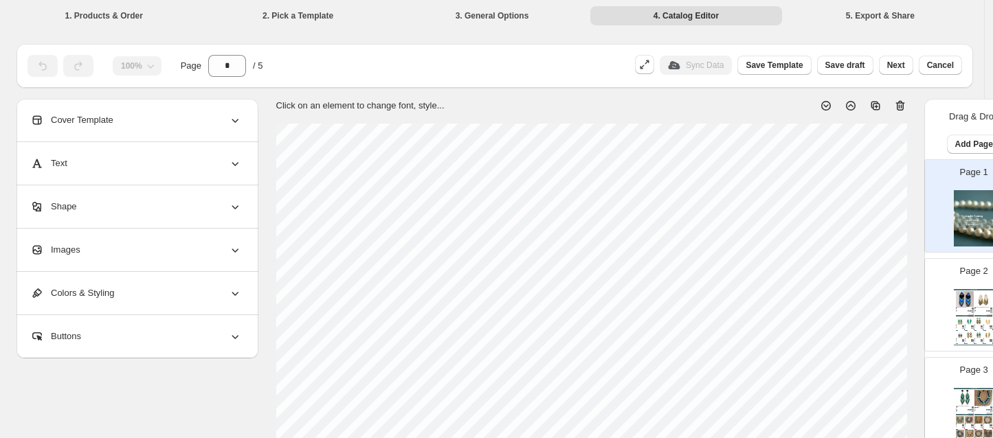
click at [900, 109] on icon at bounding box center [900, 106] width 14 height 14
type input "*"
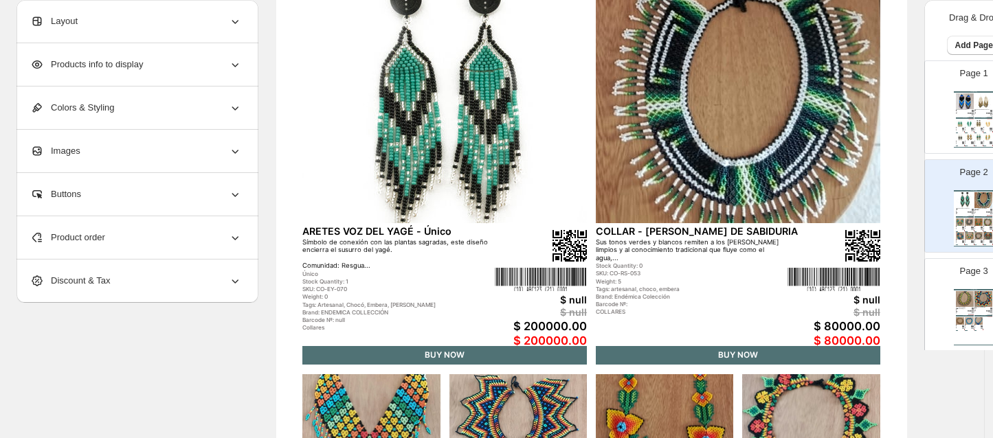
scroll to position [244, 0]
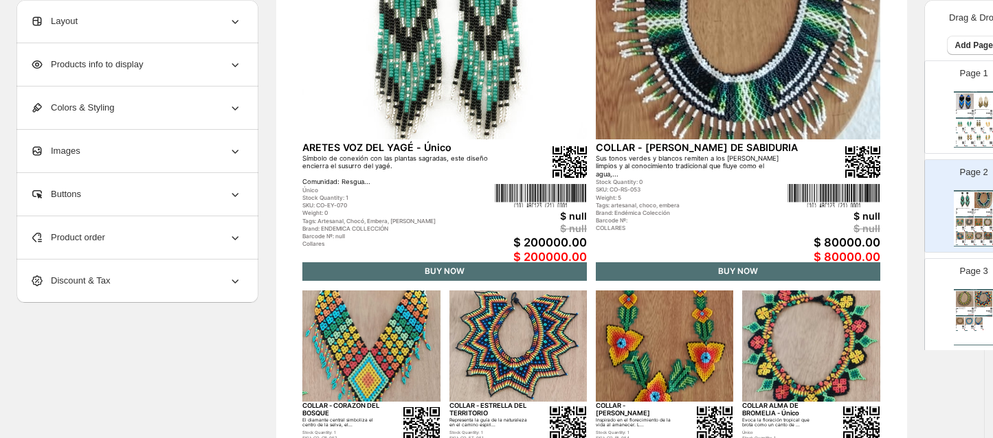
click at [170, 155] on div "Images" at bounding box center [136, 151] width 212 height 43
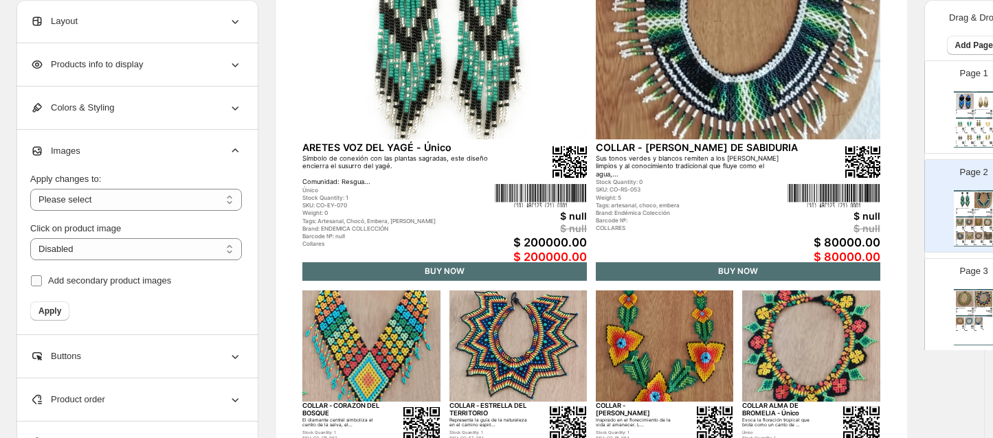
click at [126, 284] on span "Add secondary product images" at bounding box center [109, 280] width 123 height 10
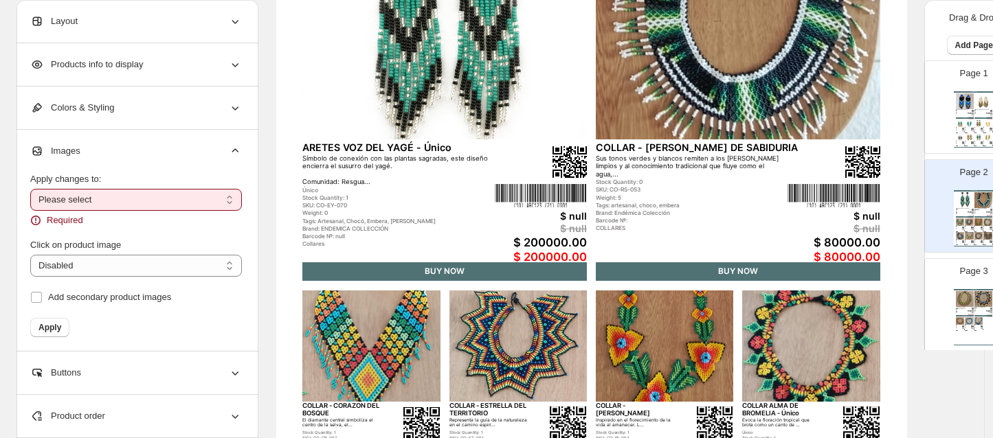
click at [174, 201] on select "**********" at bounding box center [136, 200] width 212 height 22
select select "**********"
click at [30, 189] on select "**********" at bounding box center [136, 200] width 212 height 22
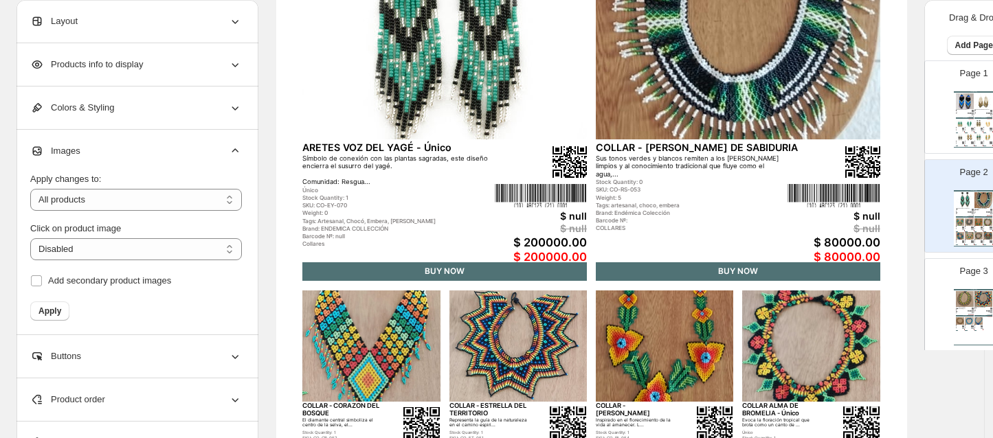
click at [231, 285] on div "Add secondary product images" at bounding box center [136, 280] width 212 height 19
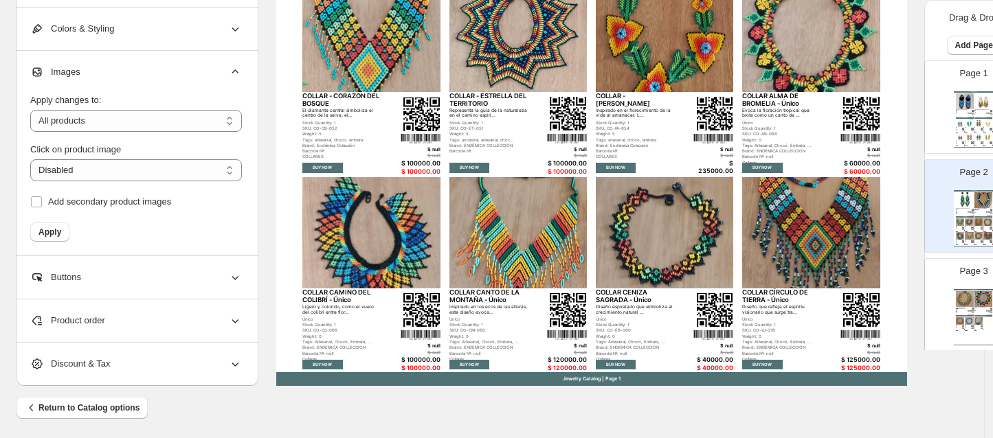
scroll to position [557, 0]
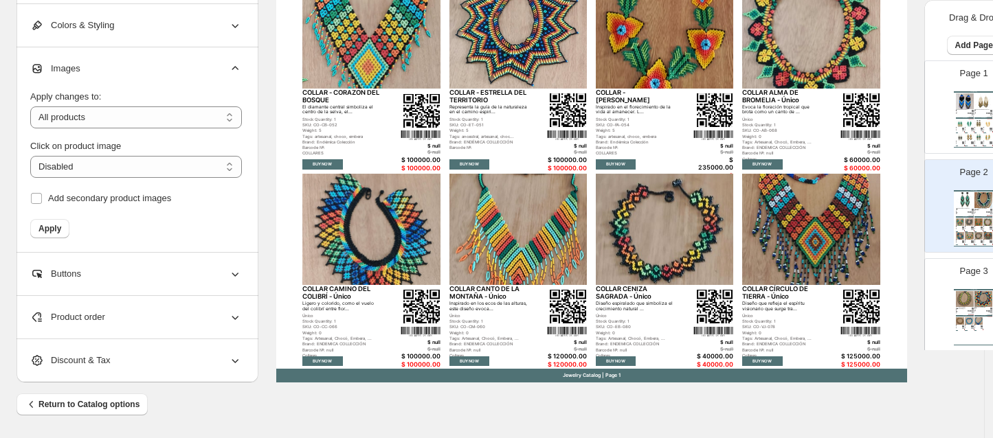
click at [960, 278] on p "Page 3" at bounding box center [974, 271] width 28 height 14
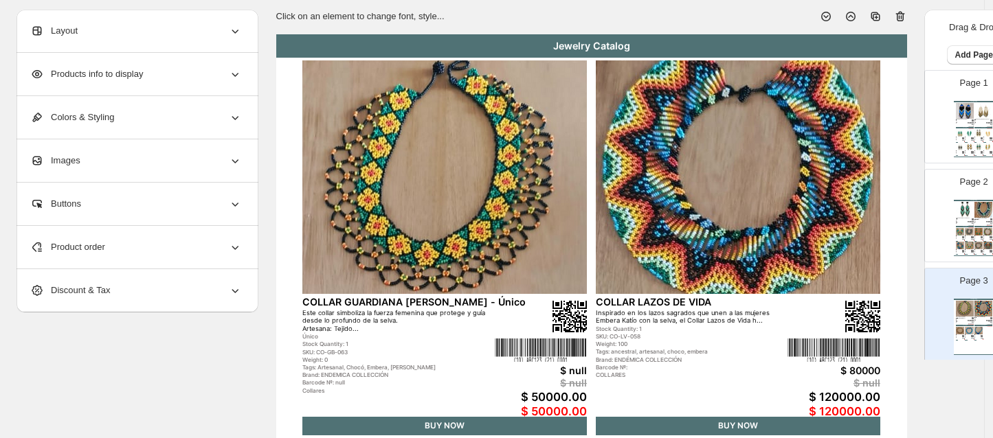
scroll to position [84, 0]
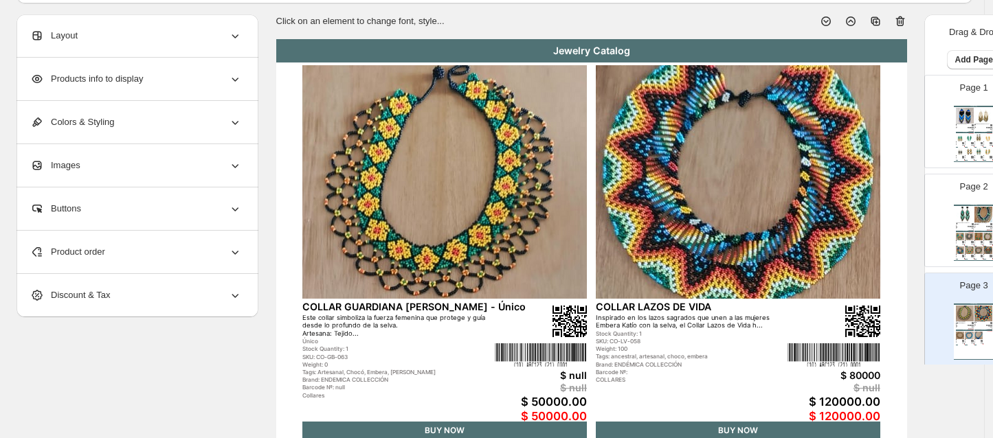
click at [977, 113] on img at bounding box center [983, 116] width 18 height 16
type input "*"
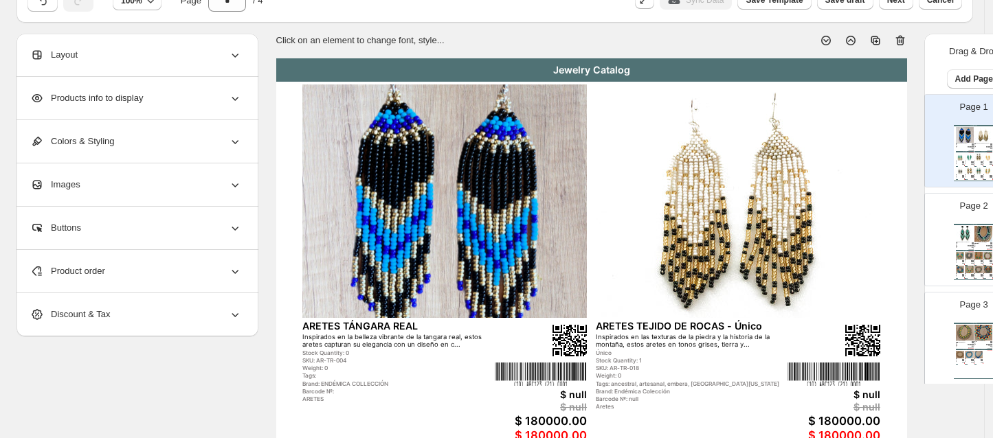
scroll to position [0, 0]
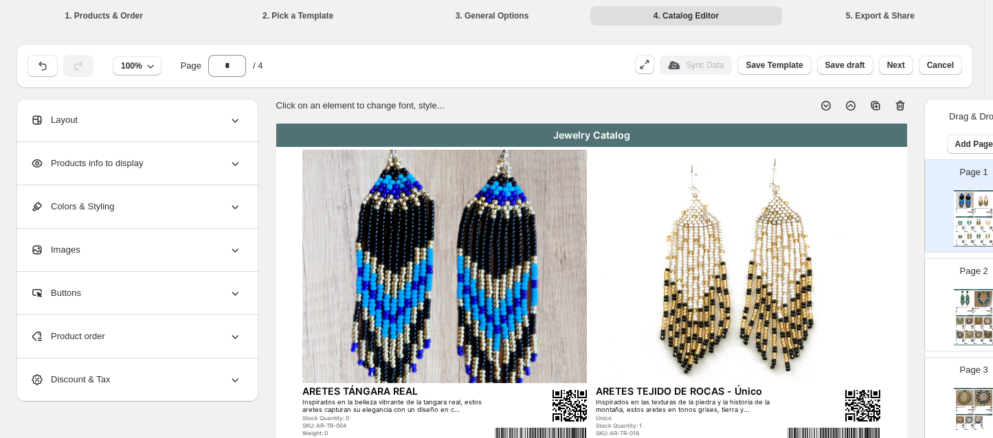
click at [581, 135] on div "Jewelry Catalog" at bounding box center [591, 135] width 631 height 23
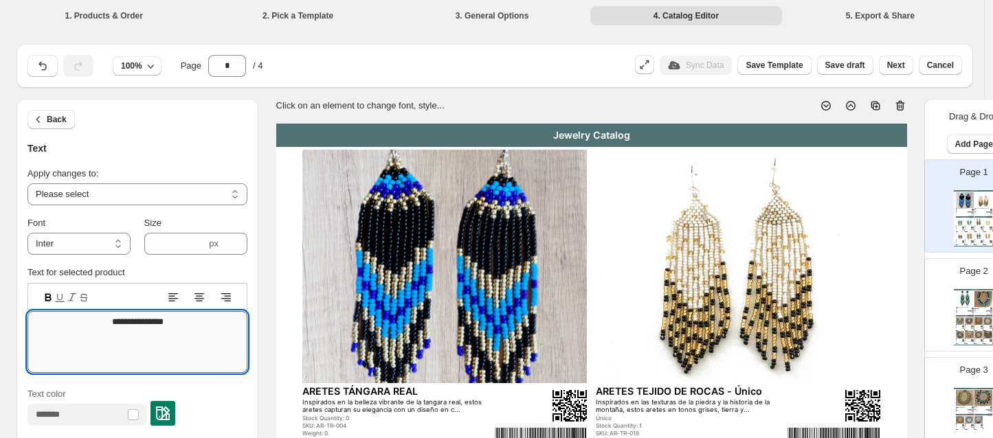
click at [173, 319] on textarea "**********" at bounding box center [137, 342] width 220 height 62
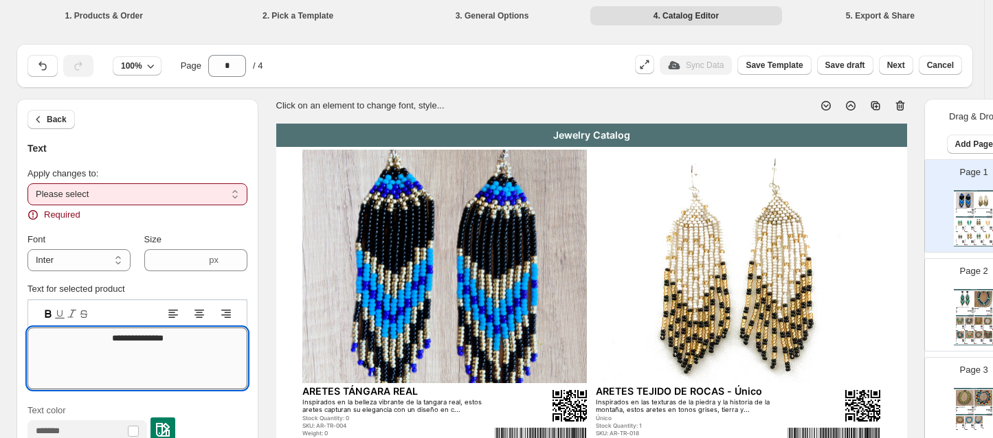
type textarea "**********"
click at [205, 185] on select "**********" at bounding box center [137, 194] width 220 height 22
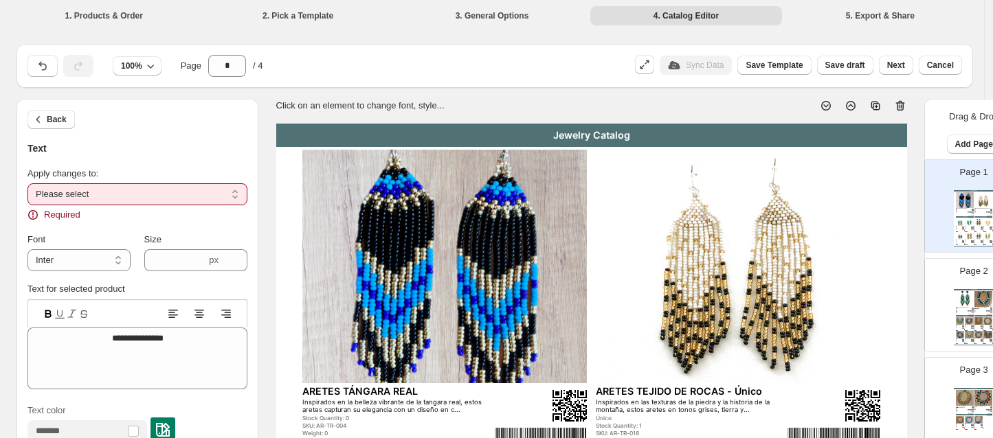
select select "**********"
click at [27, 183] on select "**********" at bounding box center [137, 194] width 220 height 22
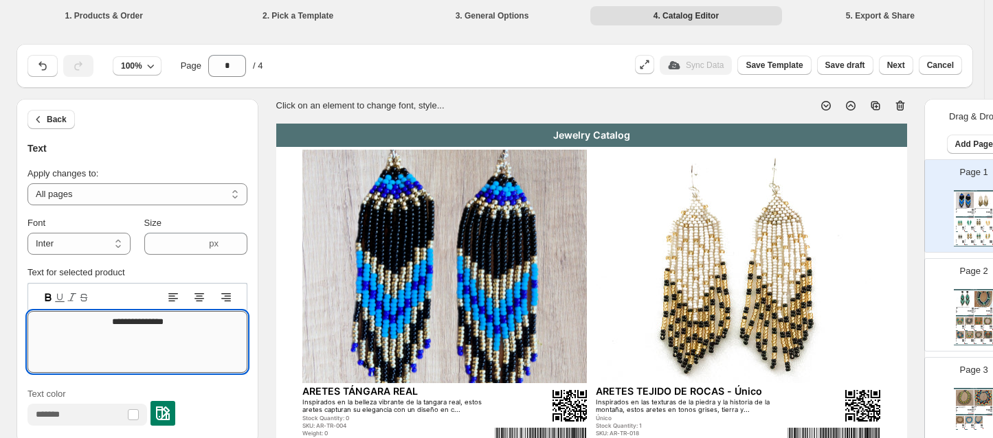
click at [188, 327] on textarea "**********" at bounding box center [137, 342] width 220 height 62
type textarea "**********"
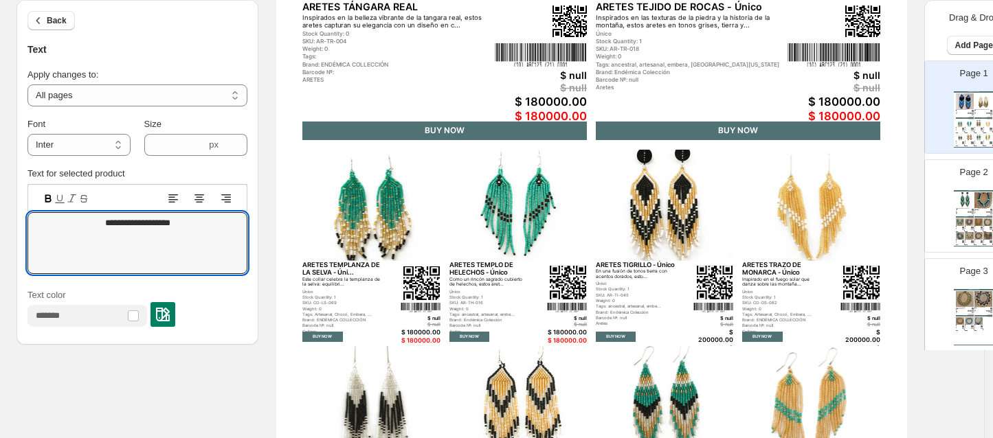
scroll to position [557, 0]
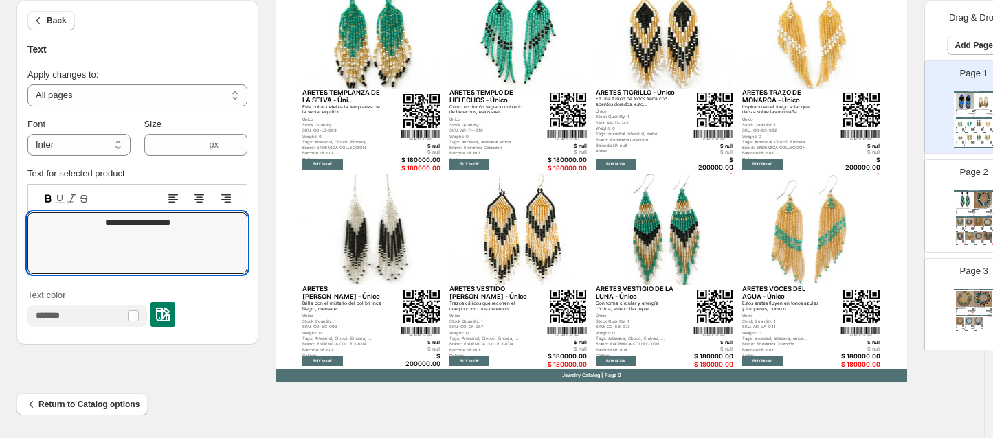
click at [974, 302] on img at bounding box center [983, 299] width 18 height 16
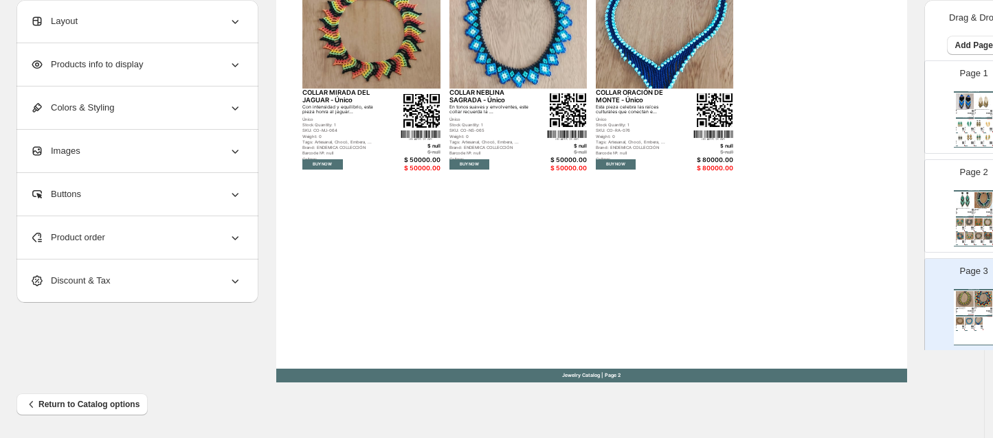
type input "*"
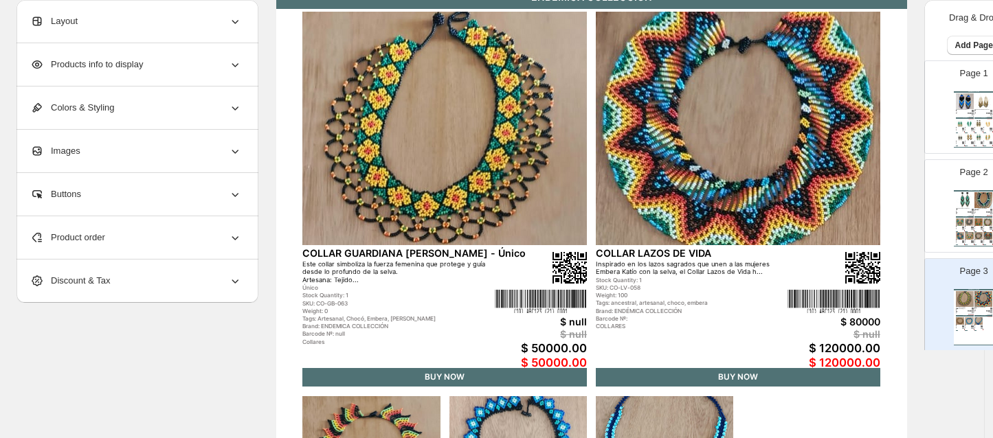
scroll to position [0, 0]
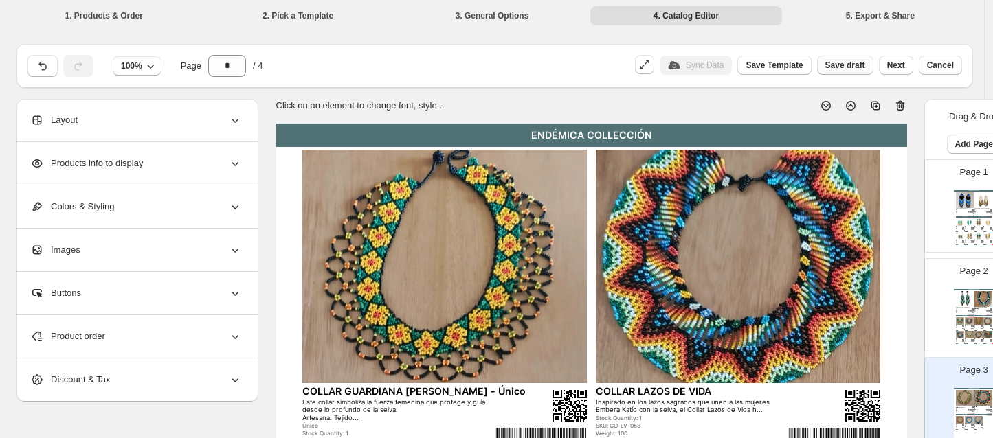
click at [856, 65] on span "Save draft" at bounding box center [845, 65] width 40 height 11
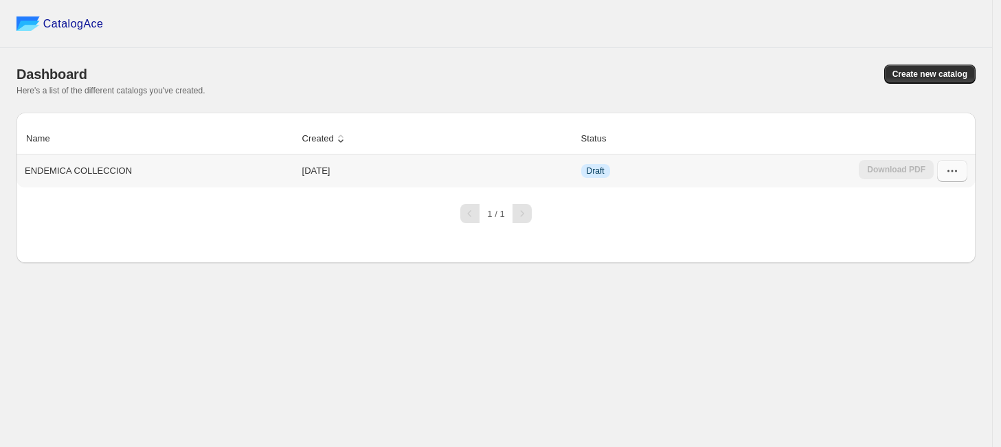
click at [957, 170] on icon "button" at bounding box center [952, 171] width 14 height 14
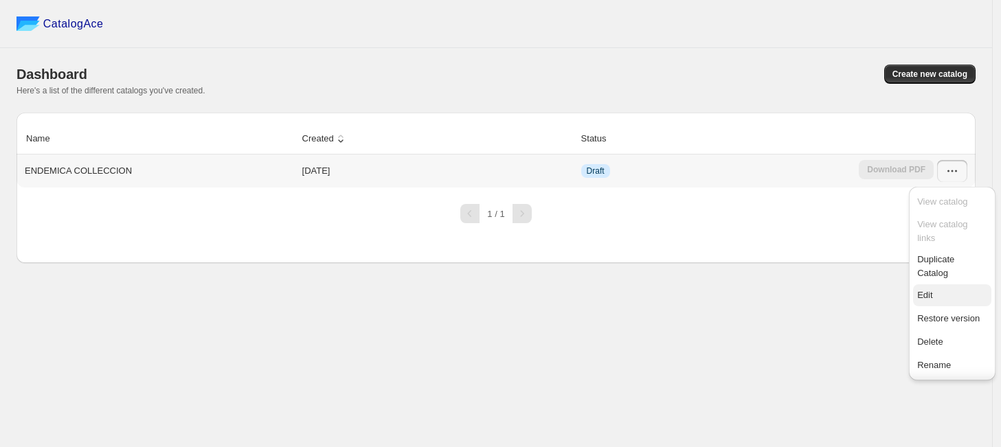
click at [934, 298] on span "Edit" at bounding box center [952, 296] width 70 height 14
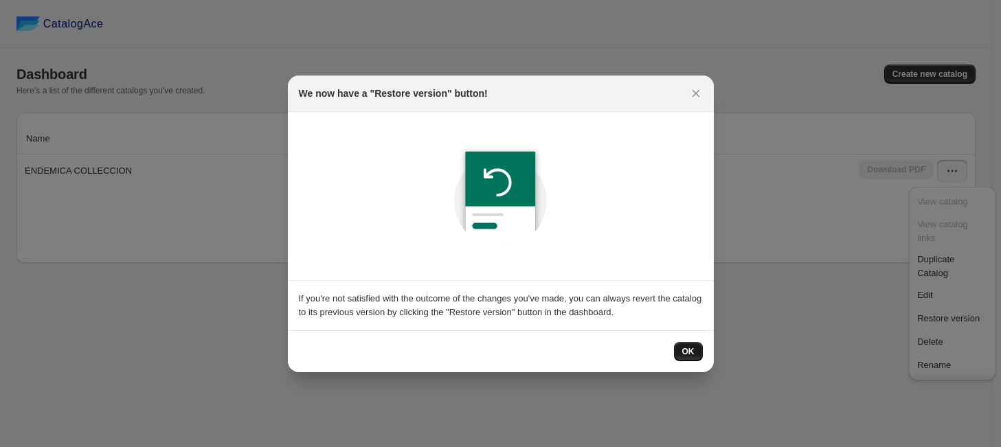
click at [690, 350] on span "OK" at bounding box center [688, 351] width 12 height 11
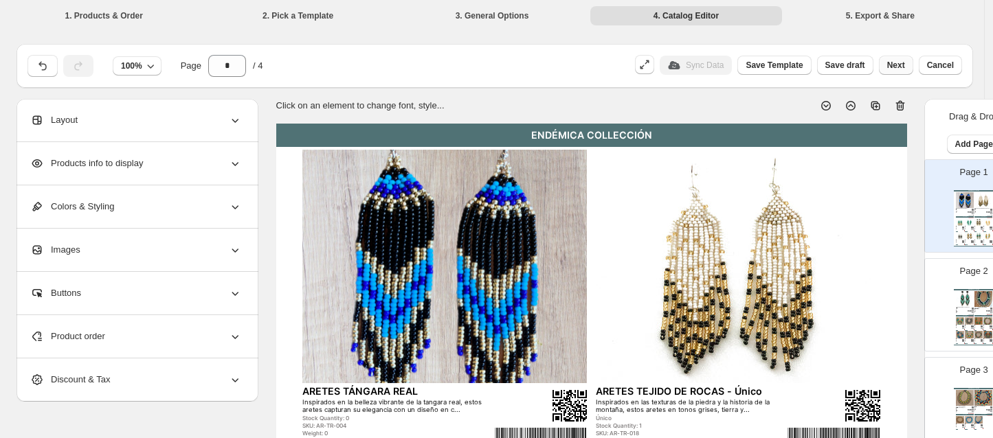
click at [901, 71] on button "Next" at bounding box center [896, 65] width 34 height 19
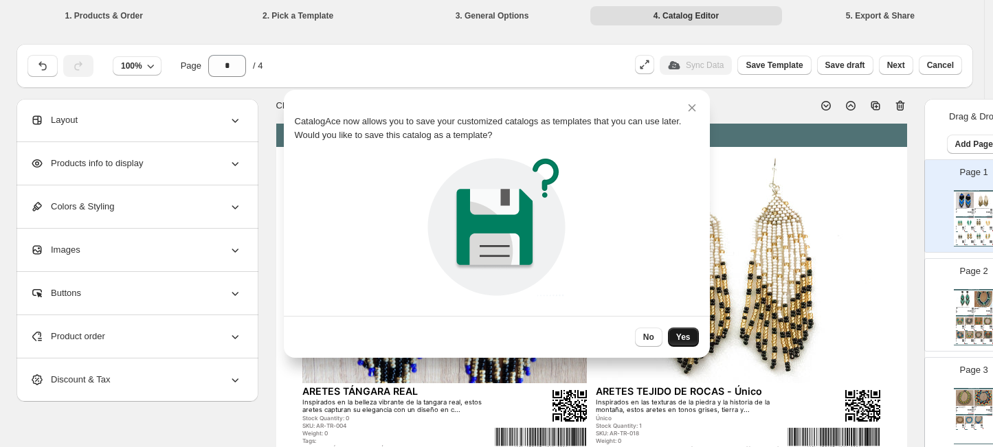
click at [677, 330] on button "Yes" at bounding box center [683, 337] width 31 height 19
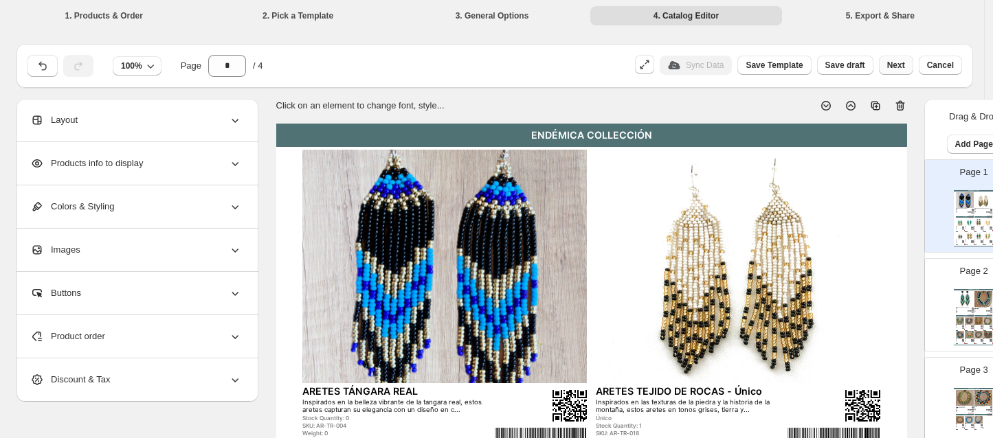
click at [912, 61] on button "Next" at bounding box center [896, 65] width 34 height 19
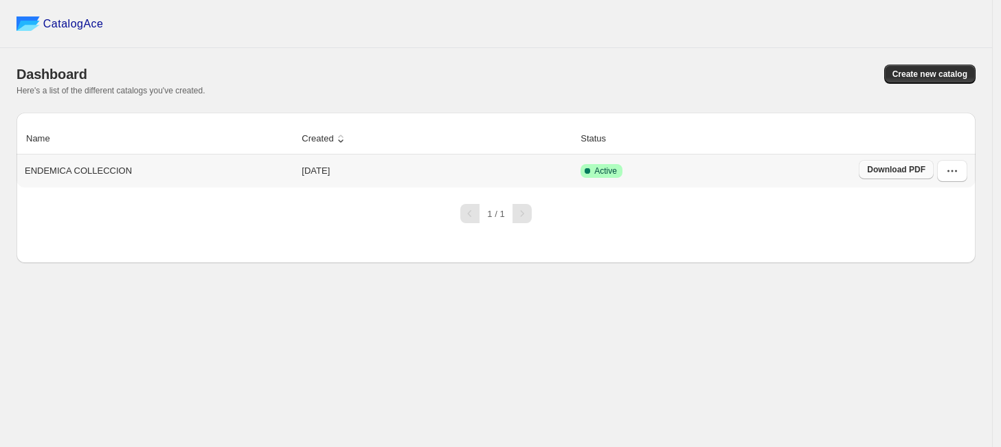
click at [871, 174] on span "Download PDF" at bounding box center [896, 169] width 58 height 11
click at [948, 178] on icon "button" at bounding box center [952, 171] width 14 height 14
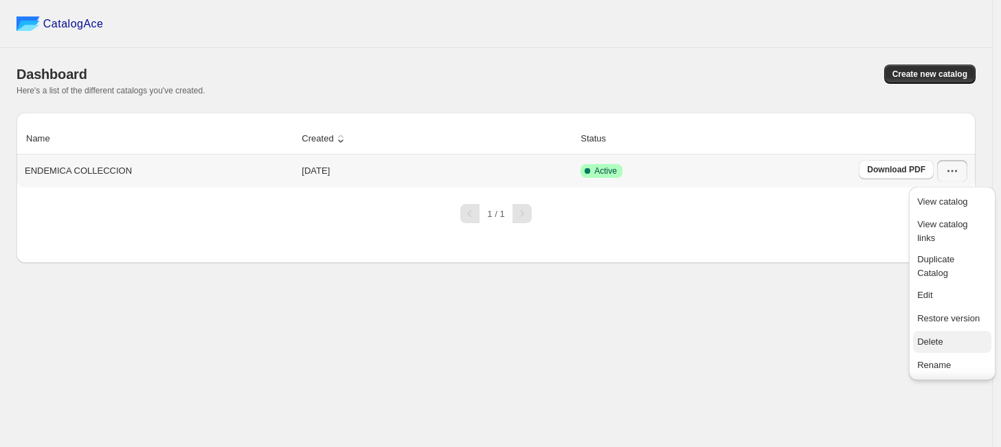
click at [927, 335] on span "Delete" at bounding box center [952, 342] width 70 height 14
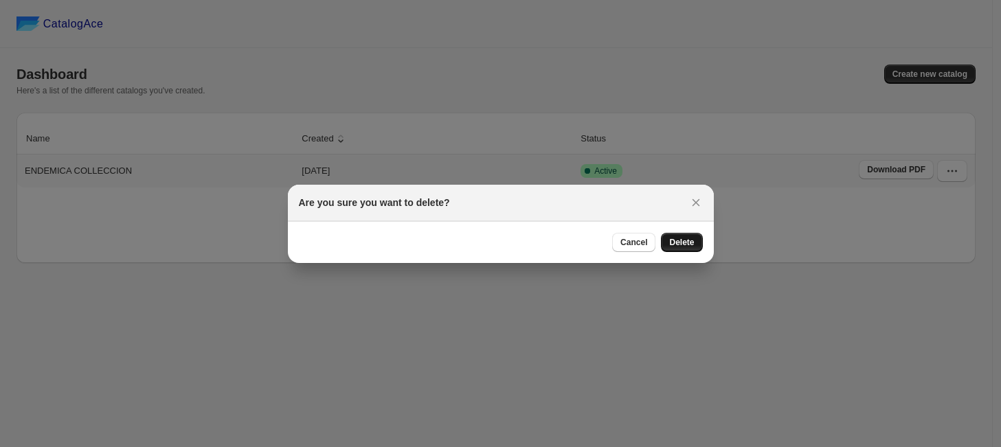
click at [677, 234] on button "Delete" at bounding box center [681, 242] width 41 height 19
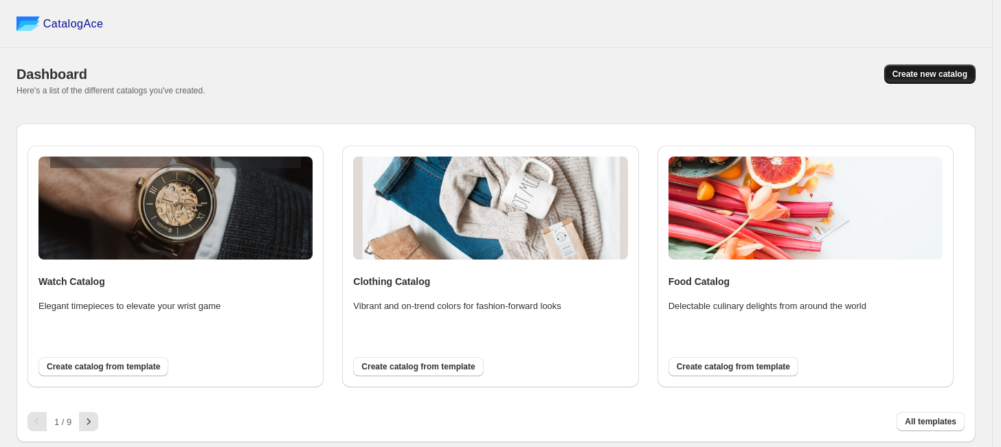
click at [907, 78] on span "Create new catalog" at bounding box center [929, 74] width 75 height 11
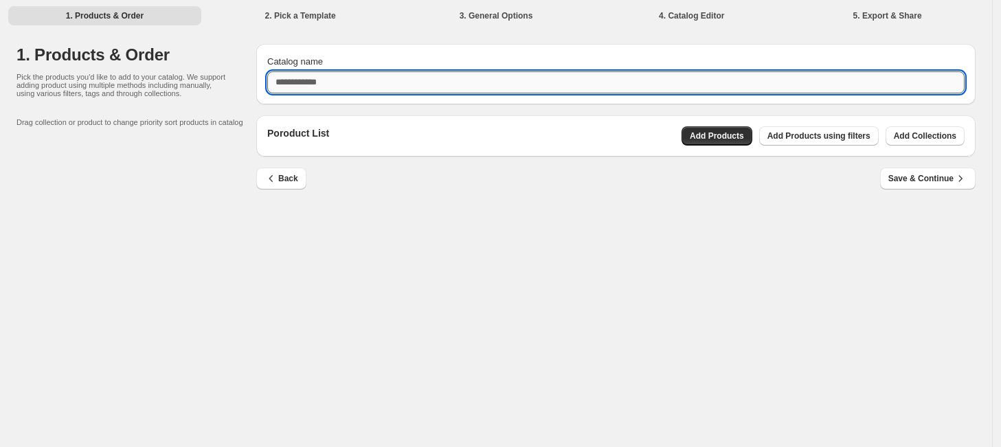
click at [745, 79] on input "Catalog name" at bounding box center [615, 82] width 697 height 22
type input "**********"
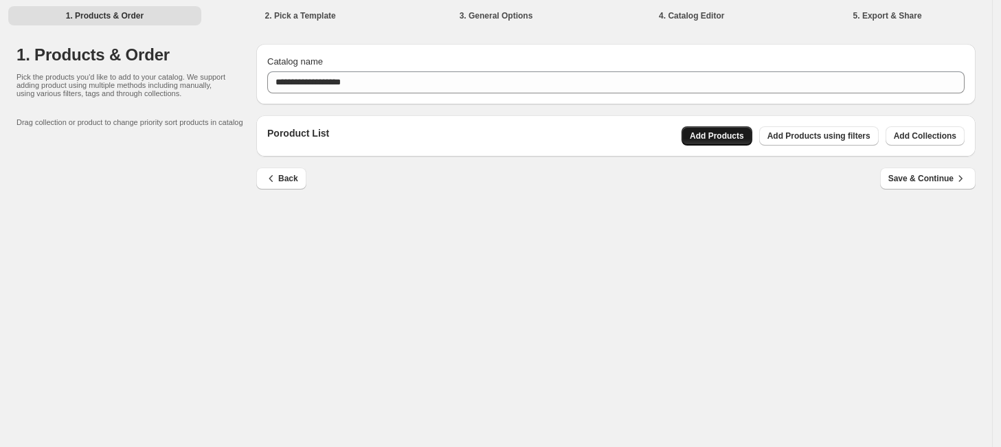
click at [718, 130] on button "Add Products" at bounding box center [716, 135] width 71 height 19
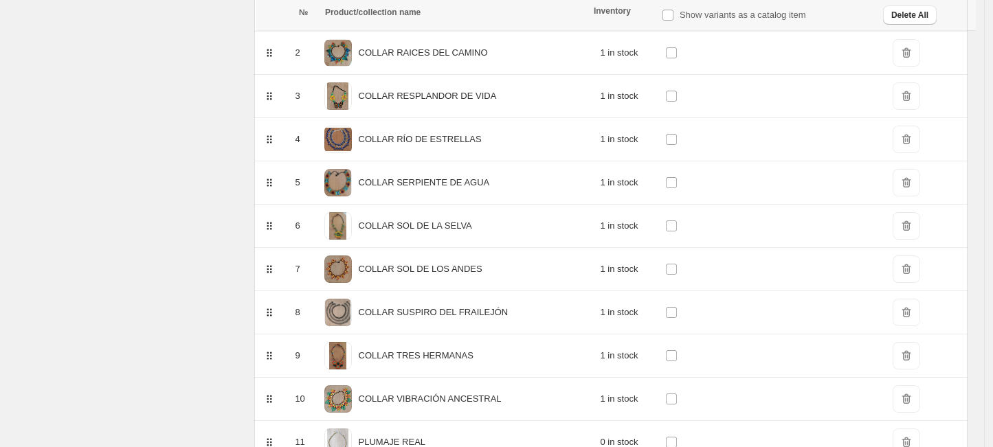
scroll to position [383, 0]
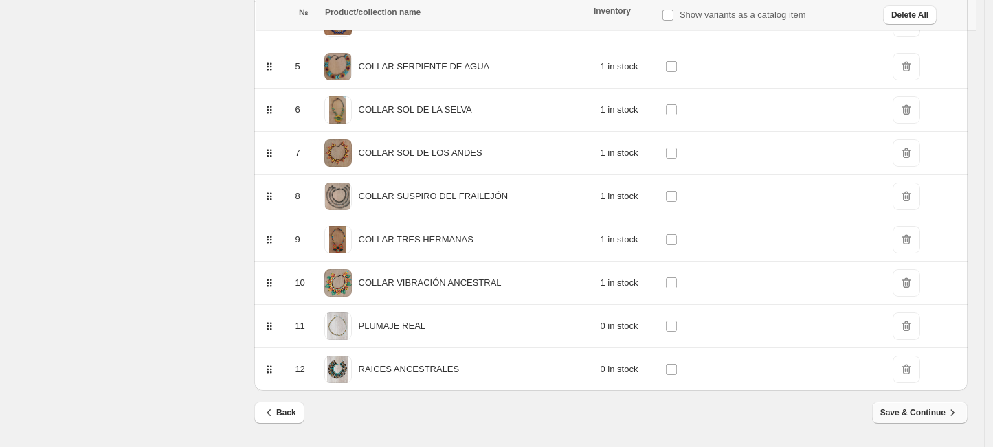
click at [931, 411] on span "Save & Continue" at bounding box center [919, 413] width 79 height 14
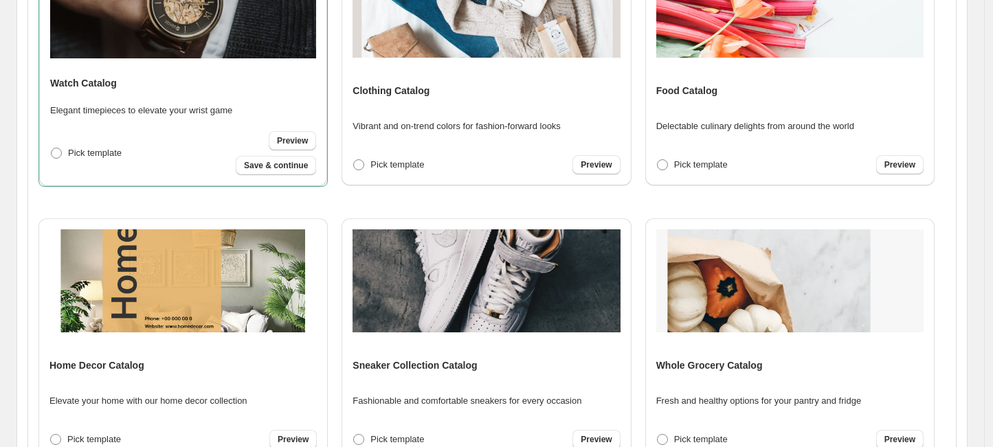
scroll to position [0, 0]
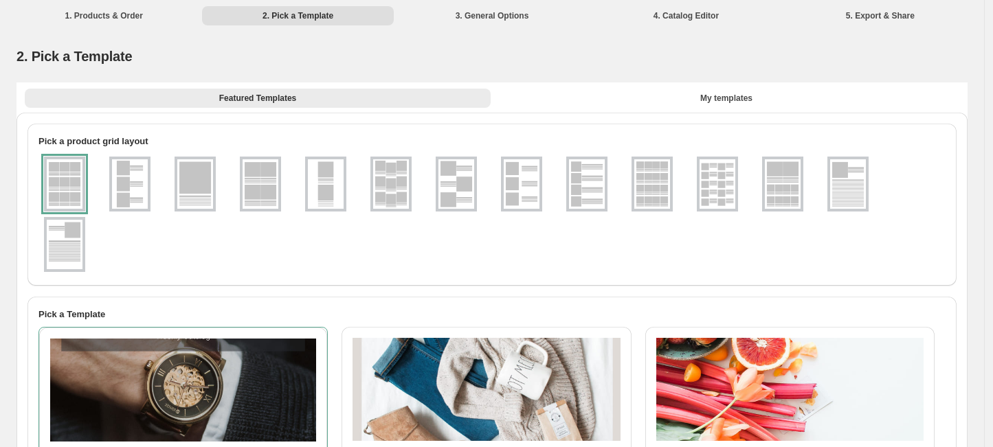
click at [798, 185] on img at bounding box center [783, 183] width 36 height 49
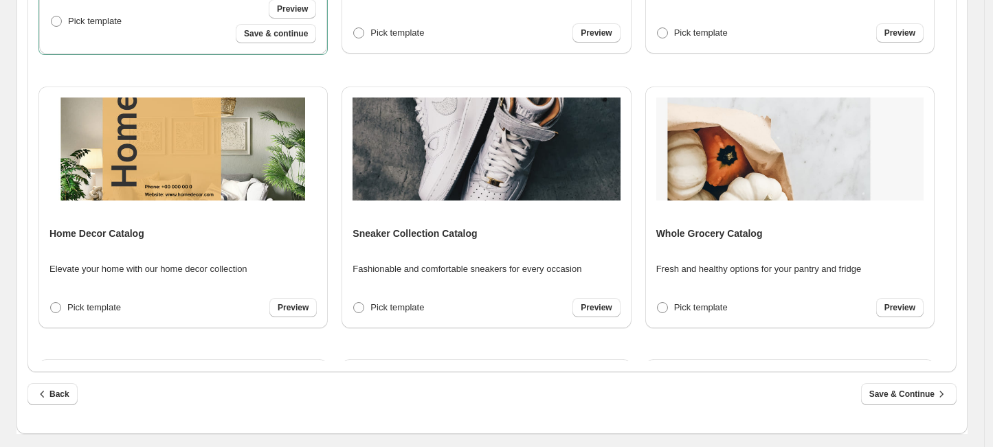
scroll to position [34, 0]
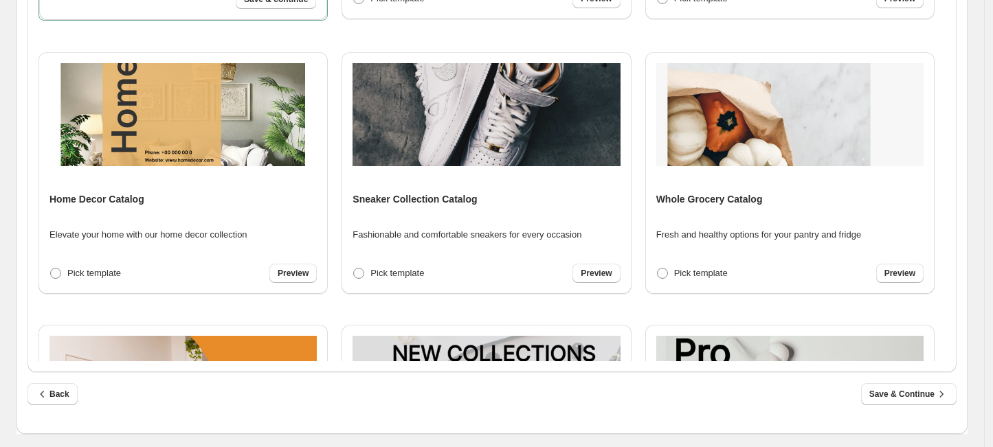
click at [956, 341] on div "Watch Catalog Elegant timepieces to elevate your wrist game Pick template Previ…" at bounding box center [491, 89] width 929 height 566
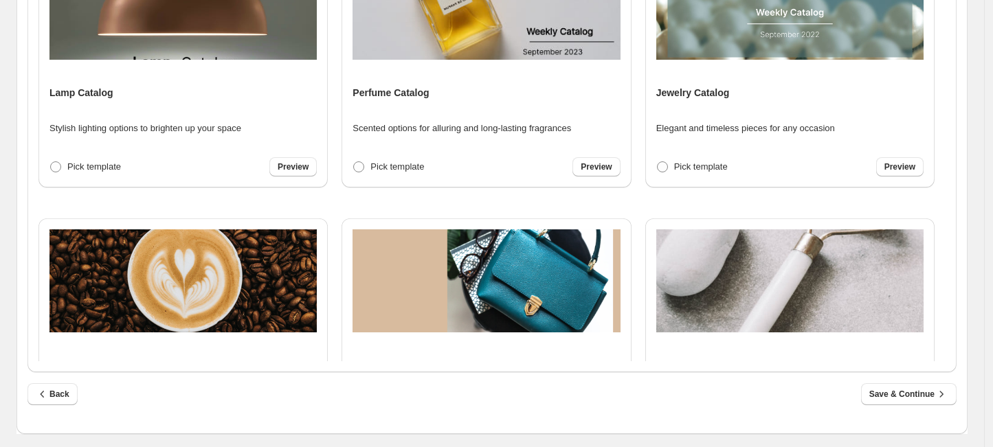
click at [797, 120] on div "Jewelry Catalog Elegant and timeless pieces for any occasion Pick template Prev…" at bounding box center [789, 67] width 267 height 220
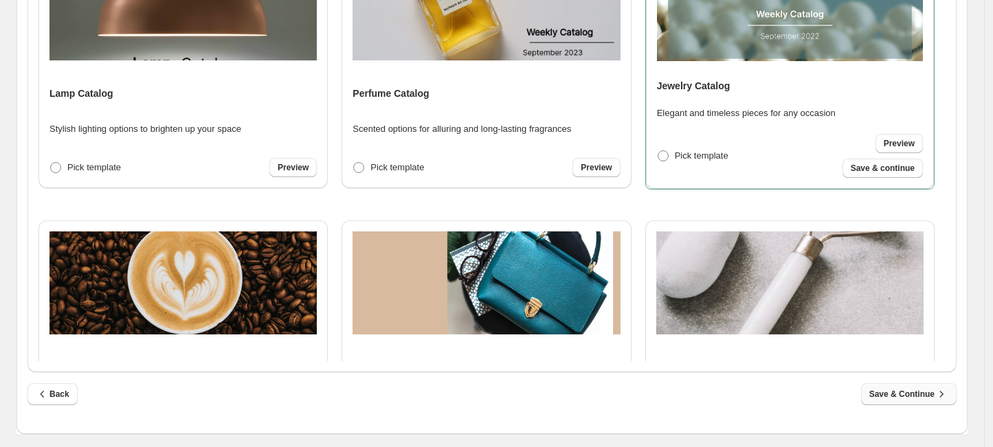
click at [936, 397] on span "Save & Continue" at bounding box center [908, 394] width 79 height 14
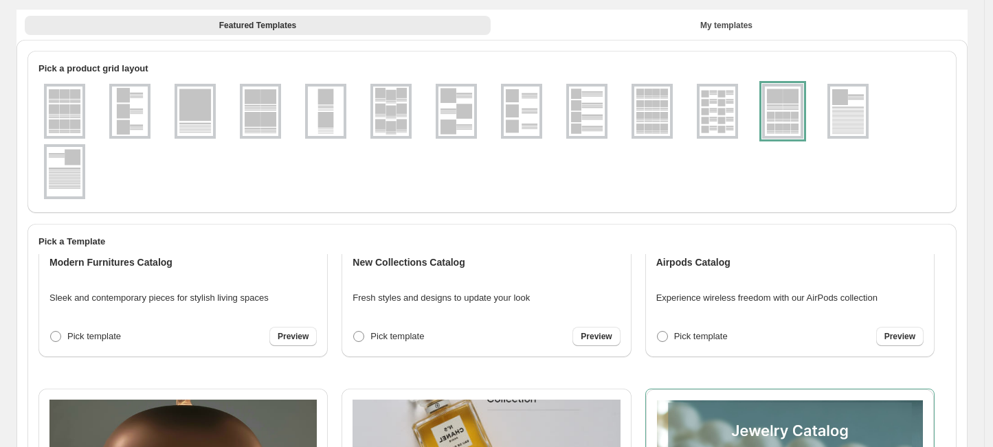
select select "**********"
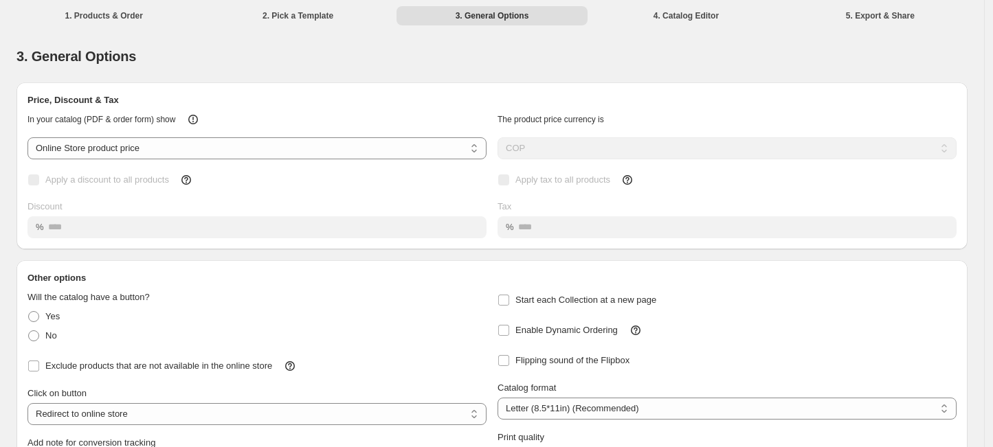
scroll to position [118, 0]
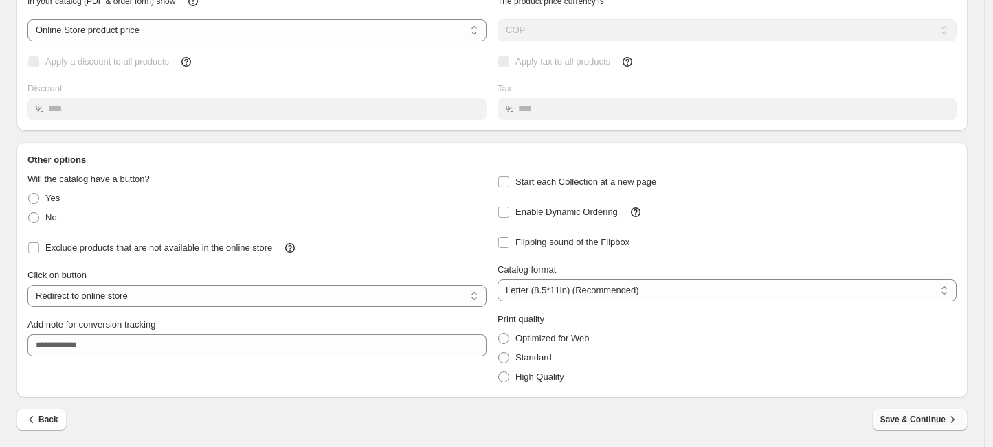
click at [936, 415] on span "Save & Continue" at bounding box center [919, 420] width 79 height 14
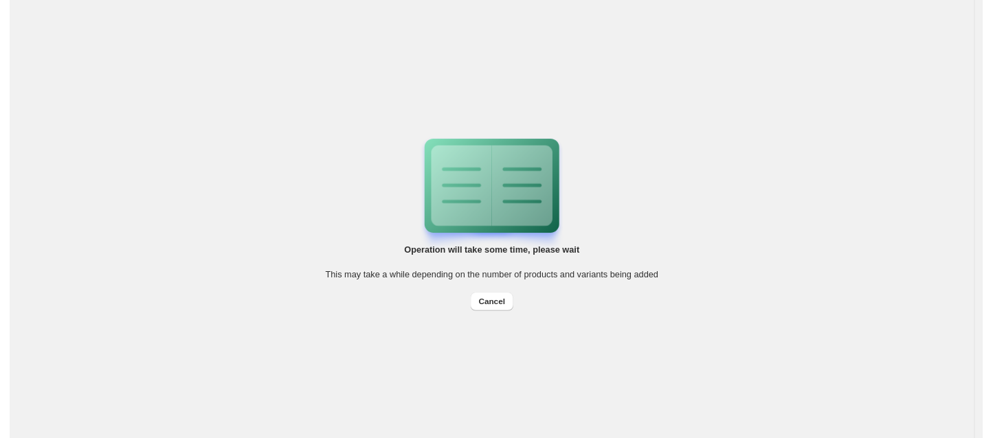
scroll to position [0, 0]
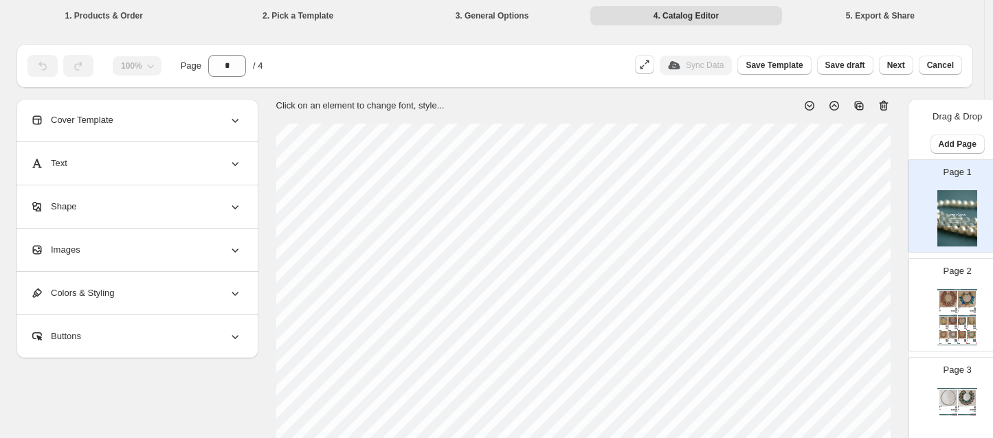
click at [885, 104] on icon at bounding box center [884, 106] width 14 height 14
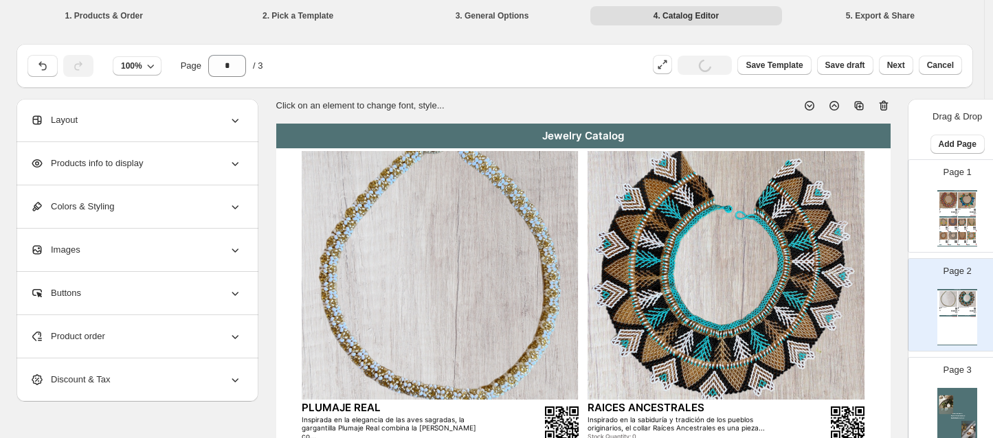
scroll to position [289, 0]
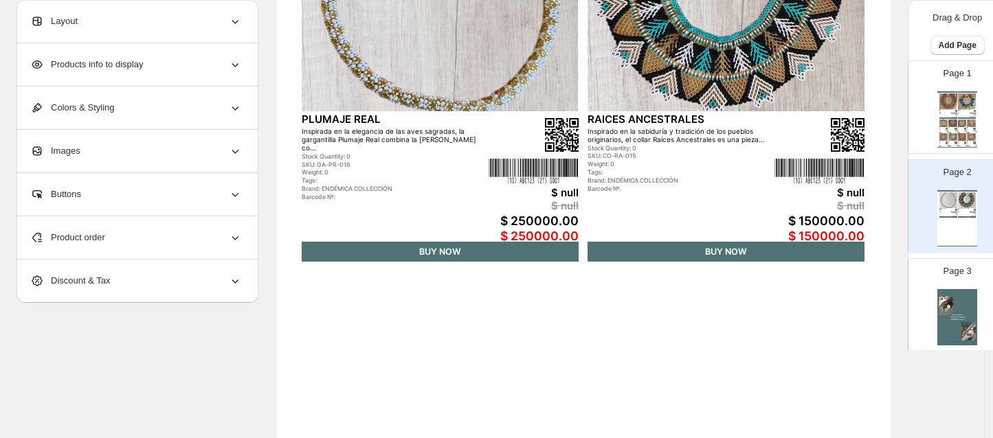
click at [981, 278] on div "Page 3" at bounding box center [951, 299] width 87 height 92
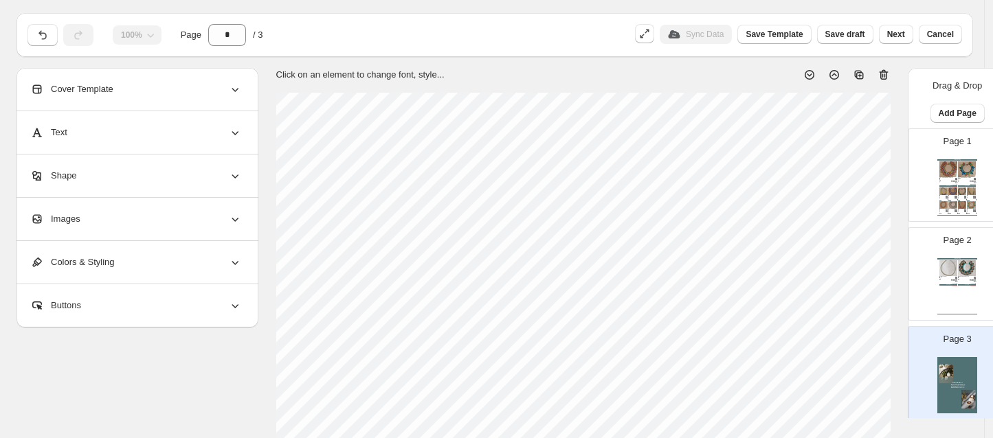
scroll to position [0, 0]
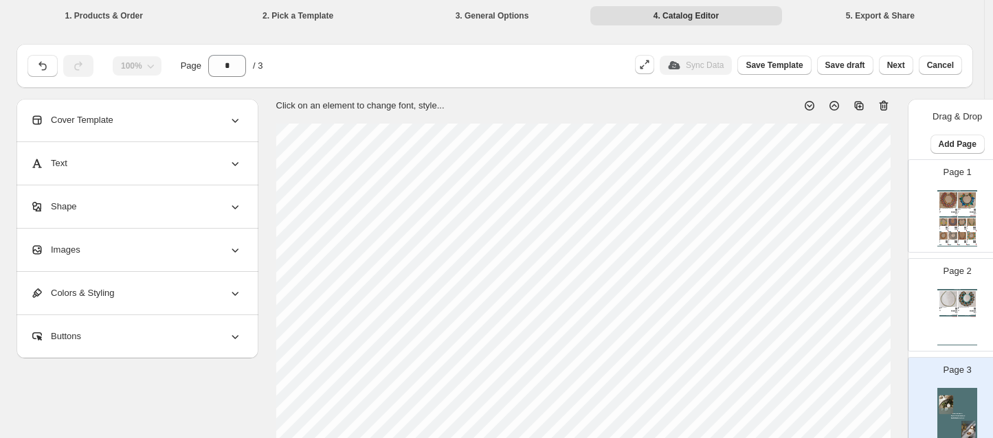
click at [890, 104] on icon at bounding box center [884, 106] width 14 height 14
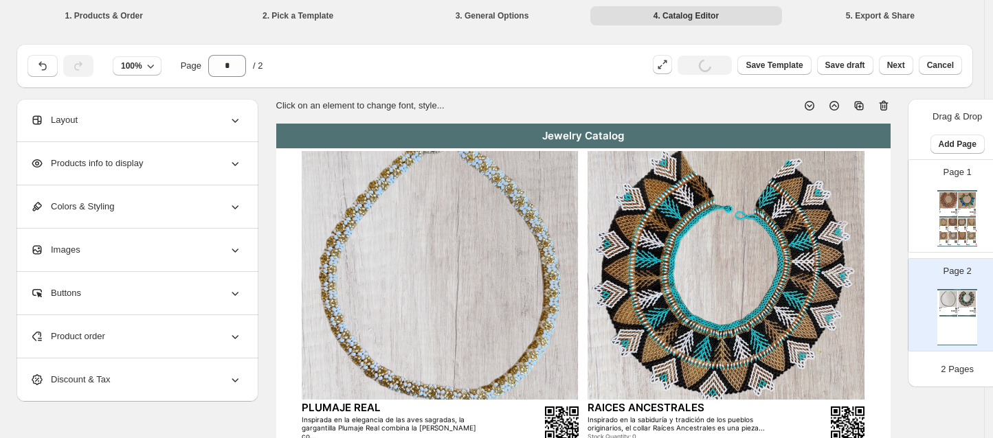
click at [953, 205] on img at bounding box center [948, 200] width 18 height 16
type input "*"
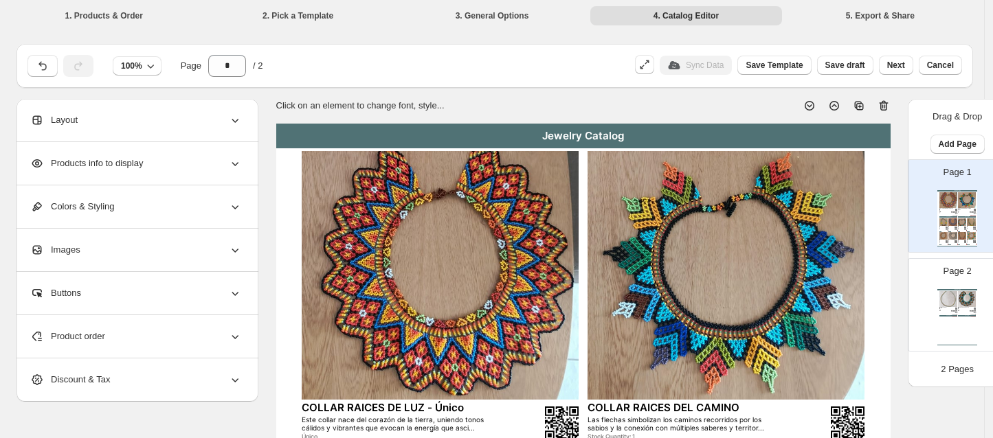
click at [604, 128] on div "Jewelry Catalog" at bounding box center [583, 136] width 614 height 25
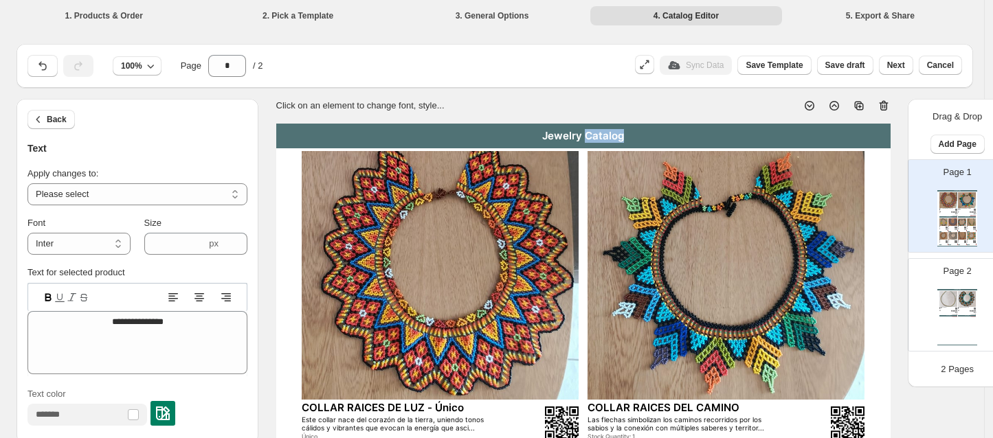
click at [604, 128] on div "Jewelry Catalog" at bounding box center [583, 136] width 614 height 25
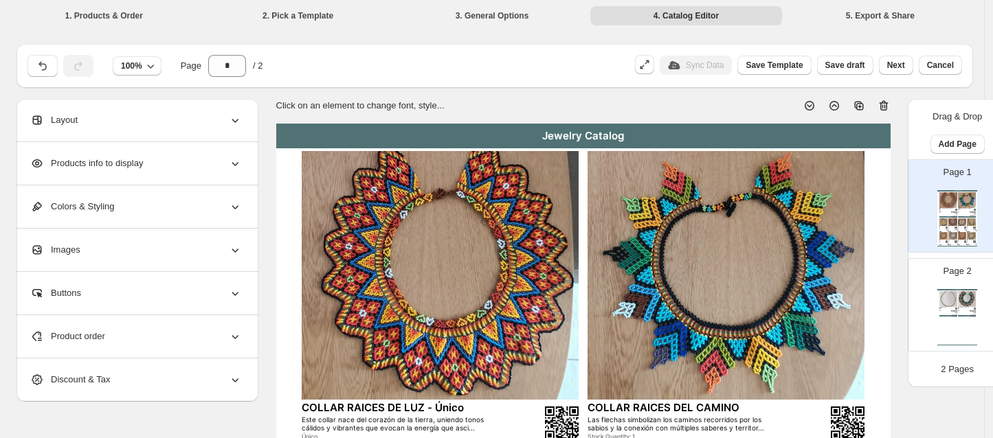
click at [567, 131] on div "Jewelry Catalog" at bounding box center [583, 136] width 614 height 25
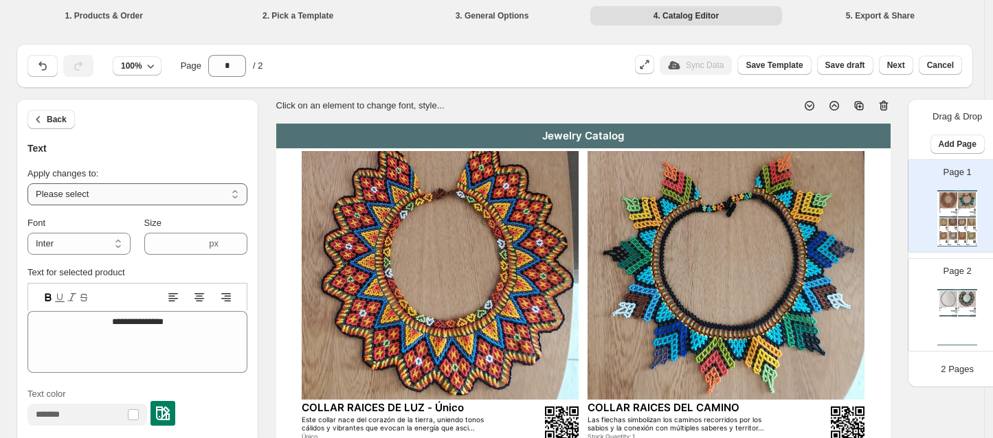
click at [131, 185] on select "**********" at bounding box center [137, 194] width 220 height 22
select select "**********"
click at [27, 183] on select "**********" at bounding box center [137, 194] width 220 height 22
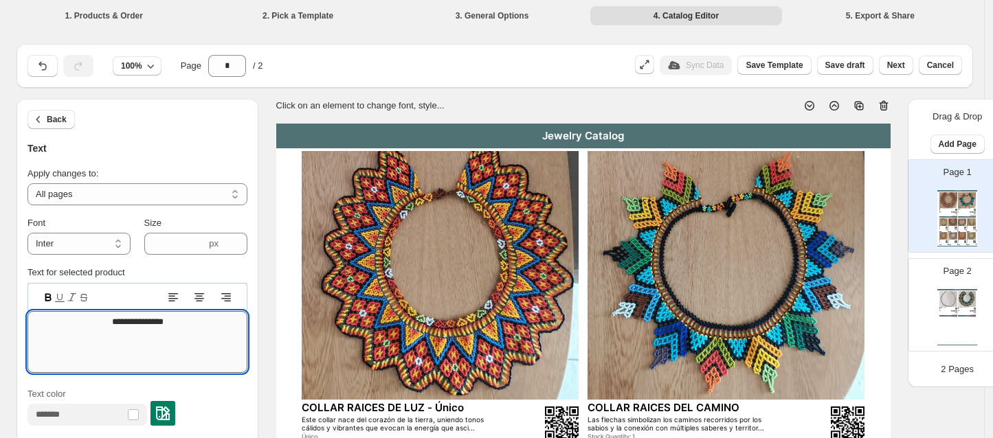
click at [174, 316] on textarea "**********" at bounding box center [137, 342] width 220 height 62
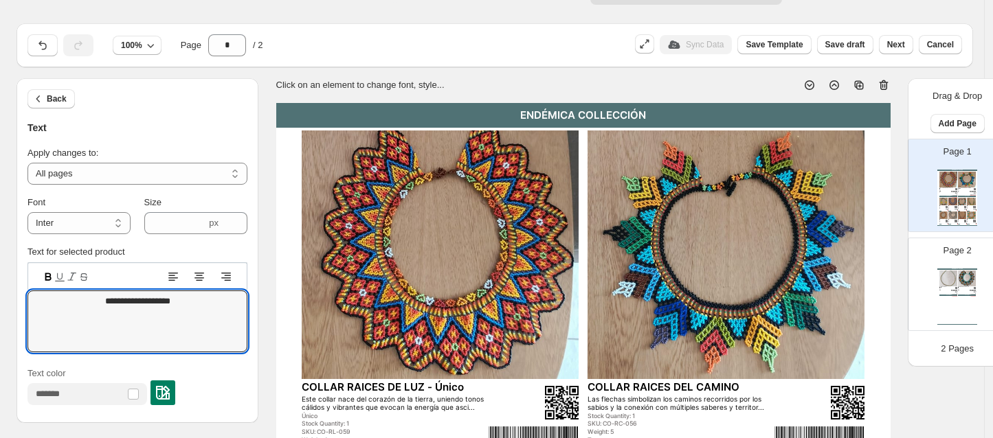
scroll to position [12, 0]
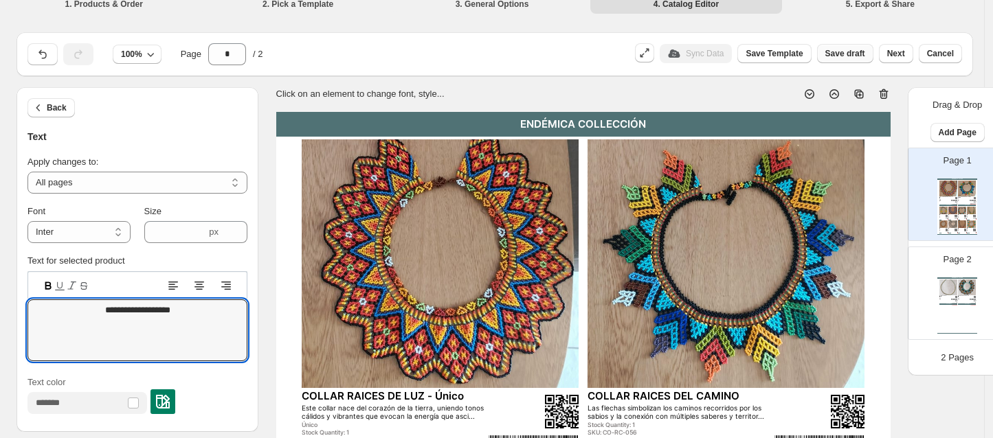
type textarea "**********"
click at [857, 54] on span "Save draft" at bounding box center [845, 53] width 40 height 11
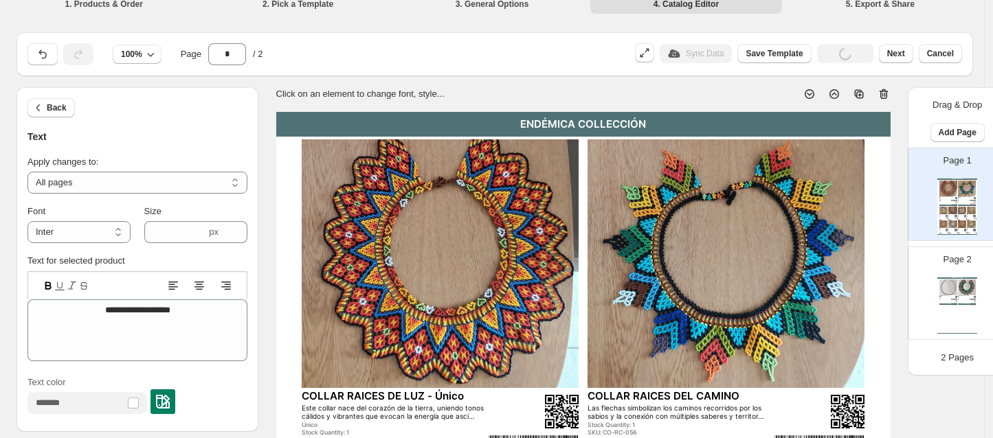
scroll to position [0, 0]
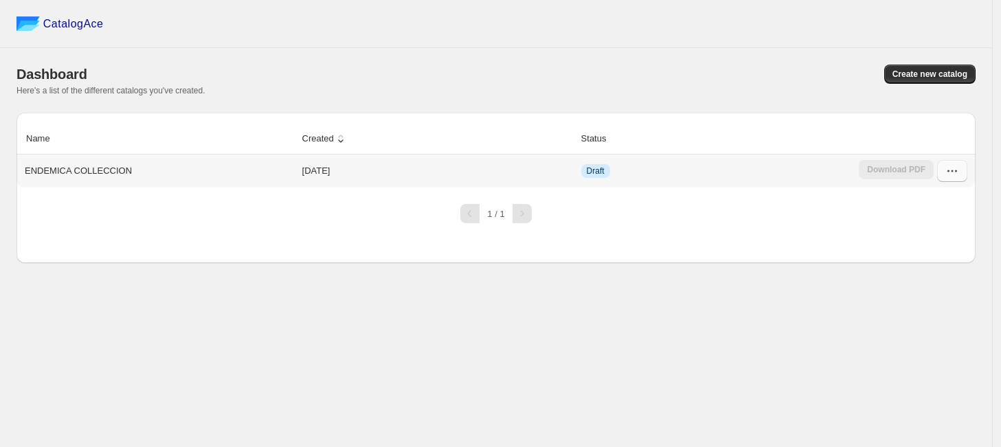
click at [959, 174] on button "button" at bounding box center [952, 171] width 30 height 22
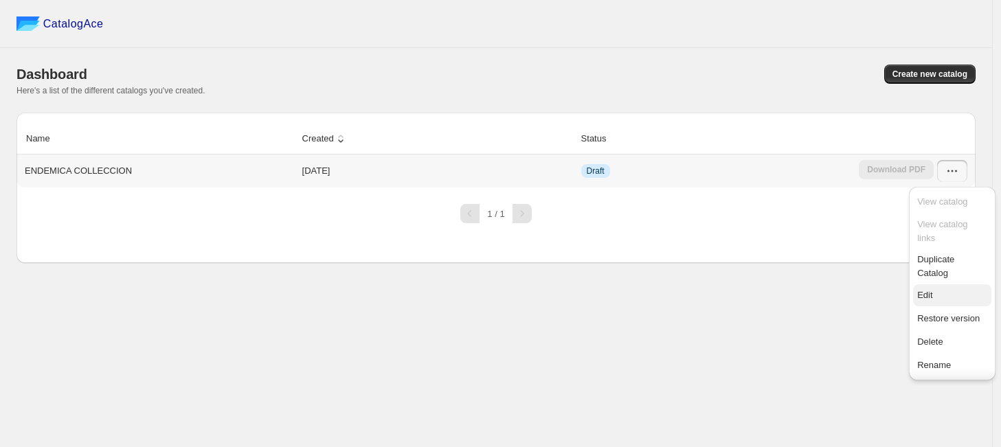
click at [940, 302] on span "Edit" at bounding box center [952, 296] width 70 height 14
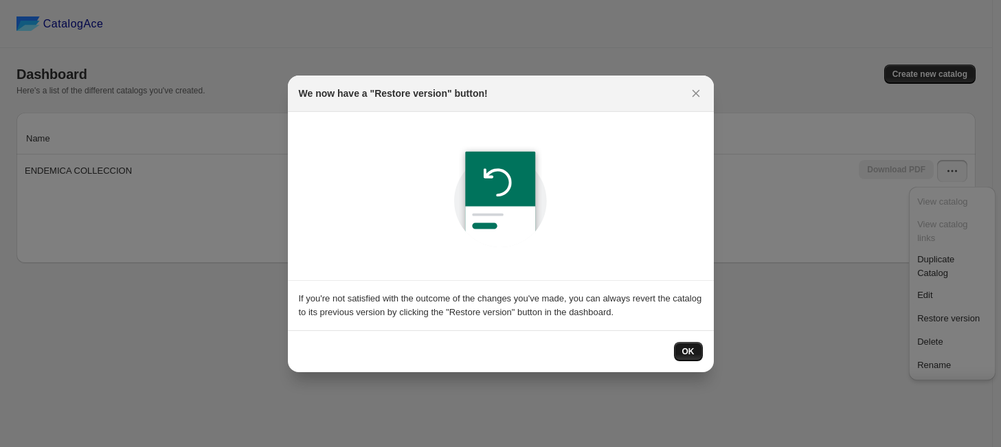
click at [690, 346] on button "OK" at bounding box center [688, 351] width 29 height 19
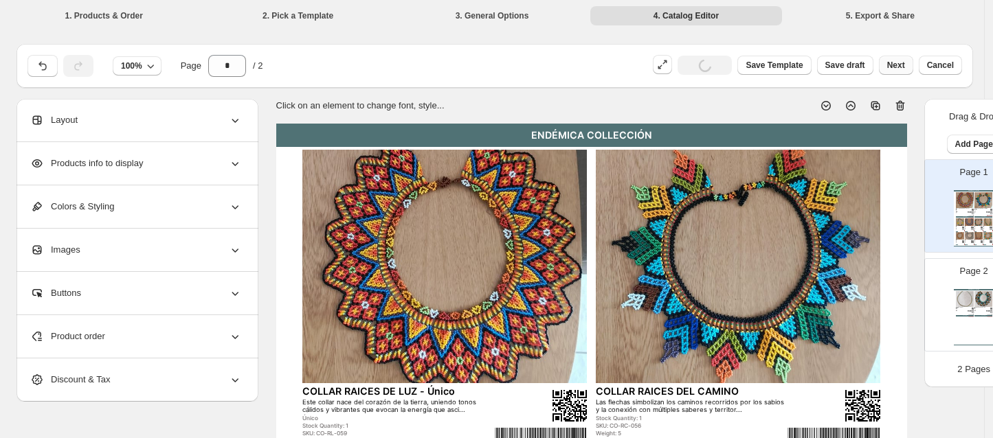
click at [907, 71] on button "Next" at bounding box center [896, 65] width 34 height 19
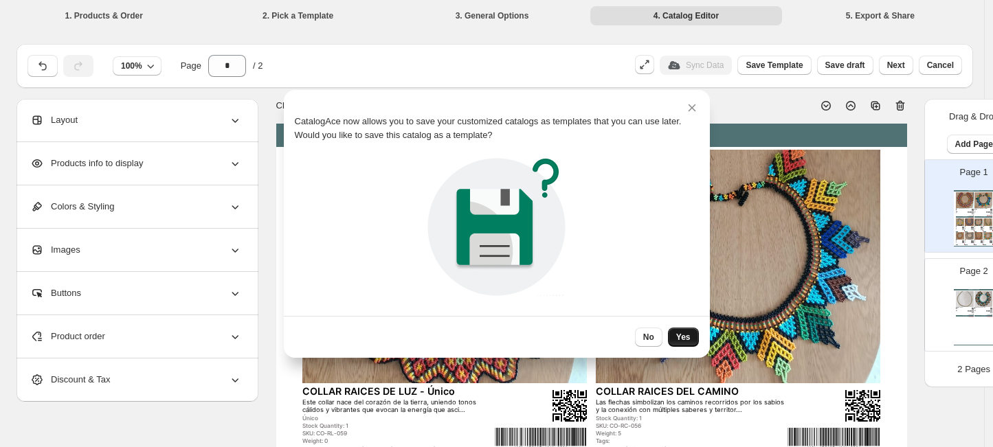
click at [685, 344] on button "Yes" at bounding box center [683, 337] width 31 height 19
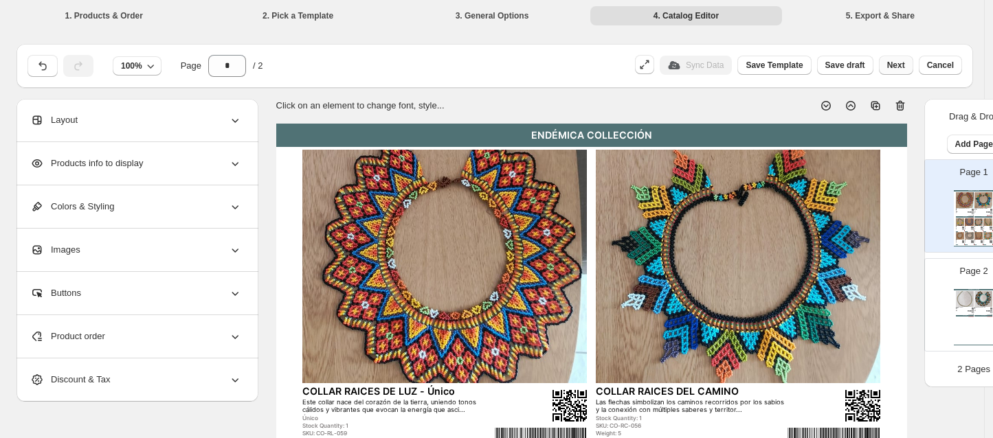
click at [905, 67] on span "Next" at bounding box center [896, 65] width 18 height 11
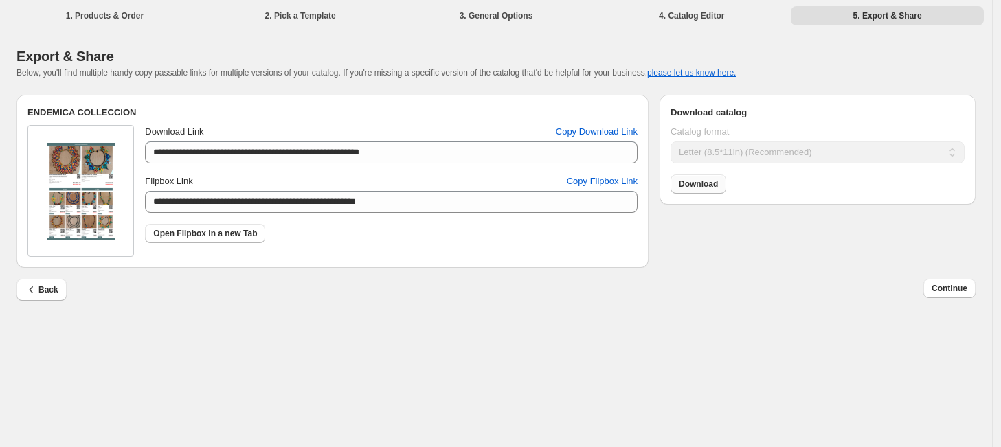
click at [685, 185] on span "Download" at bounding box center [698, 184] width 39 height 11
